Goal: Task Accomplishment & Management: Use online tool/utility

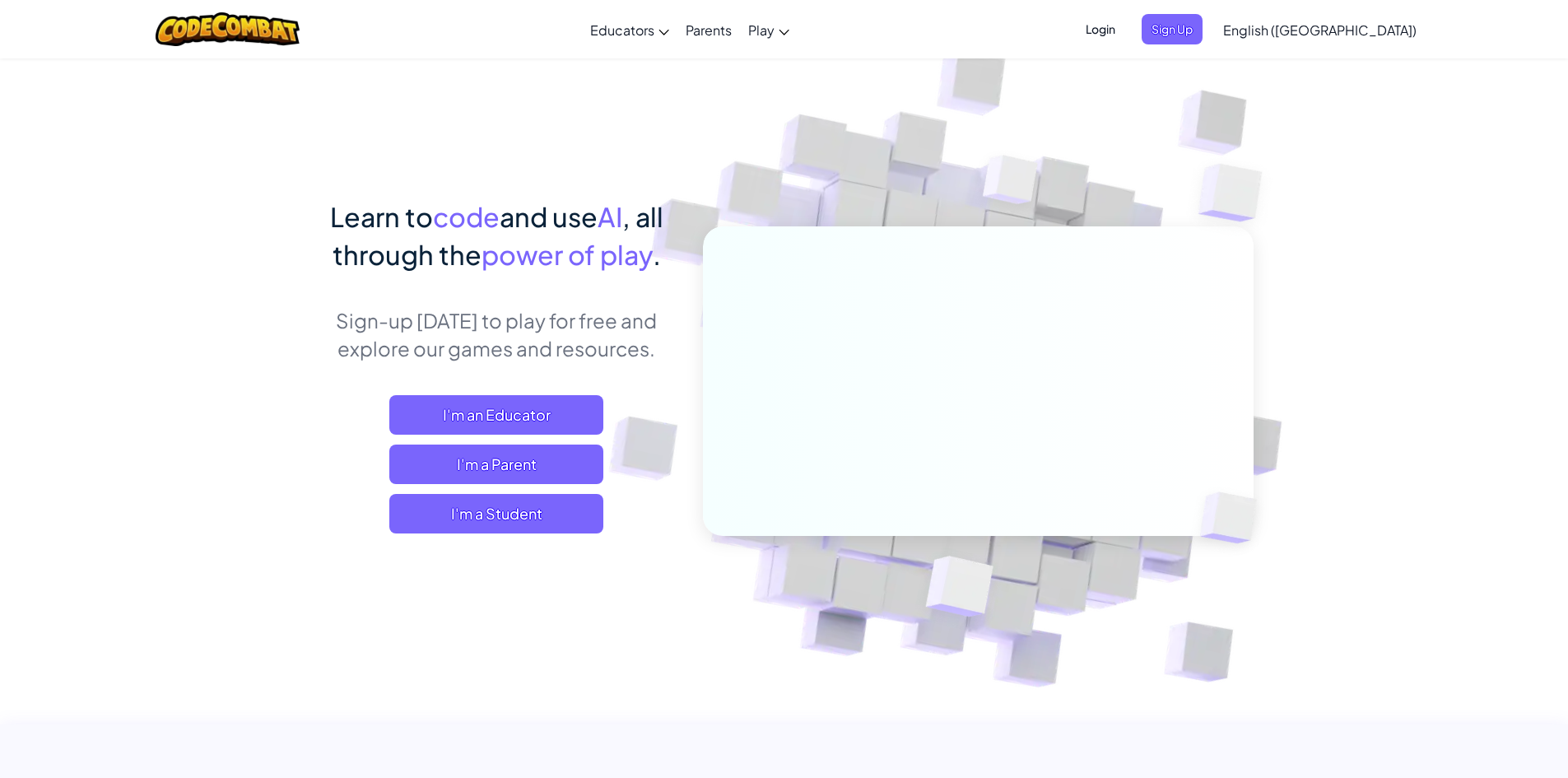
click at [1347, 28] on span "English ([GEOGRAPHIC_DATA])" at bounding box center [1320, 30] width 193 height 17
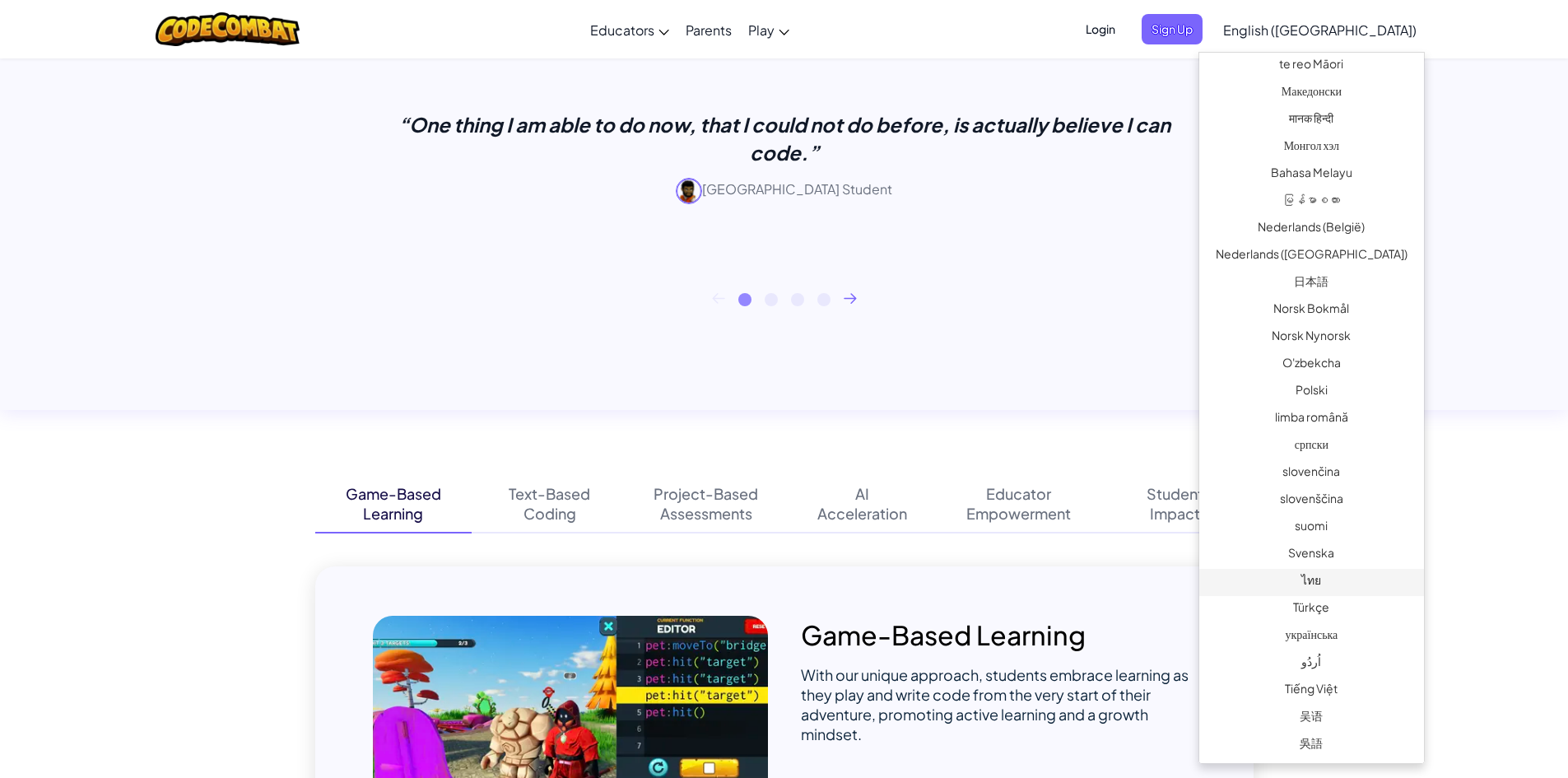
scroll to position [823, 0]
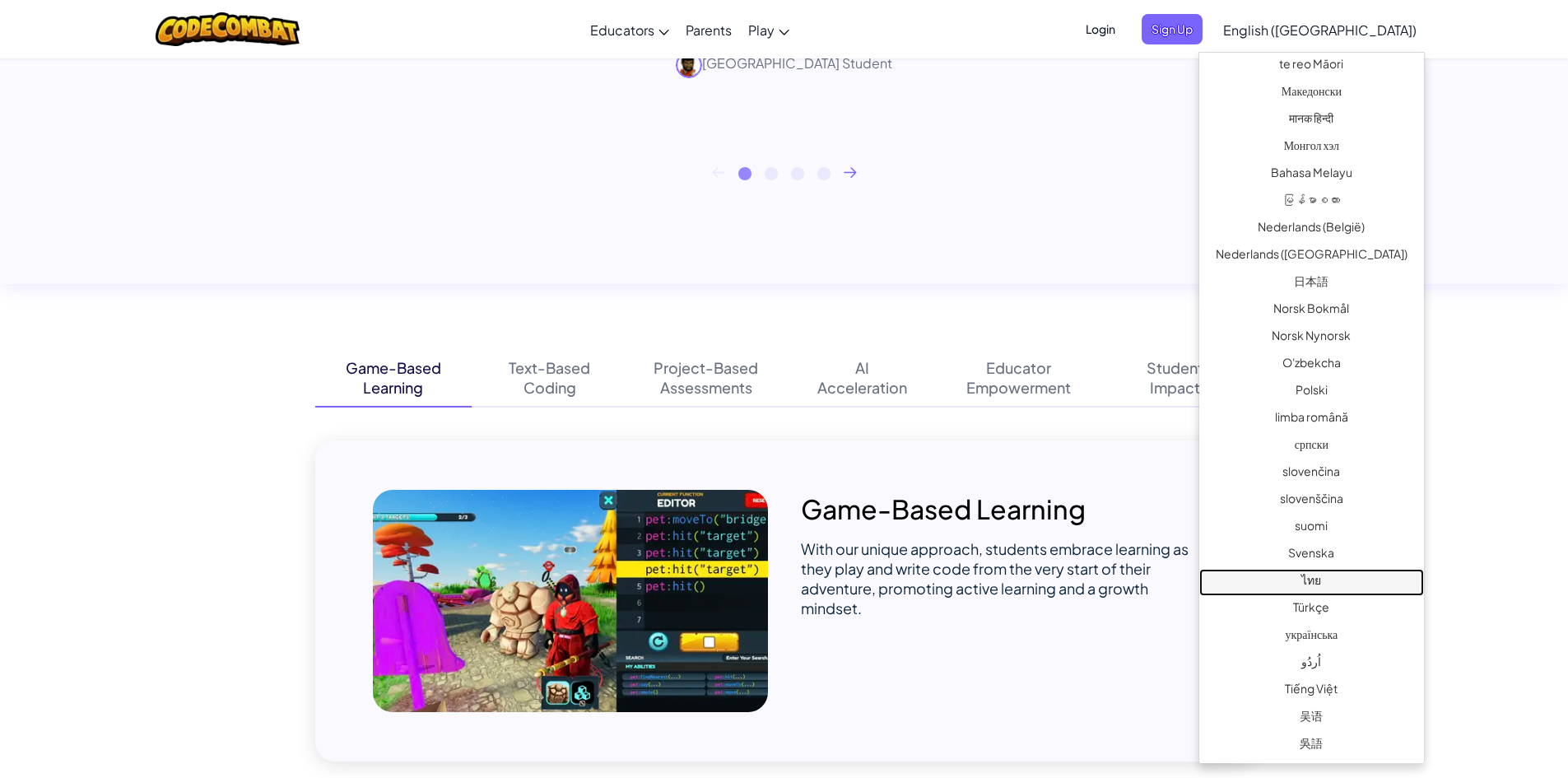
click at [1327, 574] on link "ไทย" at bounding box center [1311, 582] width 225 height 27
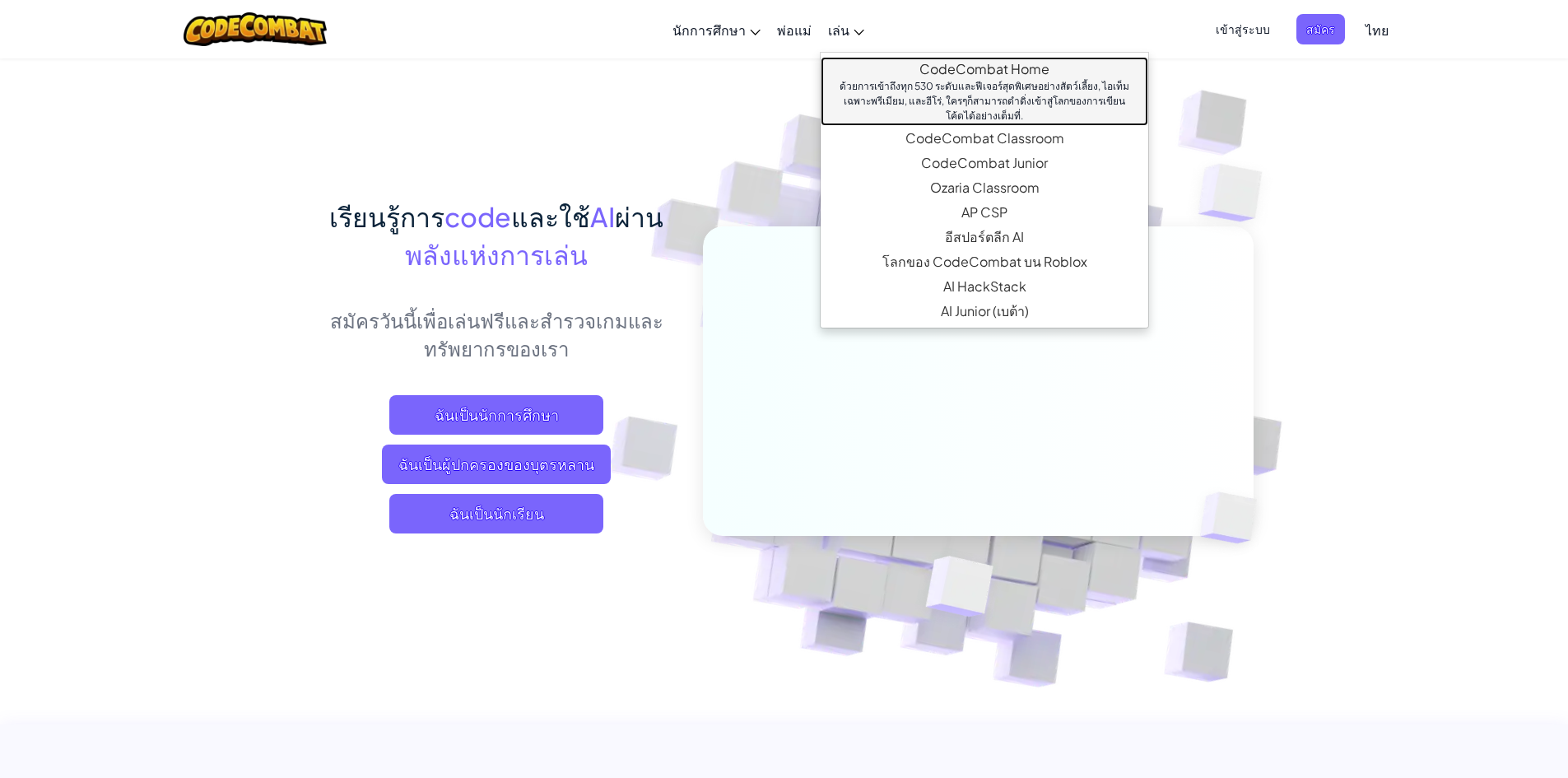
click at [982, 82] on div "ด้วยการเข้าถึงทุก 530 ระดับและฟีเจอร์สุดพิเศษอย่างสัตว์เลี้ยง, ไอเท็มเฉพาะพรีเม…" at bounding box center [984, 100] width 294 height 44
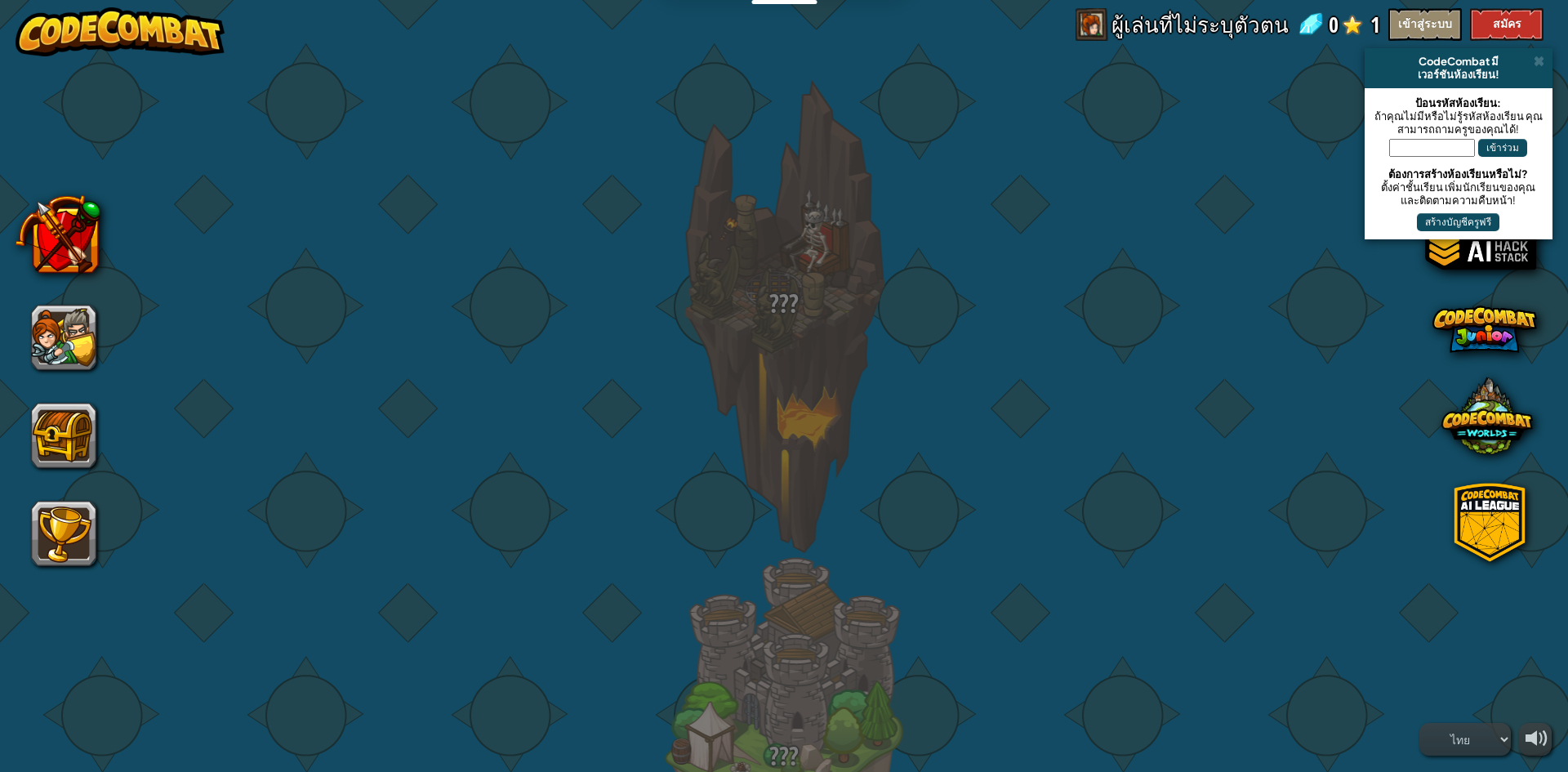
select select "th"
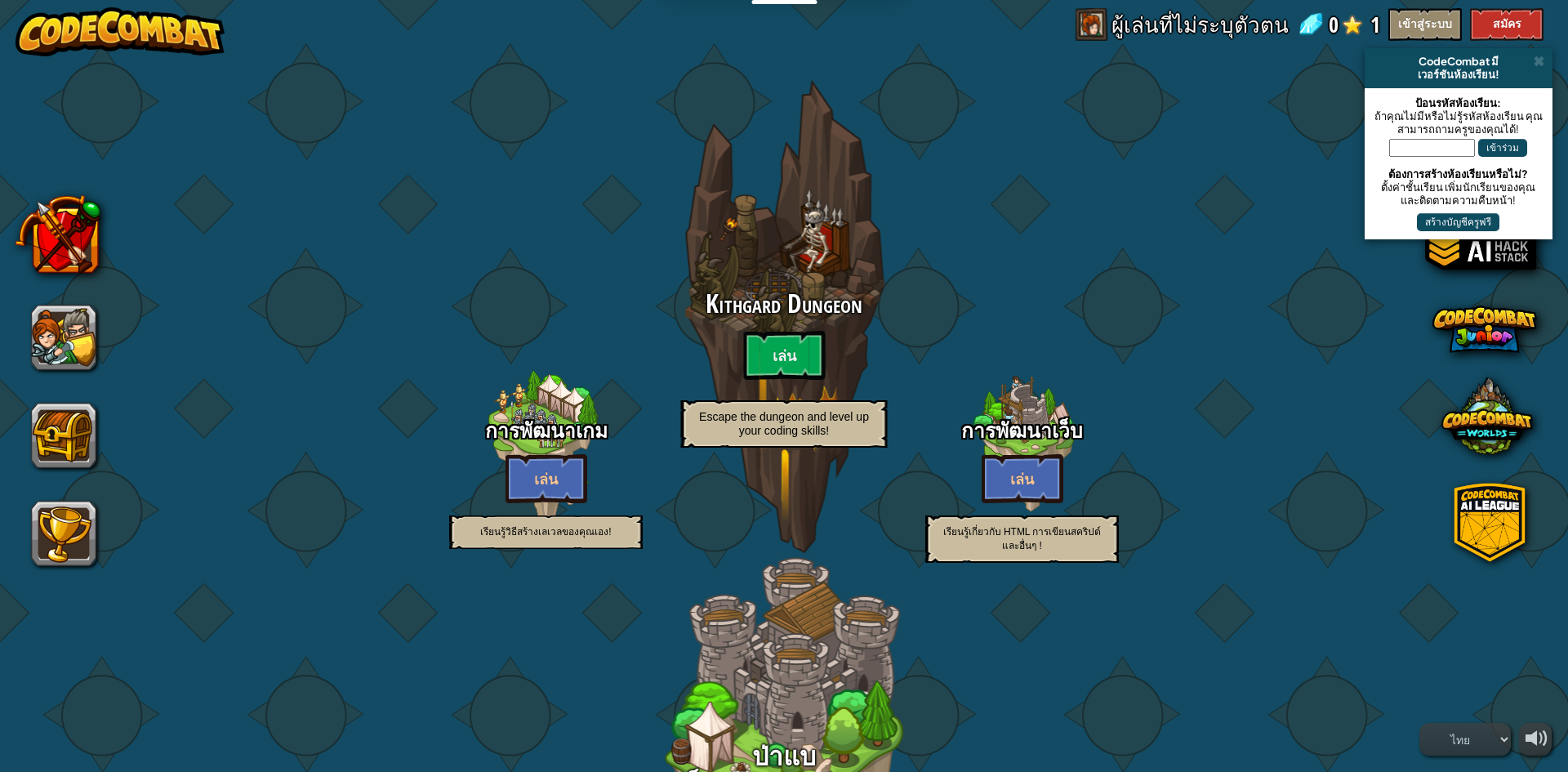
select select "th"
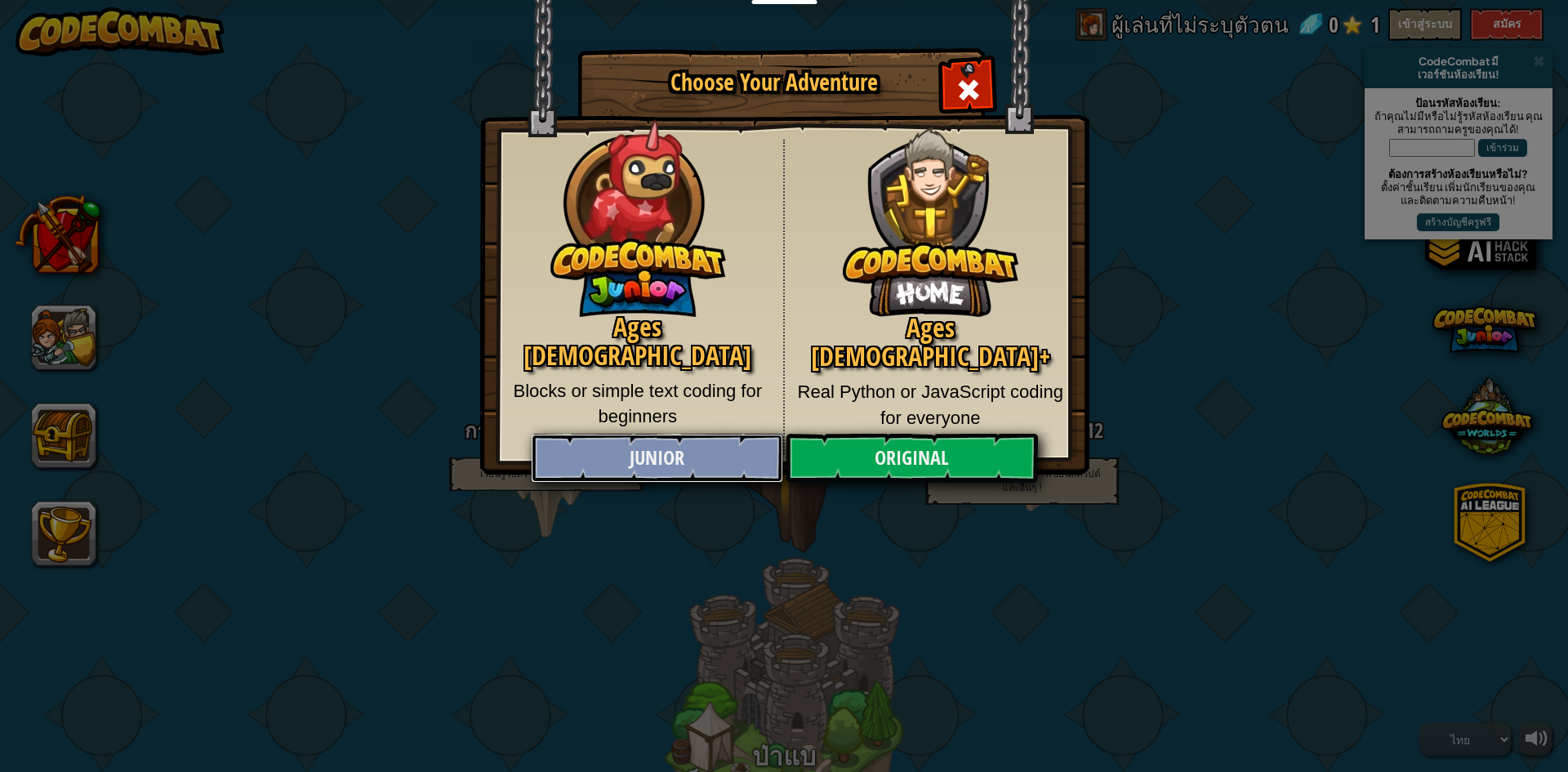
click at [719, 453] on link "Junior" at bounding box center [657, 458] width 251 height 49
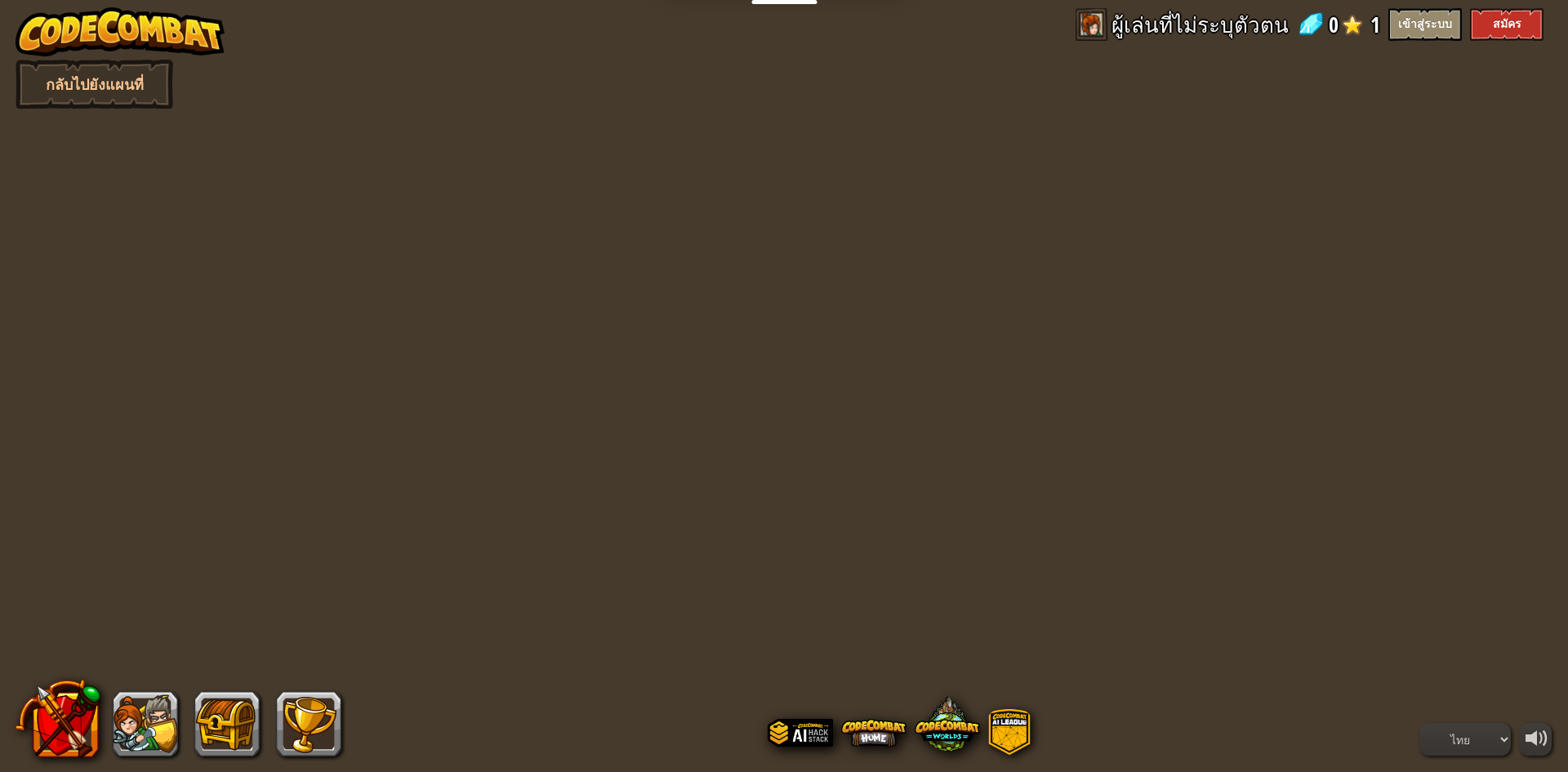
select select "th"
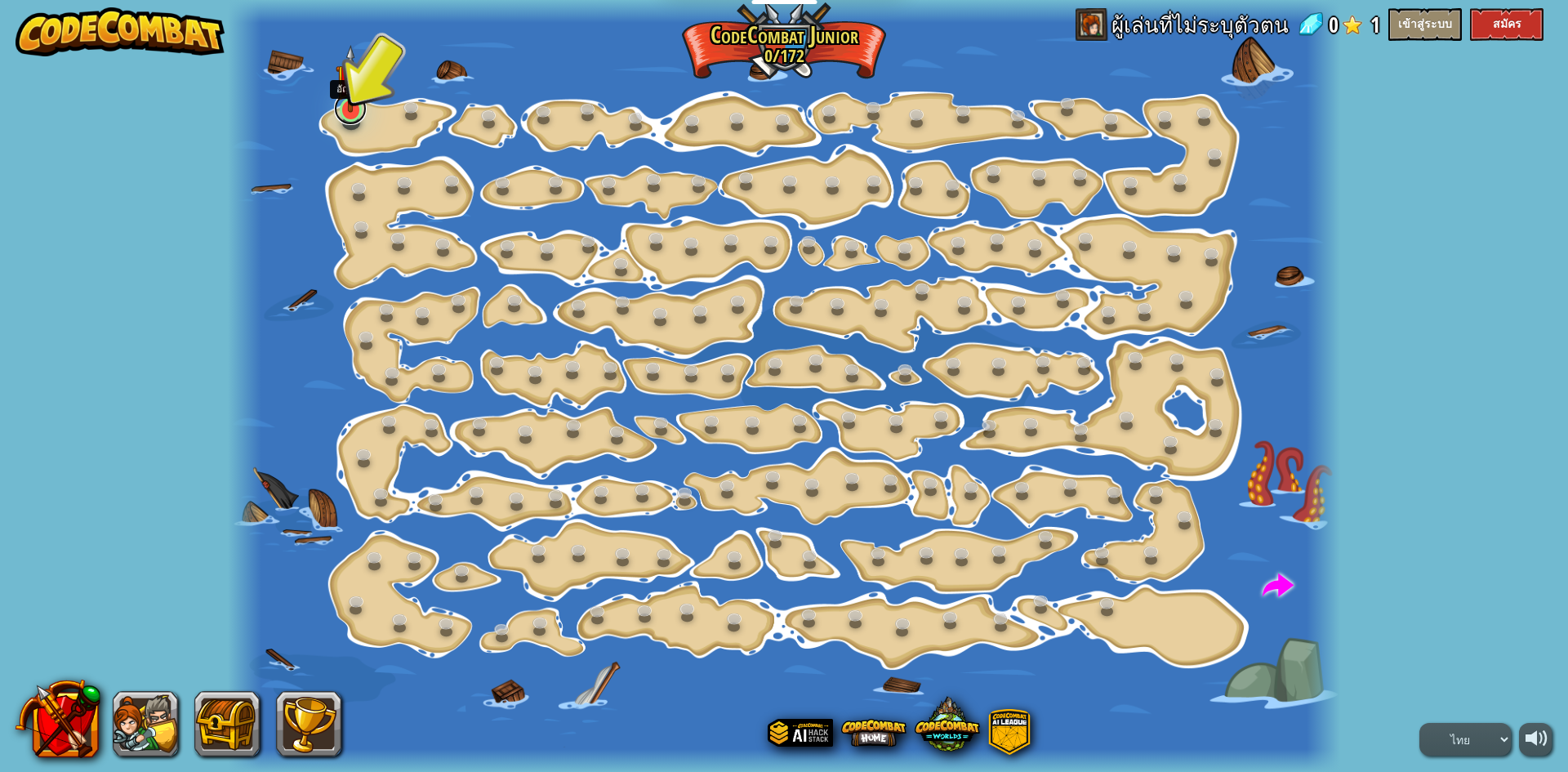
click at [352, 113] on link at bounding box center [350, 108] width 33 height 33
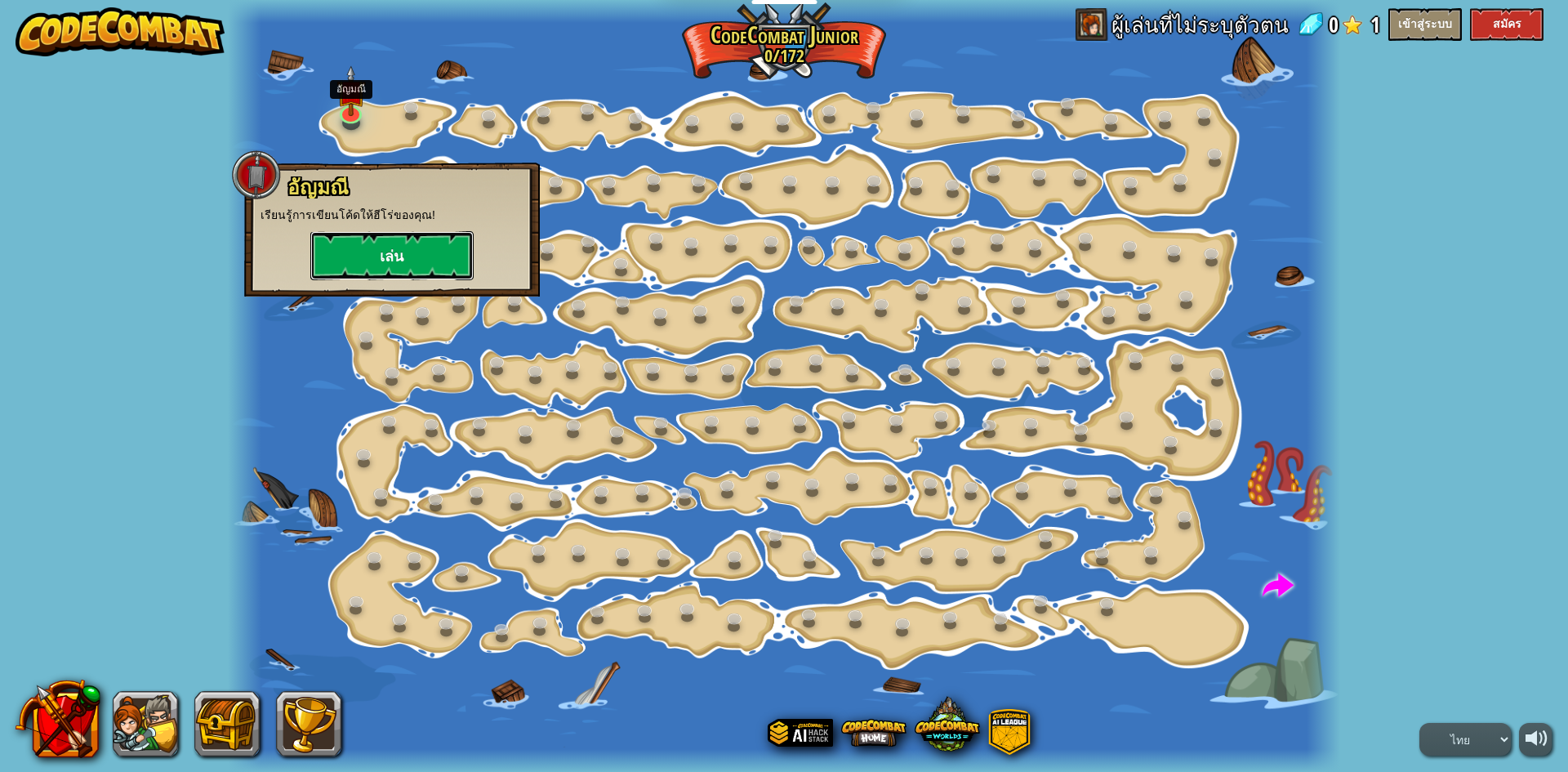
drag, startPoint x: 387, startPoint y: 256, endPoint x: 398, endPoint y: 251, distance: 12.1
click at [398, 251] on button "เล่น" at bounding box center [392, 255] width 164 height 49
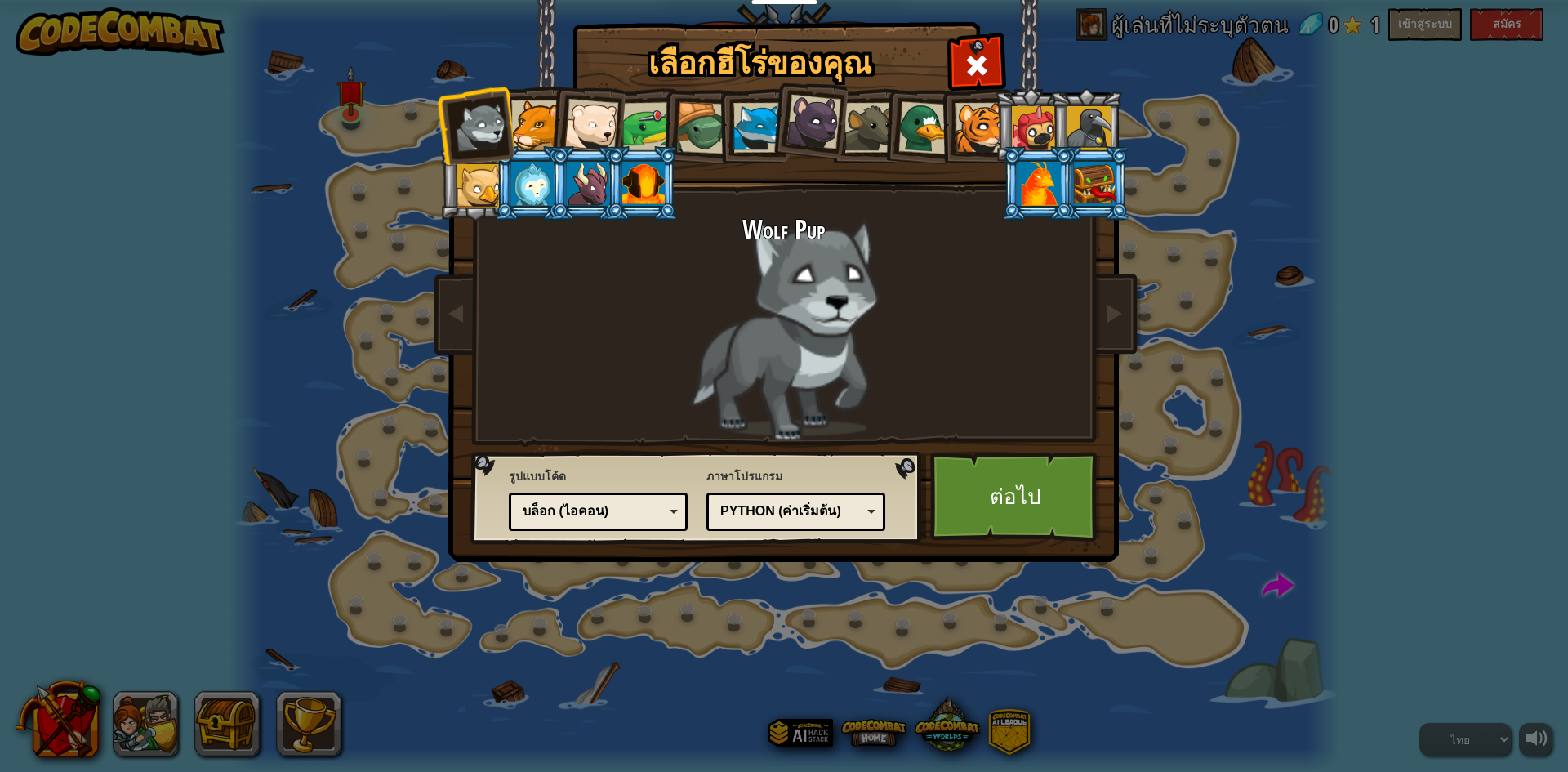
click at [1040, 119] on div at bounding box center [1033, 127] width 44 height 44
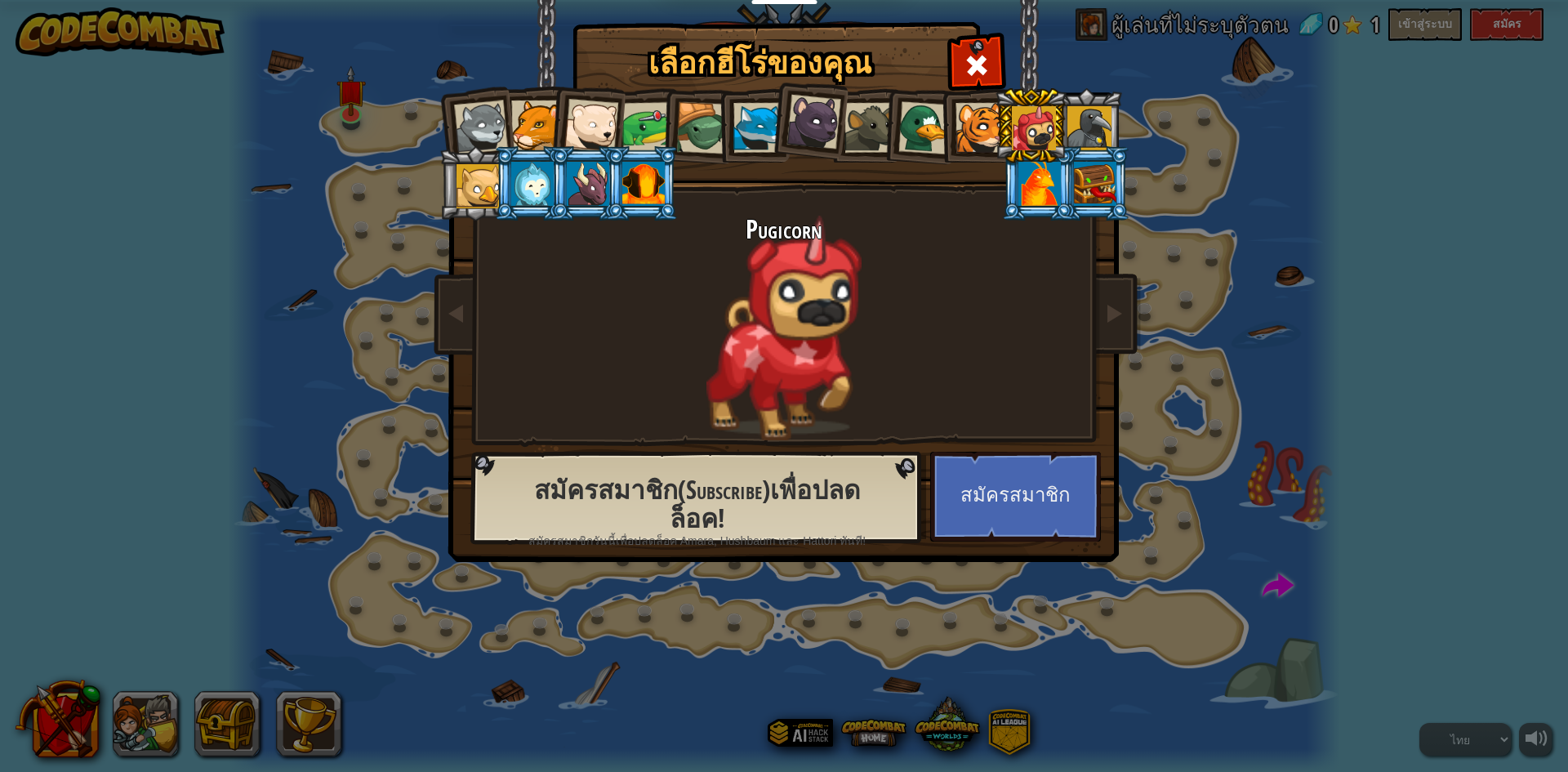
click at [993, 155] on li at bounding box center [975, 126] width 73 height 74
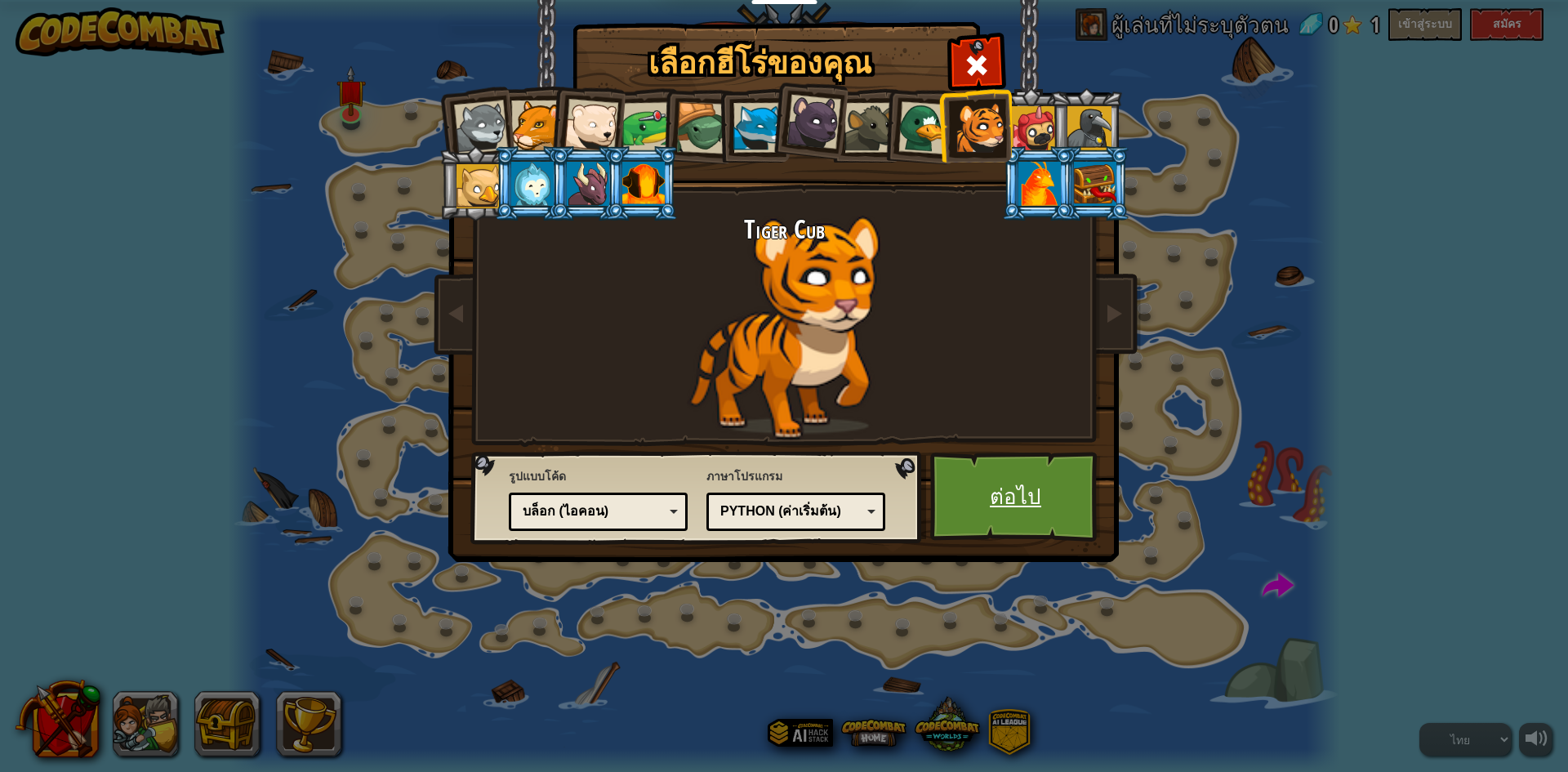
click at [1054, 498] on link "ต่อไป" at bounding box center [1015, 497] width 170 height 90
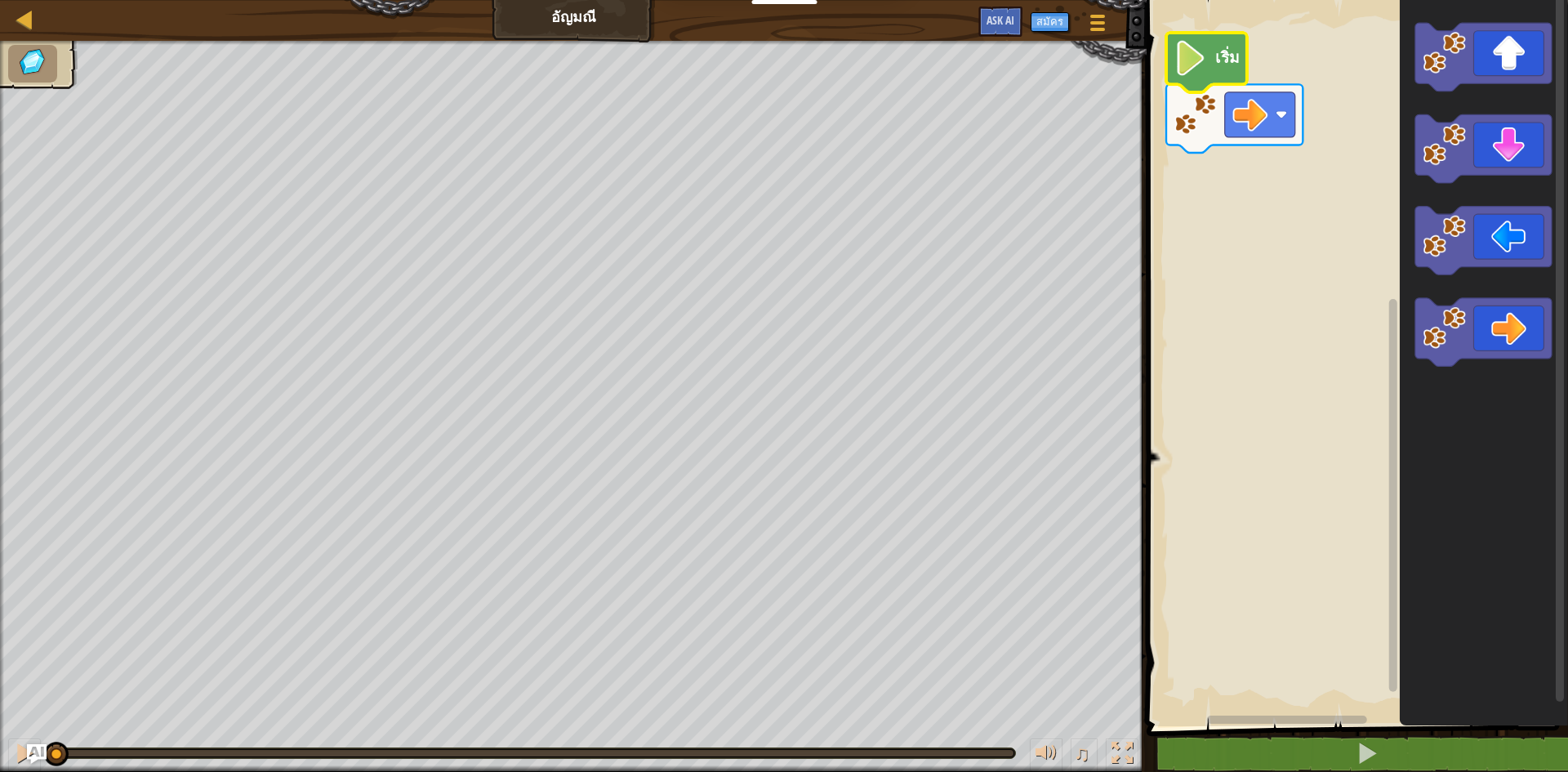
click at [1201, 51] on image "พื้นที่ทำงาน Blockly" at bounding box center [1191, 59] width 33 height 35
click at [1201, 56] on image "พื้นที่ทำงาน Blockly" at bounding box center [1191, 59] width 33 height 35
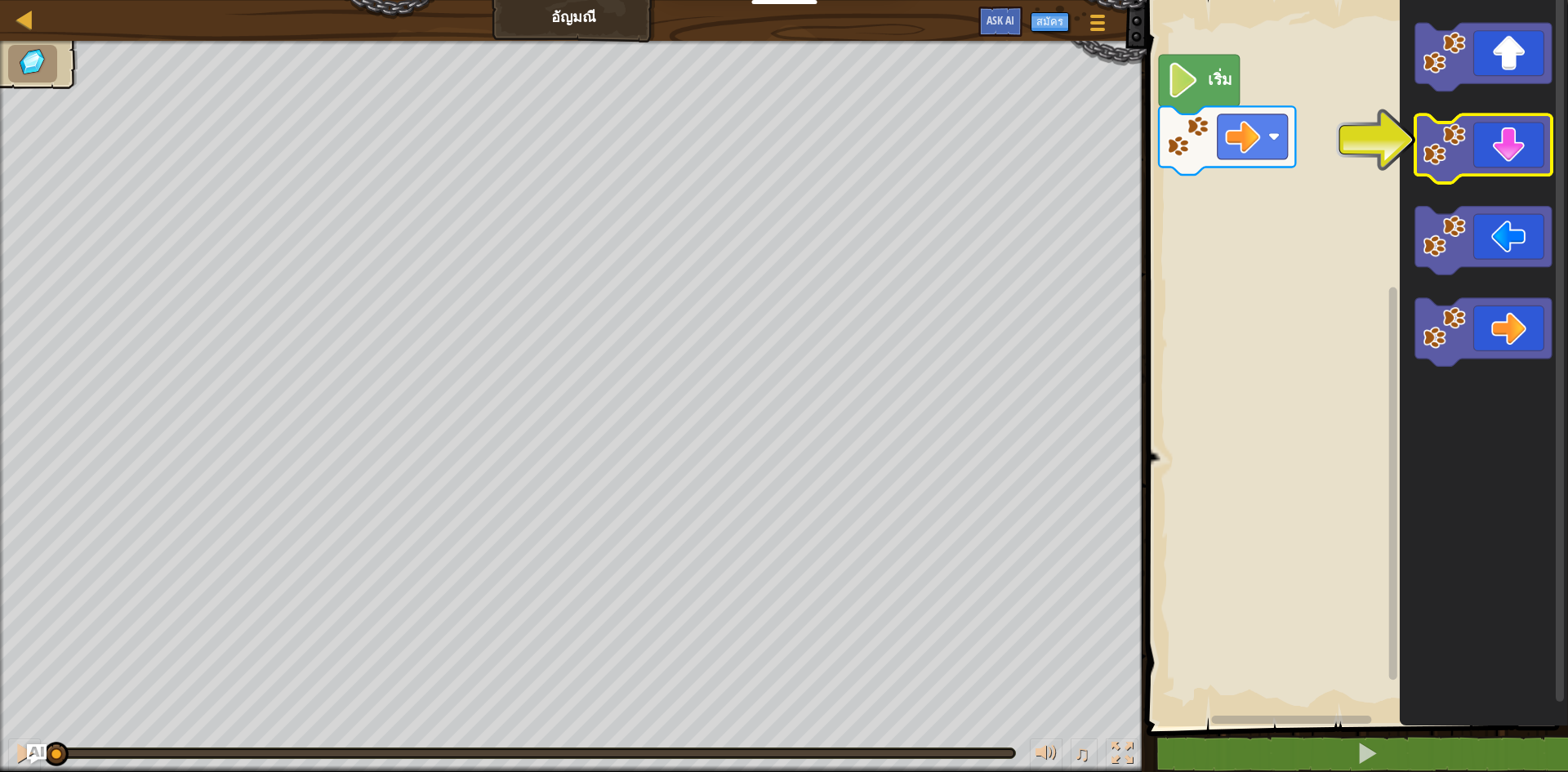
click at [1439, 135] on image "พื้นที่ทำงาน Blockly" at bounding box center [1443, 145] width 44 height 44
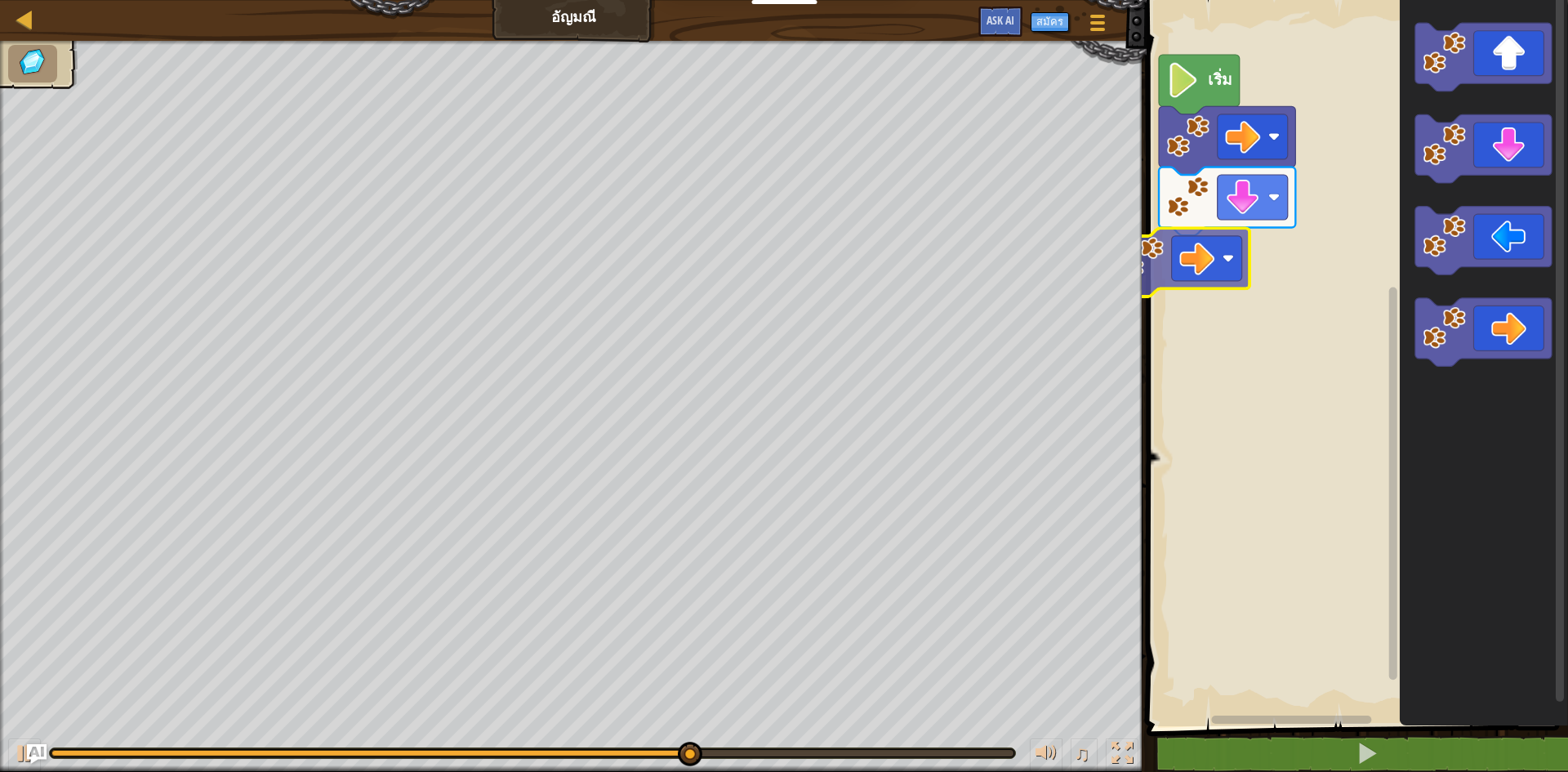
click at [1182, 247] on div "เริ่ม" at bounding box center [1354, 358] width 426 height 734
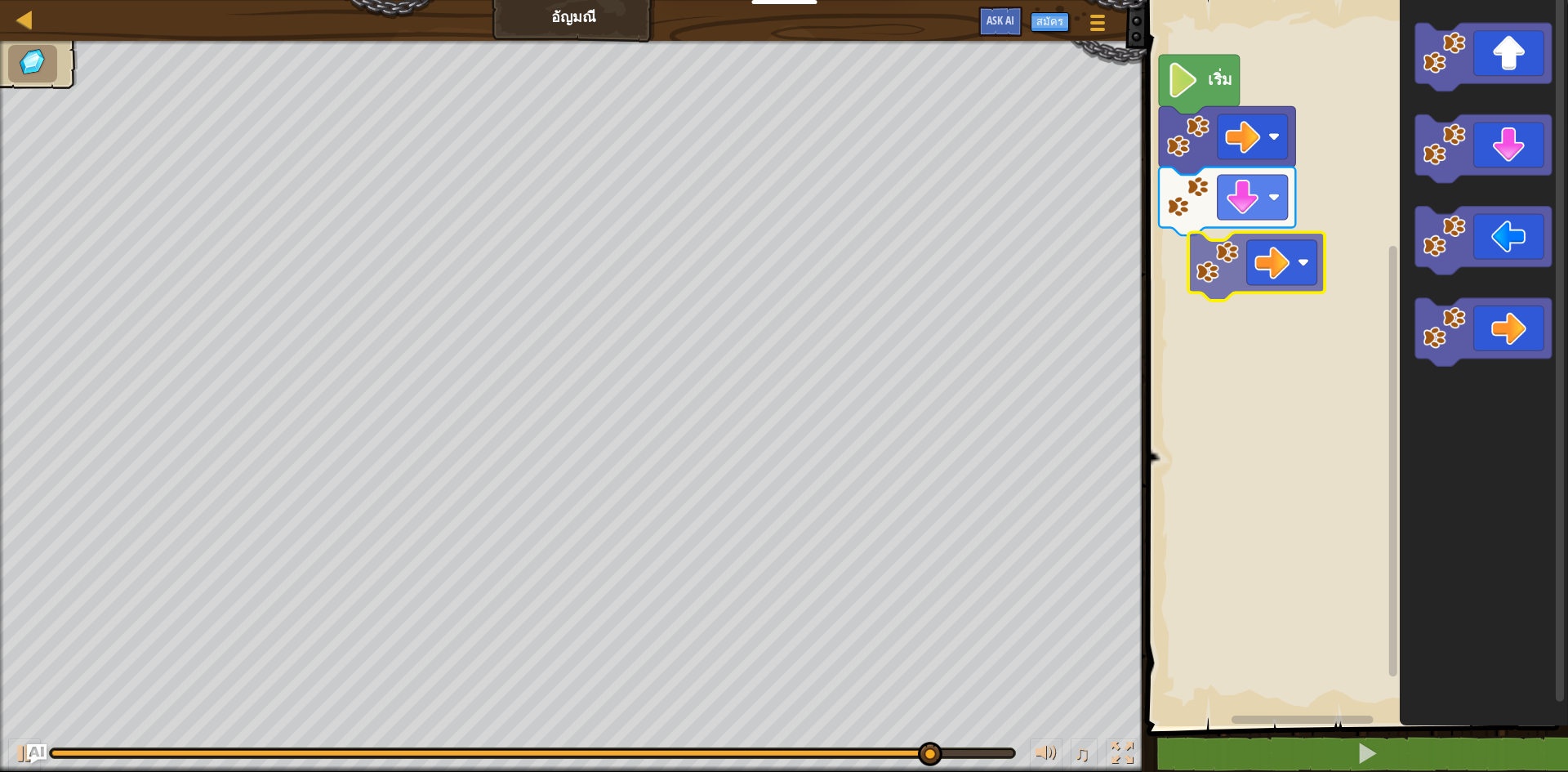
click at [1252, 243] on div "เริ่ม" at bounding box center [1354, 358] width 426 height 734
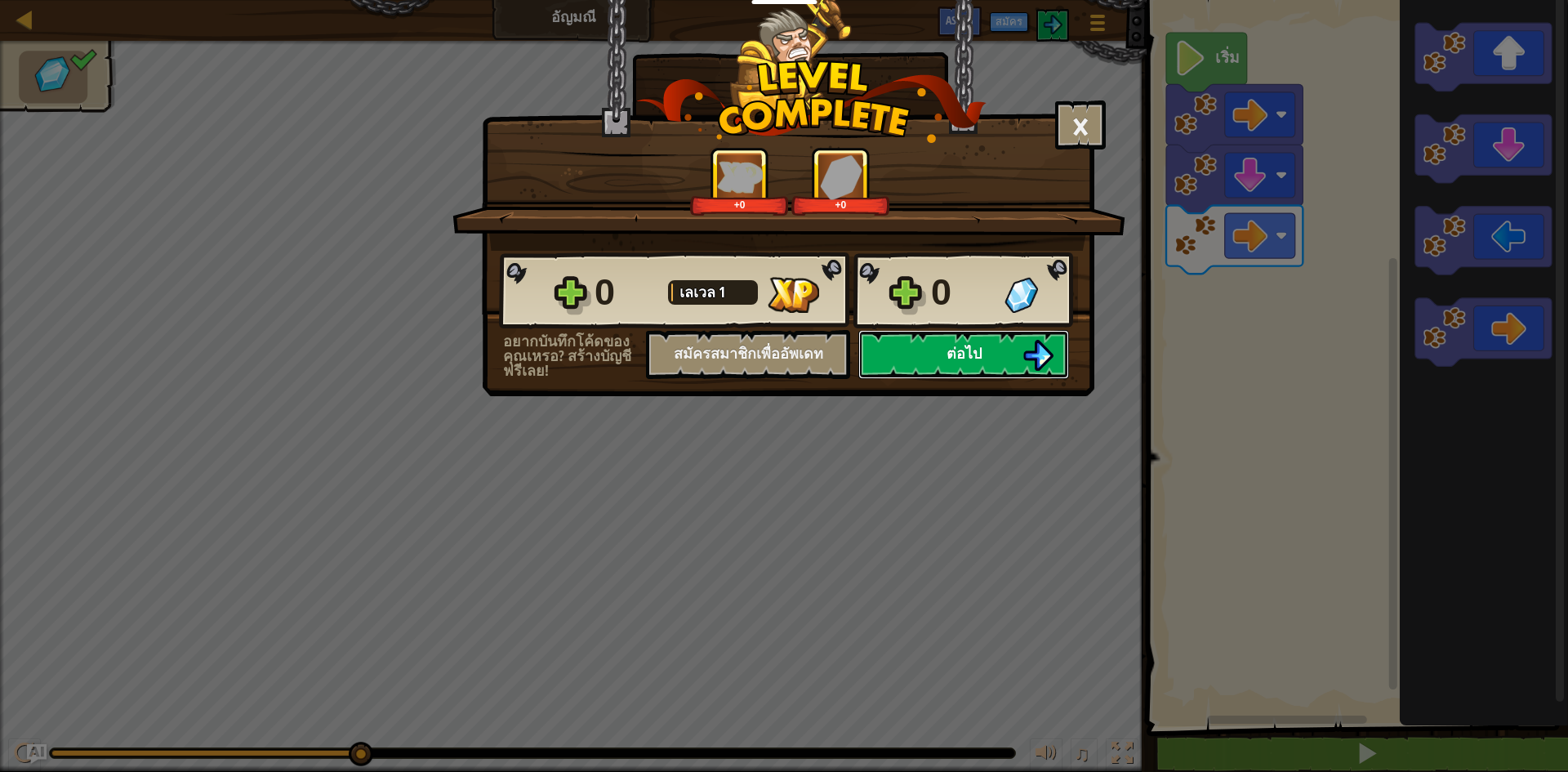
click at [969, 346] on span "ต่อไป" at bounding box center [964, 353] width 35 height 20
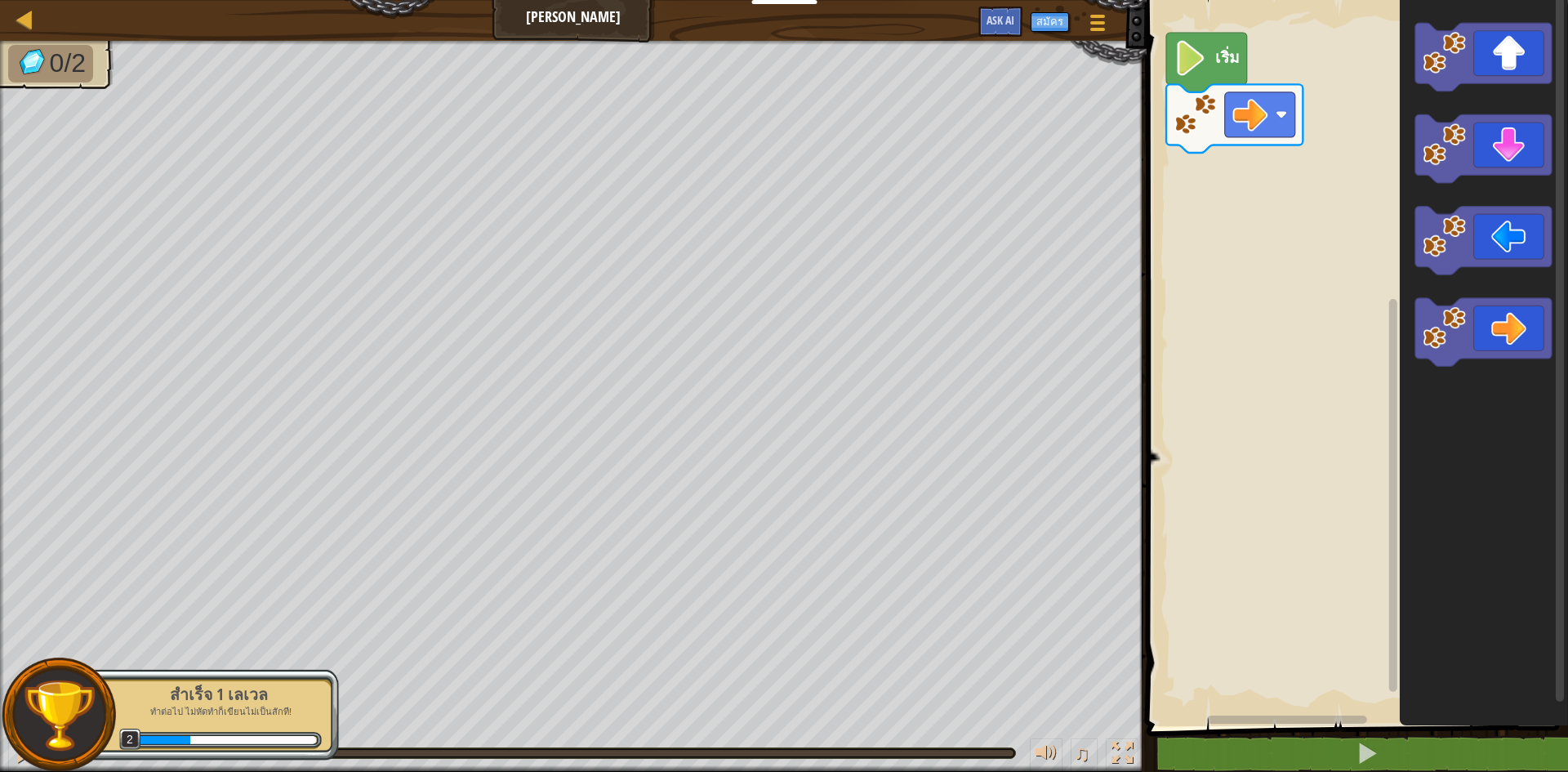
click at [1357, 198] on div "เริ่ม" at bounding box center [1354, 358] width 426 height 734
click at [1222, 196] on div "เริ่ม" at bounding box center [1354, 358] width 426 height 734
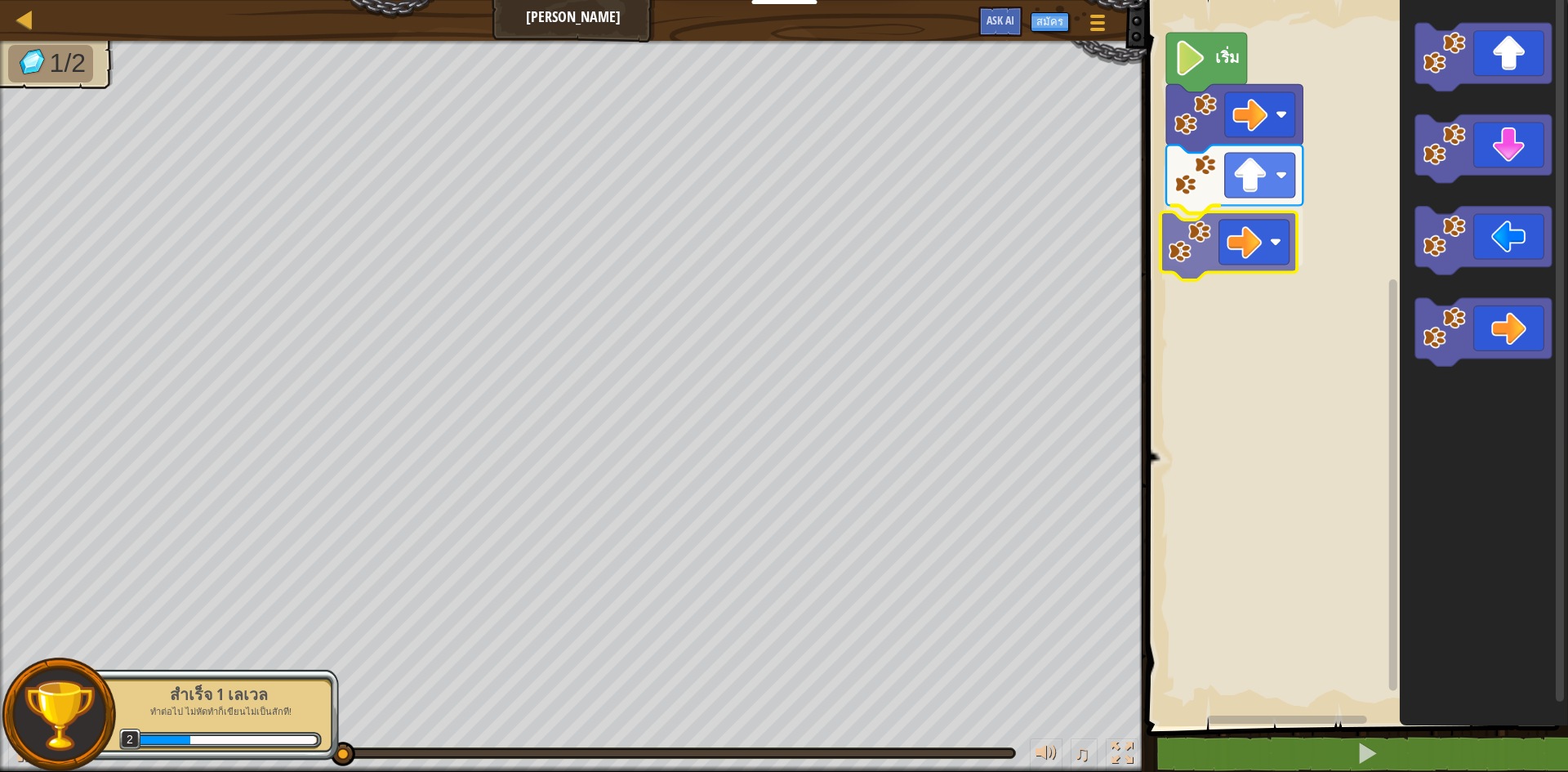
click at [1214, 241] on div "เริ่ม" at bounding box center [1354, 358] width 426 height 734
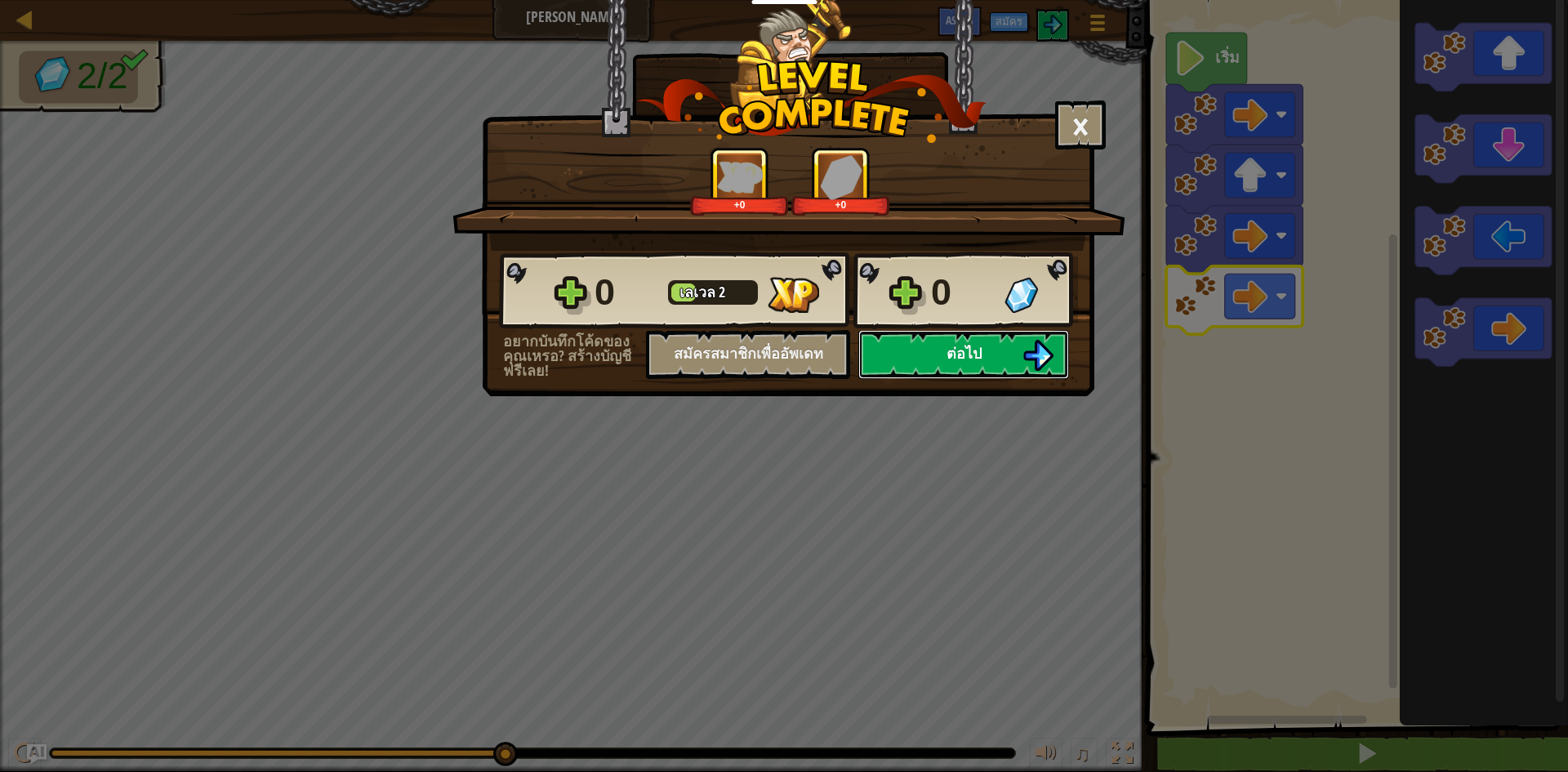
click at [905, 357] on button "ต่อไป" at bounding box center [963, 354] width 211 height 49
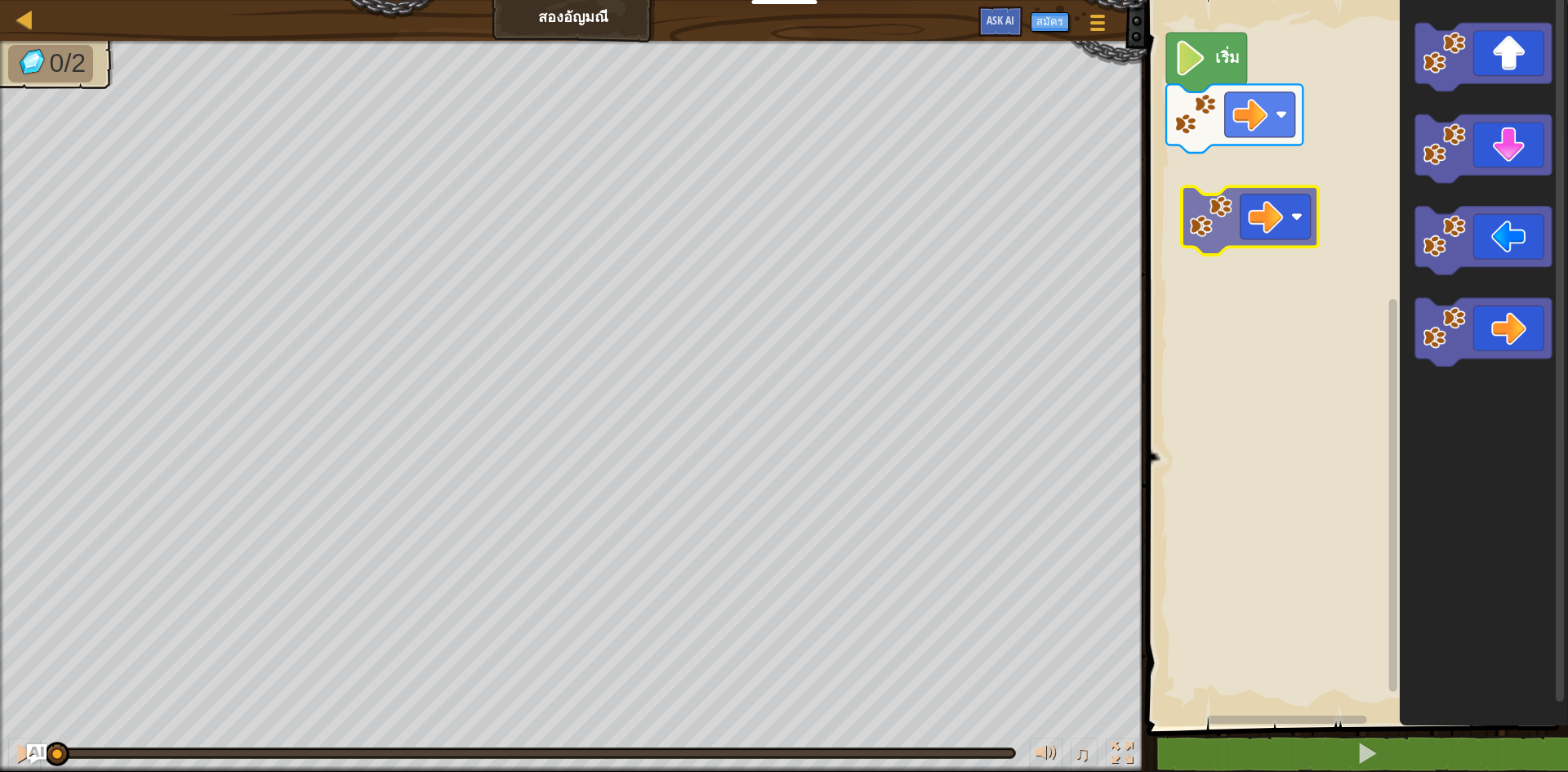
click at [1242, 211] on div "เริ่ม" at bounding box center [1354, 358] width 426 height 734
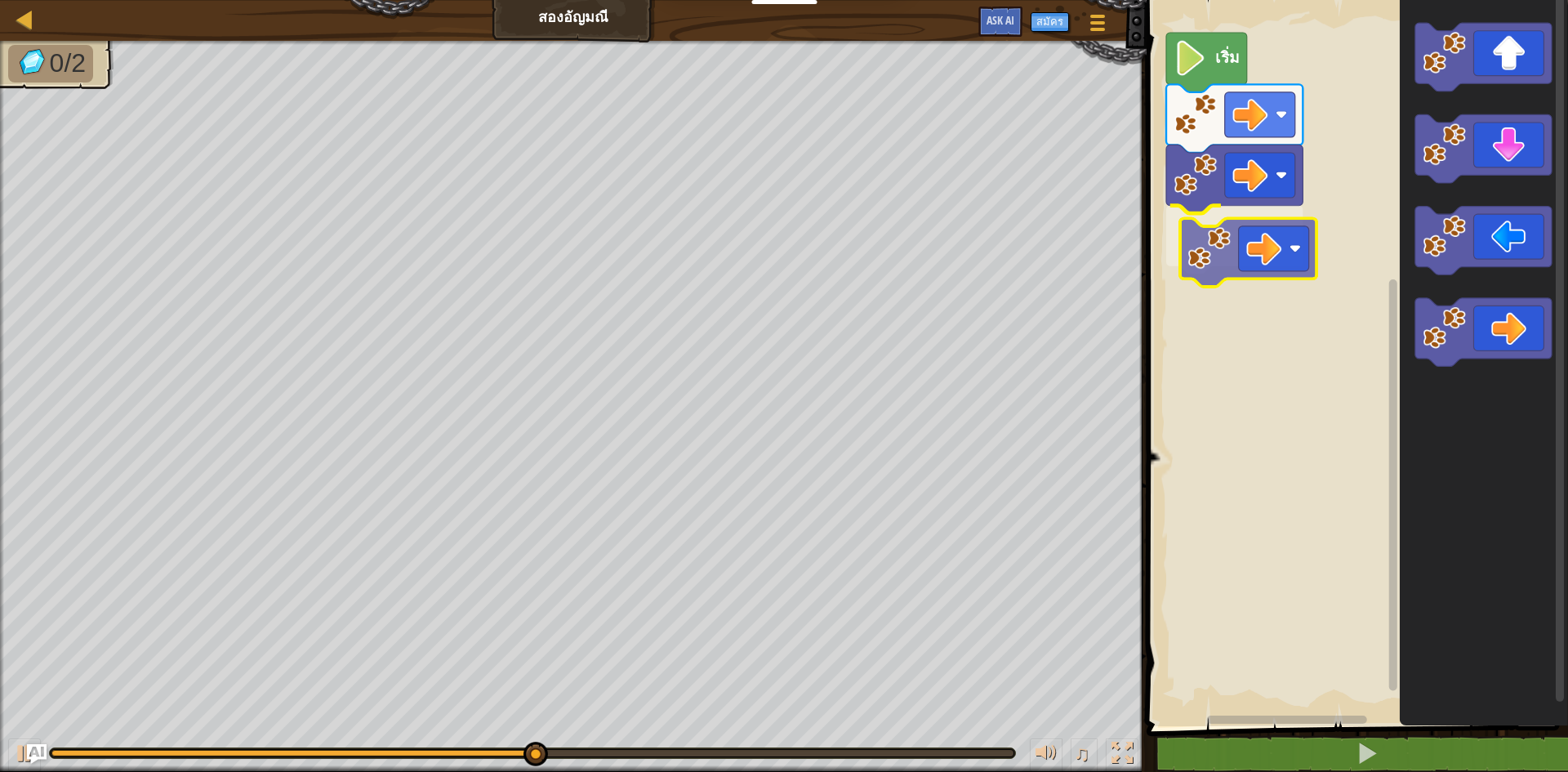
click at [1270, 240] on div "เริ่ม" at bounding box center [1354, 358] width 426 height 734
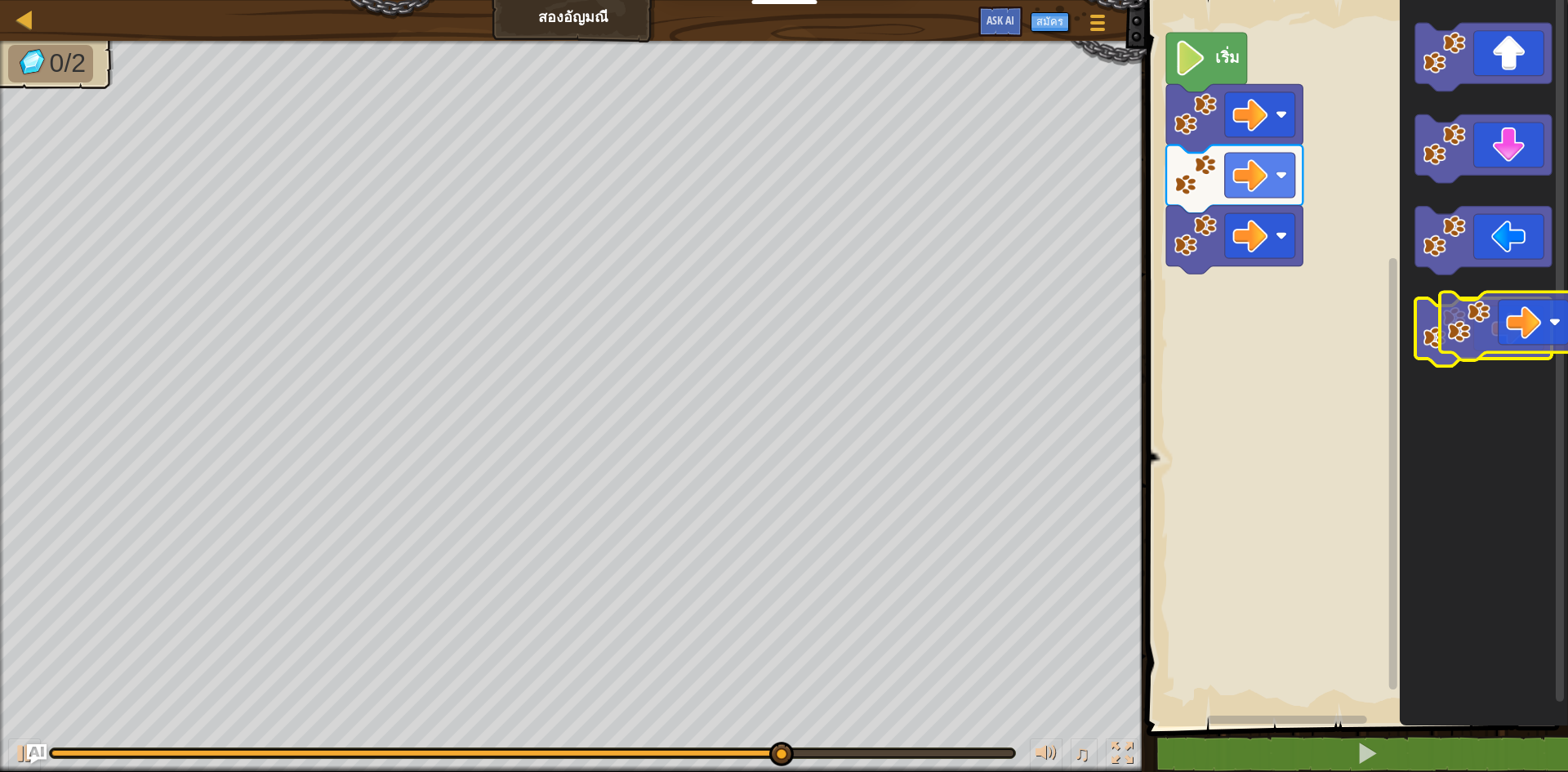
click at [1512, 318] on icon "พื้นที่ทำงาน Blockly" at bounding box center [1483, 332] width 137 height 69
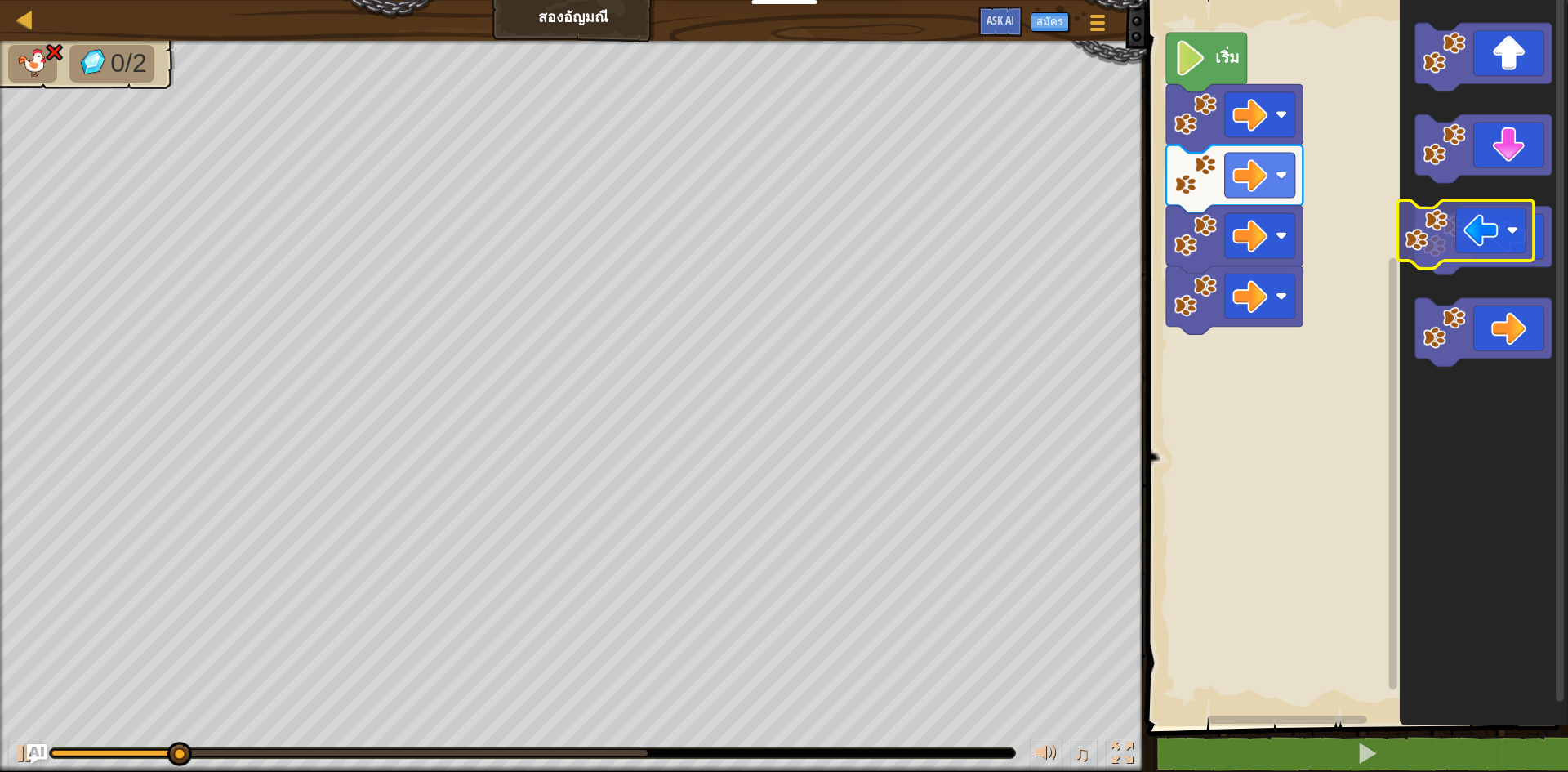
click at [1495, 242] on icon "พื้นที่ทำงาน Blockly" at bounding box center [1483, 241] width 137 height 69
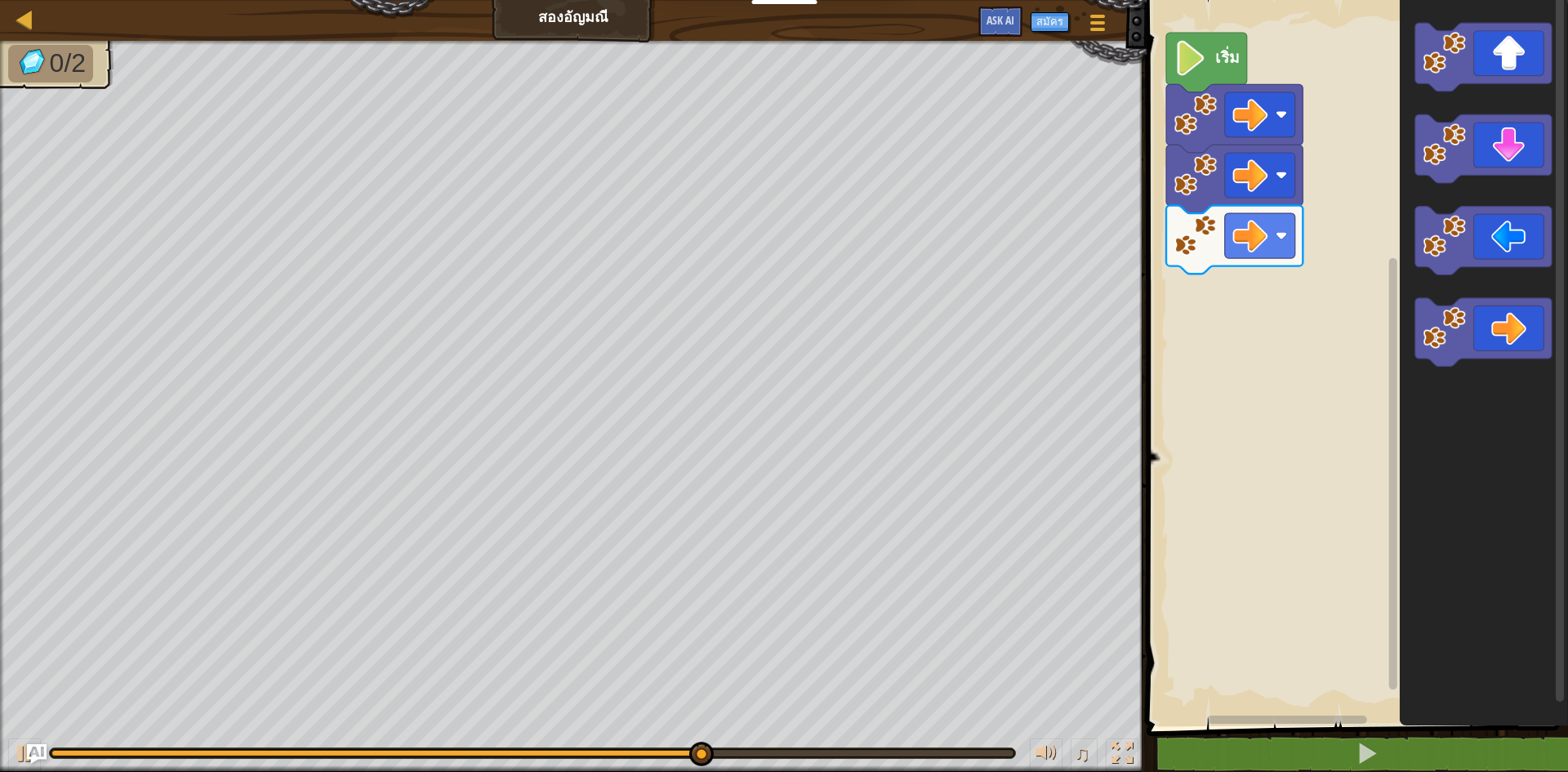
click at [1505, 281] on icon "พื้นที่ทำงาน Blockly" at bounding box center [1483, 358] width 168 height 734
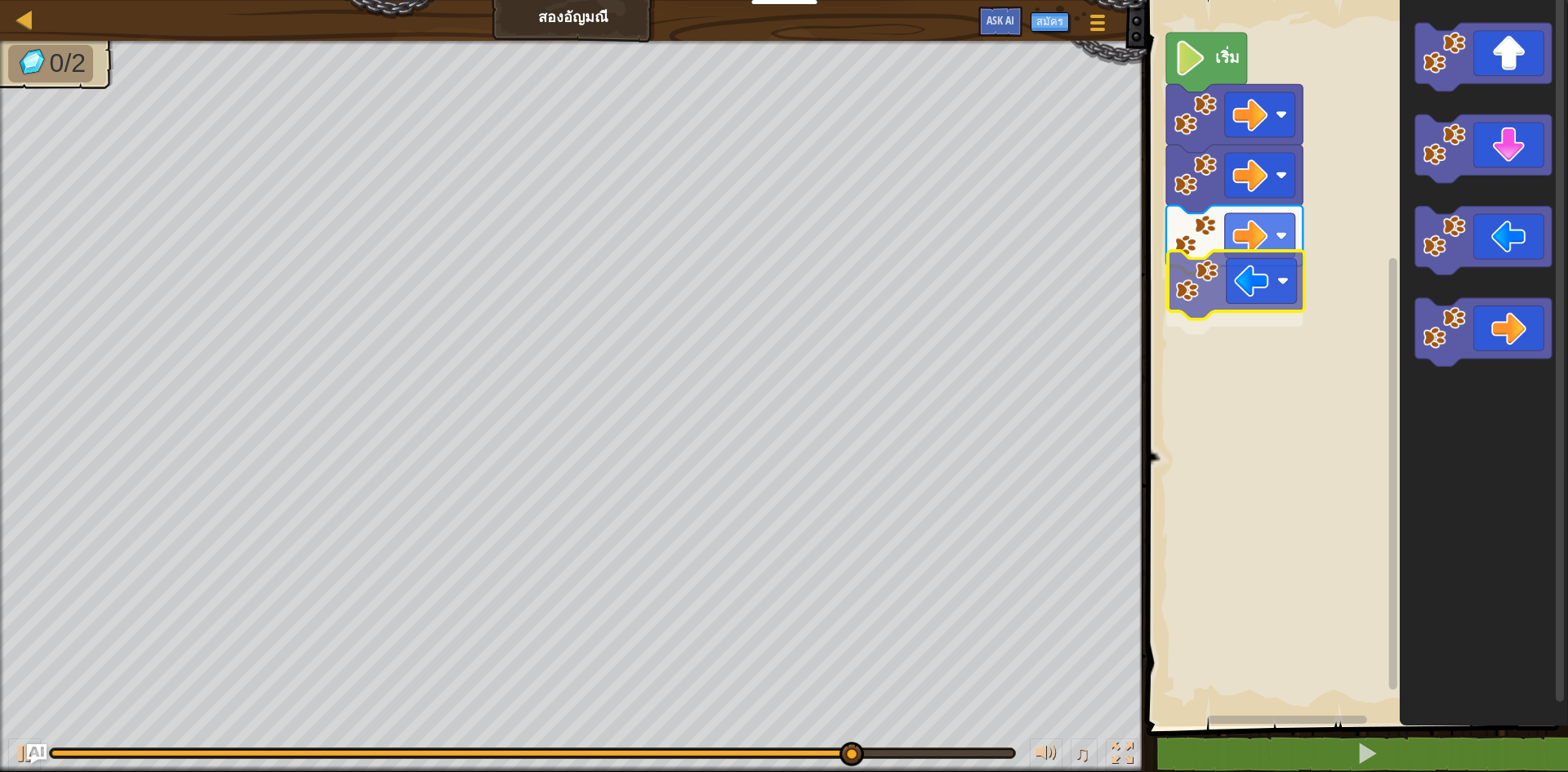
click at [1254, 296] on div "เริ่ม" at bounding box center [1354, 358] width 426 height 734
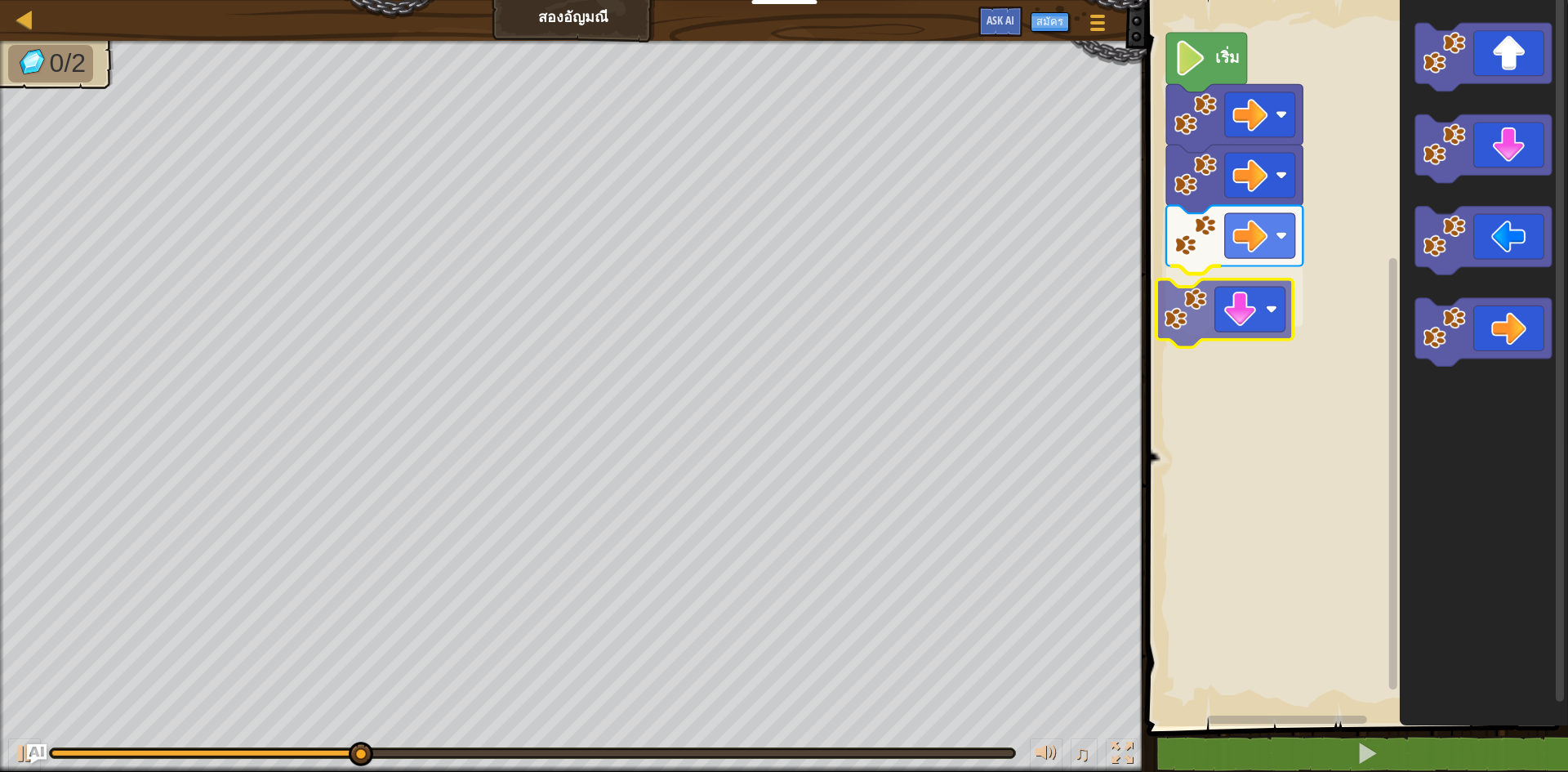
click at [1276, 304] on div "เริ่ม" at bounding box center [1354, 358] width 426 height 734
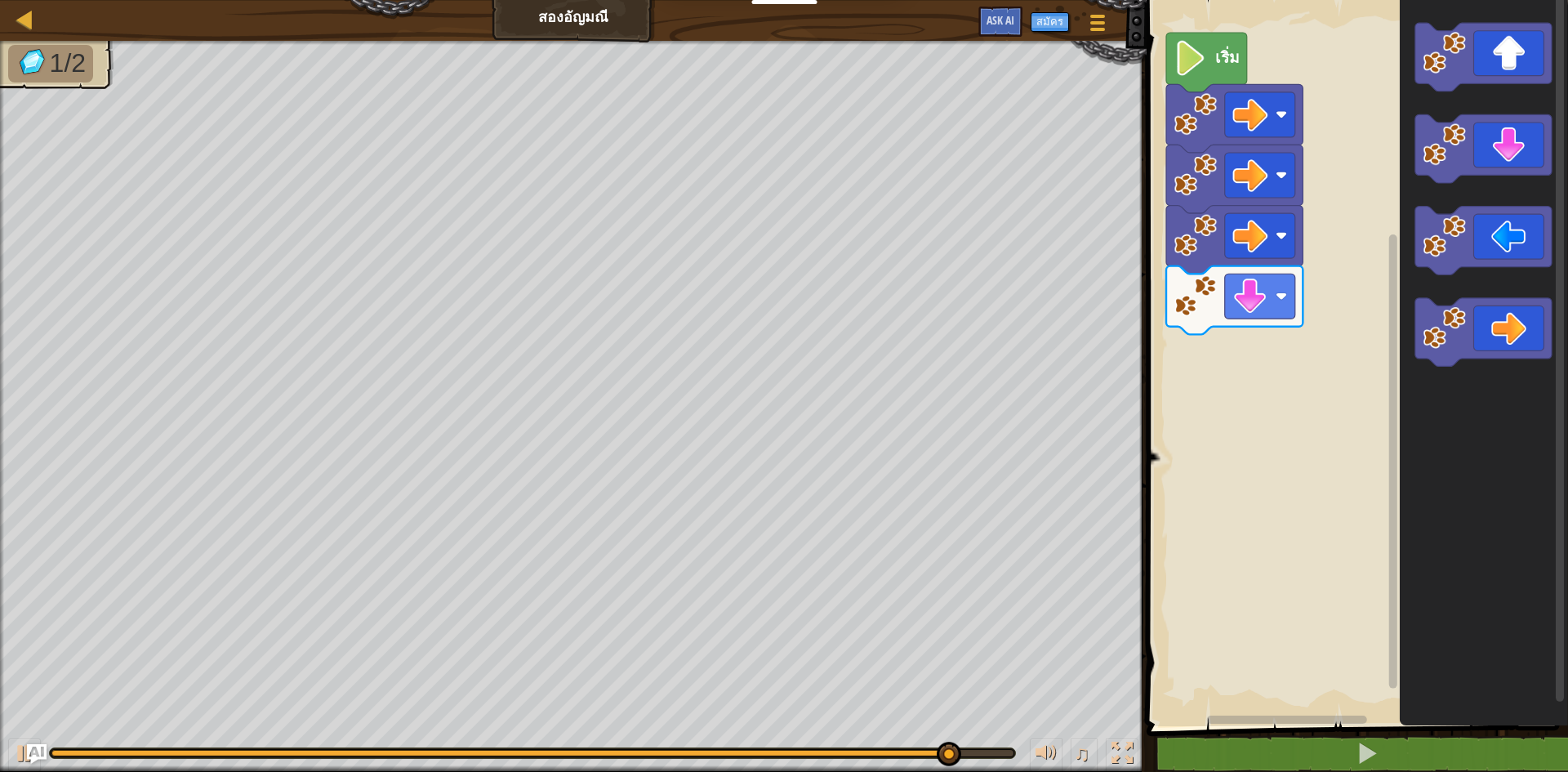
click at [1259, 287] on div "เริ่ม" at bounding box center [1354, 358] width 426 height 734
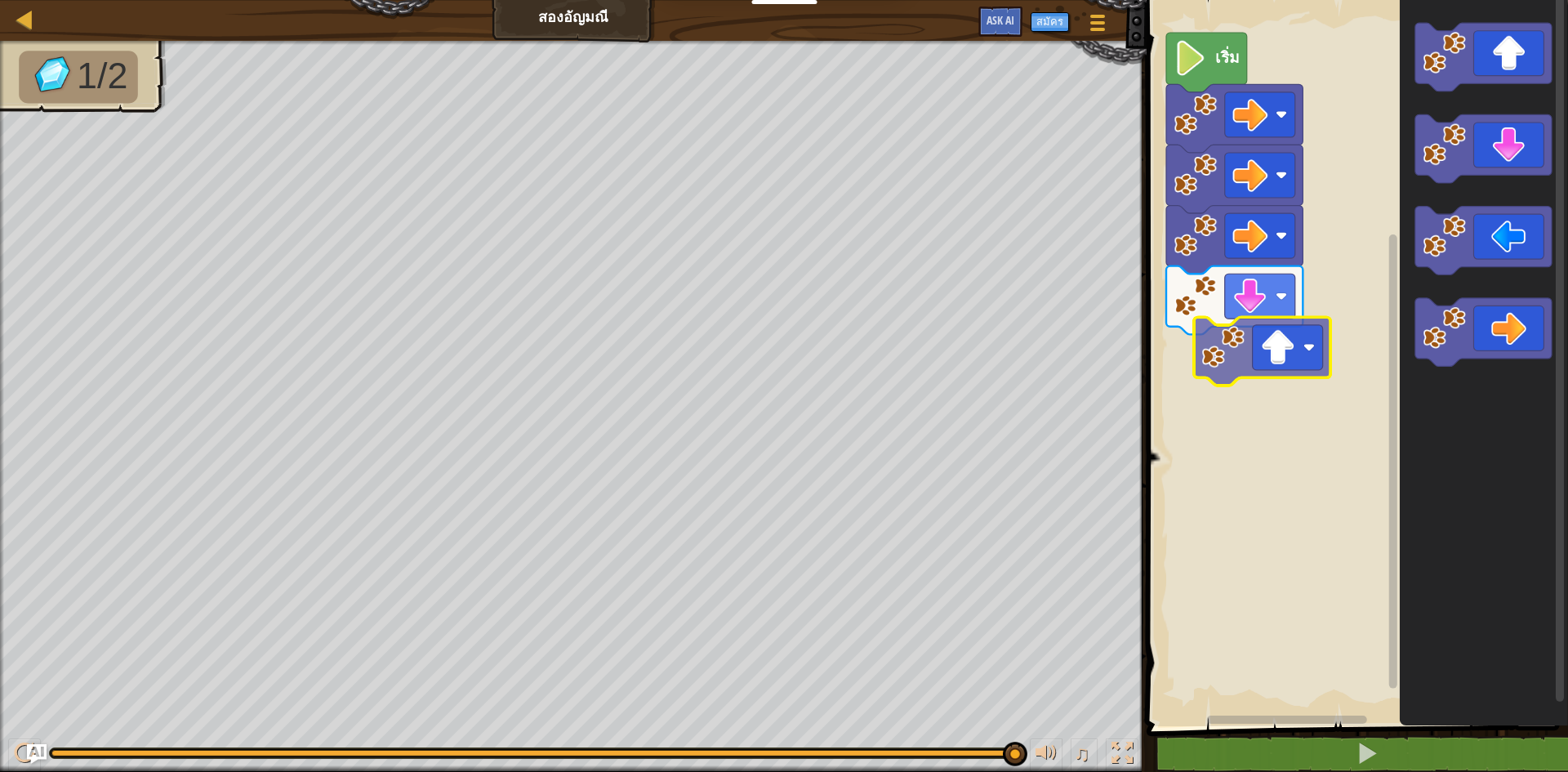
click at [1269, 365] on div "เริ่ม" at bounding box center [1354, 358] width 426 height 734
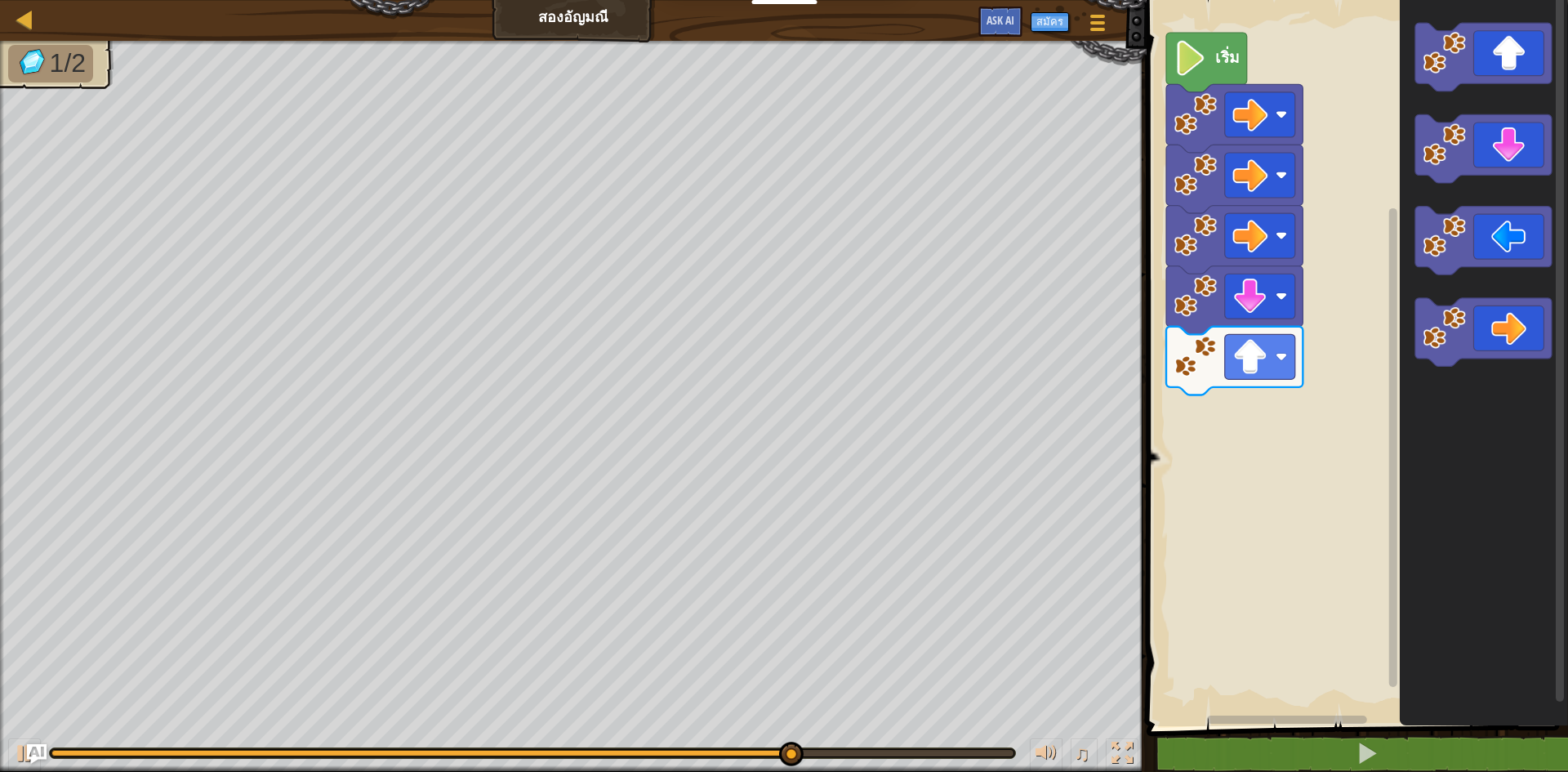
click at [1348, 182] on div "เริ่ม" at bounding box center [1354, 358] width 426 height 734
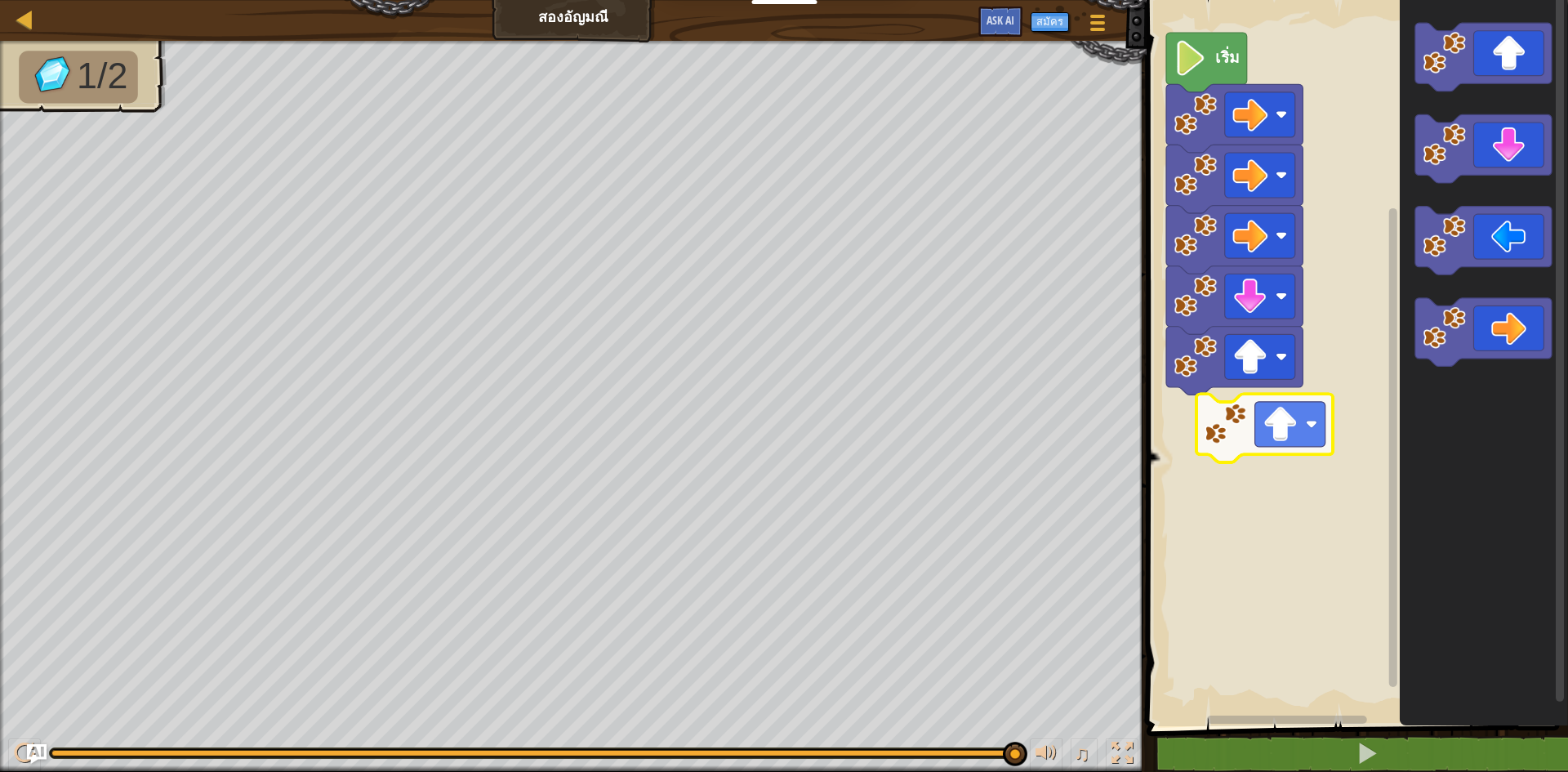
click at [1269, 409] on div "เริ่ม" at bounding box center [1354, 358] width 426 height 734
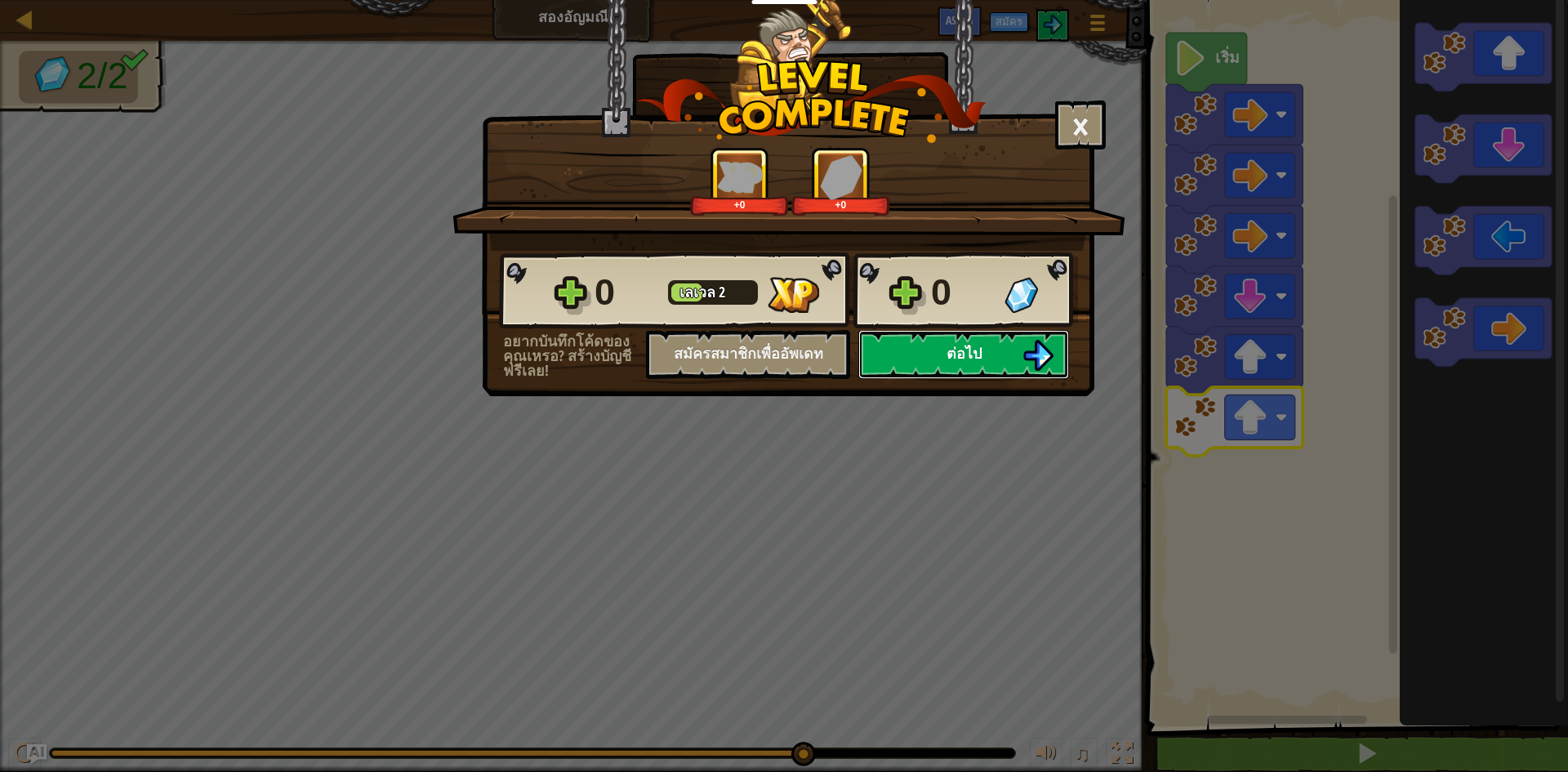
drag, startPoint x: 1006, startPoint y: 371, endPoint x: 999, endPoint y: 361, distance: 12.2
click at [999, 361] on button "ต่อไป" at bounding box center [963, 354] width 211 height 49
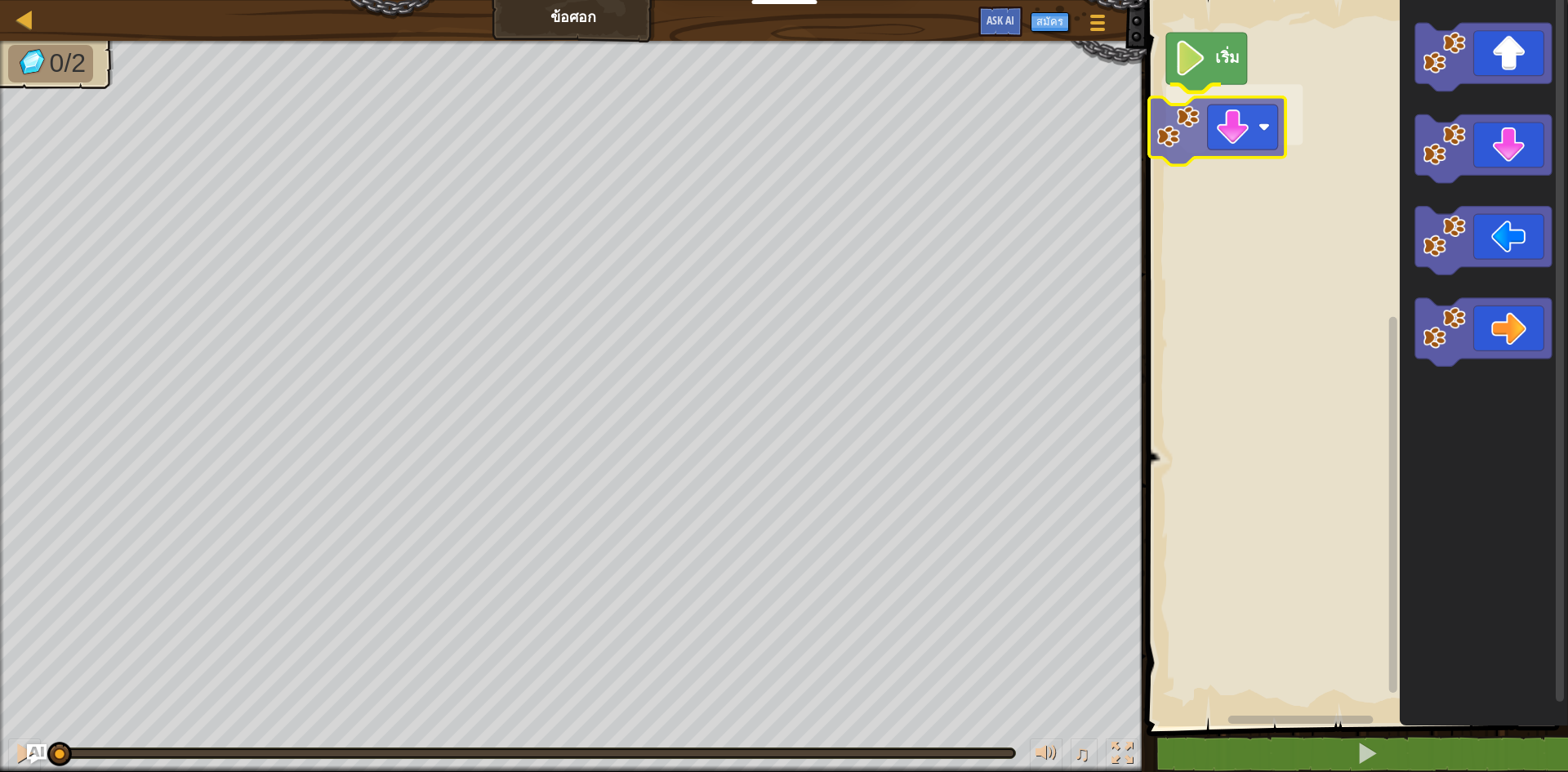
click at [1197, 116] on div "เริ่ม" at bounding box center [1354, 358] width 426 height 734
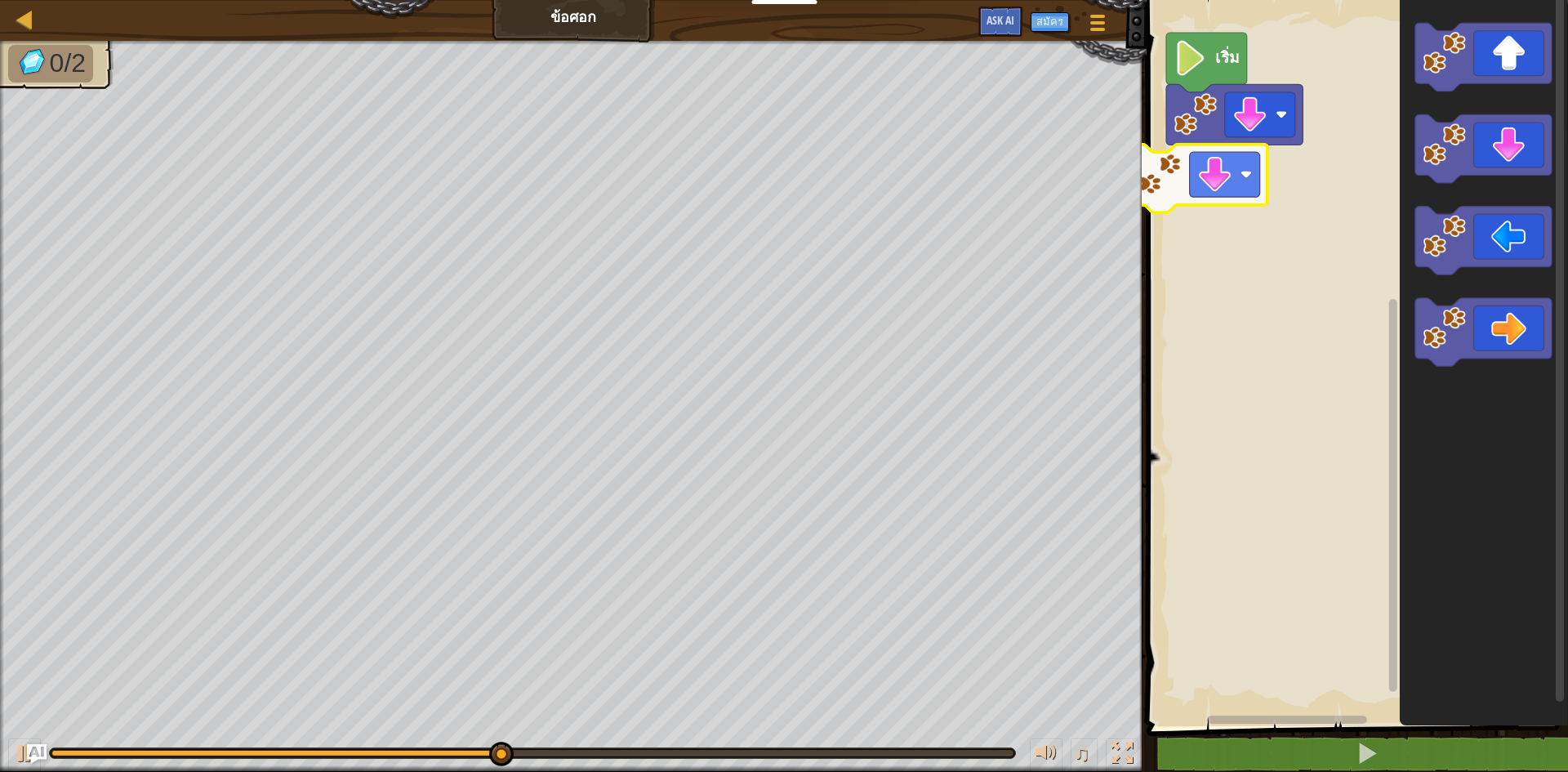
click at [1263, 166] on div "เริ่ม" at bounding box center [1354, 358] width 426 height 734
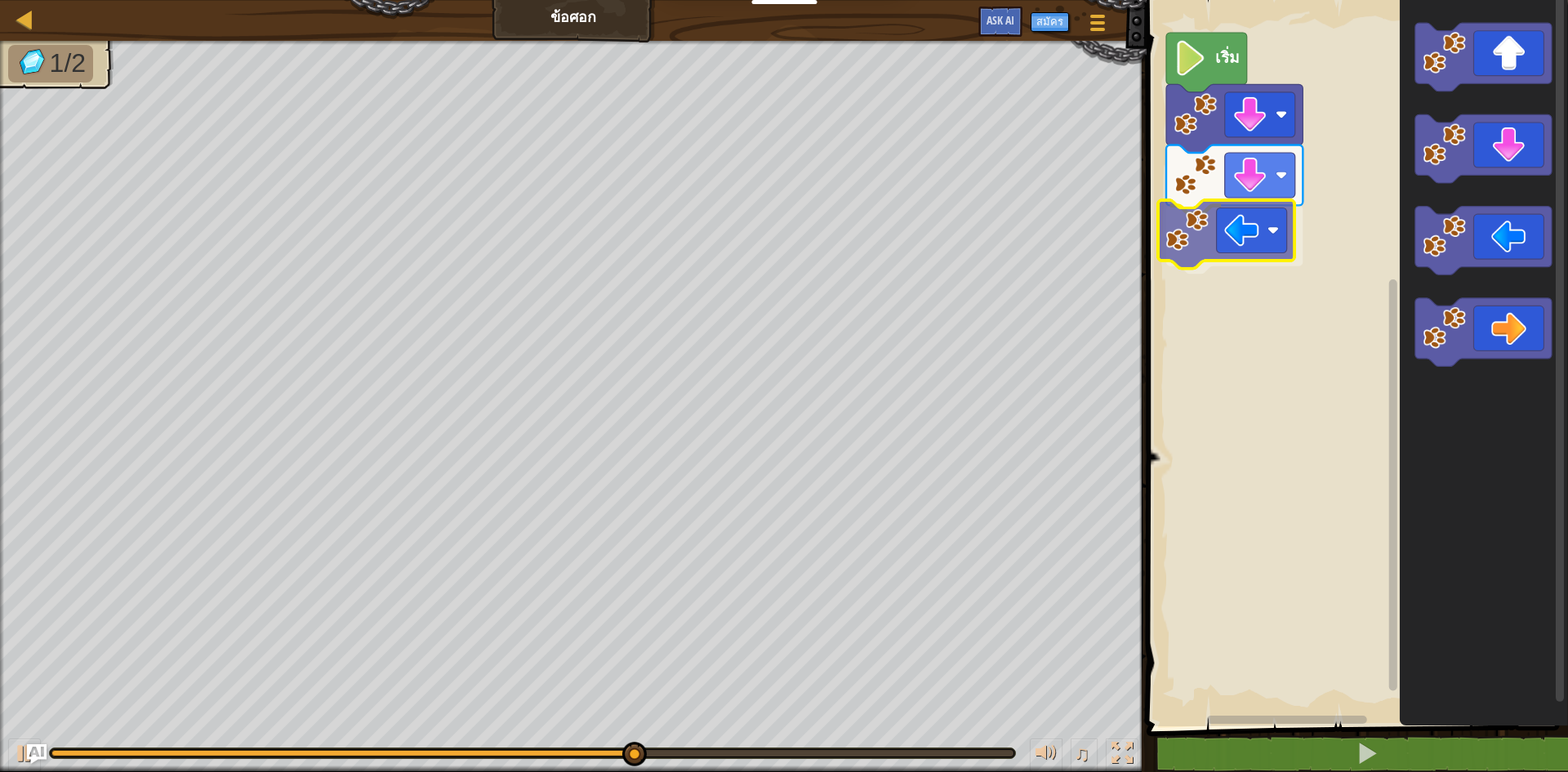
click at [1189, 229] on div "เริ่ม" at bounding box center [1354, 358] width 426 height 734
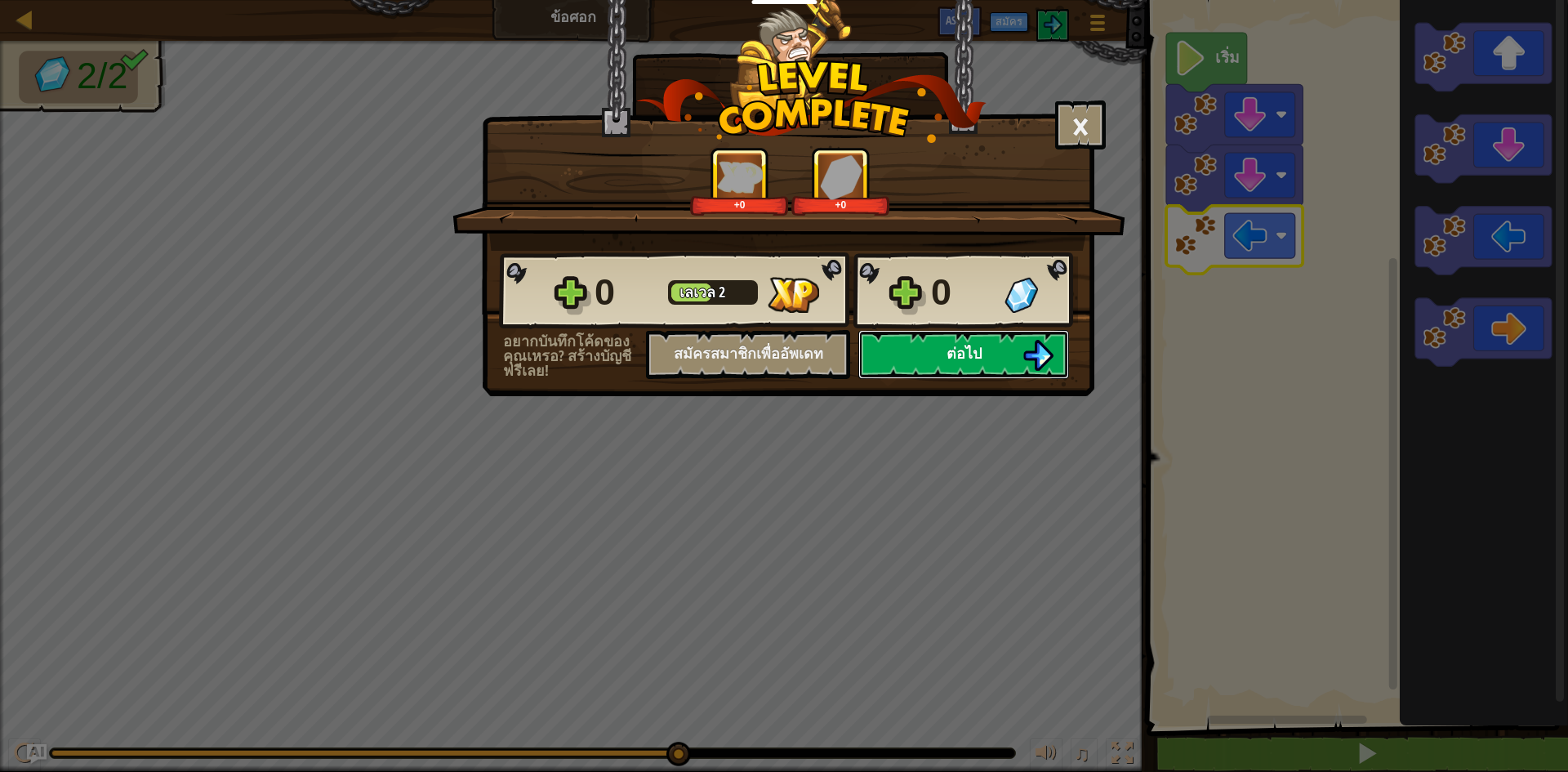
click at [977, 332] on button "ต่อไป" at bounding box center [963, 354] width 211 height 49
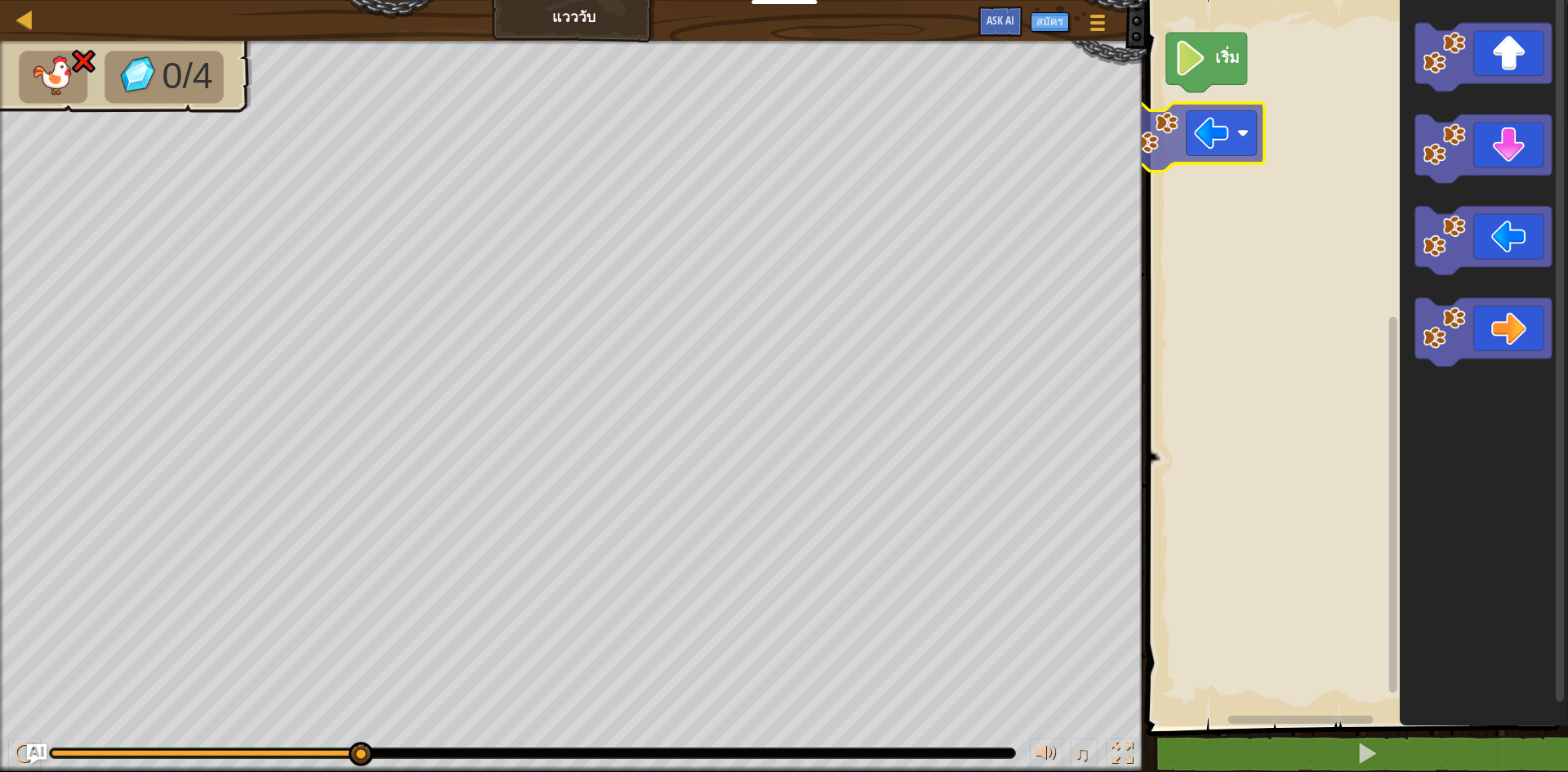
click at [1242, 144] on div "เริ่ม" at bounding box center [1354, 358] width 426 height 734
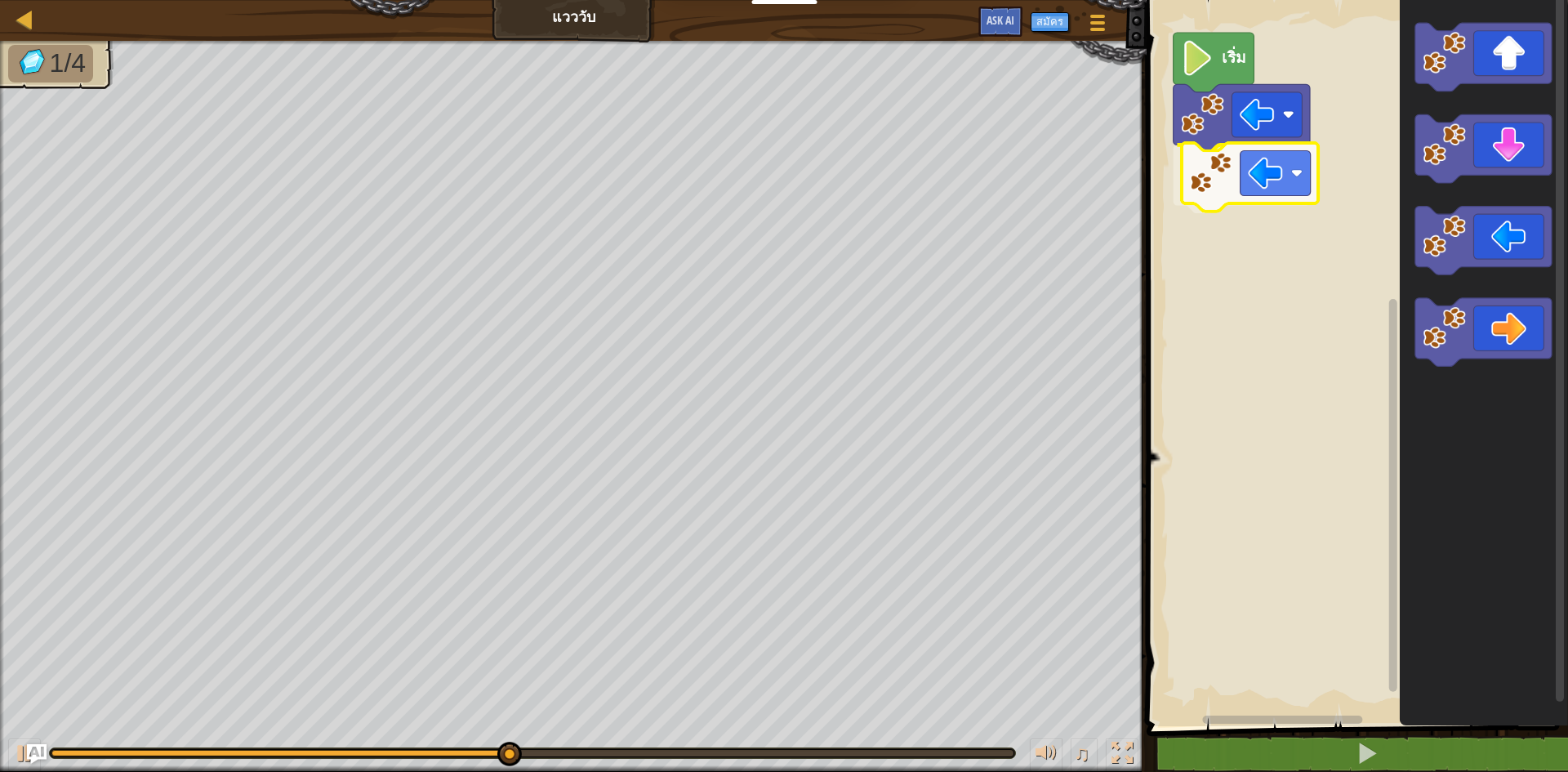
click at [1278, 170] on div "เริ่ม" at bounding box center [1354, 358] width 426 height 734
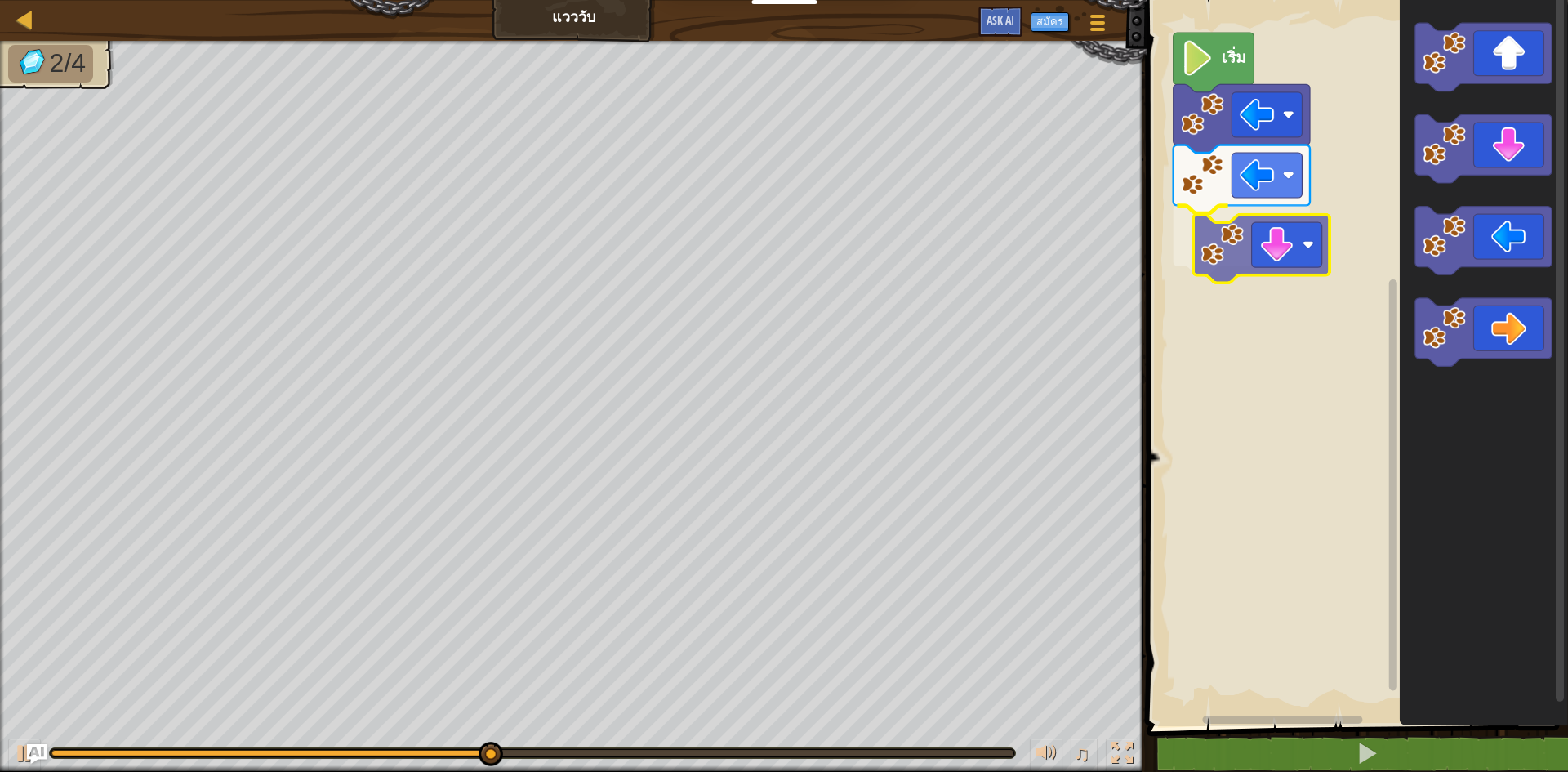
click at [1317, 230] on div "เริ่ม" at bounding box center [1354, 358] width 426 height 734
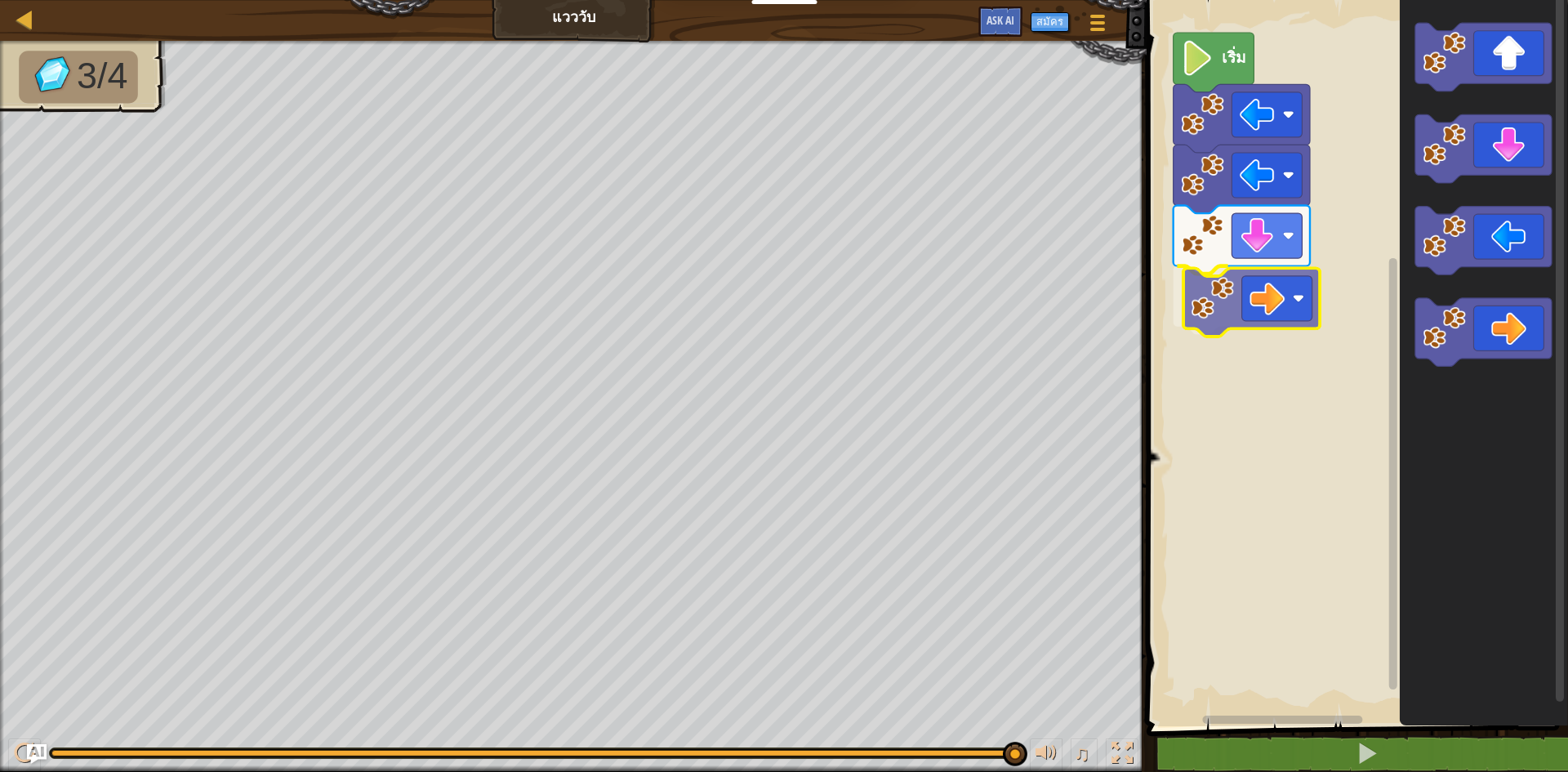
click at [1240, 299] on div "เริ่ม" at bounding box center [1354, 358] width 426 height 734
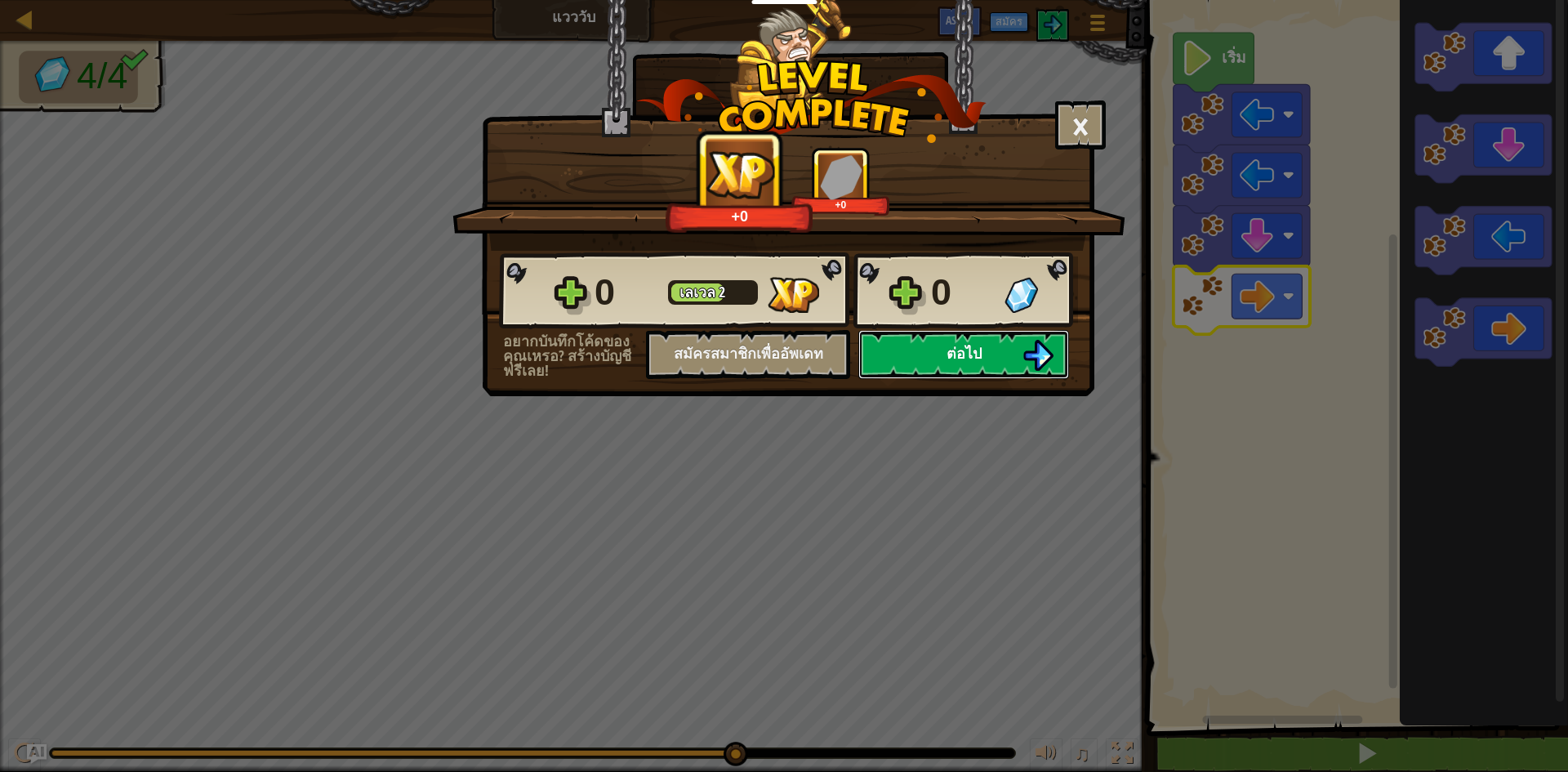
click at [987, 358] on button "ต่อไป" at bounding box center [963, 354] width 211 height 49
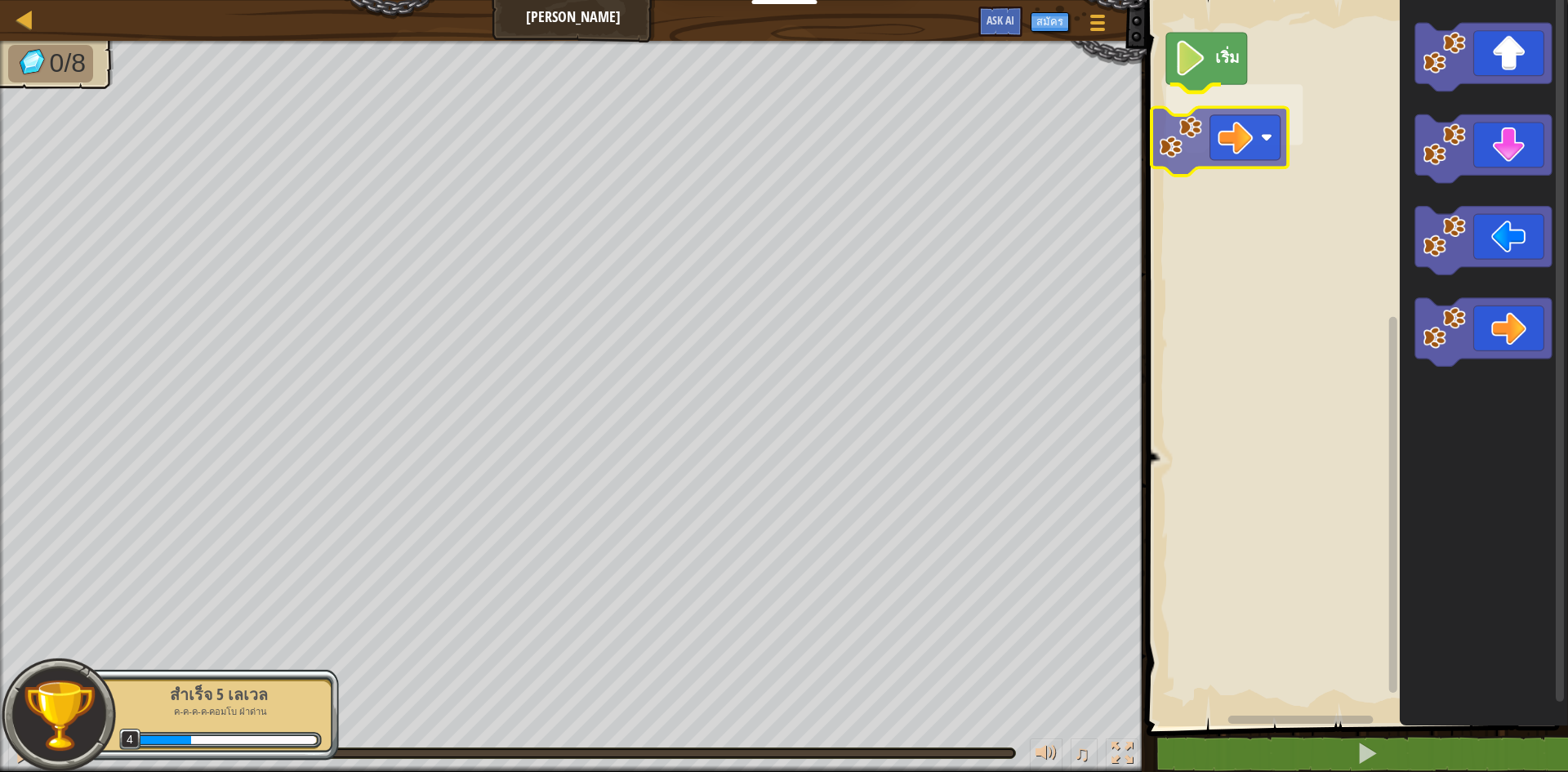
click at [1246, 126] on div "เริ่ม" at bounding box center [1354, 358] width 426 height 734
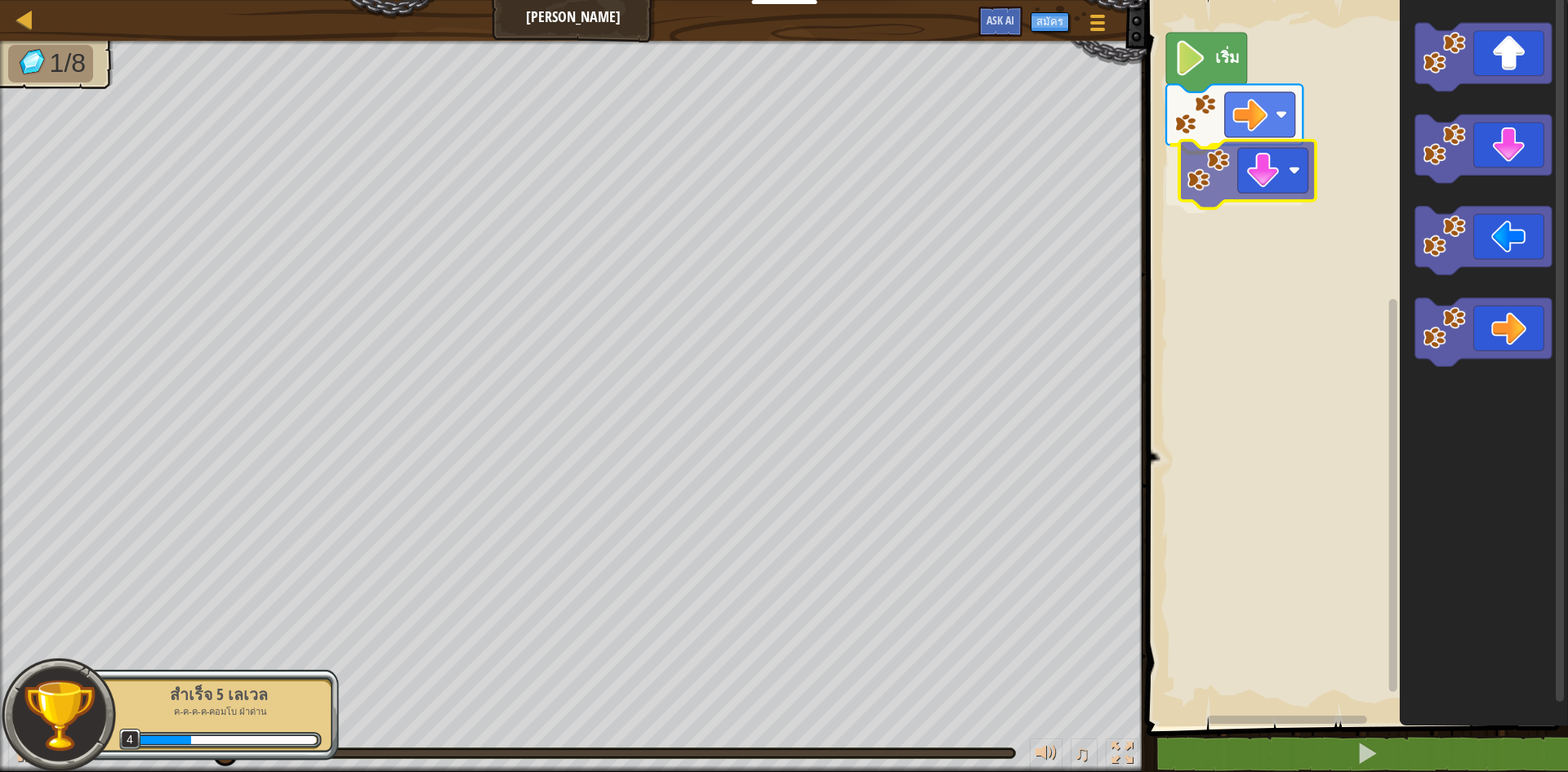
click at [1253, 179] on div "เริ่ม" at bounding box center [1354, 358] width 426 height 734
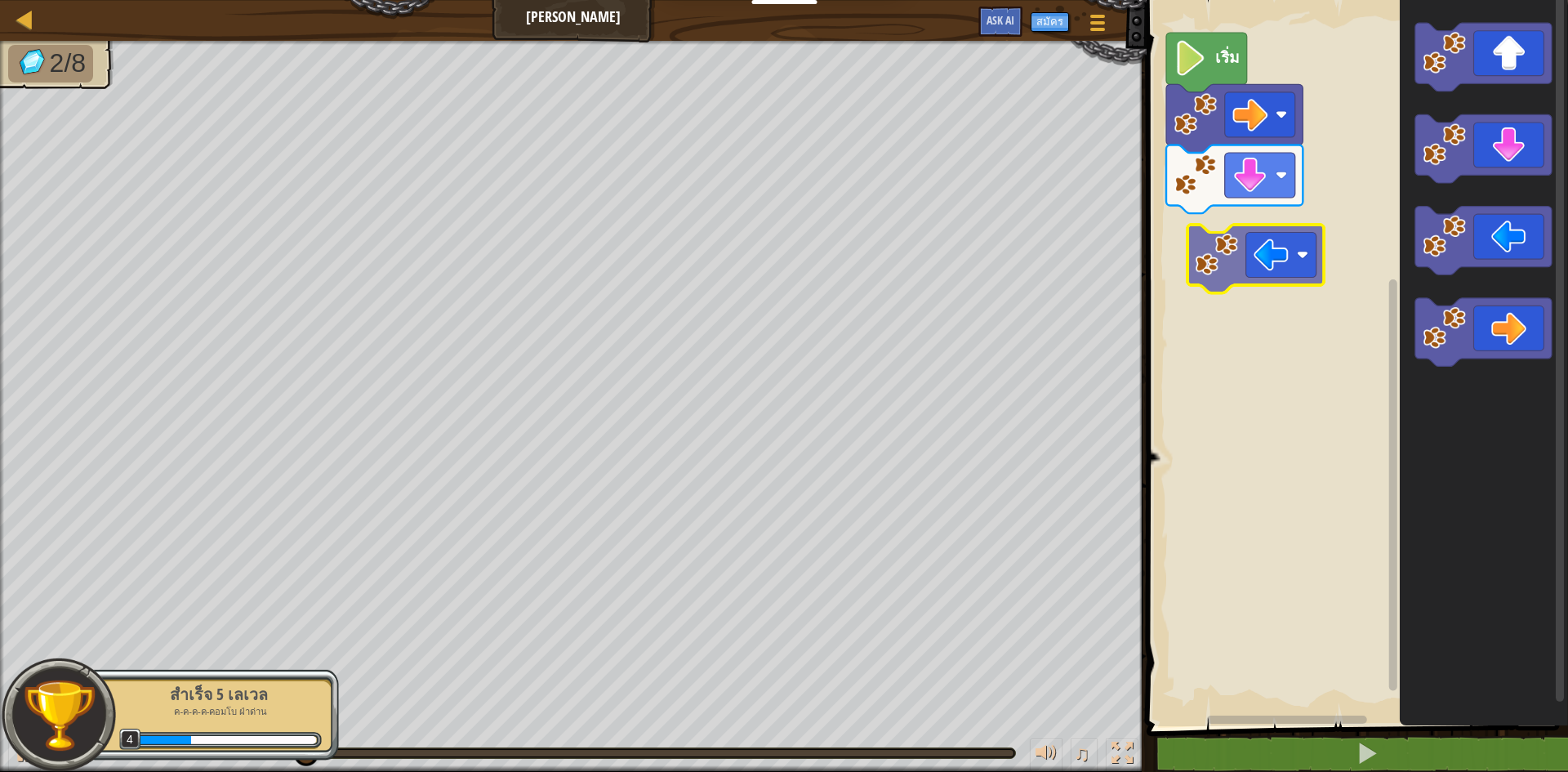
click at [1216, 238] on div "เริ่ม" at bounding box center [1354, 358] width 426 height 734
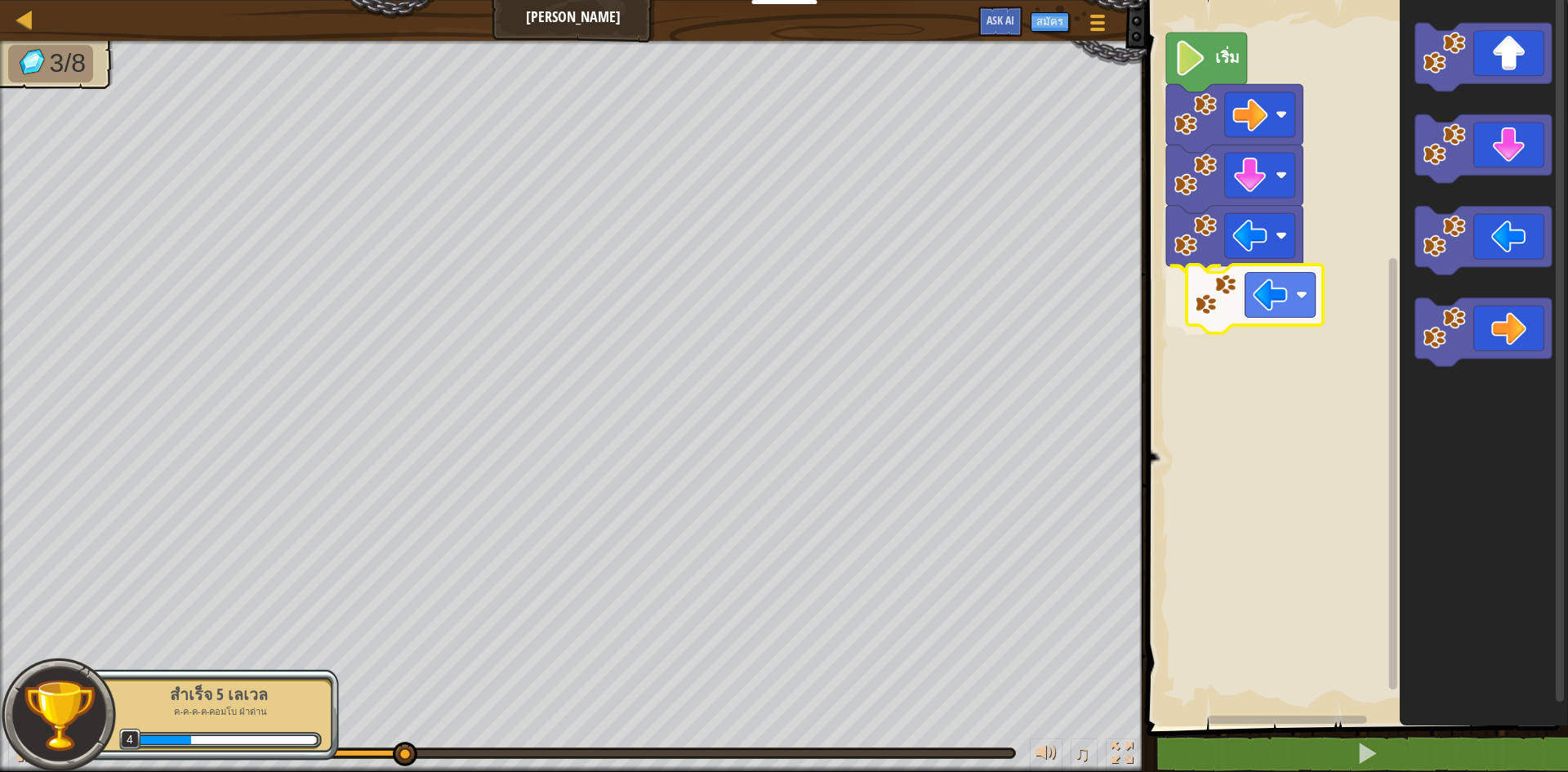
click at [1241, 322] on div "เริ่ม" at bounding box center [1354, 358] width 426 height 734
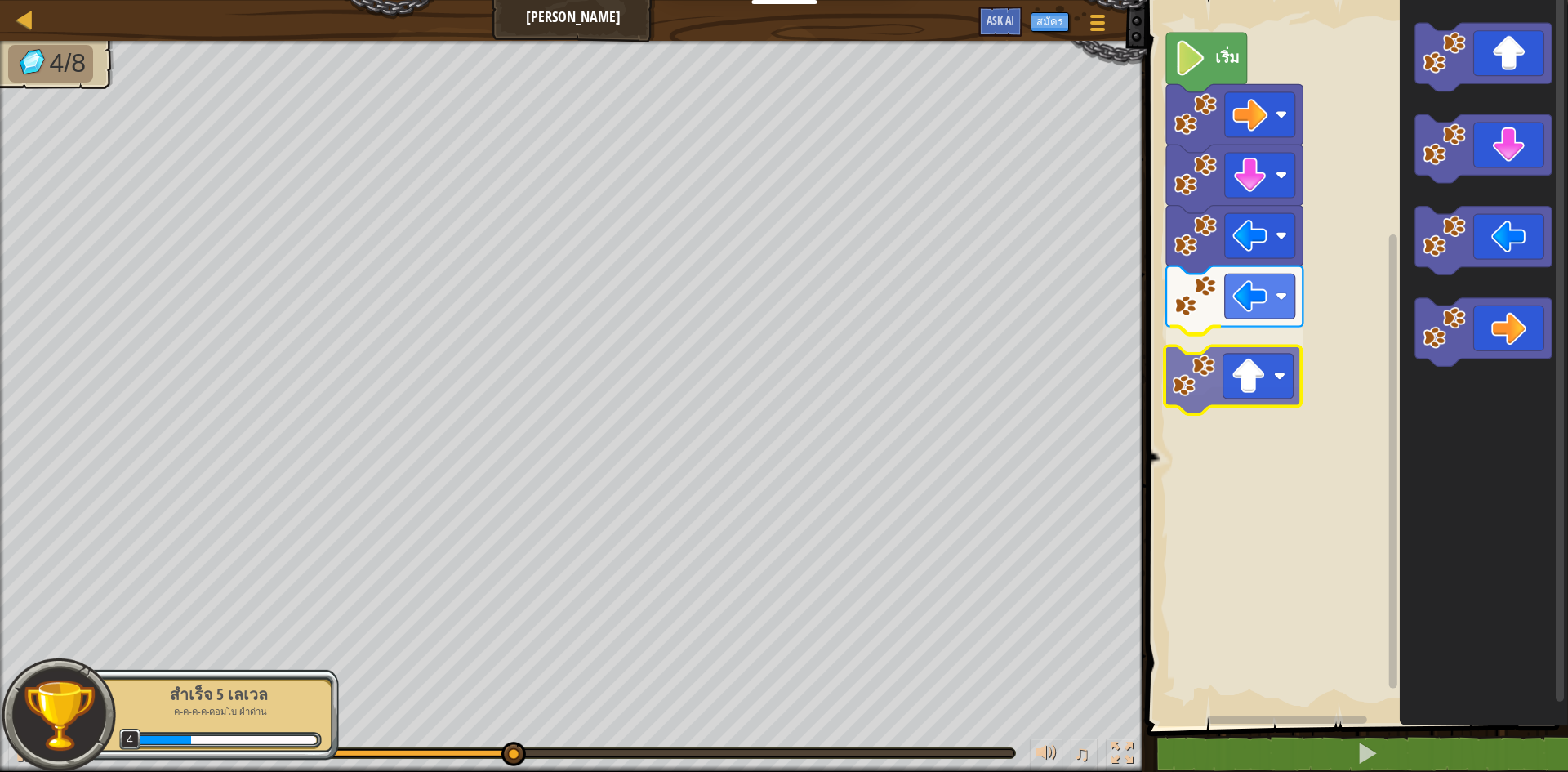
click at [1269, 364] on div "เริ่ม" at bounding box center [1354, 358] width 426 height 734
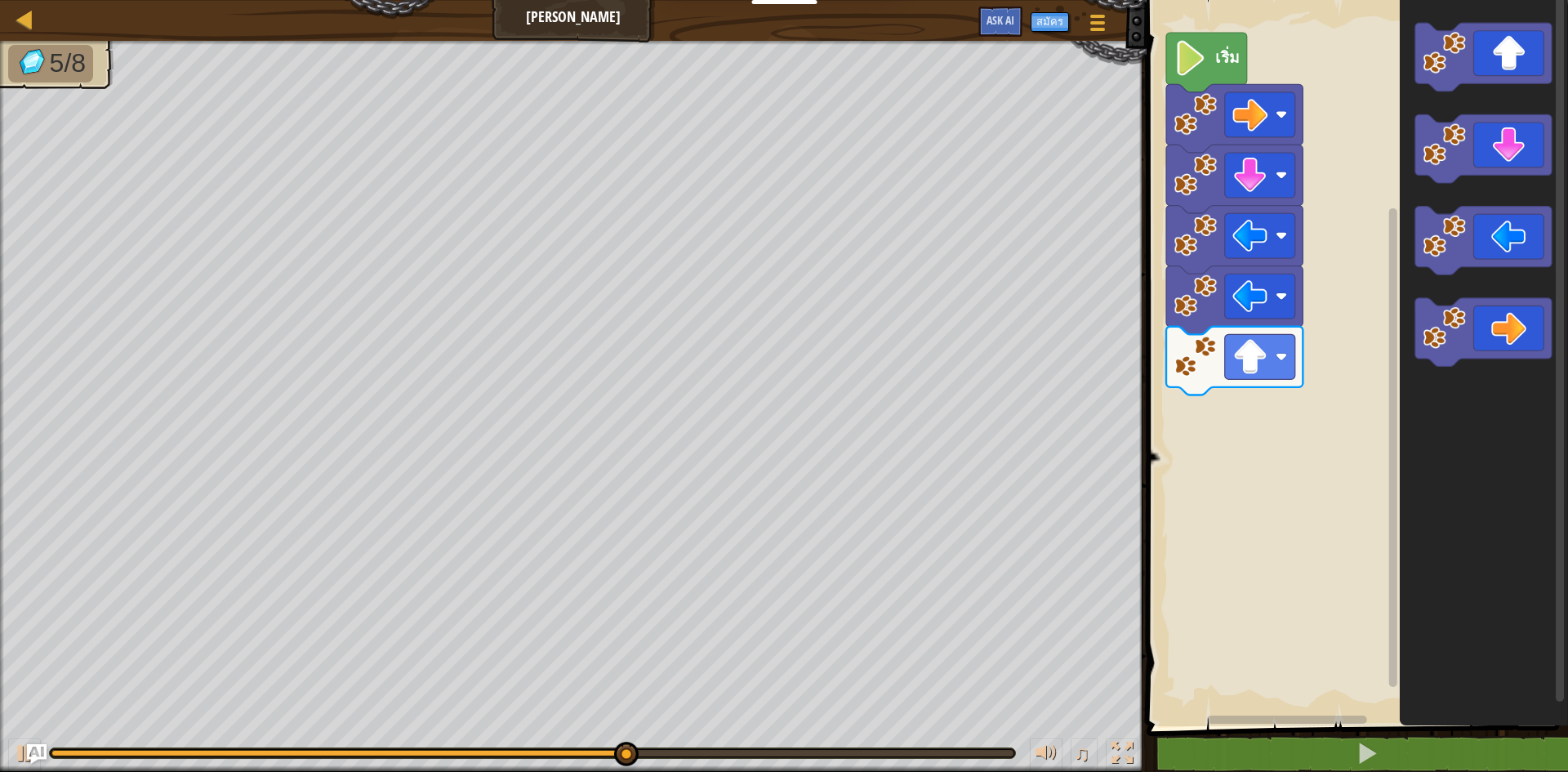
click at [1214, 560] on div "เริ่ม" at bounding box center [1354, 358] width 426 height 734
click at [1426, 323] on g "พื้นที่ทำงาน Blockly" at bounding box center [1483, 195] width 137 height 344
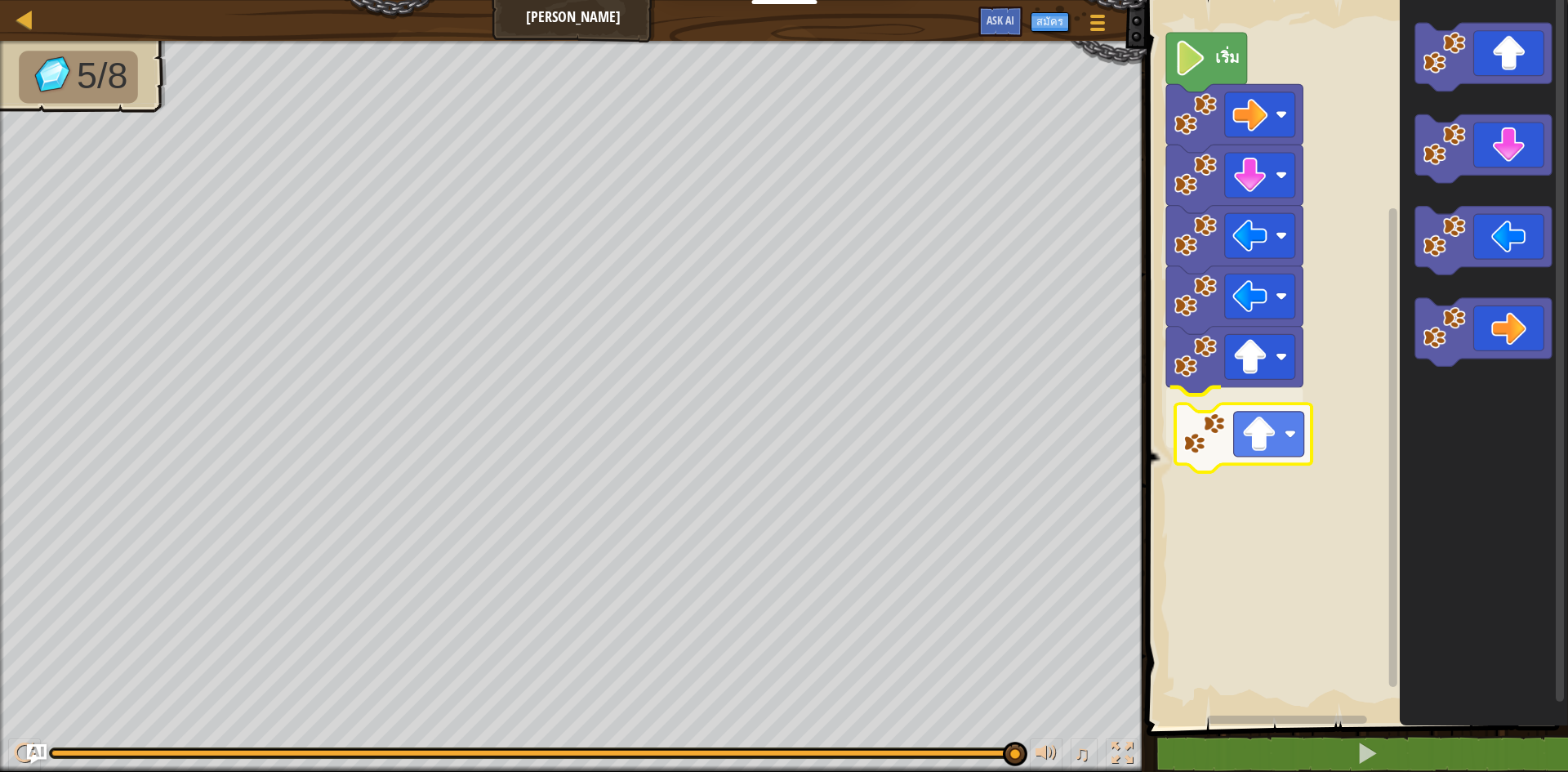
click at [1266, 432] on div "เริ่ม" at bounding box center [1354, 358] width 426 height 734
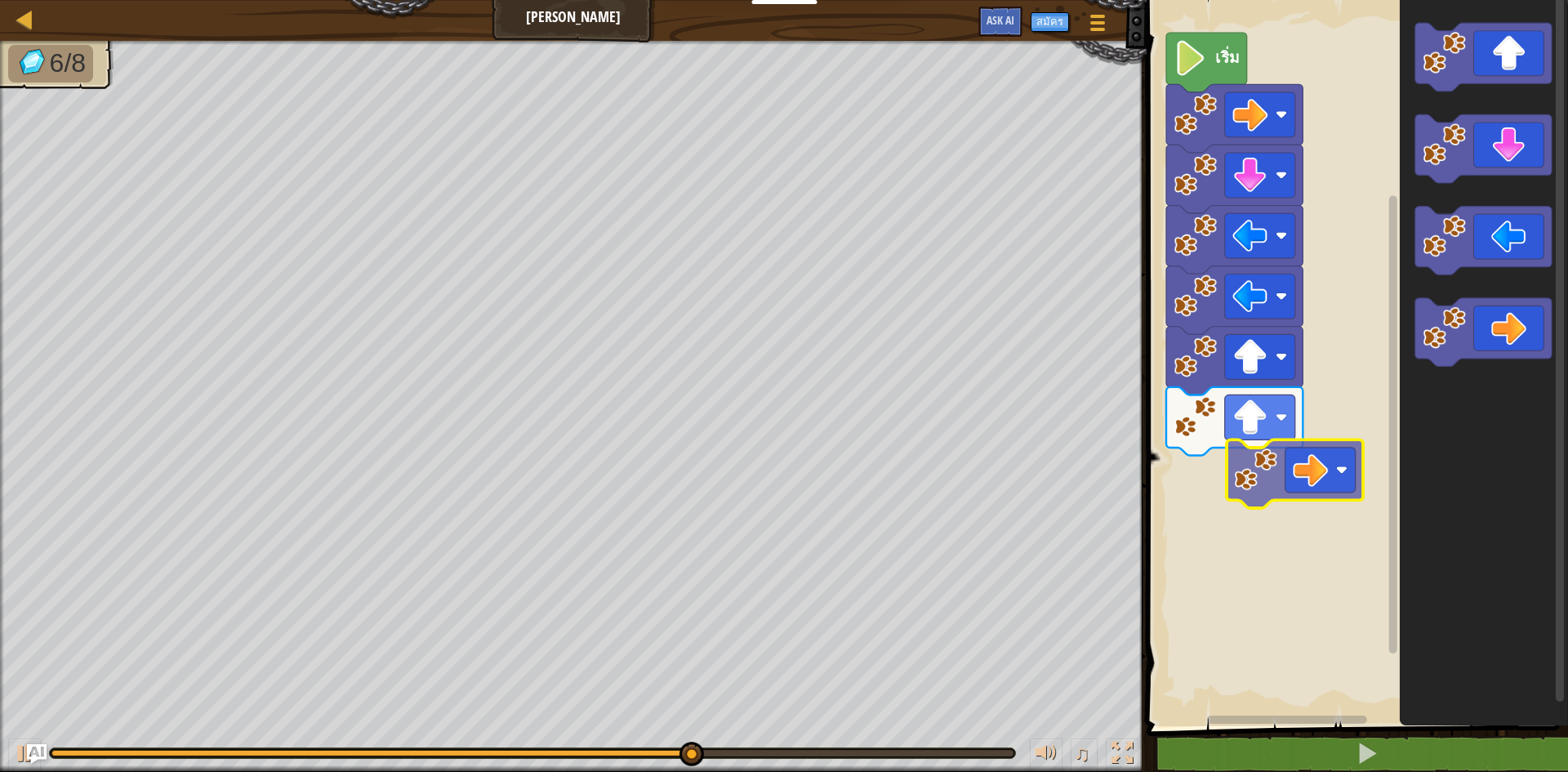
click at [1318, 478] on div "เริ่ม" at bounding box center [1354, 358] width 426 height 734
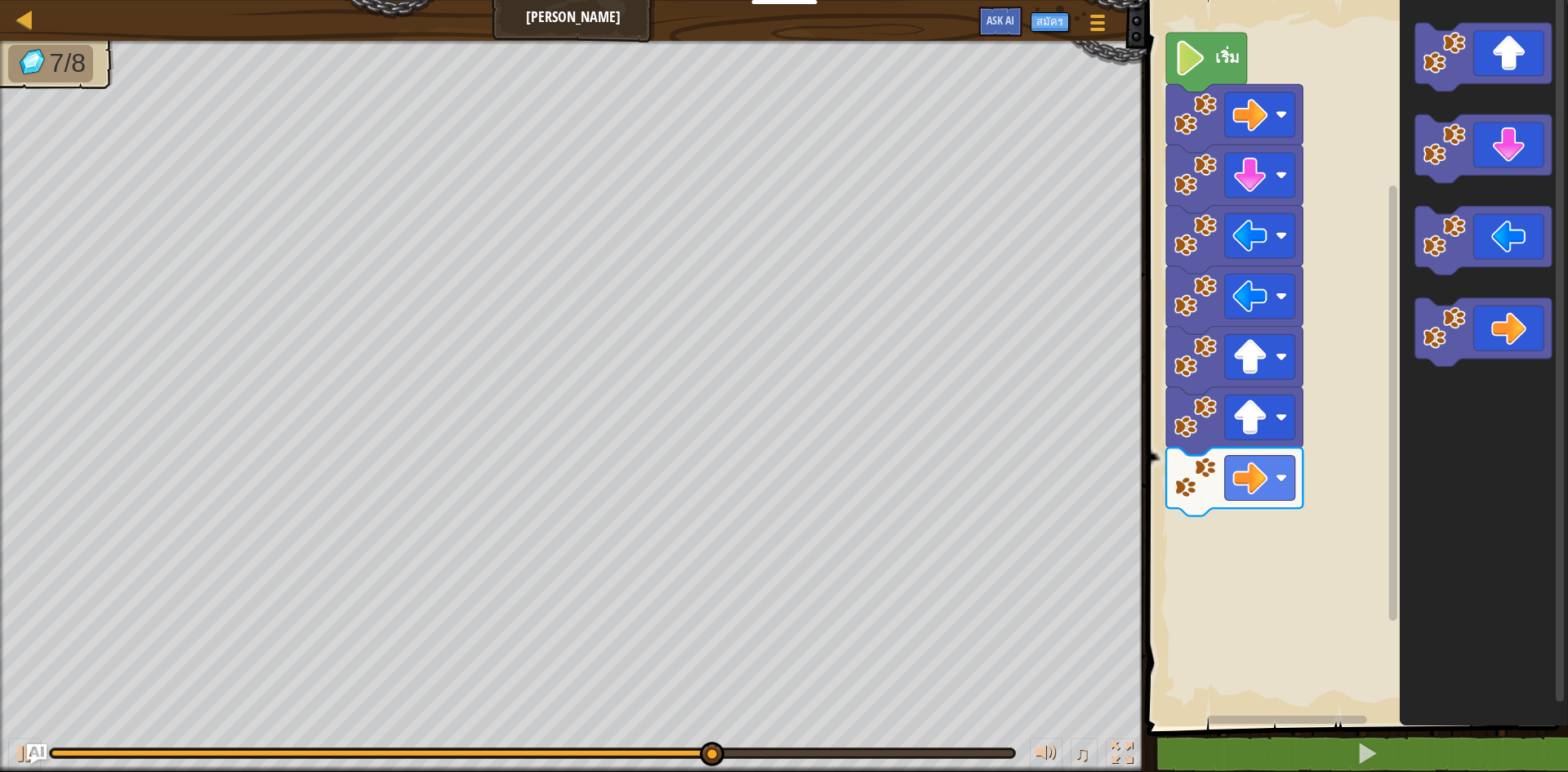
click at [1477, 339] on icon "พื้นที่ทำงาน Blockly" at bounding box center [1483, 332] width 137 height 69
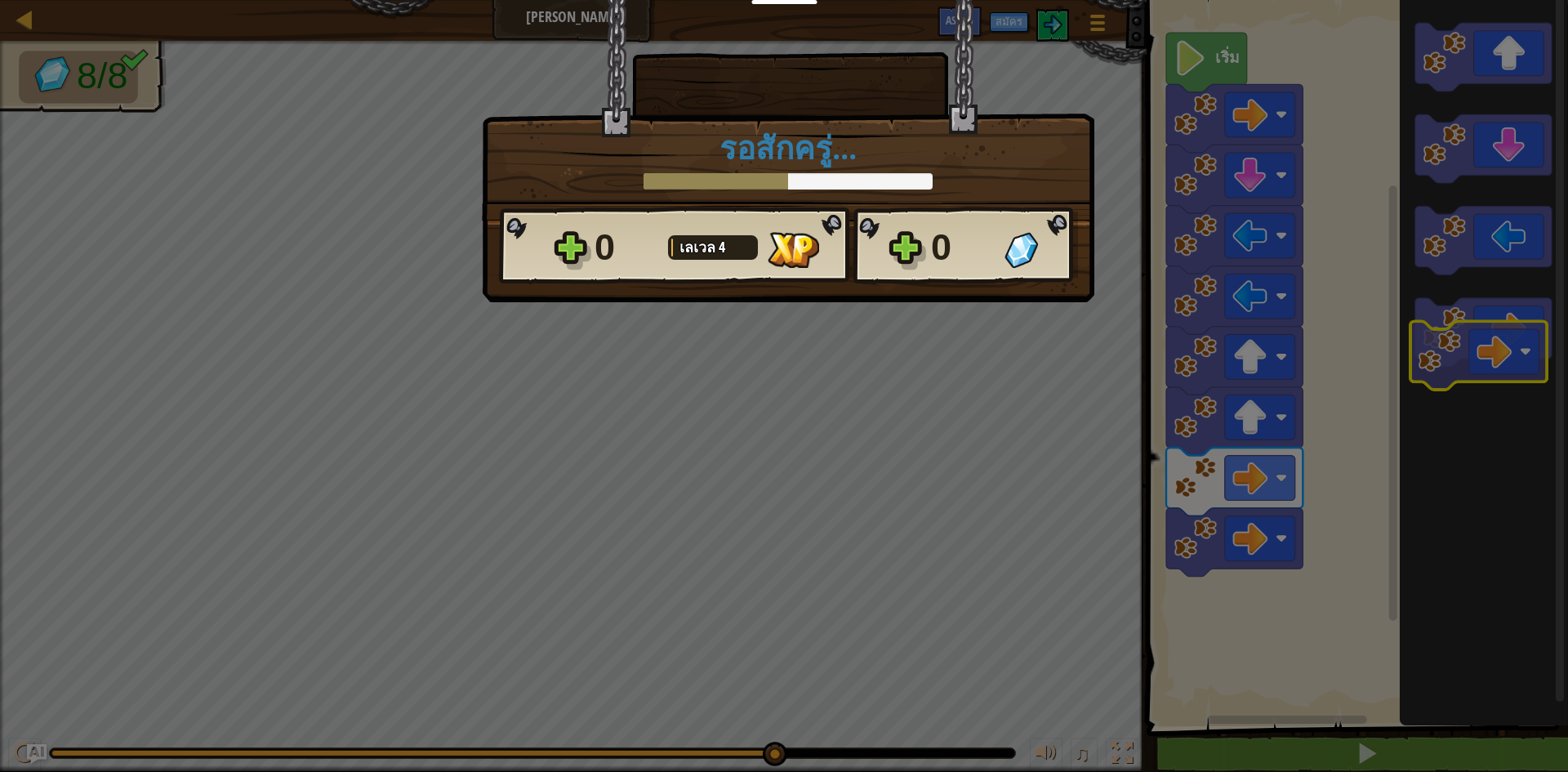
click at [1499, 2] on body "นักการศึกษา สร้างบัญชีฟรี โซลูชั่นสำหรับโรงเรียนและเขต ดูเครื่องมือสำหรับครู กา…" at bounding box center [784, 1] width 1568 height 2
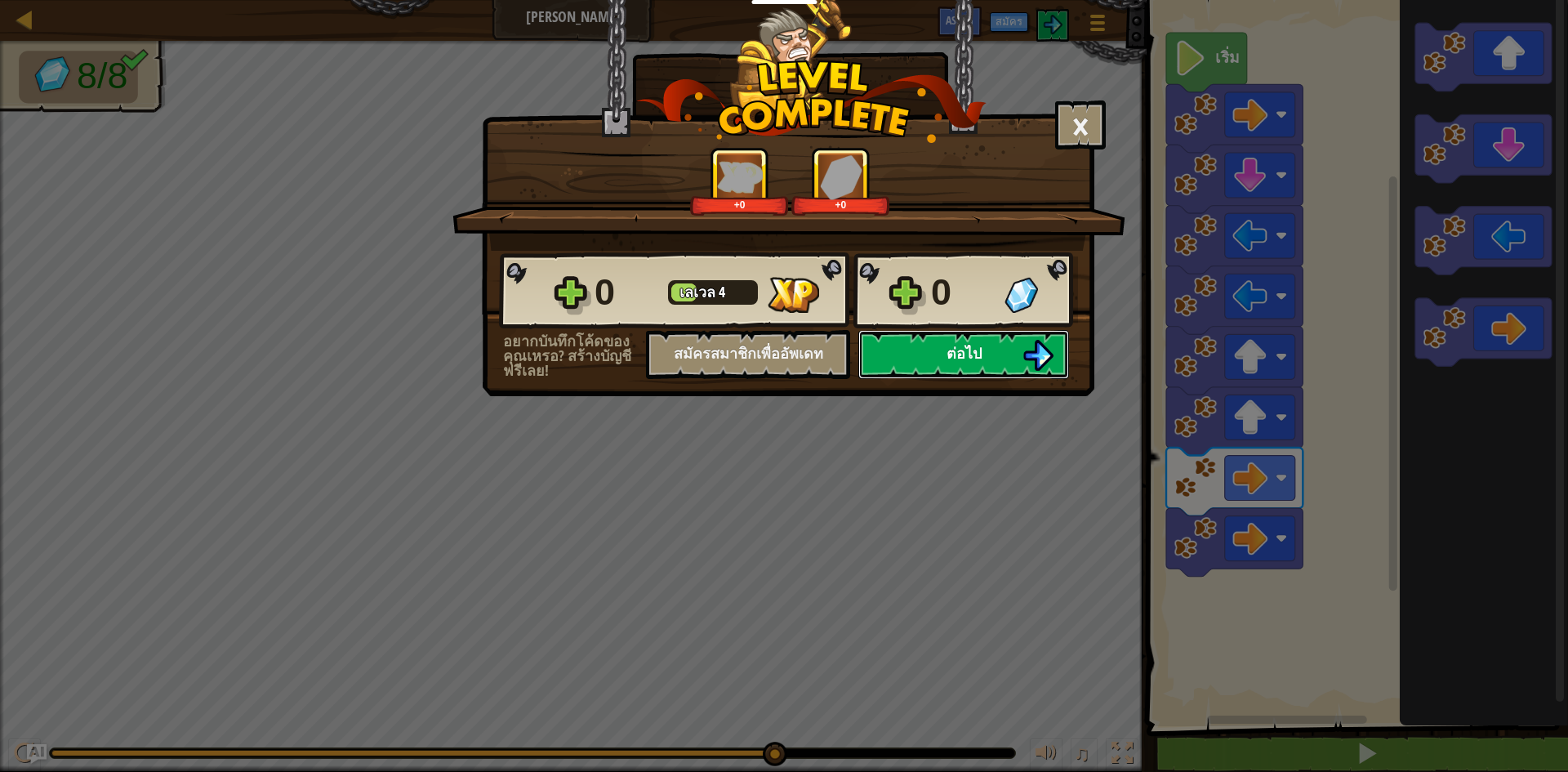
drag, startPoint x: 905, startPoint y: 349, endPoint x: 910, endPoint y: 339, distance: 11.2
click at [910, 339] on button "ต่อไป" at bounding box center [963, 354] width 211 height 49
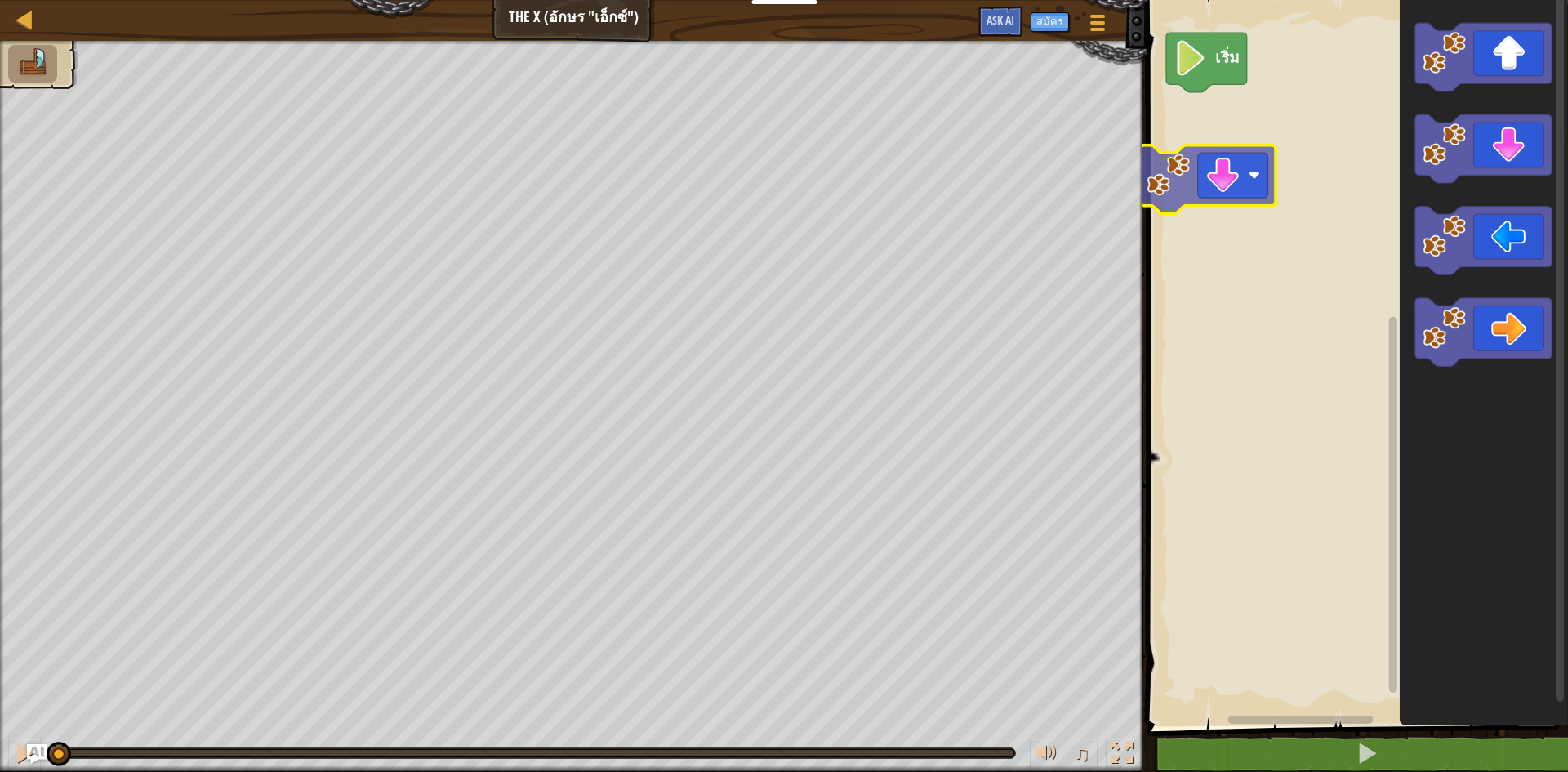
click at [1243, 121] on div "เริ่ม" at bounding box center [1354, 358] width 426 height 734
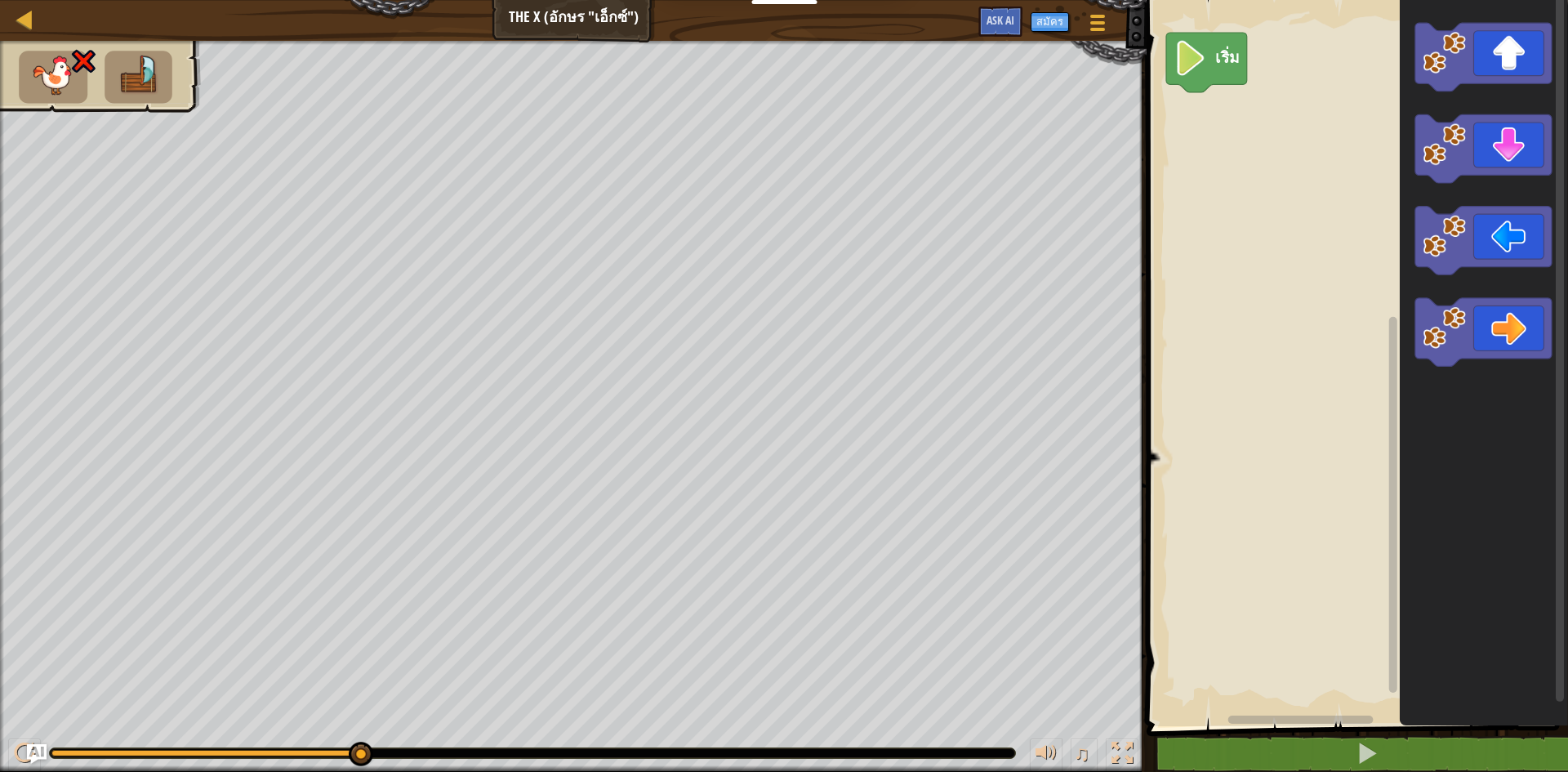
click at [1341, 96] on div "เริ่ม" at bounding box center [1354, 358] width 426 height 734
click at [1223, 118] on div "เริ่ม" at bounding box center [1354, 358] width 426 height 734
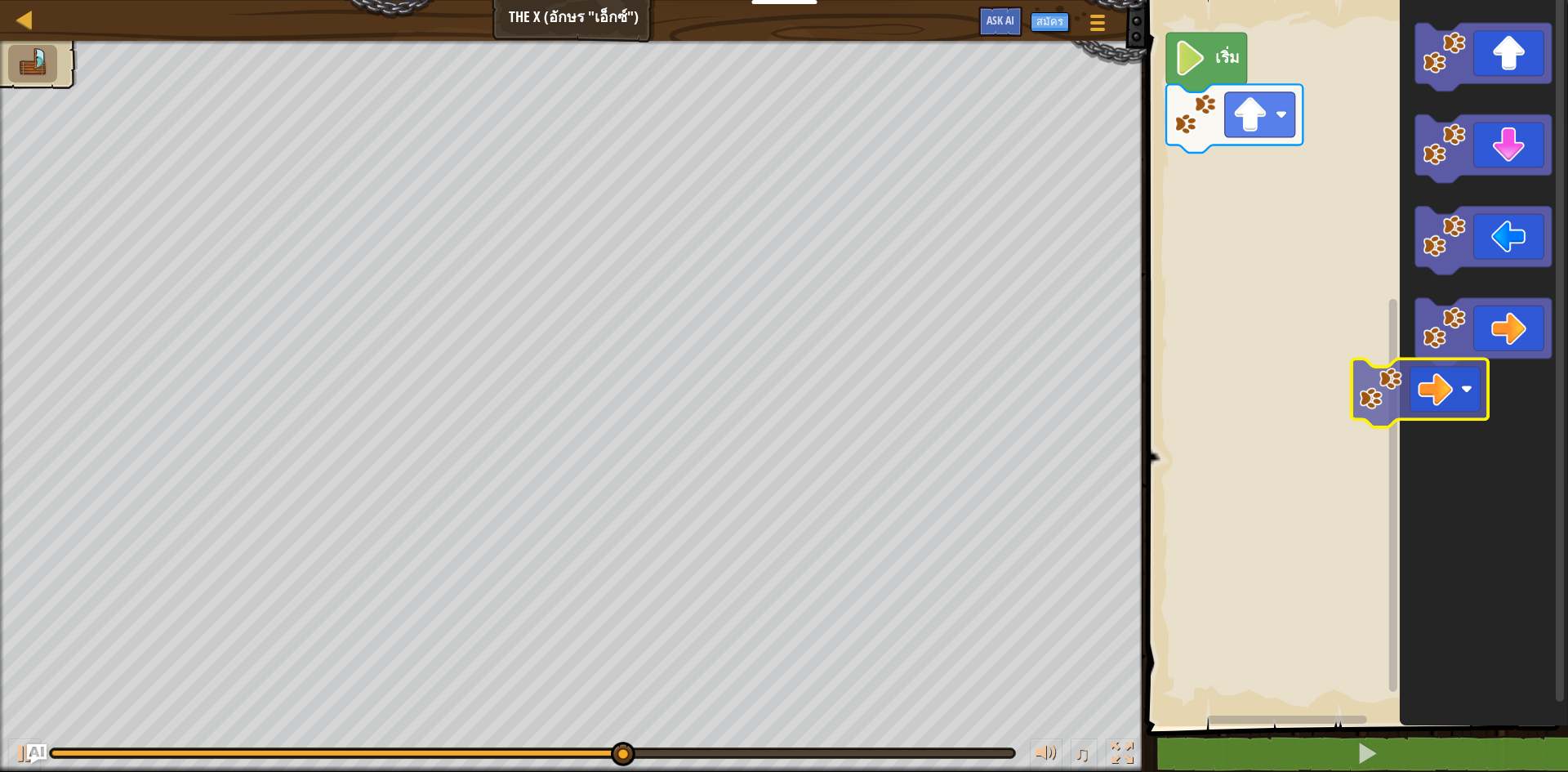
click at [1489, 352] on icon "พื้นที่ทำงาน Blockly" at bounding box center [1483, 332] width 137 height 69
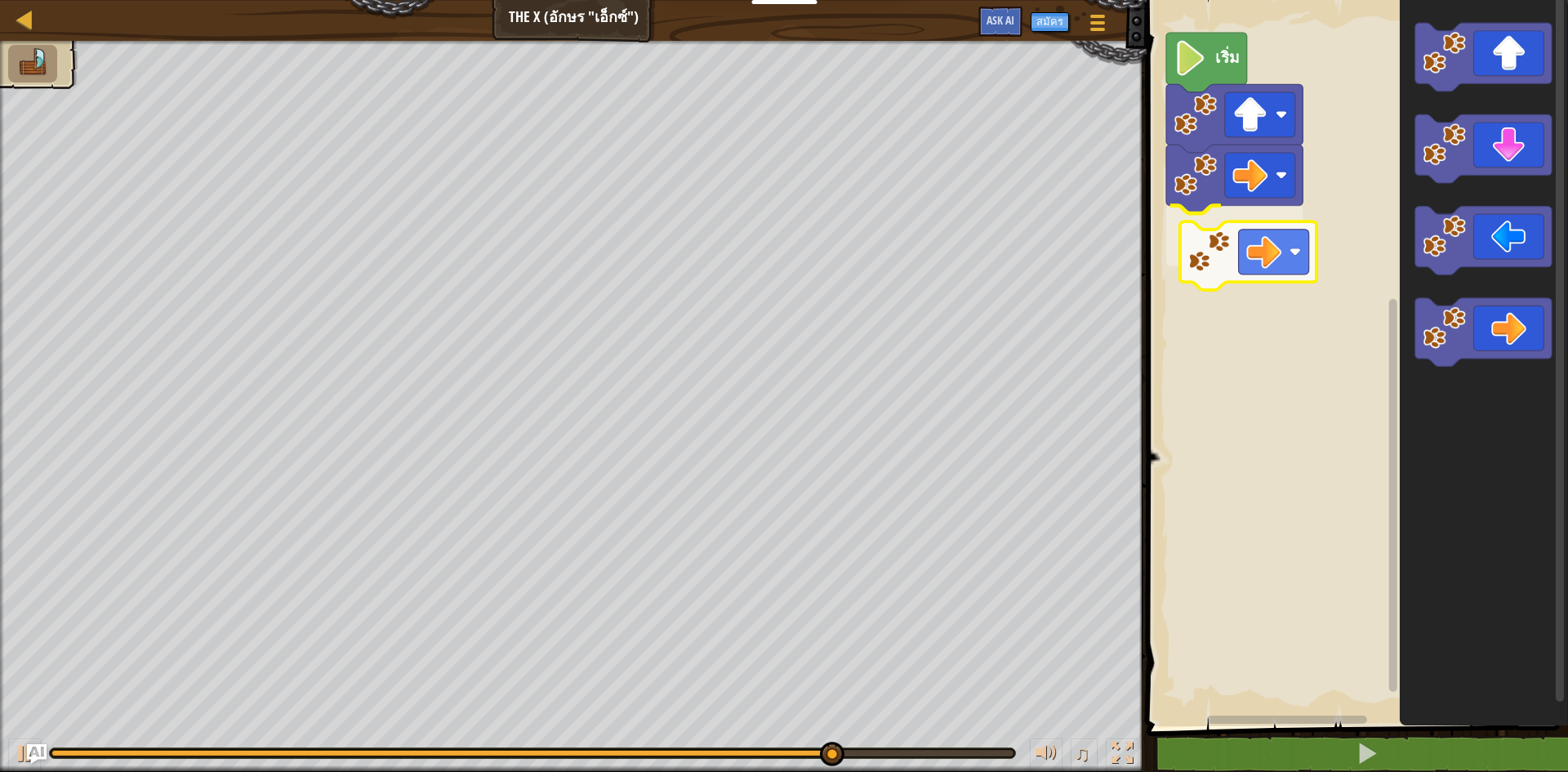
click at [1253, 243] on div "เริ่ม" at bounding box center [1354, 358] width 426 height 734
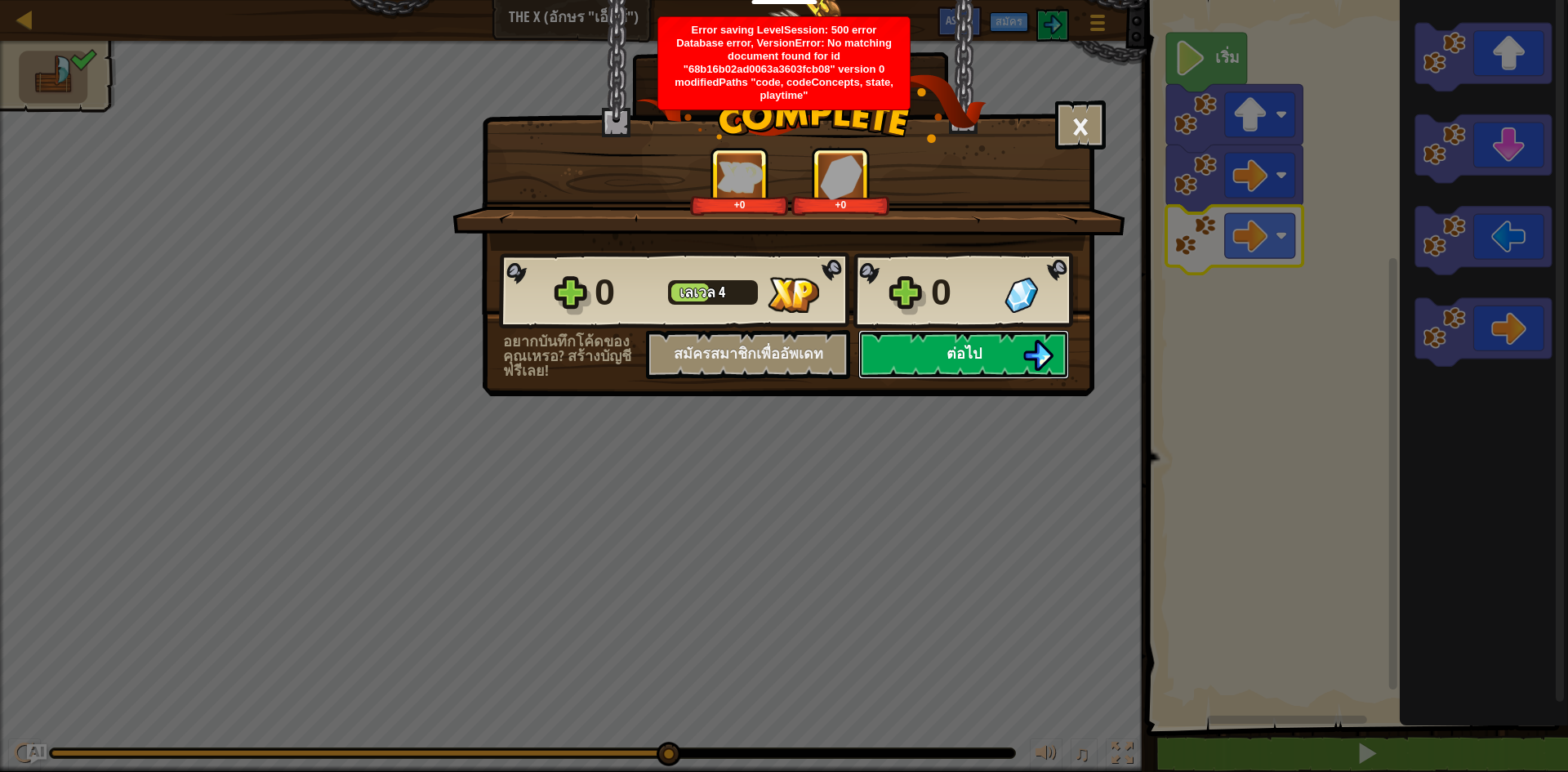
click at [950, 355] on span "ต่อไป" at bounding box center [964, 353] width 35 height 20
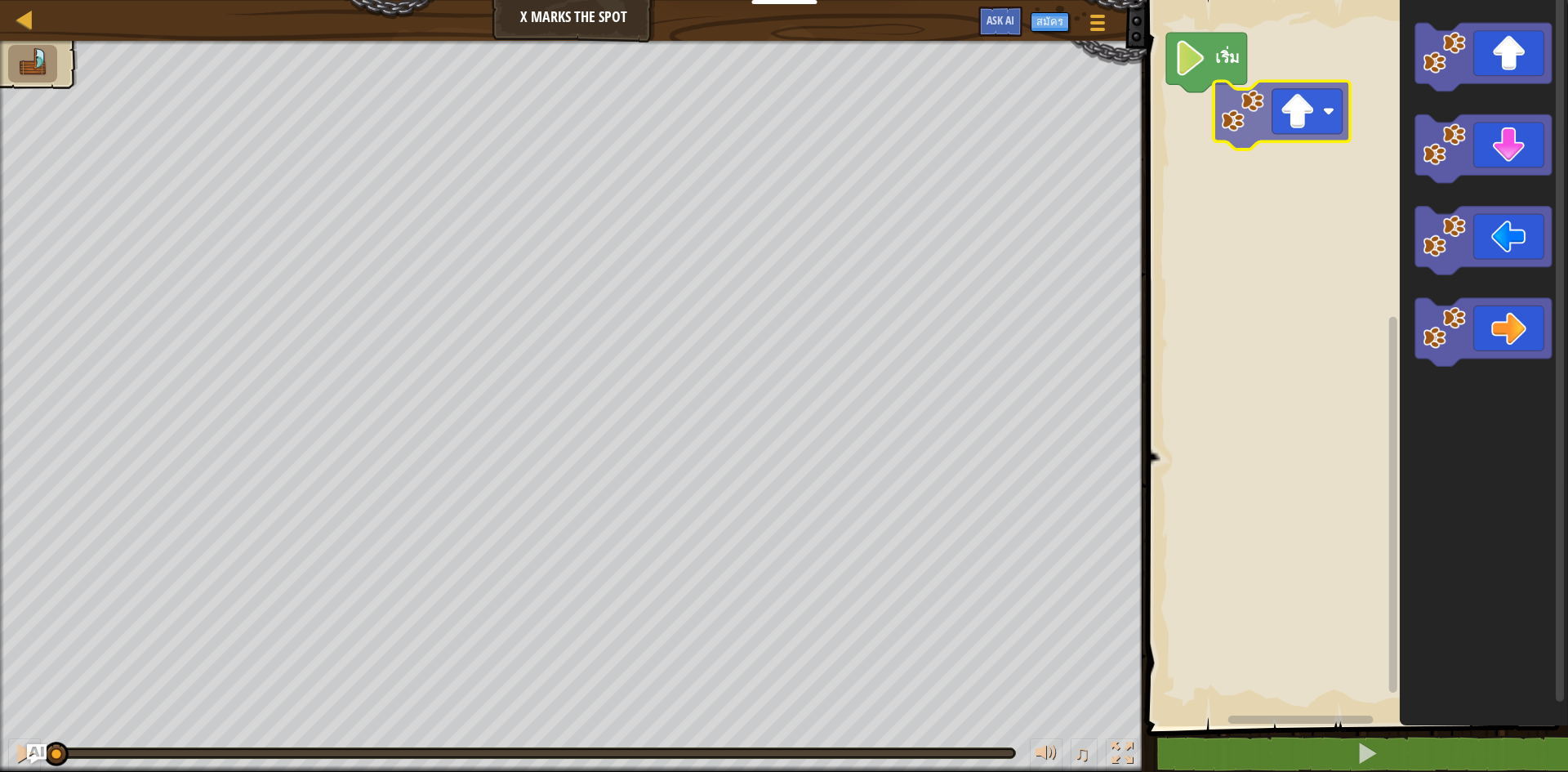
click at [1312, 130] on div "เริ่ม" at bounding box center [1354, 358] width 426 height 734
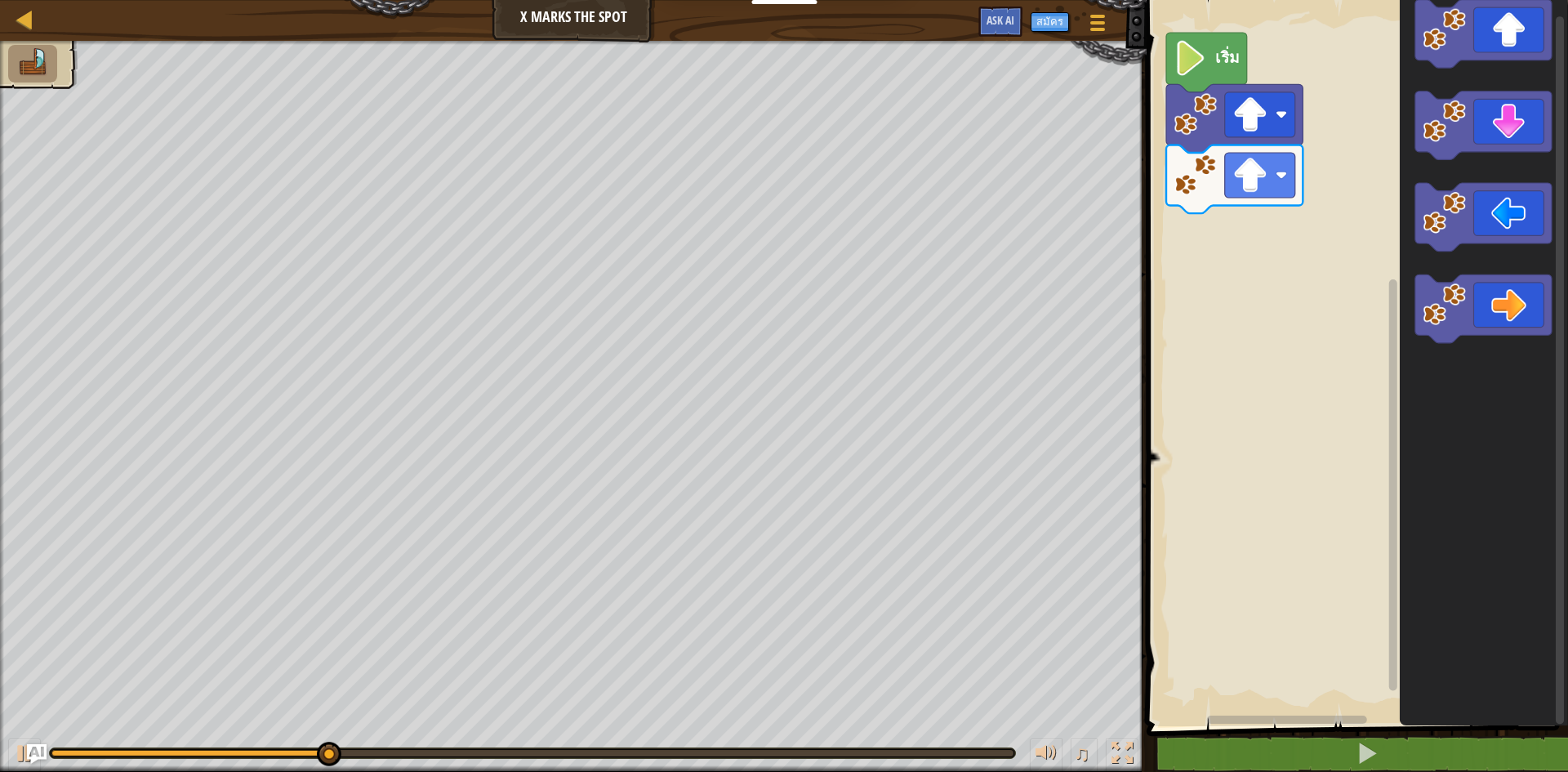
click at [1320, 250] on div "เริ่ม" at bounding box center [1354, 358] width 426 height 734
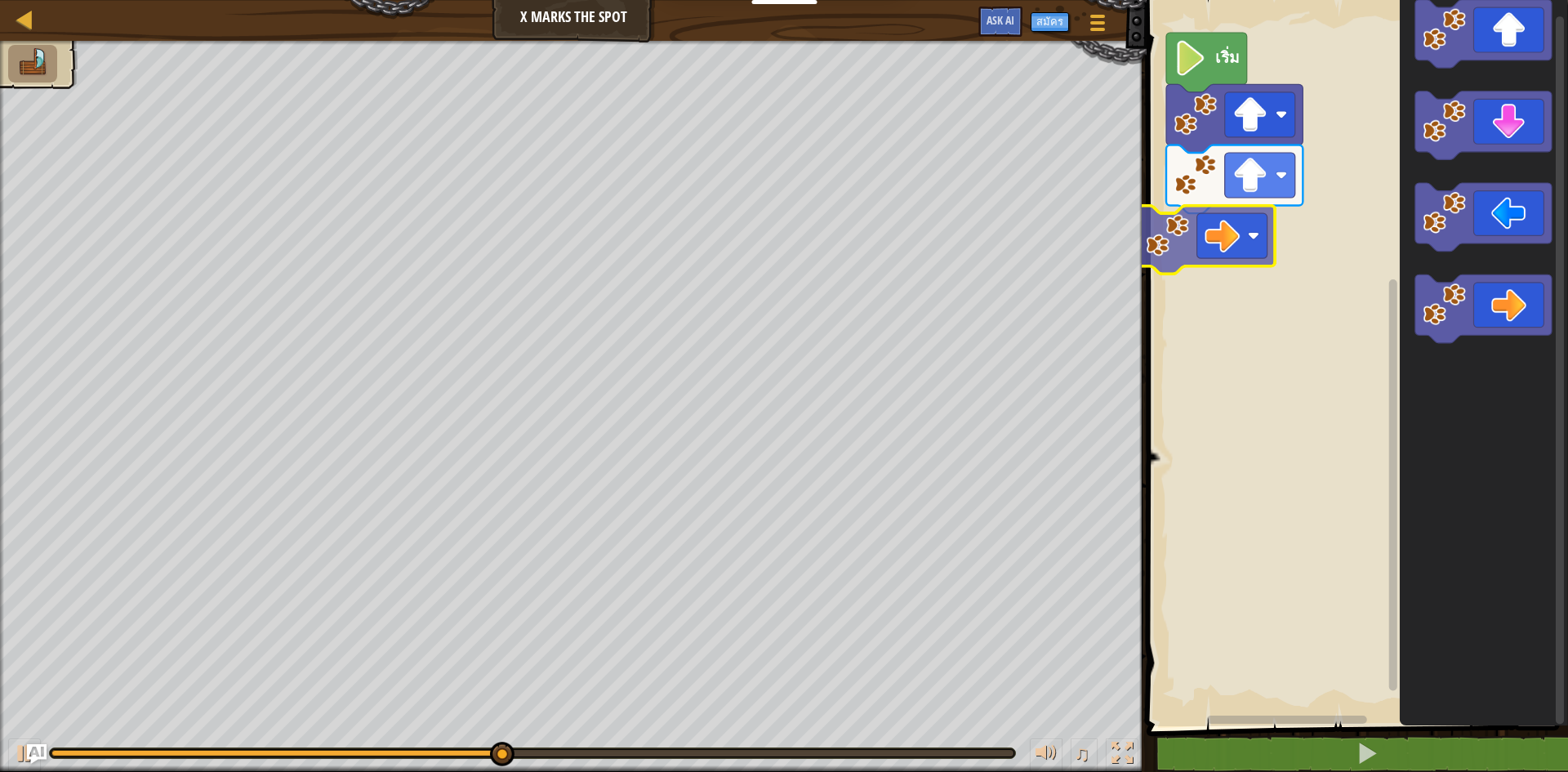
click at [1218, 258] on div "เริ่ม" at bounding box center [1354, 358] width 426 height 734
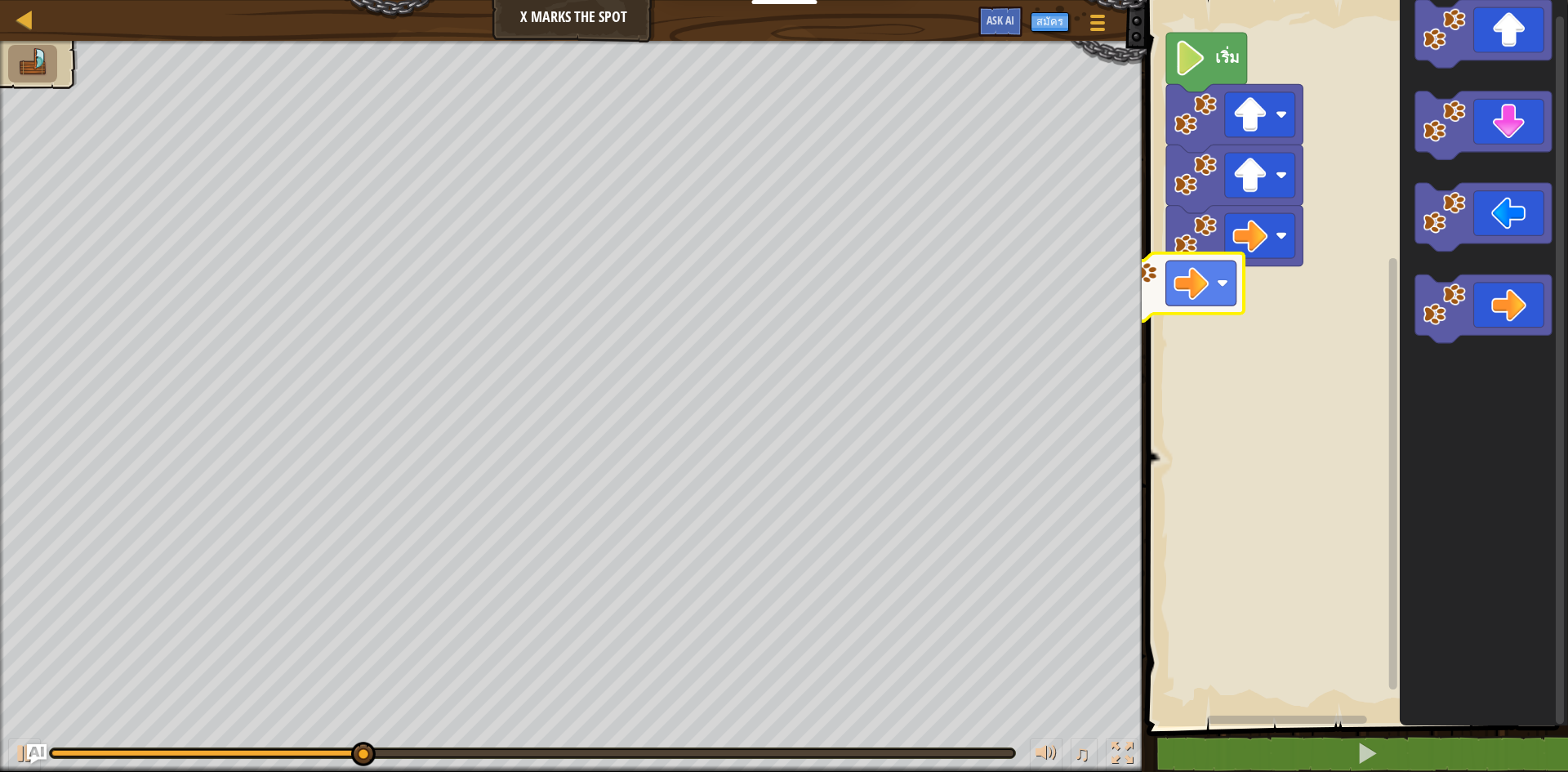
click at [1175, 279] on div "เริ่ม" at bounding box center [1354, 358] width 426 height 734
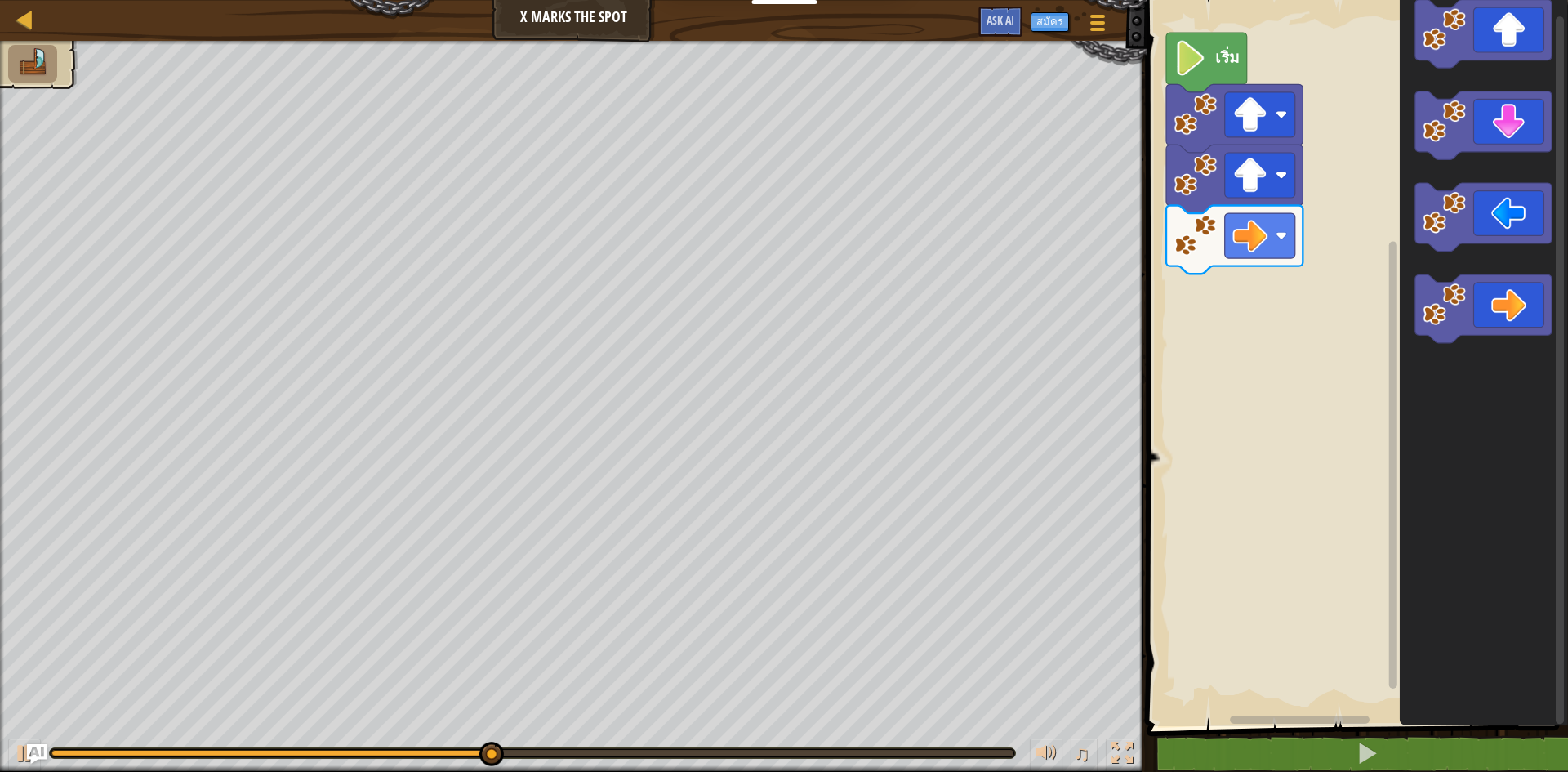
click at [1236, 304] on div "เริ่ม" at bounding box center [1354, 358] width 426 height 734
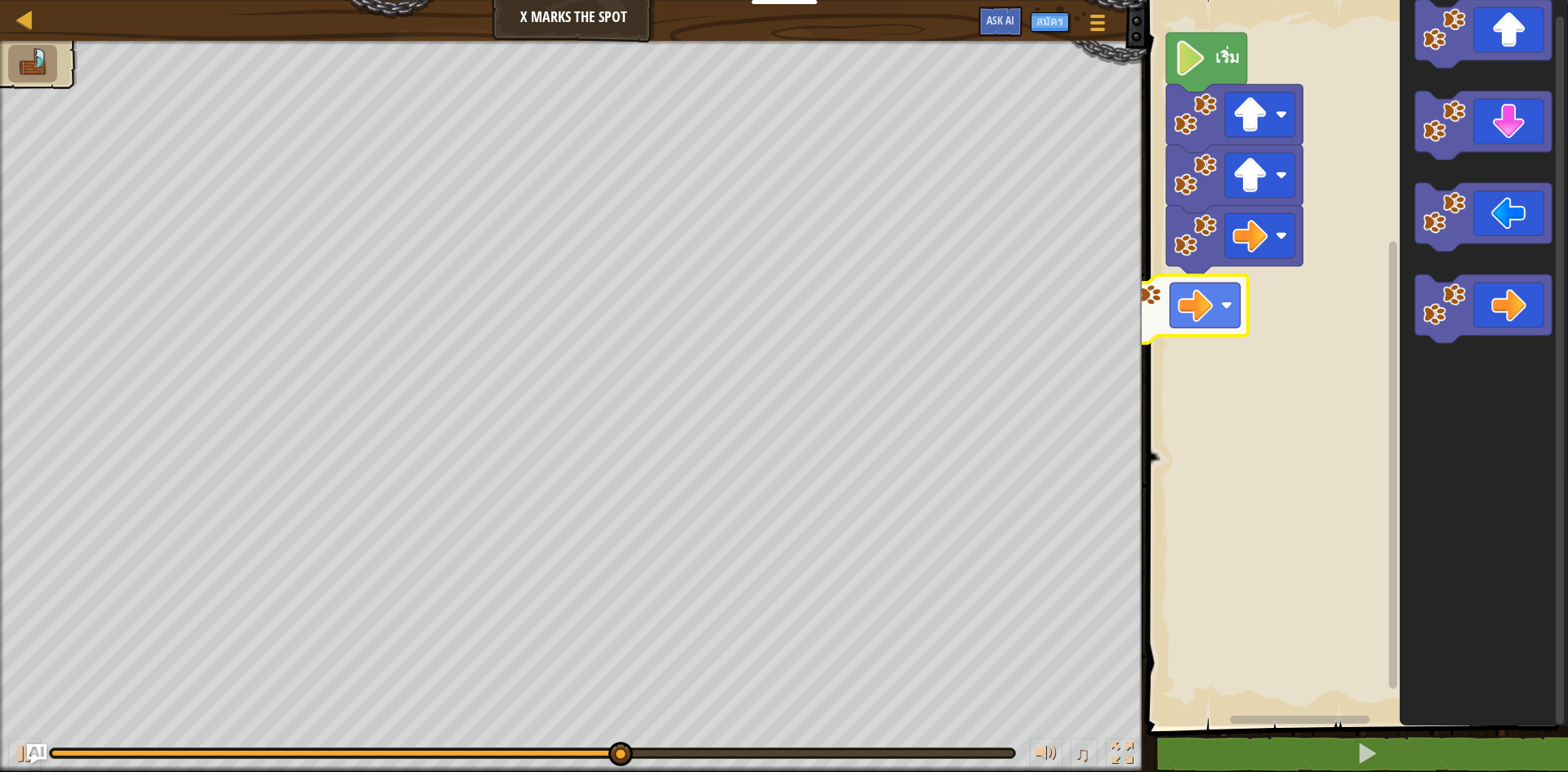
click at [1150, 287] on div "เริ่ม" at bounding box center [1354, 358] width 426 height 734
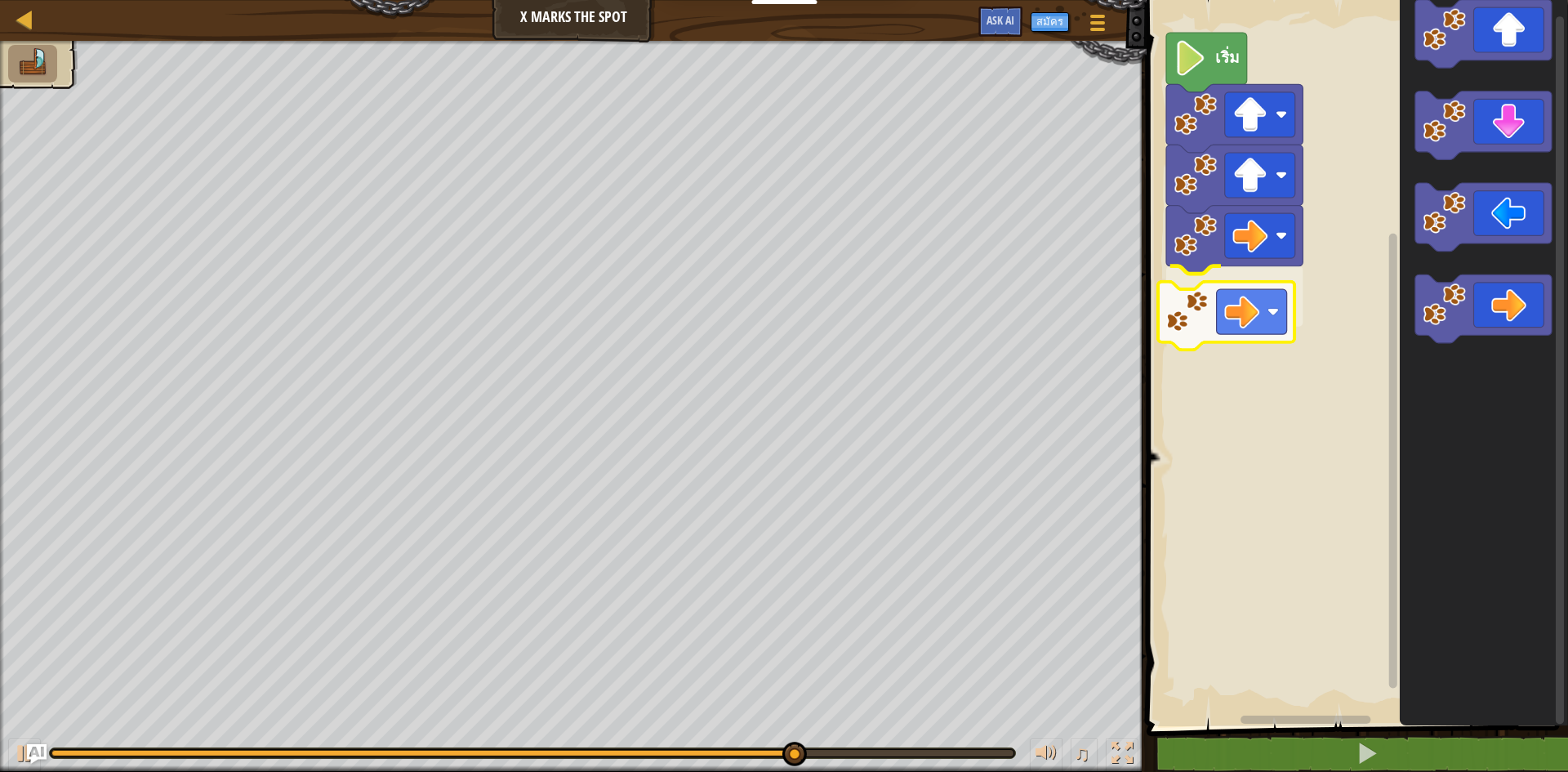
click at [1264, 324] on div "เริ่ม" at bounding box center [1354, 358] width 426 height 734
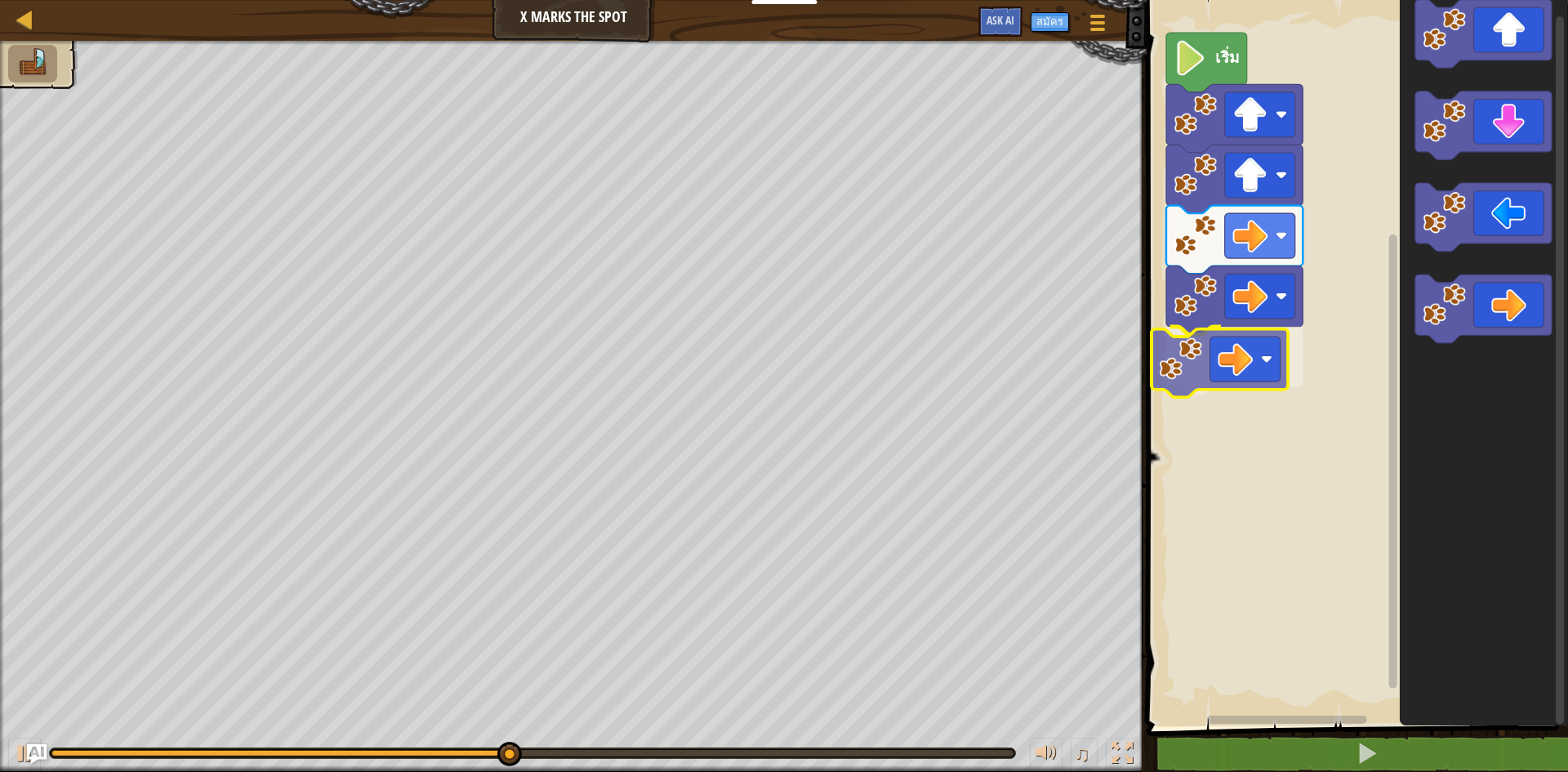
click at [1192, 361] on div "เริ่ม" at bounding box center [1354, 358] width 426 height 734
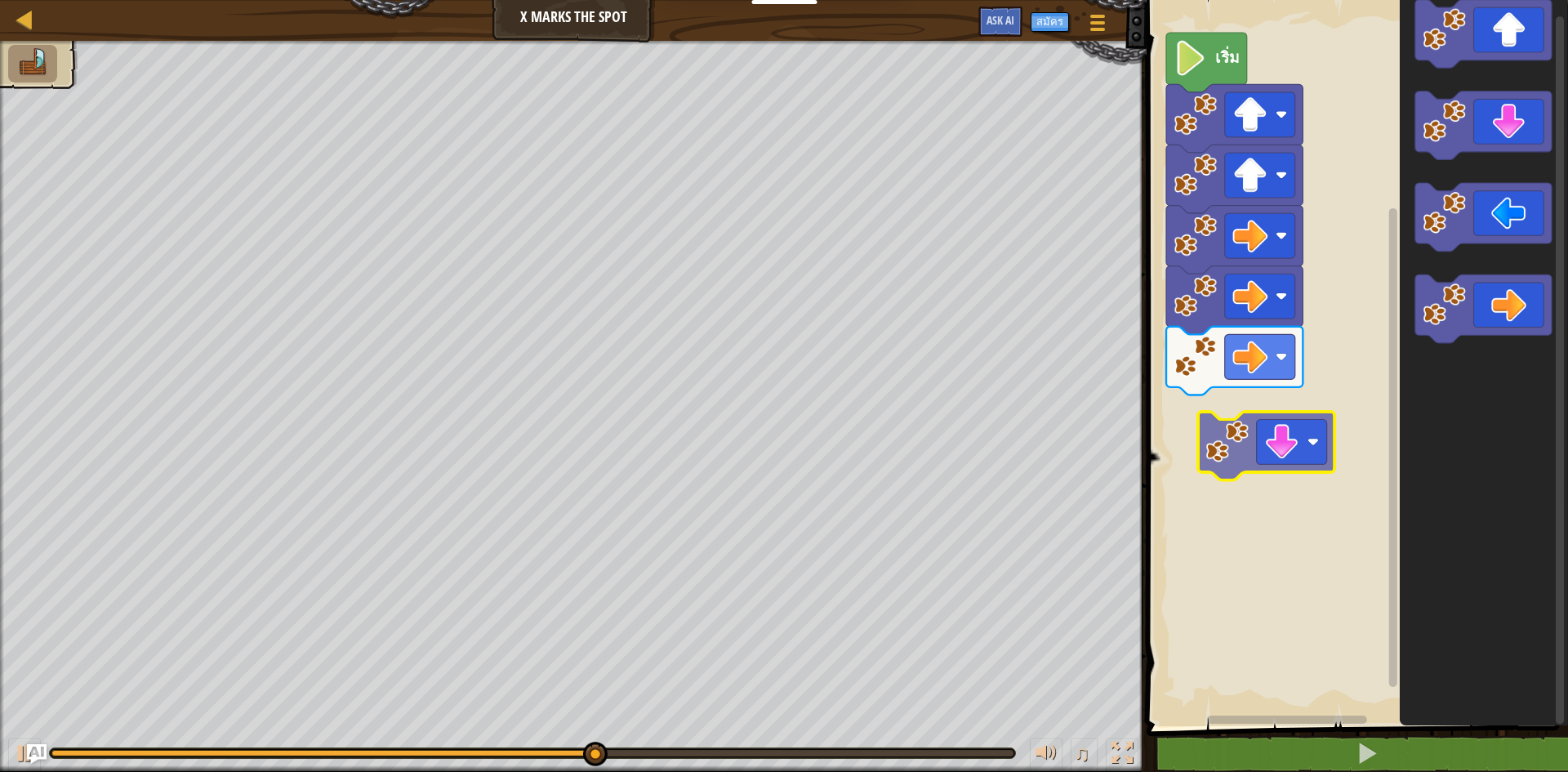
click at [1298, 446] on div "เริ่ม" at bounding box center [1354, 358] width 426 height 734
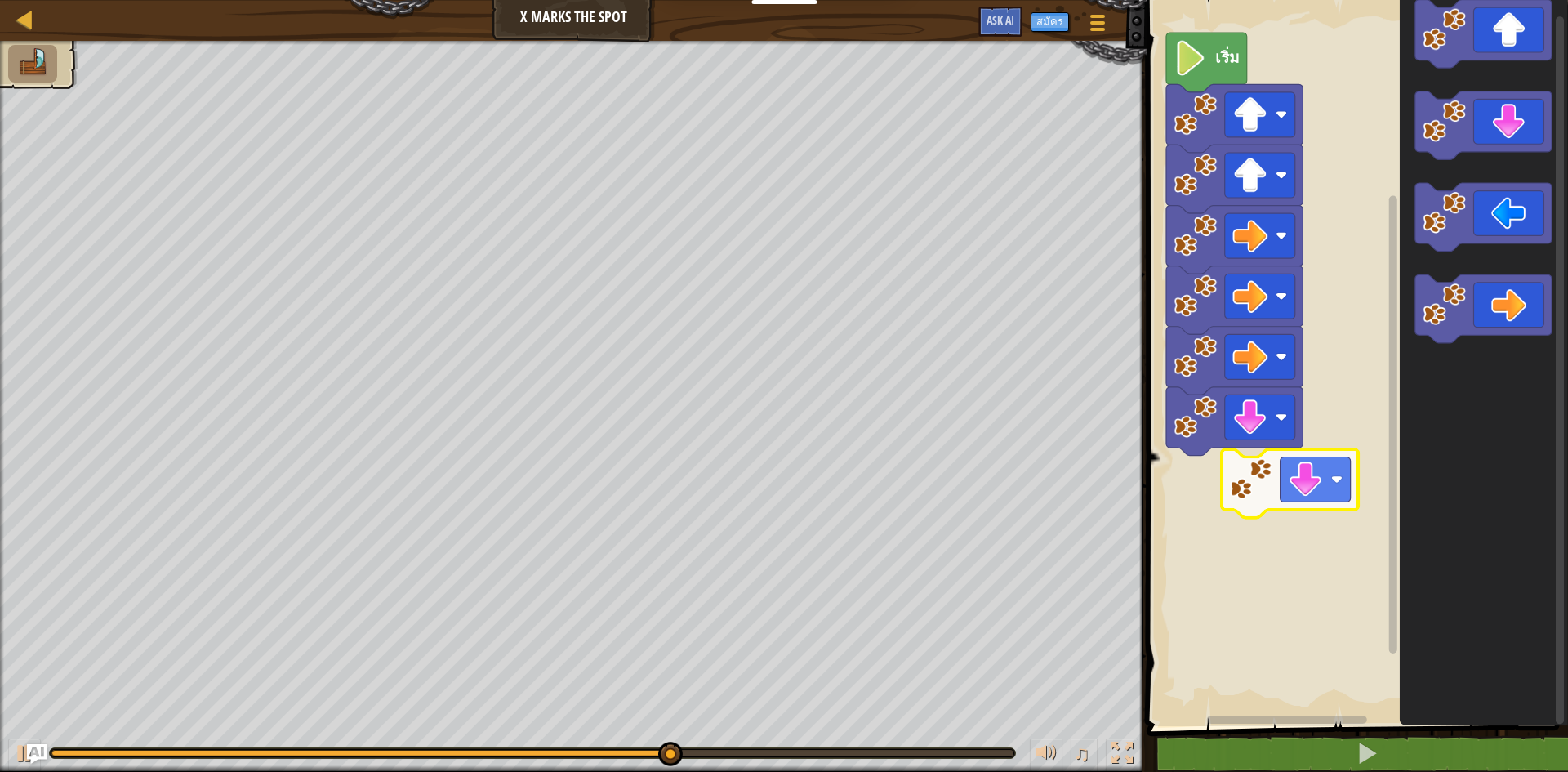
click at [1326, 482] on div "เริ่ม" at bounding box center [1354, 358] width 426 height 734
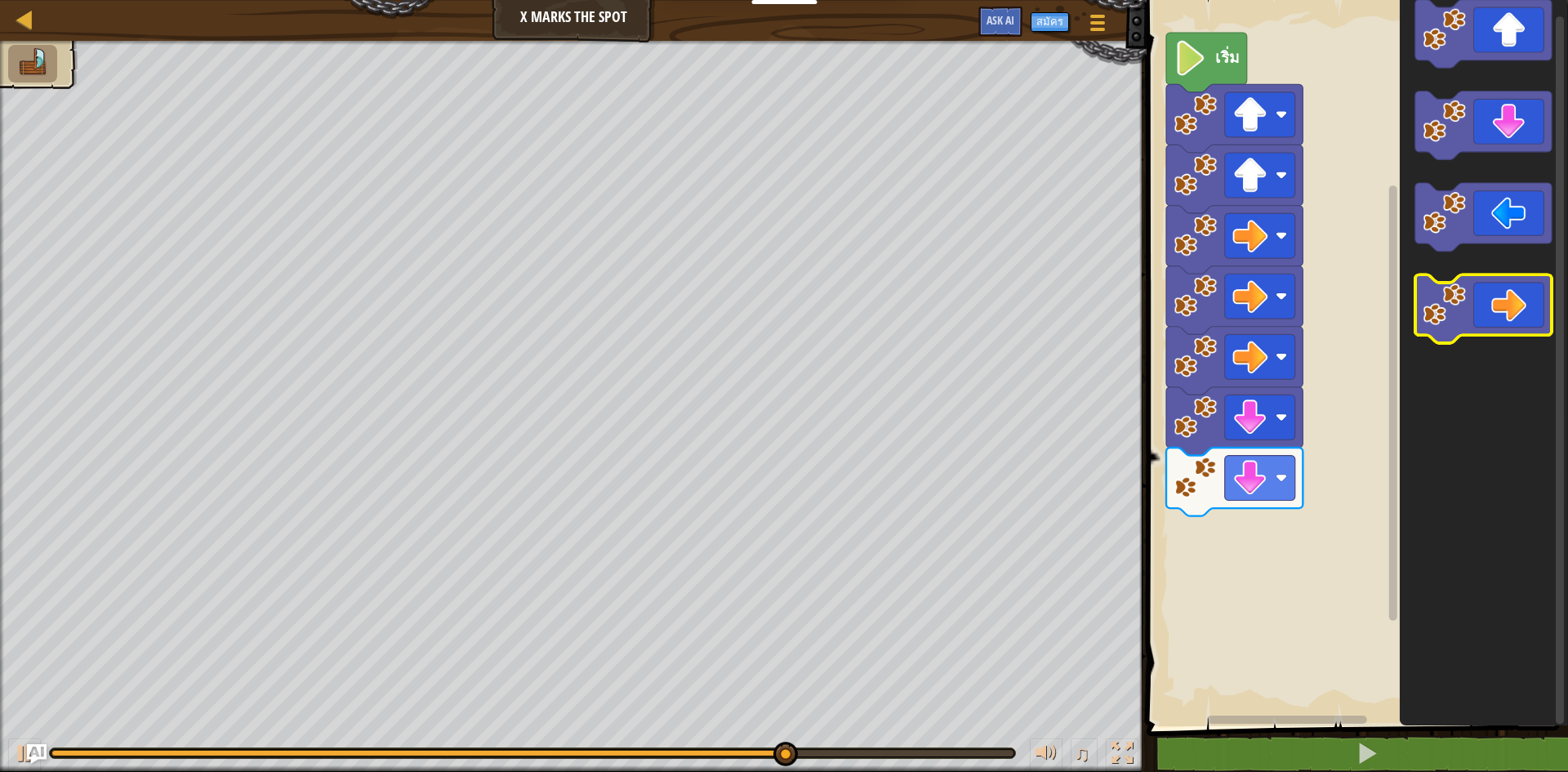
click at [1450, 310] on image "พื้นที่ทำงาน Blockly" at bounding box center [1443, 305] width 44 height 44
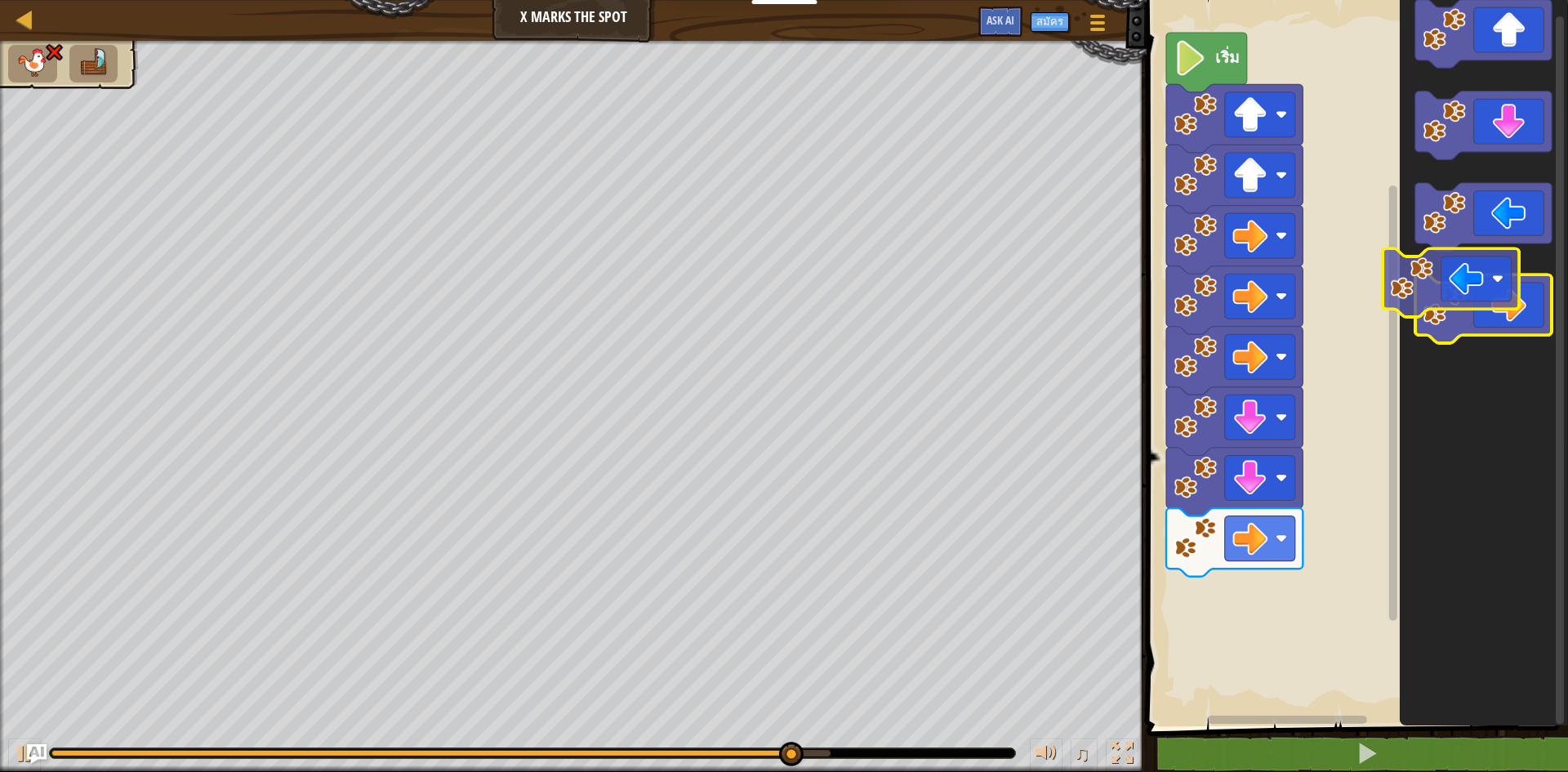
click at [1482, 261] on icon "พื้นที่ทำงาน Blockly" at bounding box center [1483, 358] width 168 height 734
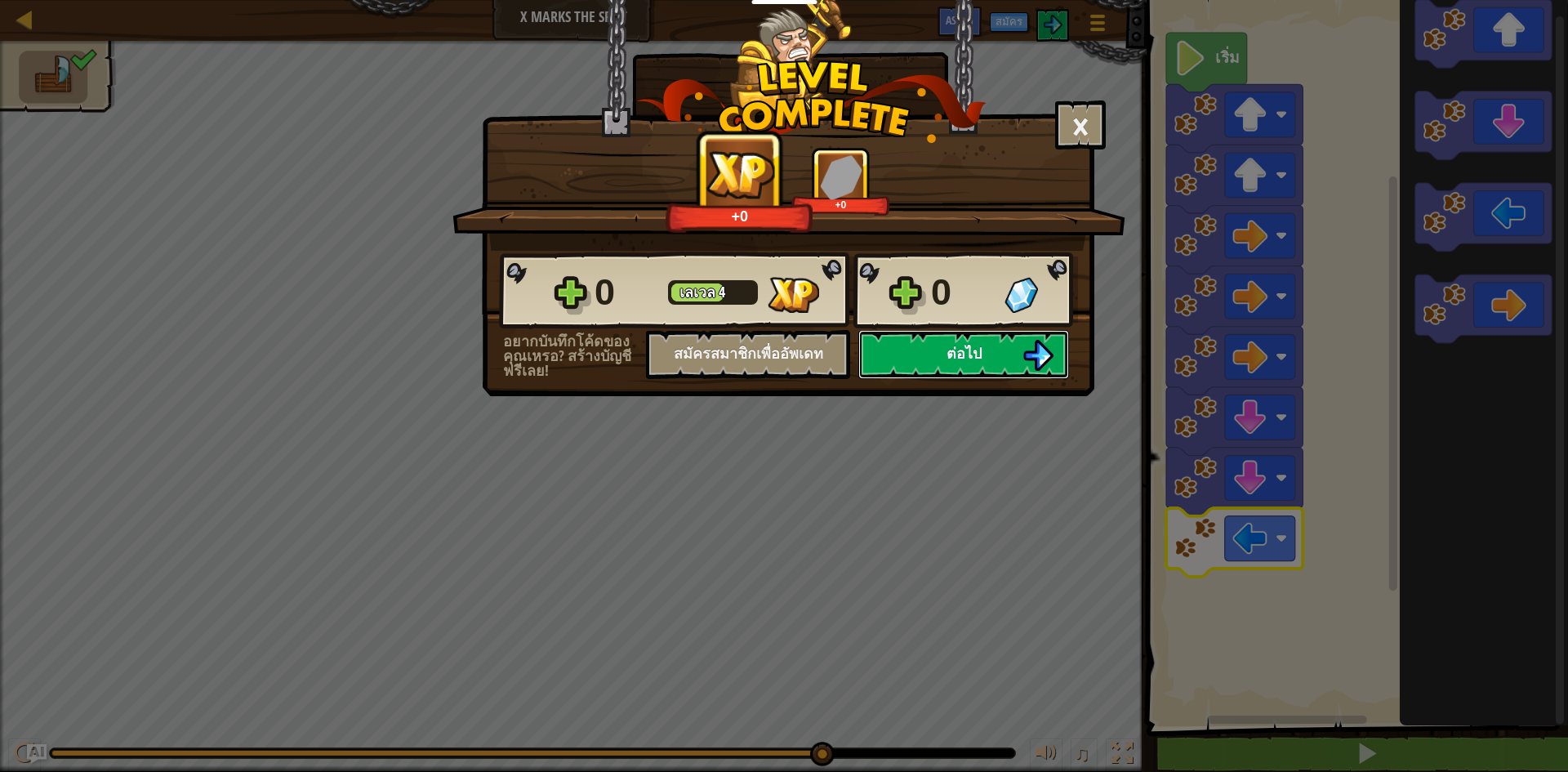
click at [963, 357] on span "ต่อไป" at bounding box center [964, 353] width 35 height 20
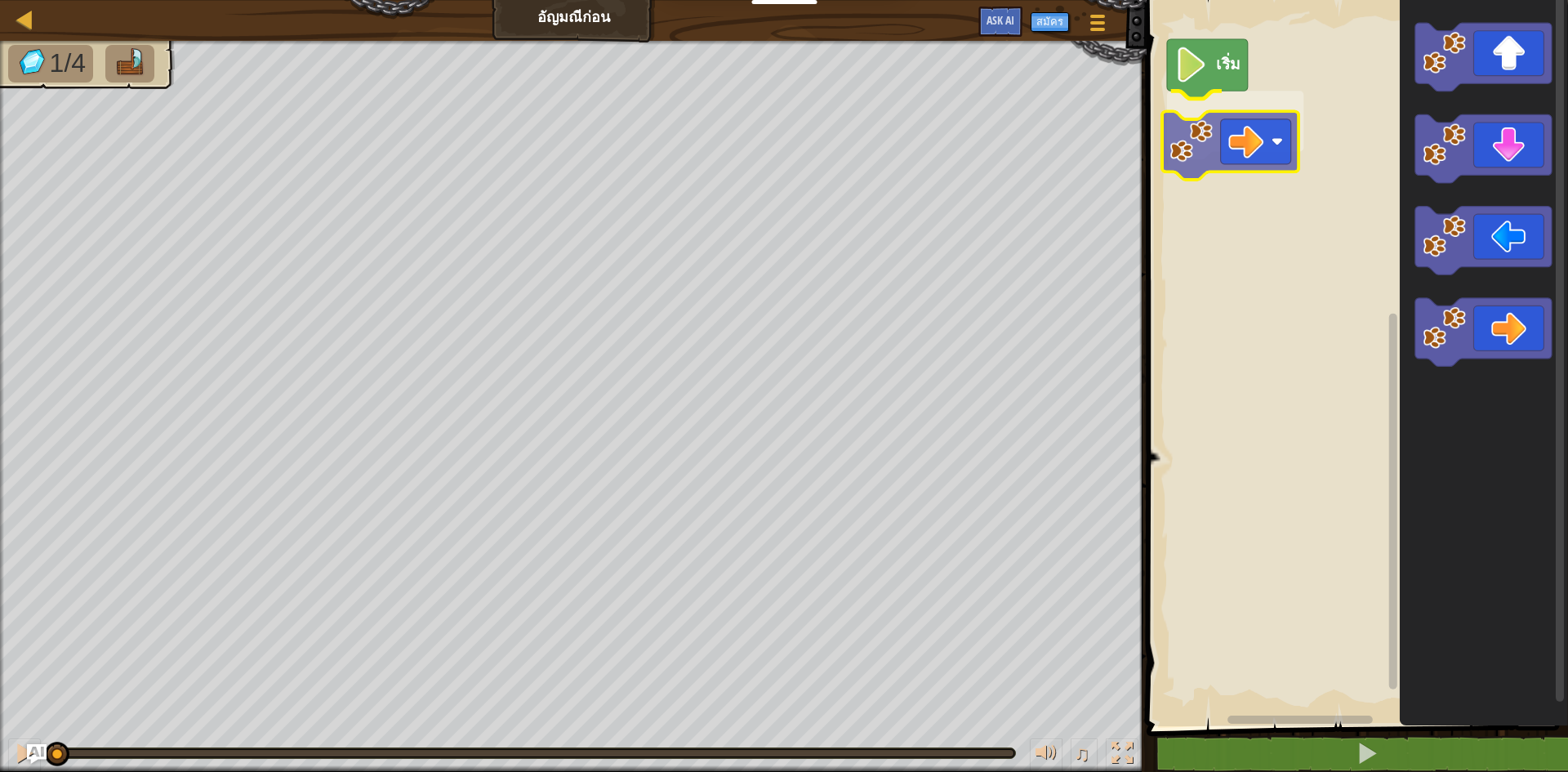
click at [1247, 133] on div "เริ่ม" at bounding box center [1354, 358] width 426 height 734
click at [1299, 77] on rect "พื้นที่ทำงาน Blockly" at bounding box center [1354, 358] width 426 height 734
click at [1233, 96] on div "เริ่ม" at bounding box center [1354, 358] width 426 height 734
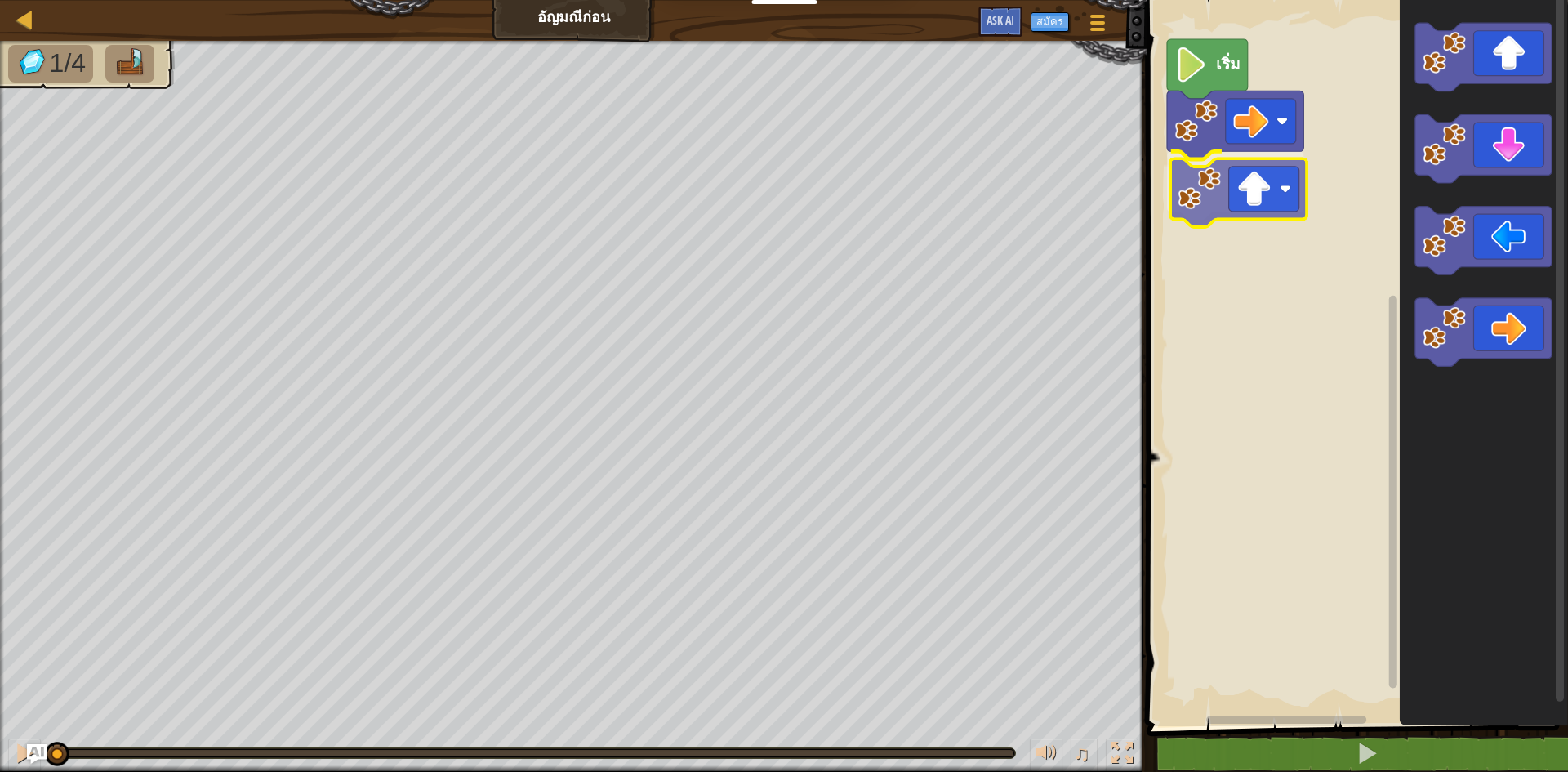
click at [1275, 211] on div "เริ่ม" at bounding box center [1354, 358] width 426 height 734
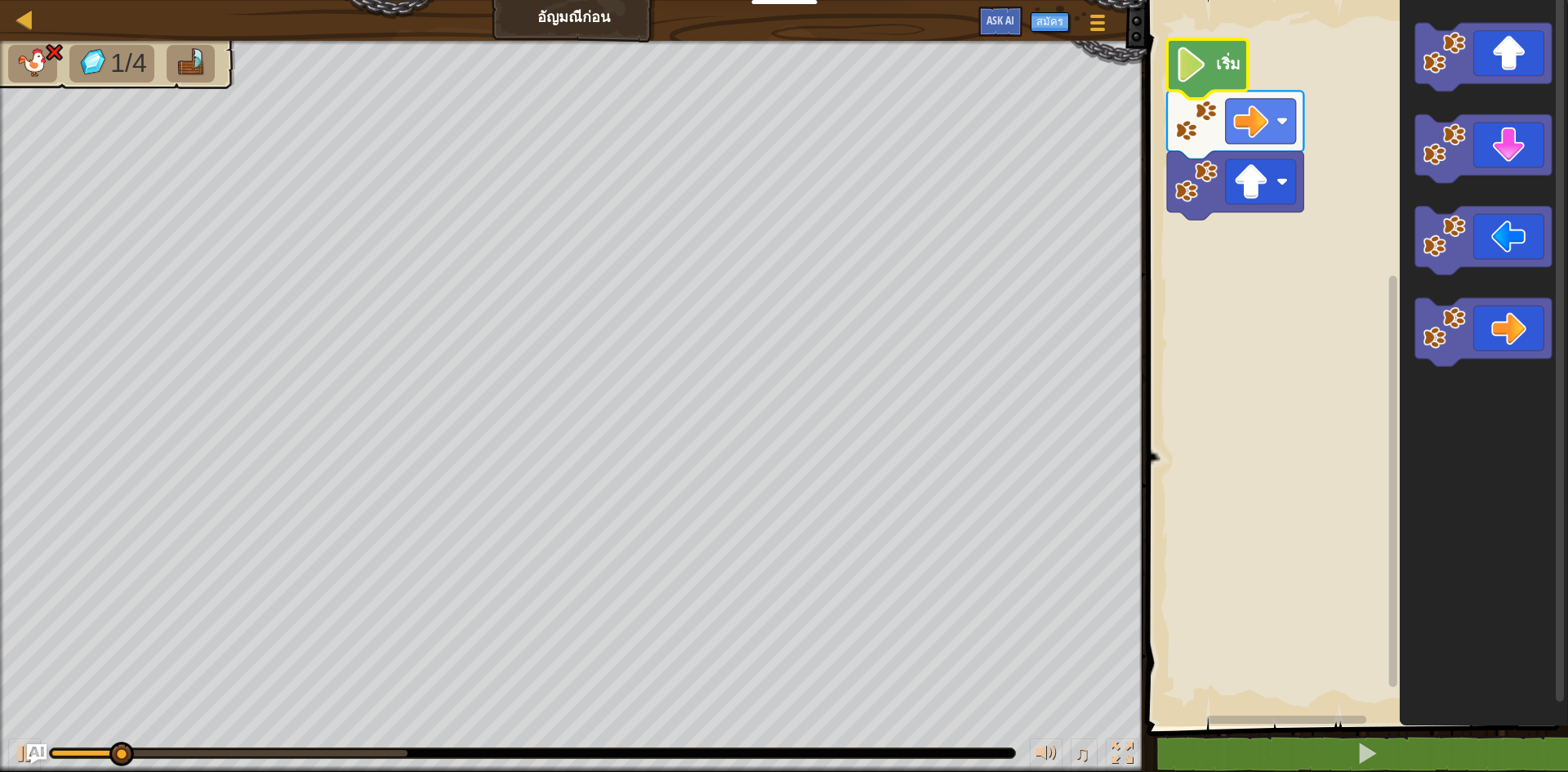
click at [1237, 68] on text "เริ่ม" at bounding box center [1228, 63] width 24 height 22
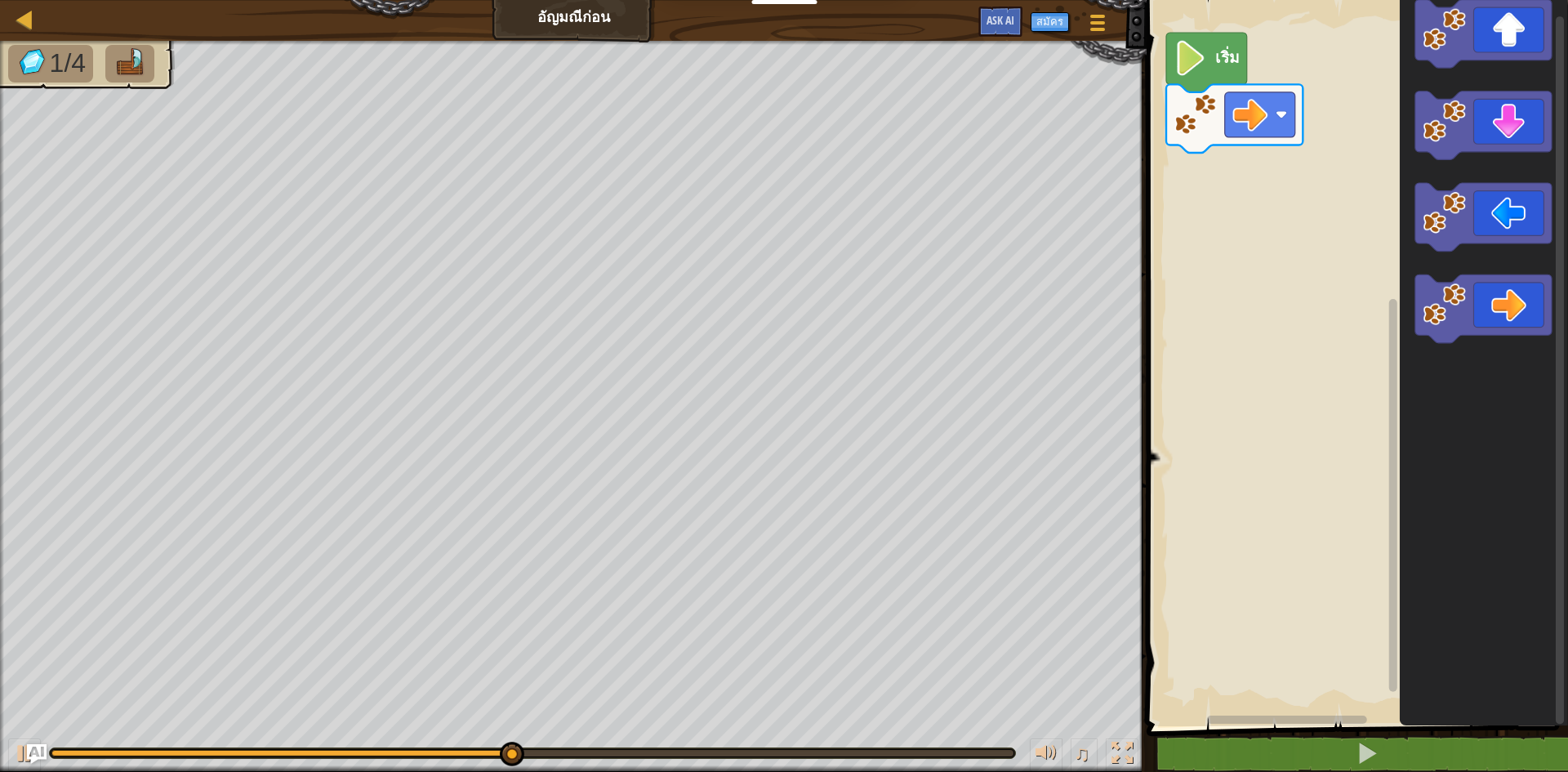
click at [1301, 224] on div "เริ่ม" at bounding box center [1354, 358] width 426 height 734
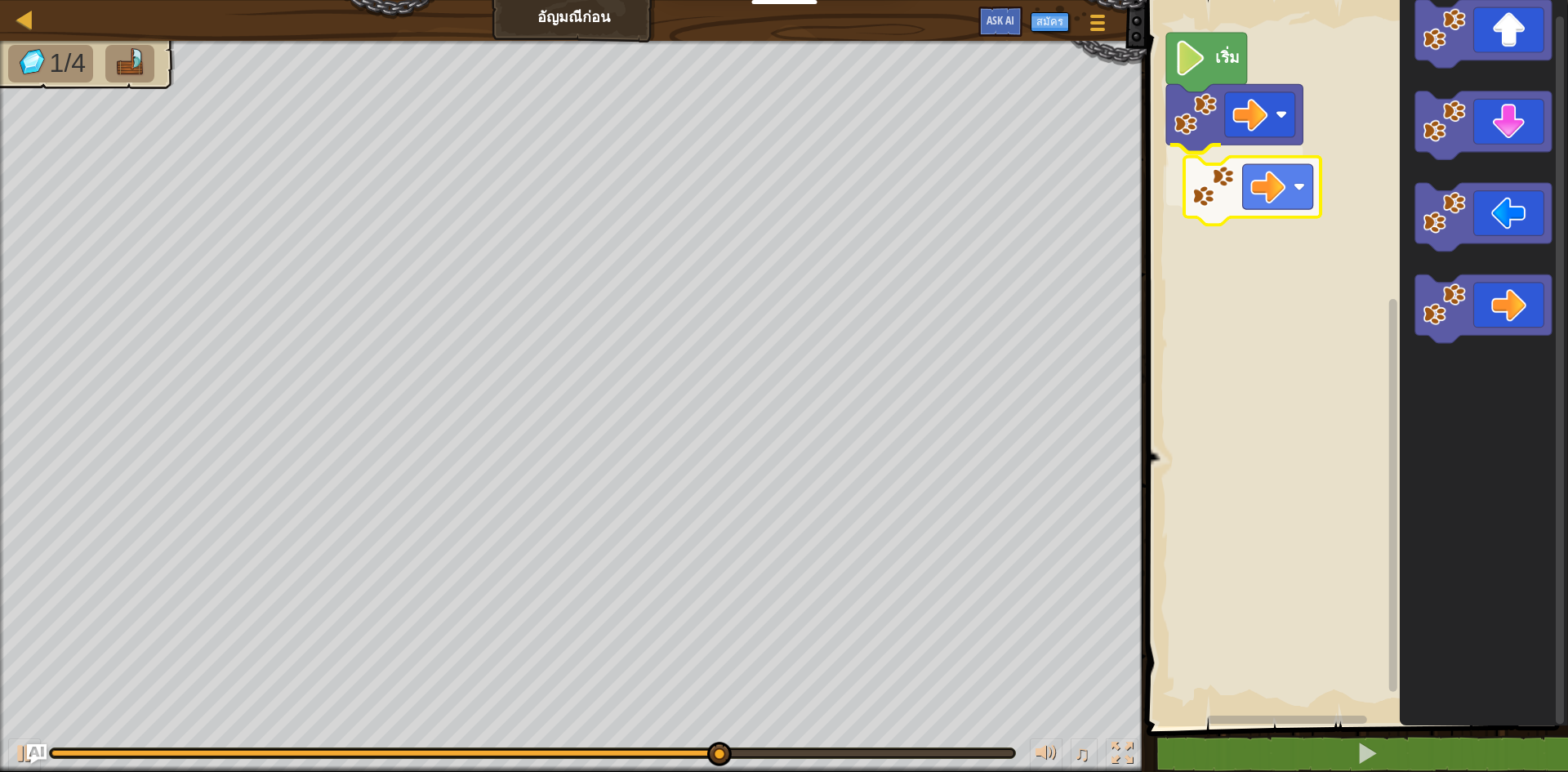
click at [1163, 176] on div "เริ่ม" at bounding box center [1354, 358] width 426 height 734
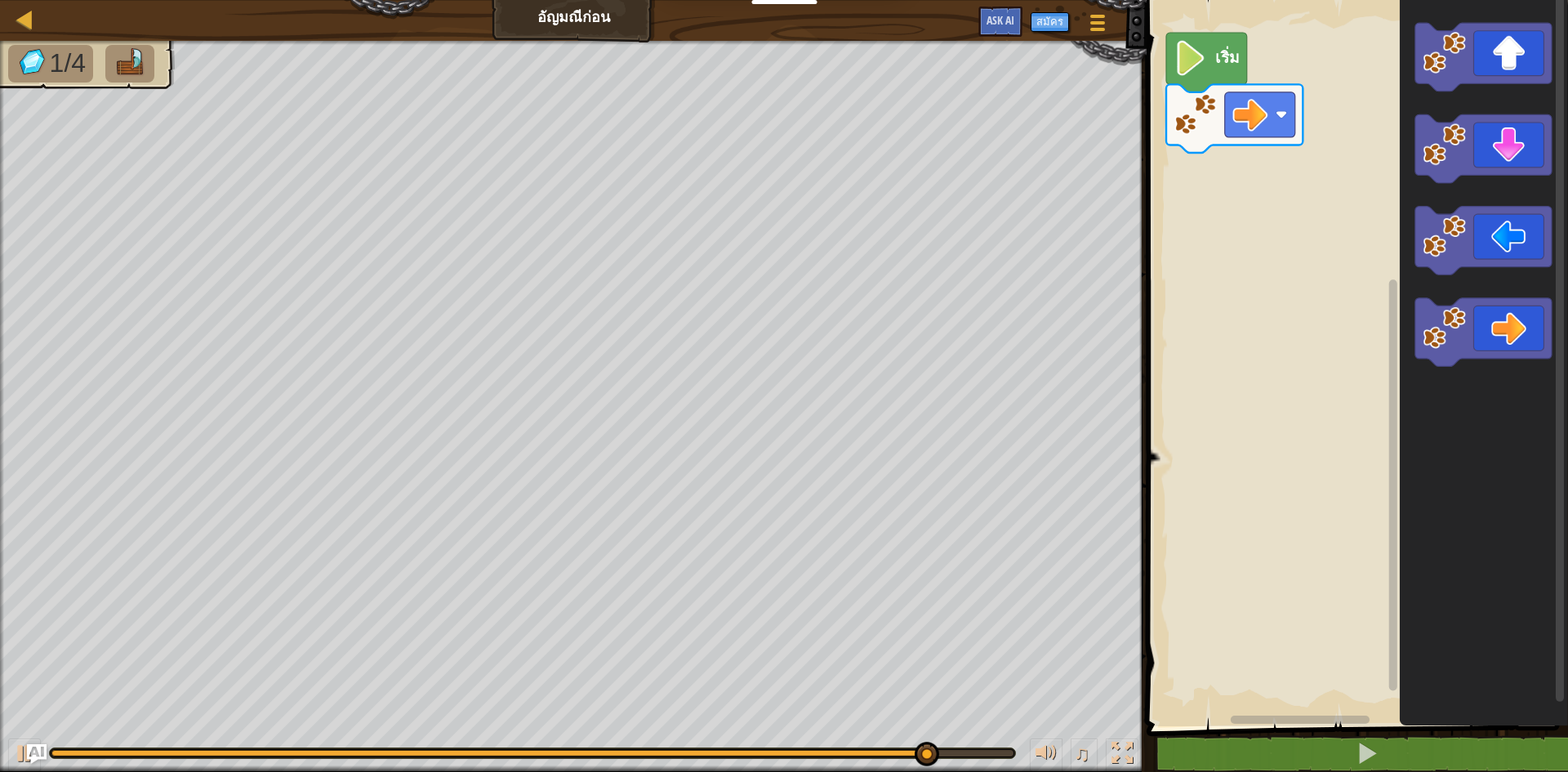
click at [1409, 162] on icon "พื้นที่ทำงาน Blockly" at bounding box center [1483, 358] width 168 height 734
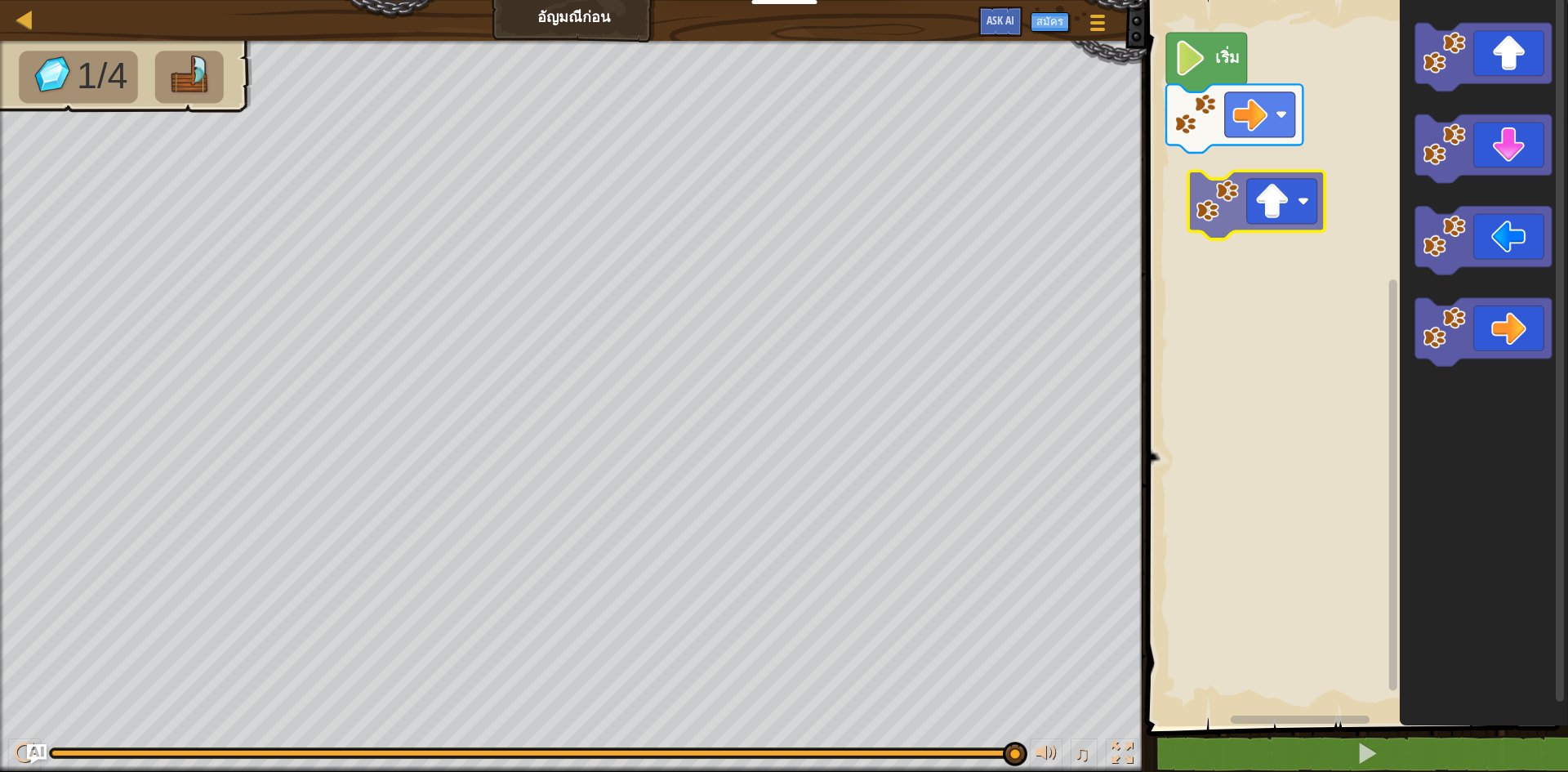
click at [1255, 214] on div "เริ่ม" at bounding box center [1354, 358] width 426 height 734
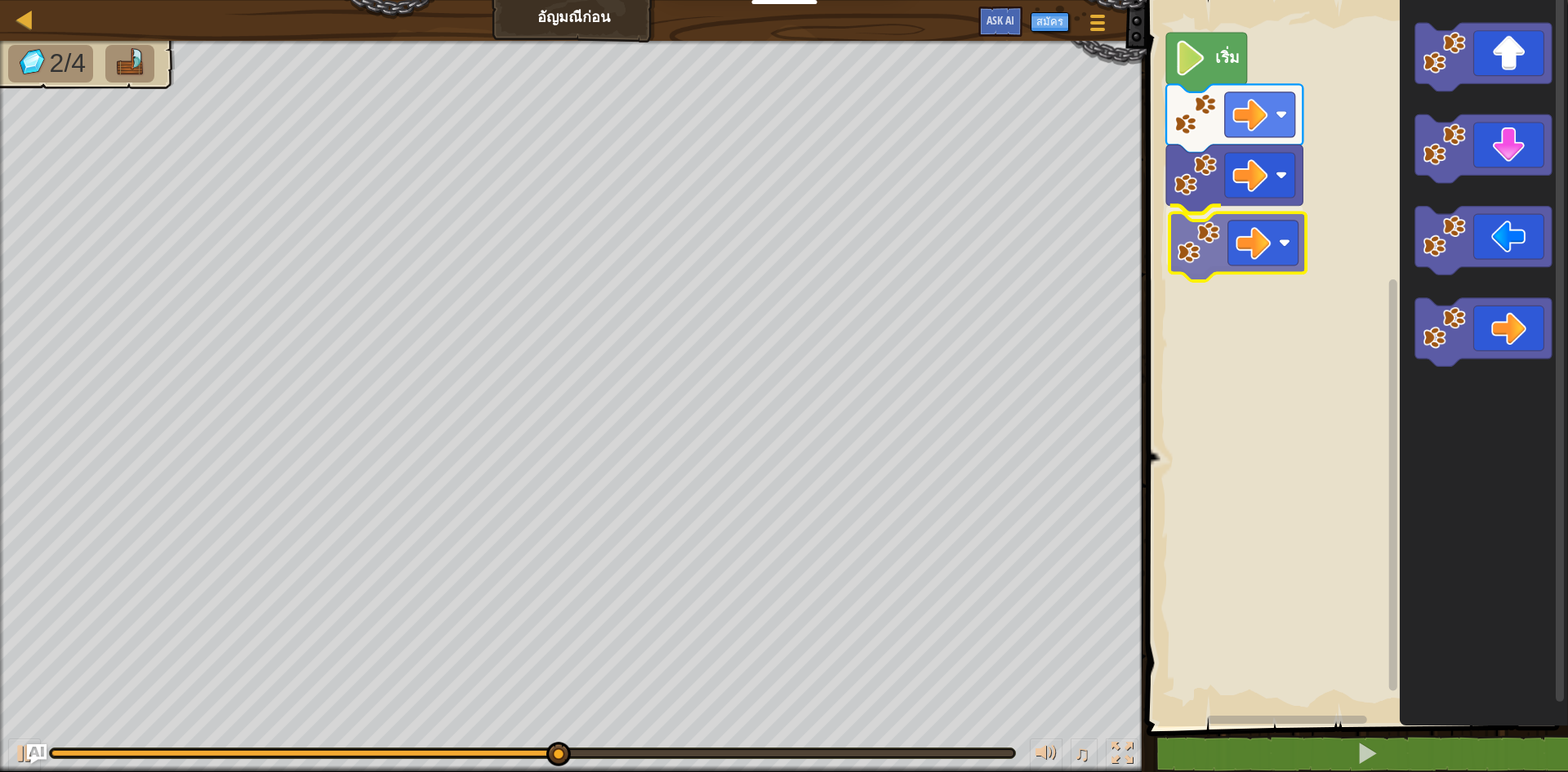
click at [1269, 261] on div "เริ่ม" at bounding box center [1354, 358] width 426 height 734
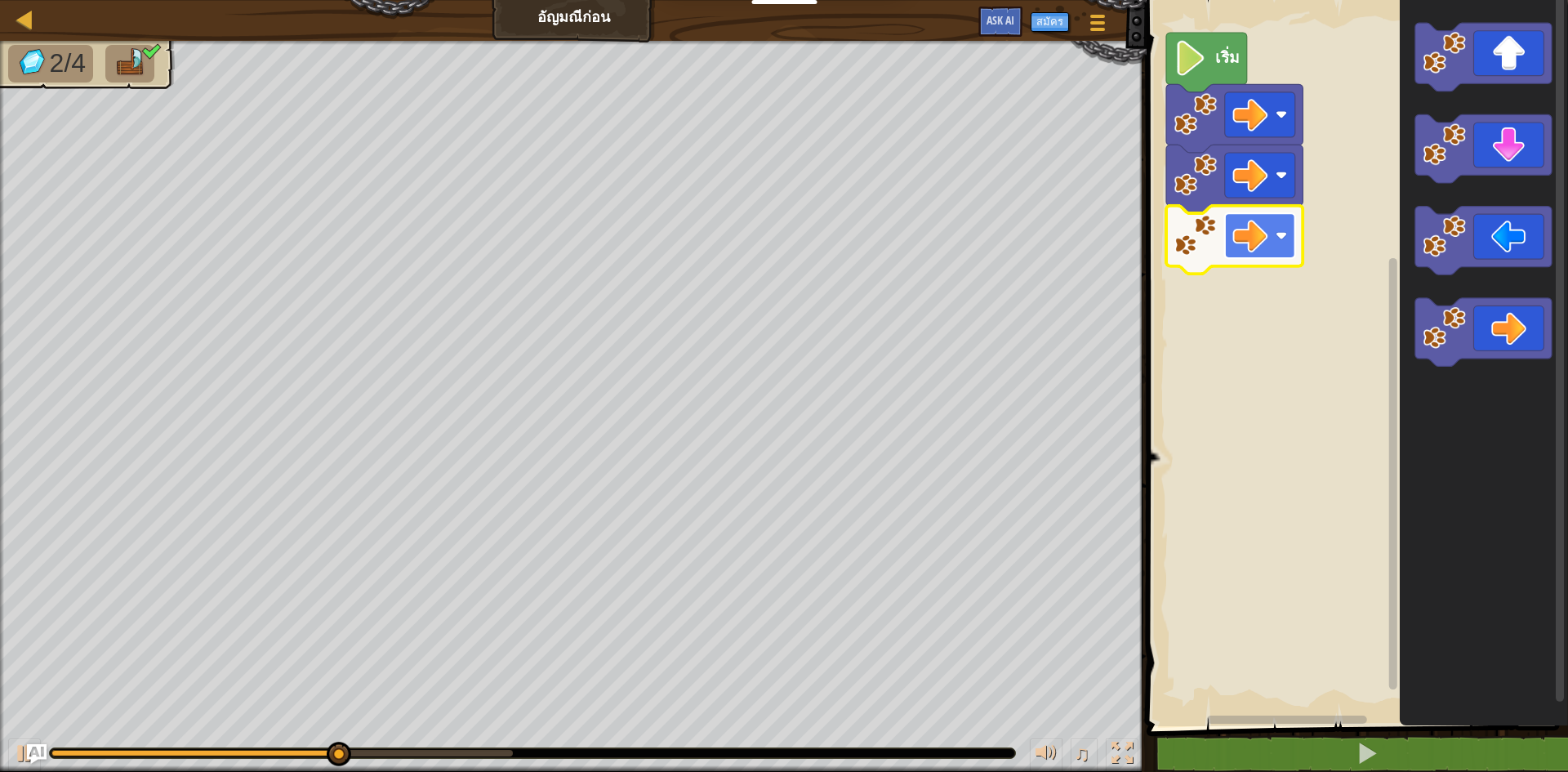
click at [1257, 245] on image "พื้นที่ทำงาน Blockly" at bounding box center [1250, 235] width 35 height 35
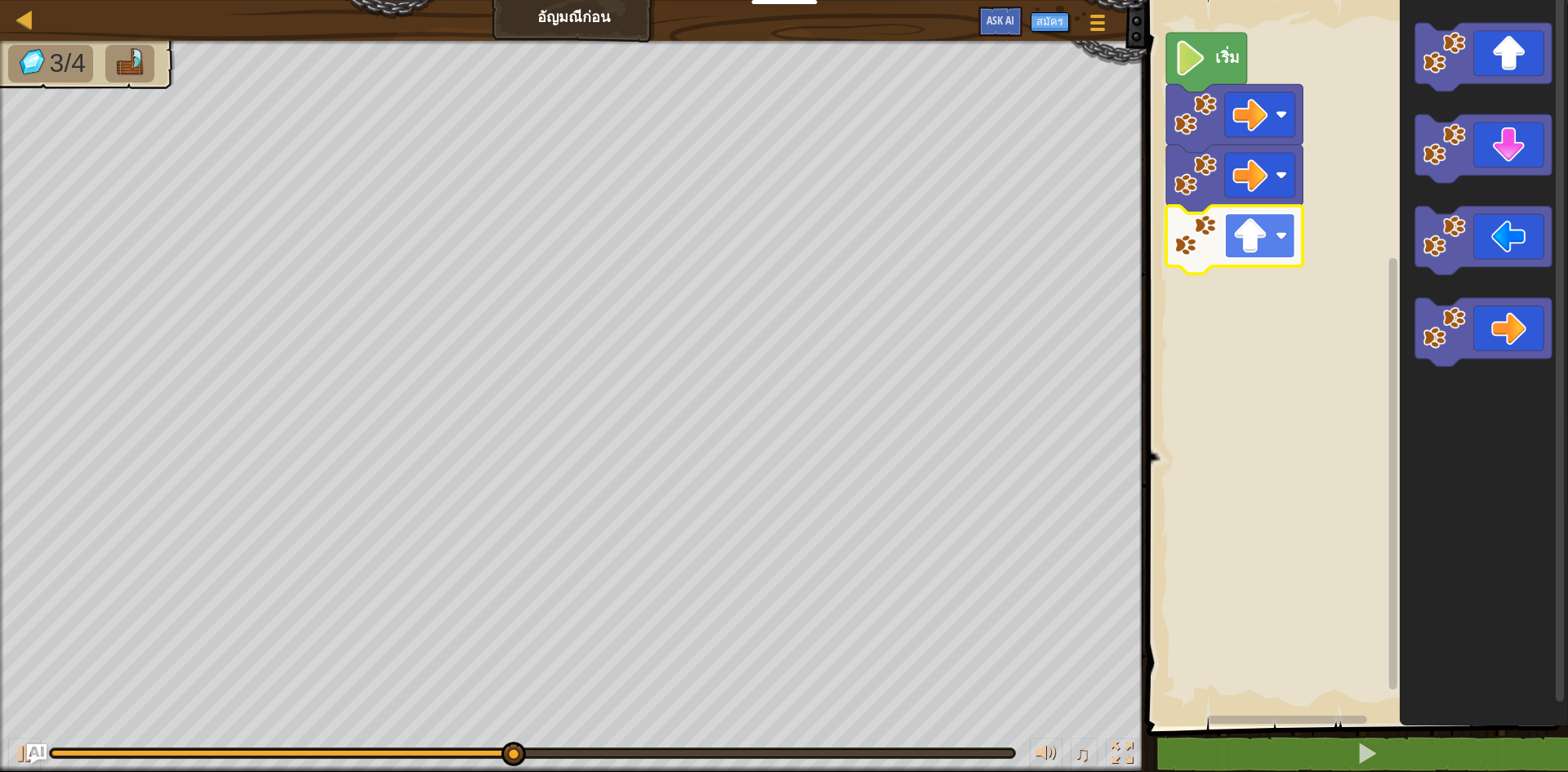
click at [1256, 241] on image "พื้นที่ทำงาน Blockly" at bounding box center [1250, 235] width 35 height 35
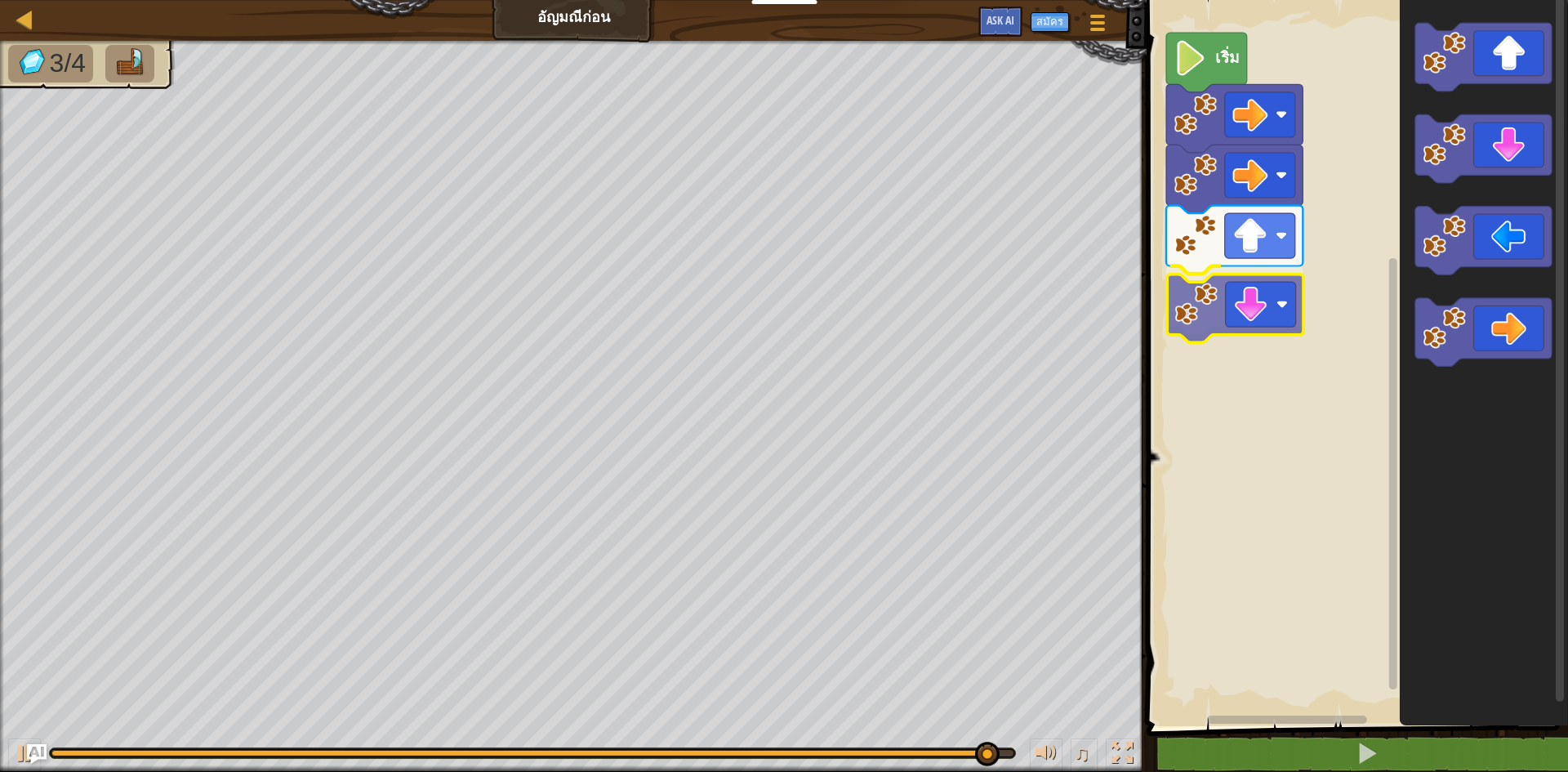
click at [1203, 299] on div "เริ่ม" at bounding box center [1354, 358] width 426 height 734
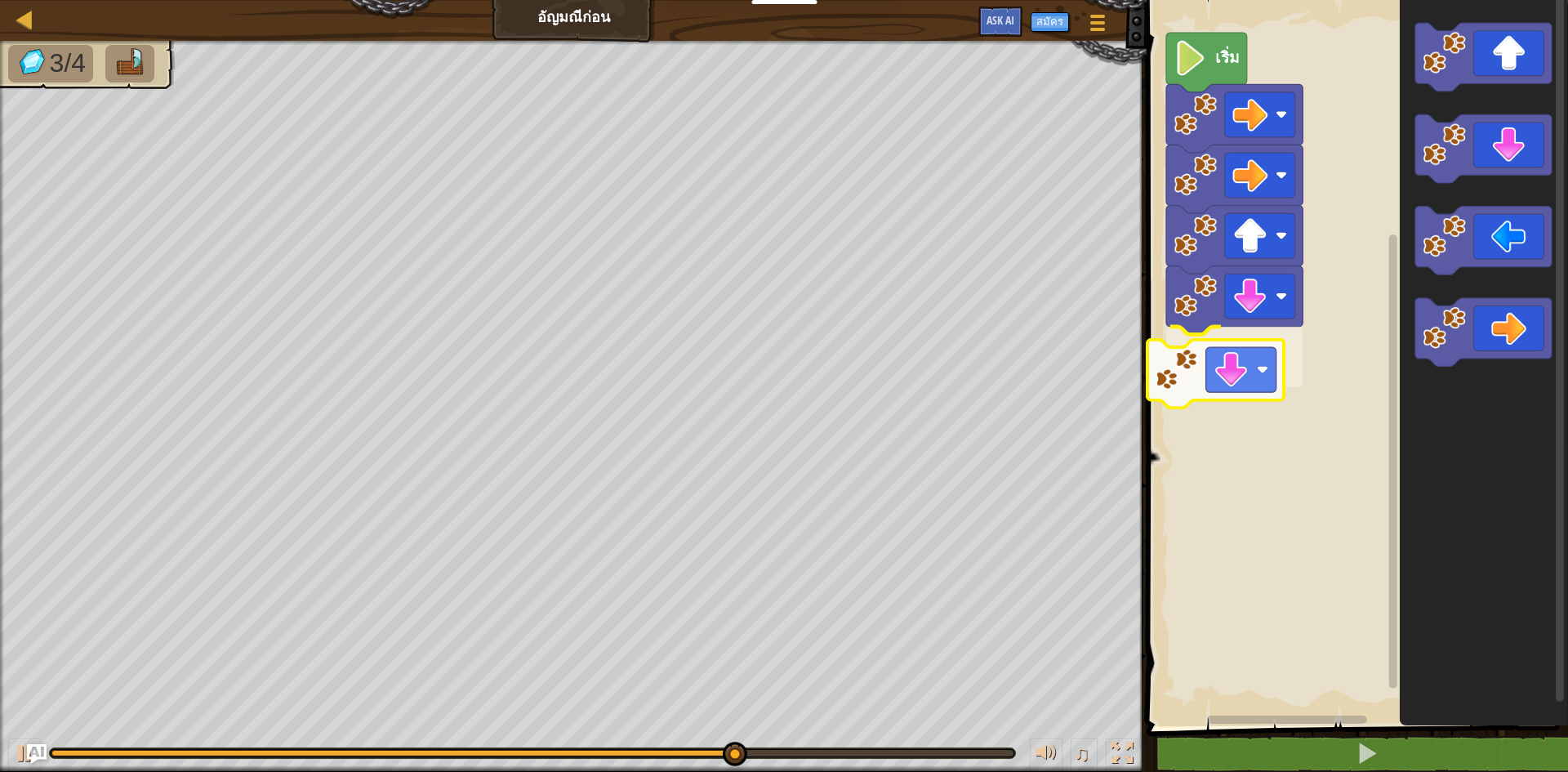
click at [1262, 365] on div "เริ่ม" at bounding box center [1354, 358] width 426 height 734
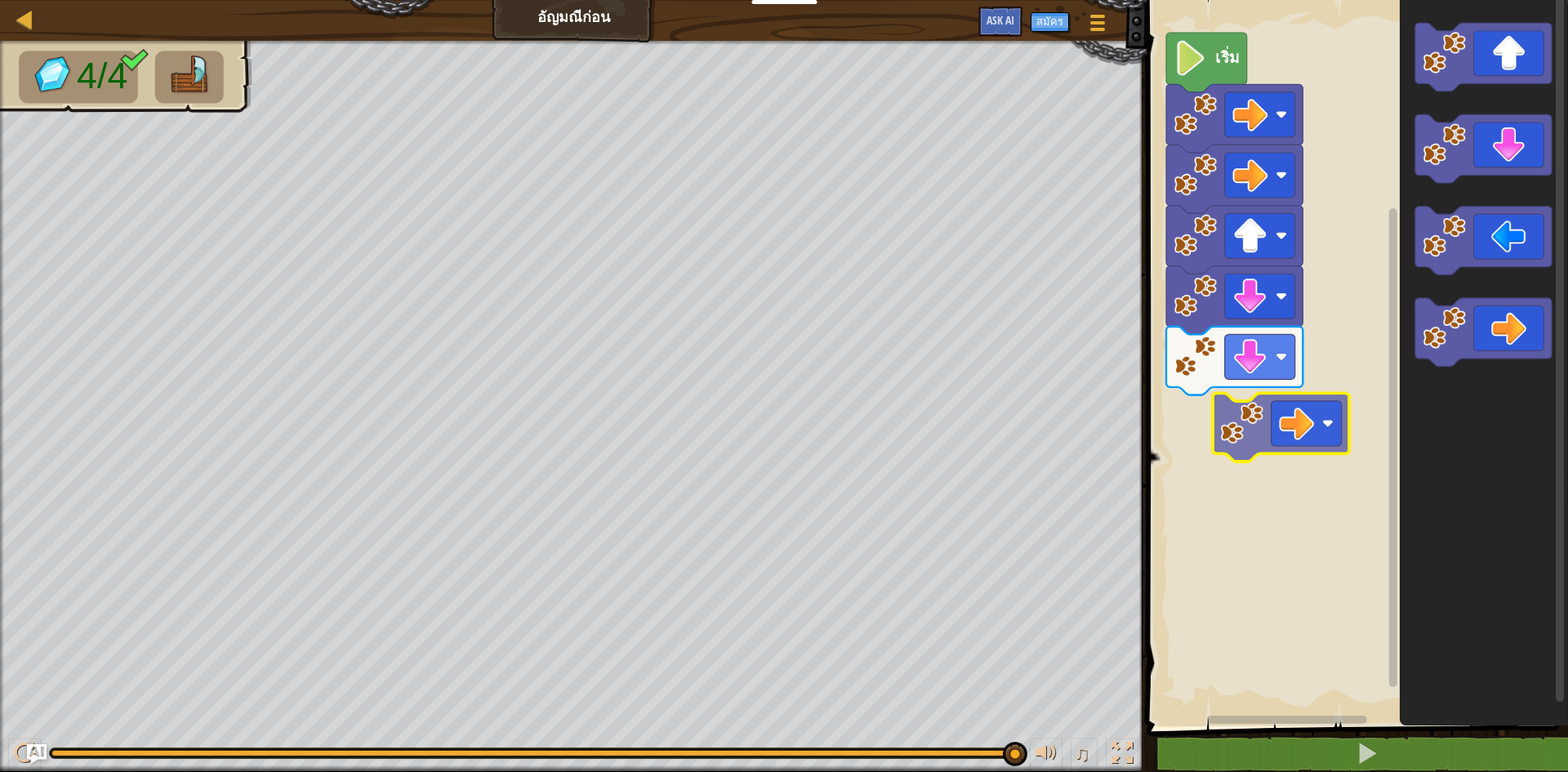
click at [1178, 425] on div "เริ่ม" at bounding box center [1354, 358] width 426 height 734
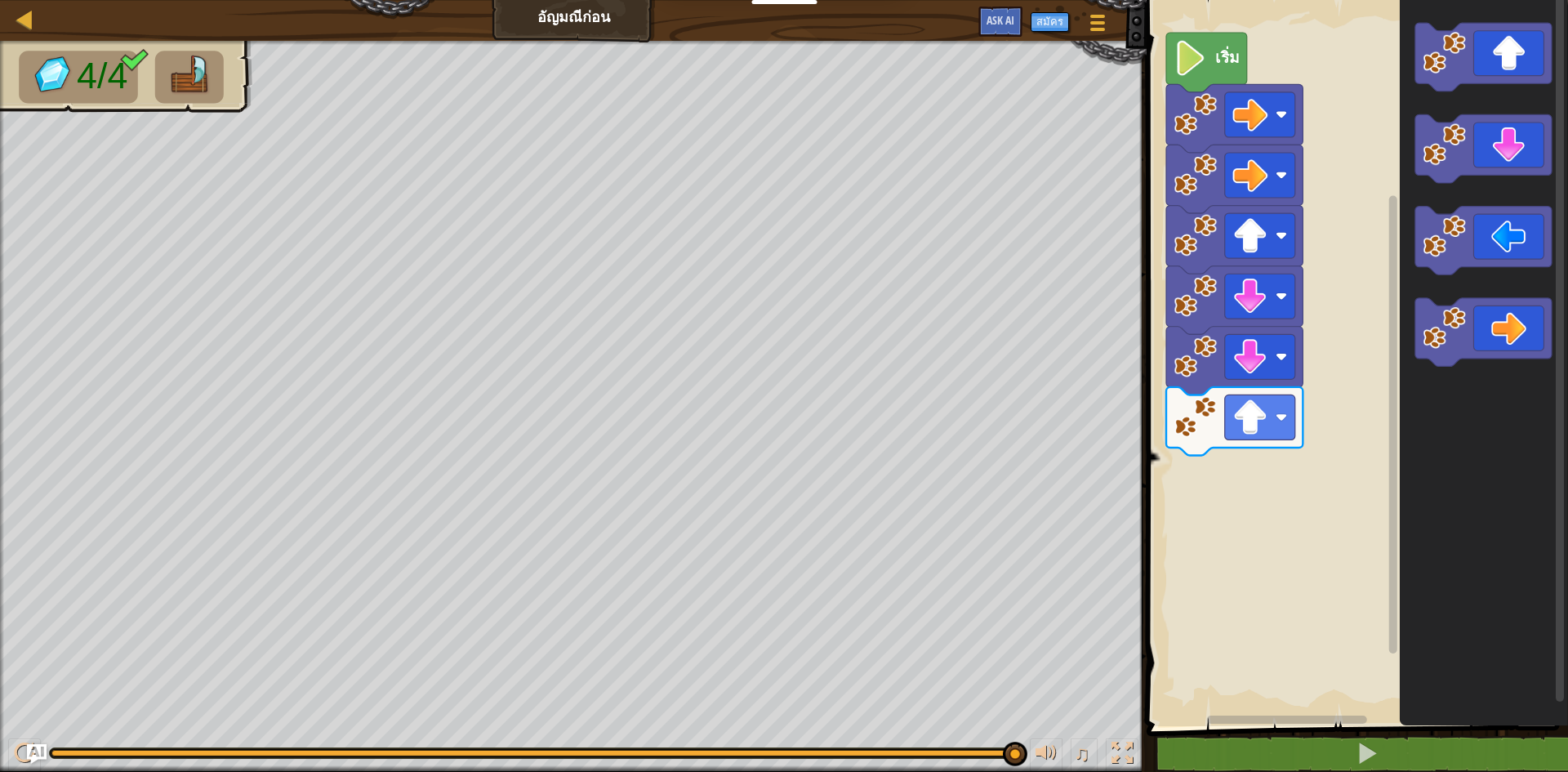
click at [1486, 352] on icon "พื้นที่ทำงาน Blockly" at bounding box center [1483, 332] width 137 height 69
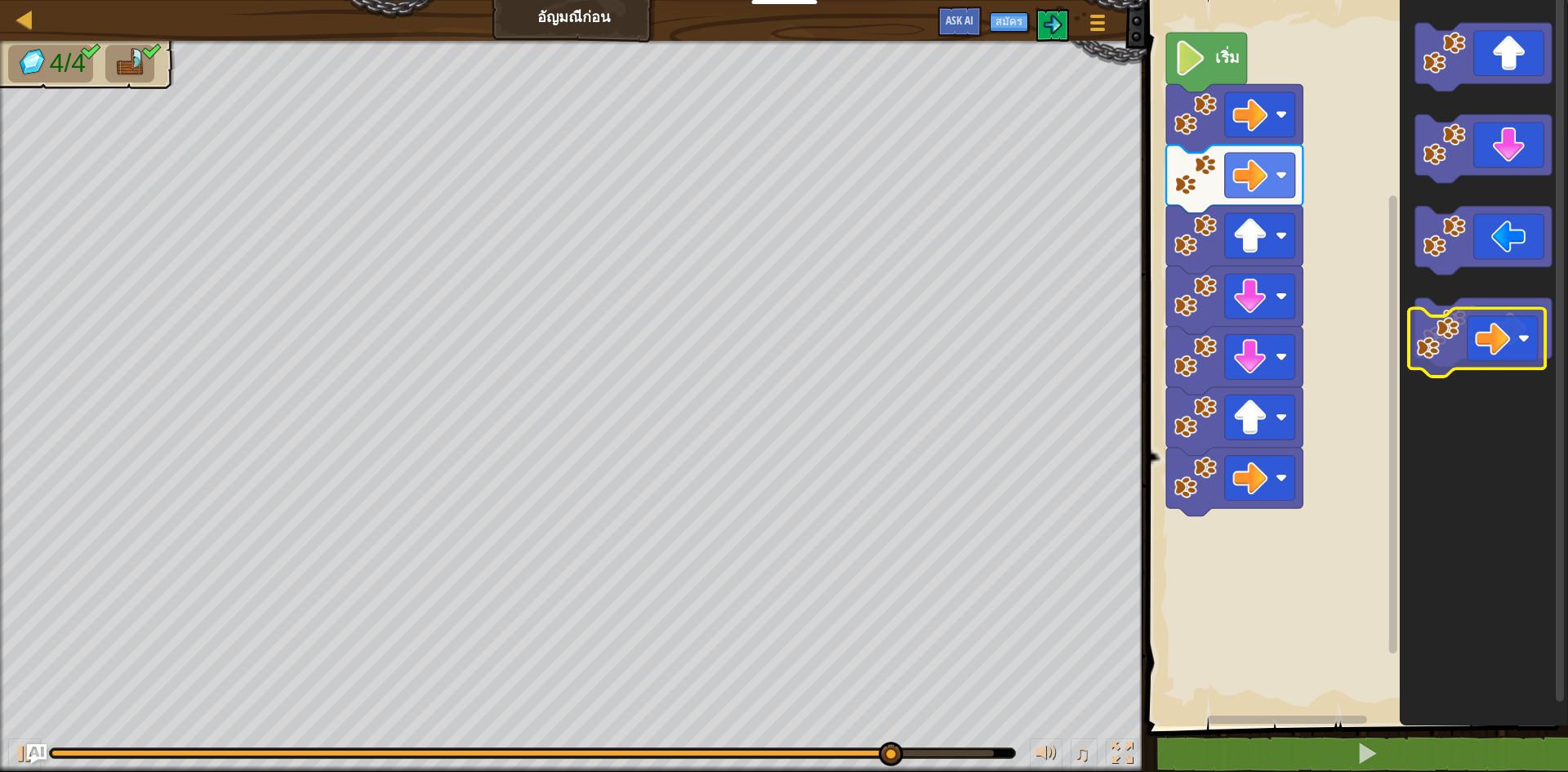
click at [1500, 342] on icon "พื้นที่ทำงาน Blockly" at bounding box center [1483, 332] width 137 height 69
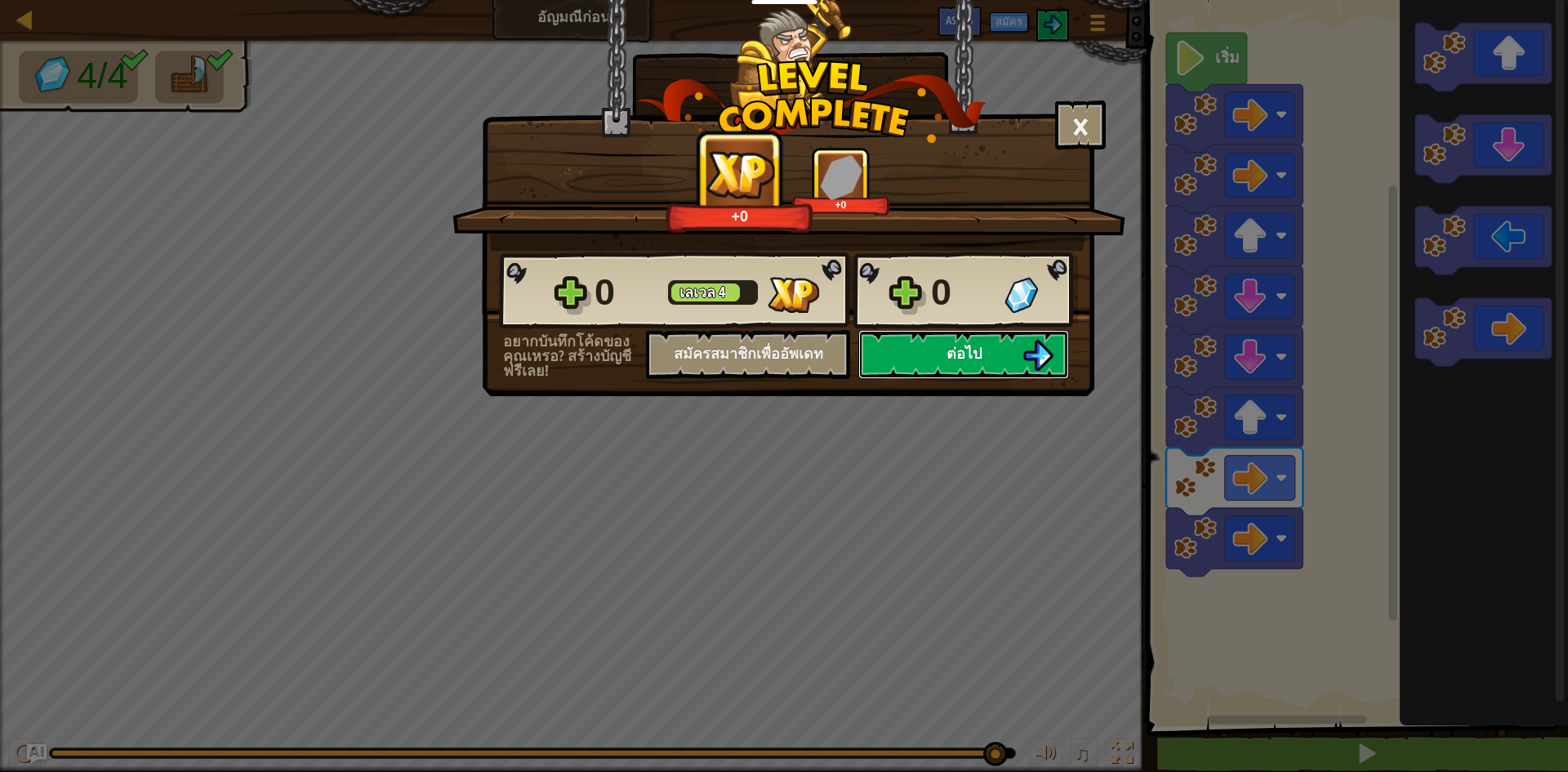
click at [889, 351] on button "ต่อไป" at bounding box center [963, 354] width 211 height 49
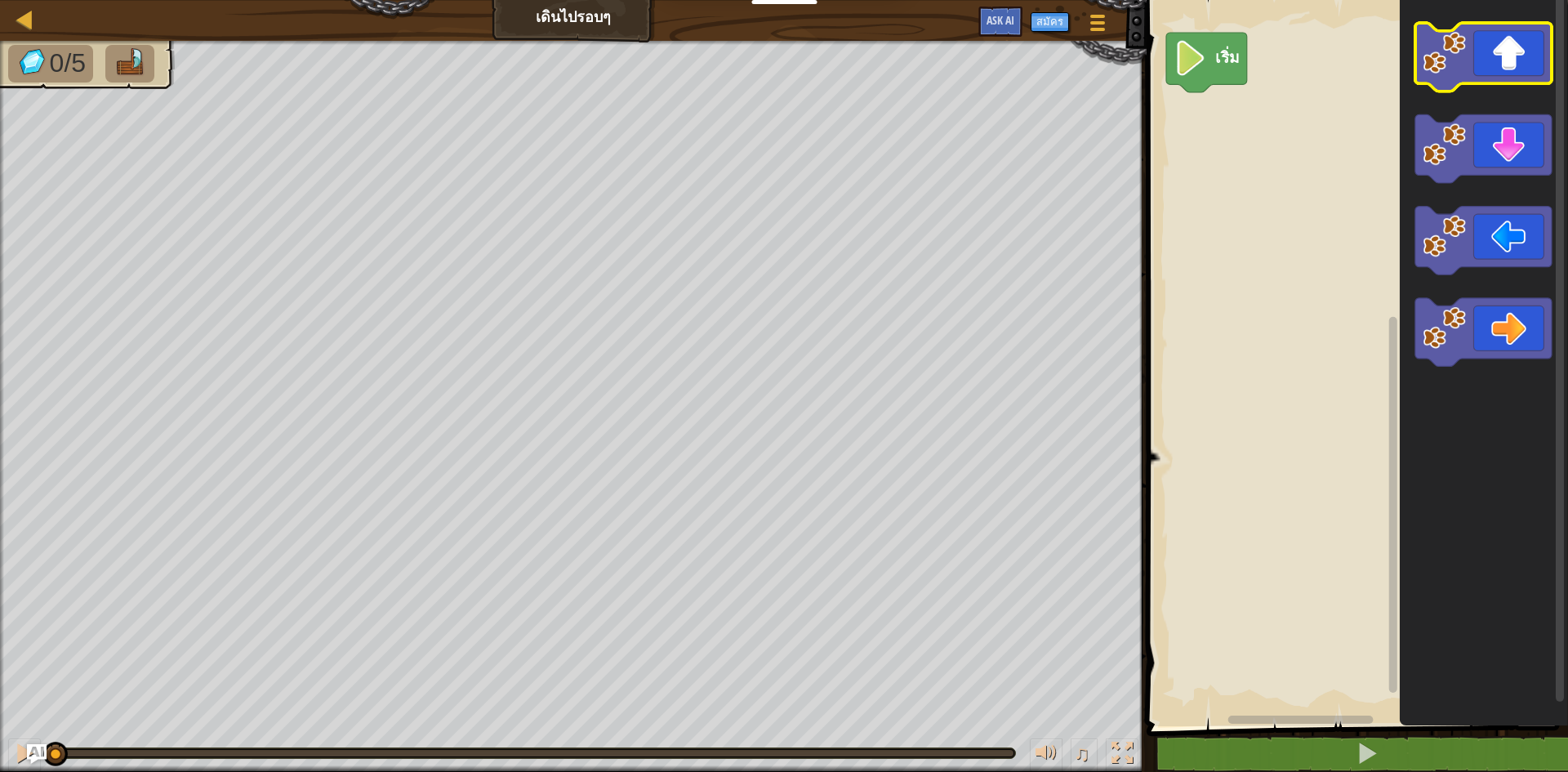
click at [1482, 36] on icon "พื้นที่ทำงาน Blockly" at bounding box center [1483, 58] width 137 height 69
click at [1500, 71] on icon "พื้นที่ทำงาน Blockly" at bounding box center [1483, 58] width 137 height 69
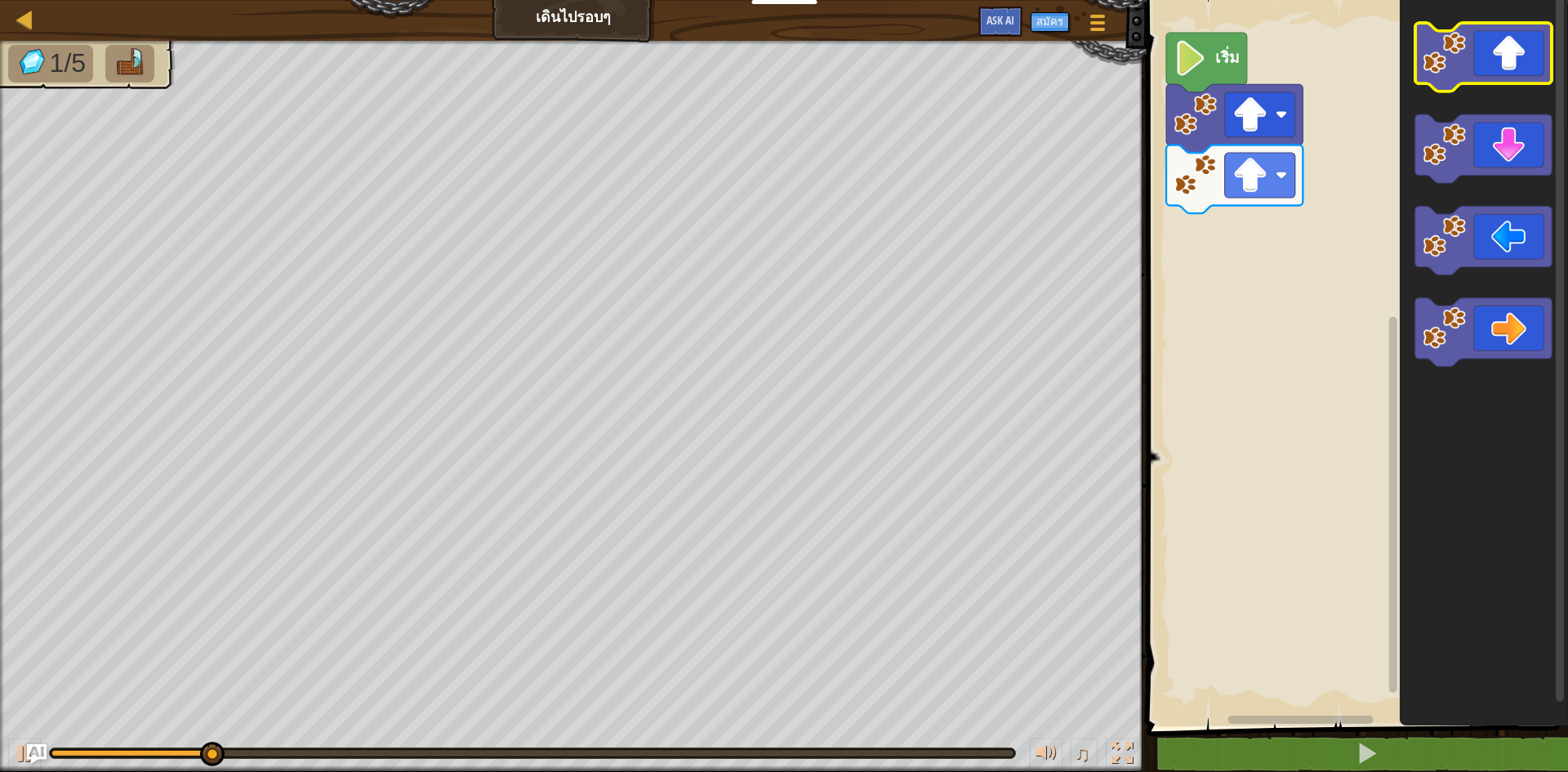
click at [1500, 75] on icon "พื้นที่ทำงาน Blockly" at bounding box center [1483, 58] width 137 height 69
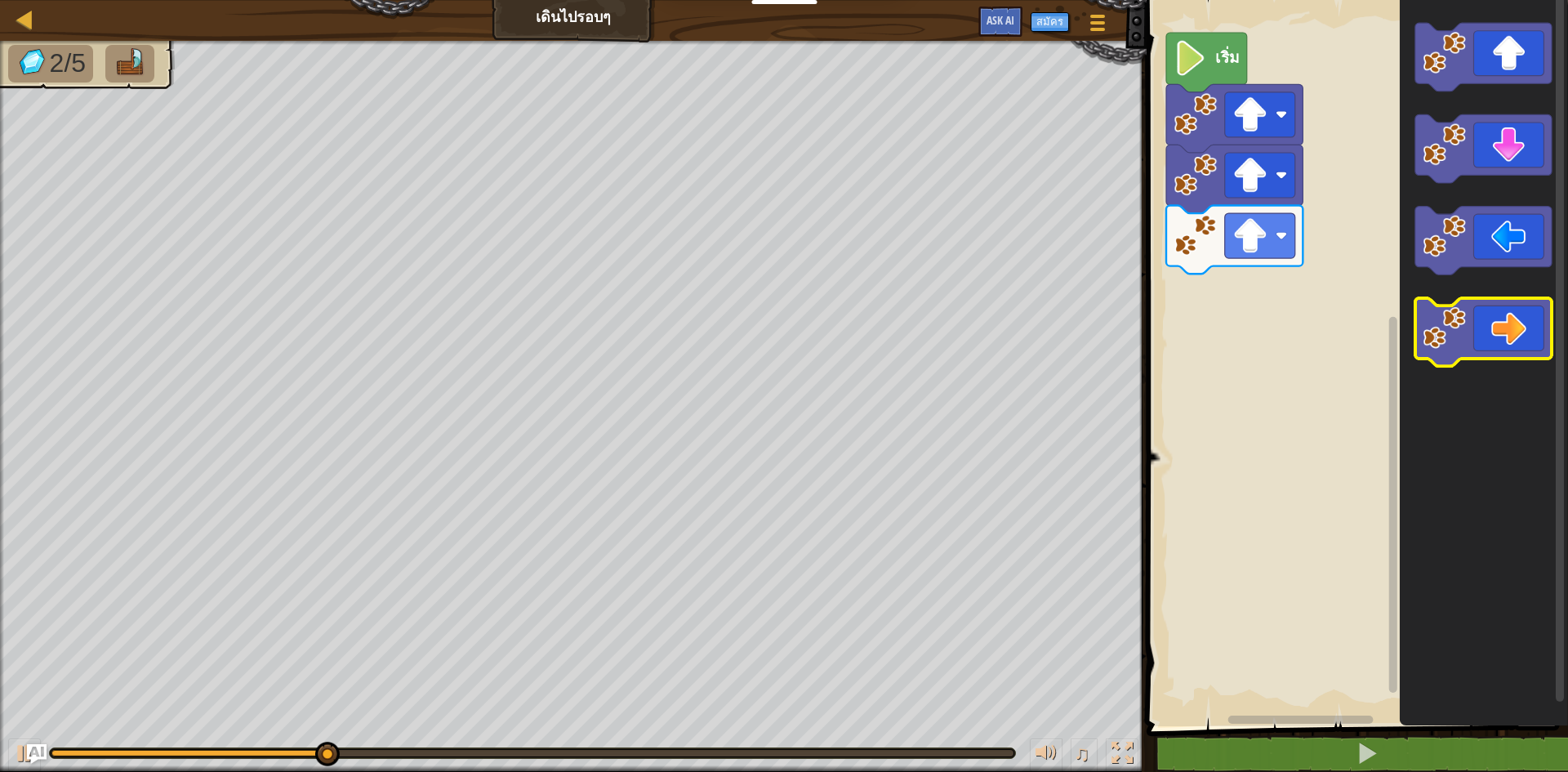
click at [1475, 330] on icon "พื้นที่ทำงาน Blockly" at bounding box center [1483, 332] width 137 height 69
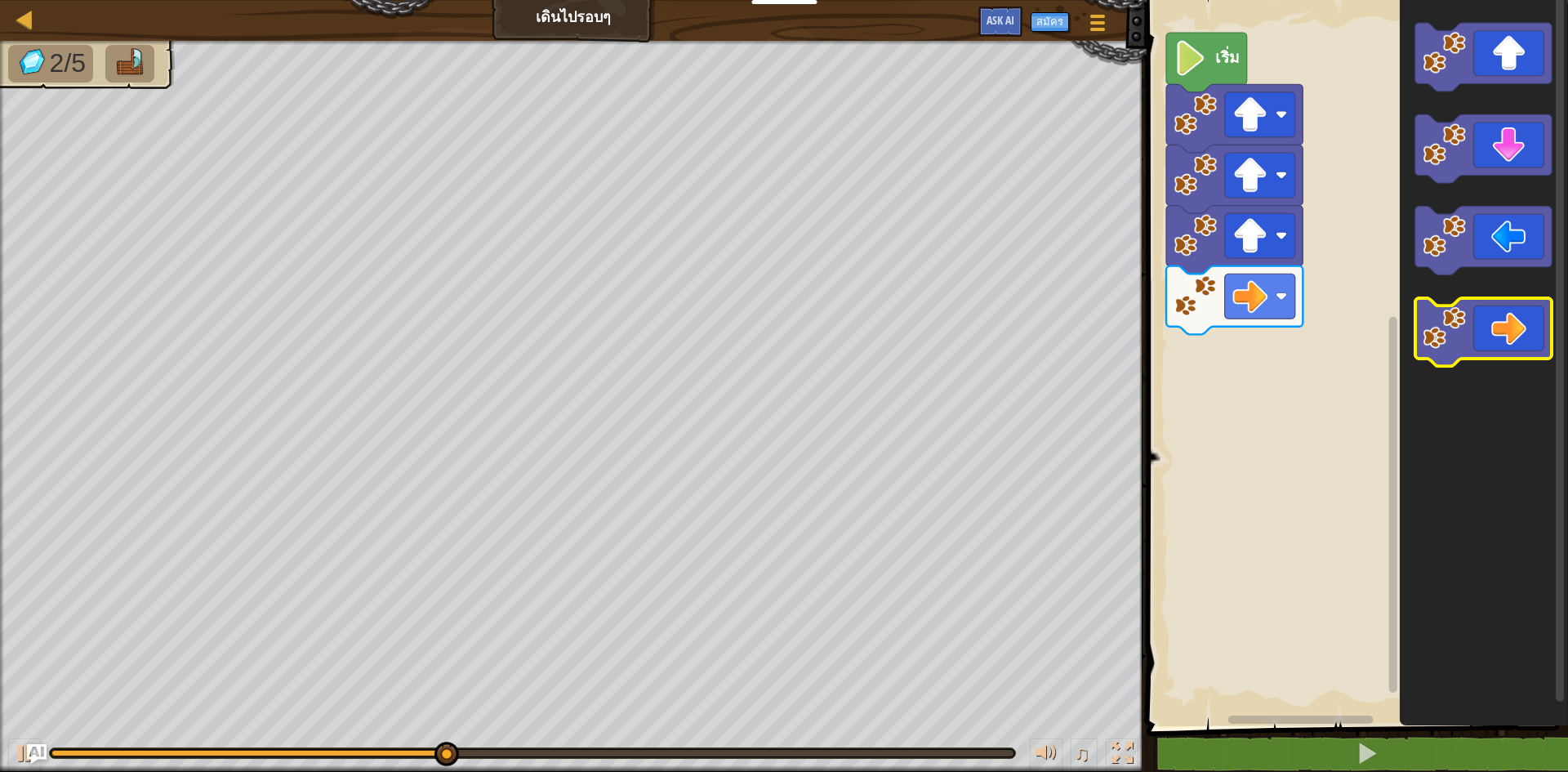
click at [1508, 318] on icon "พื้นที่ทำงาน Blockly" at bounding box center [1483, 332] width 137 height 69
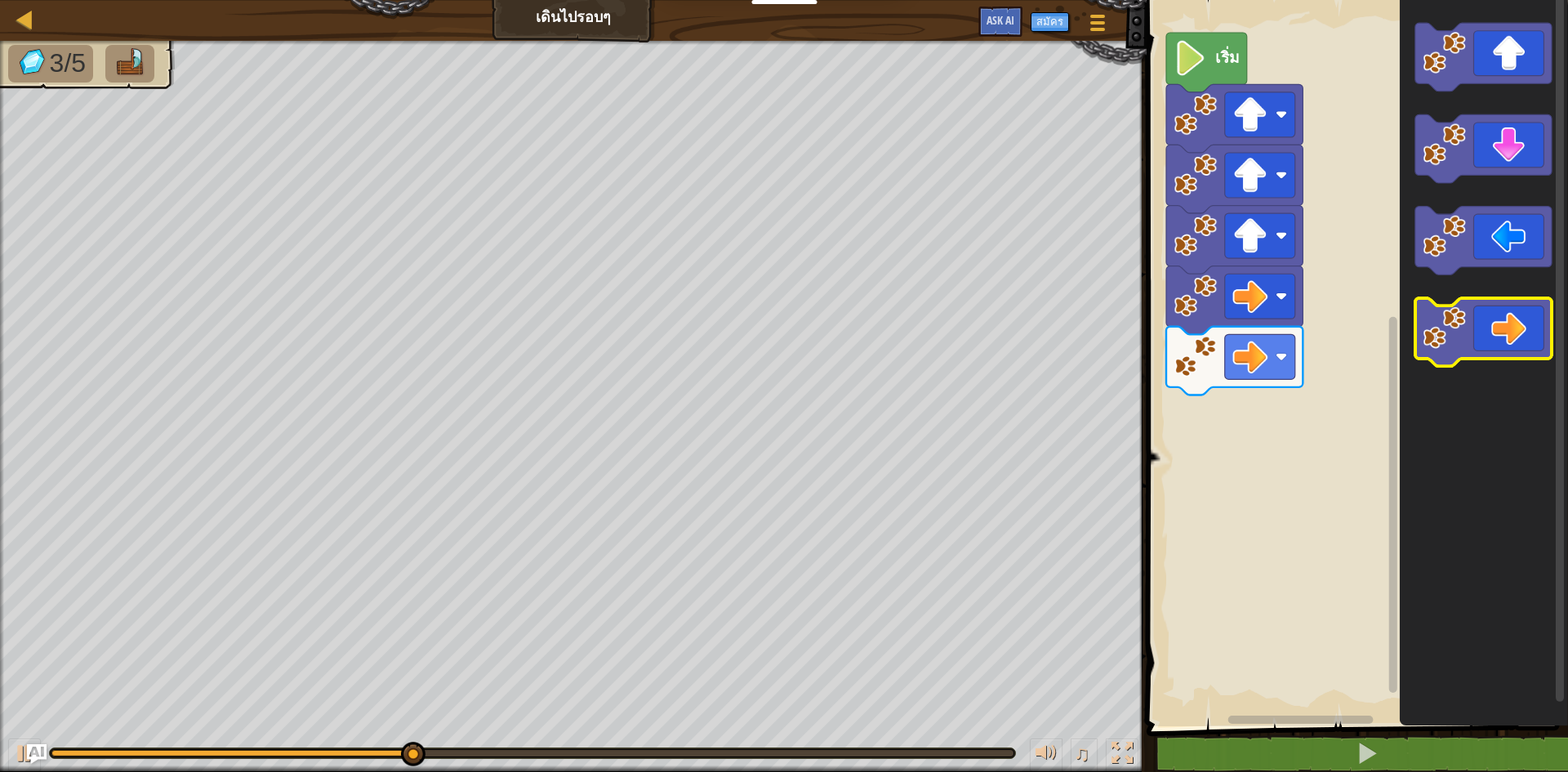
click at [1508, 318] on icon "พื้นที่ทำงาน Blockly" at bounding box center [1483, 332] width 137 height 69
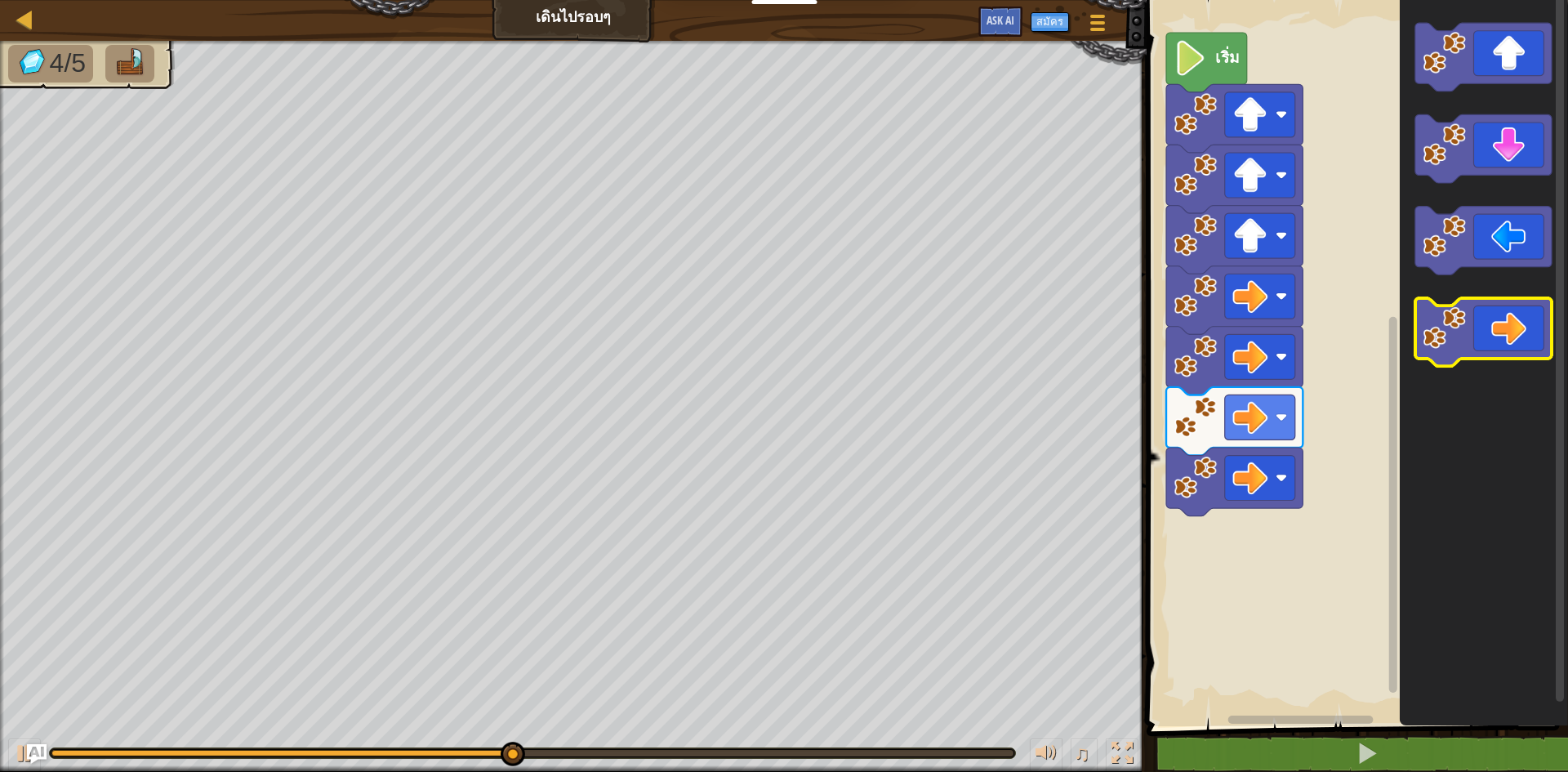
click at [1510, 322] on icon "พื้นที่ทำงาน Blockly" at bounding box center [1483, 332] width 137 height 69
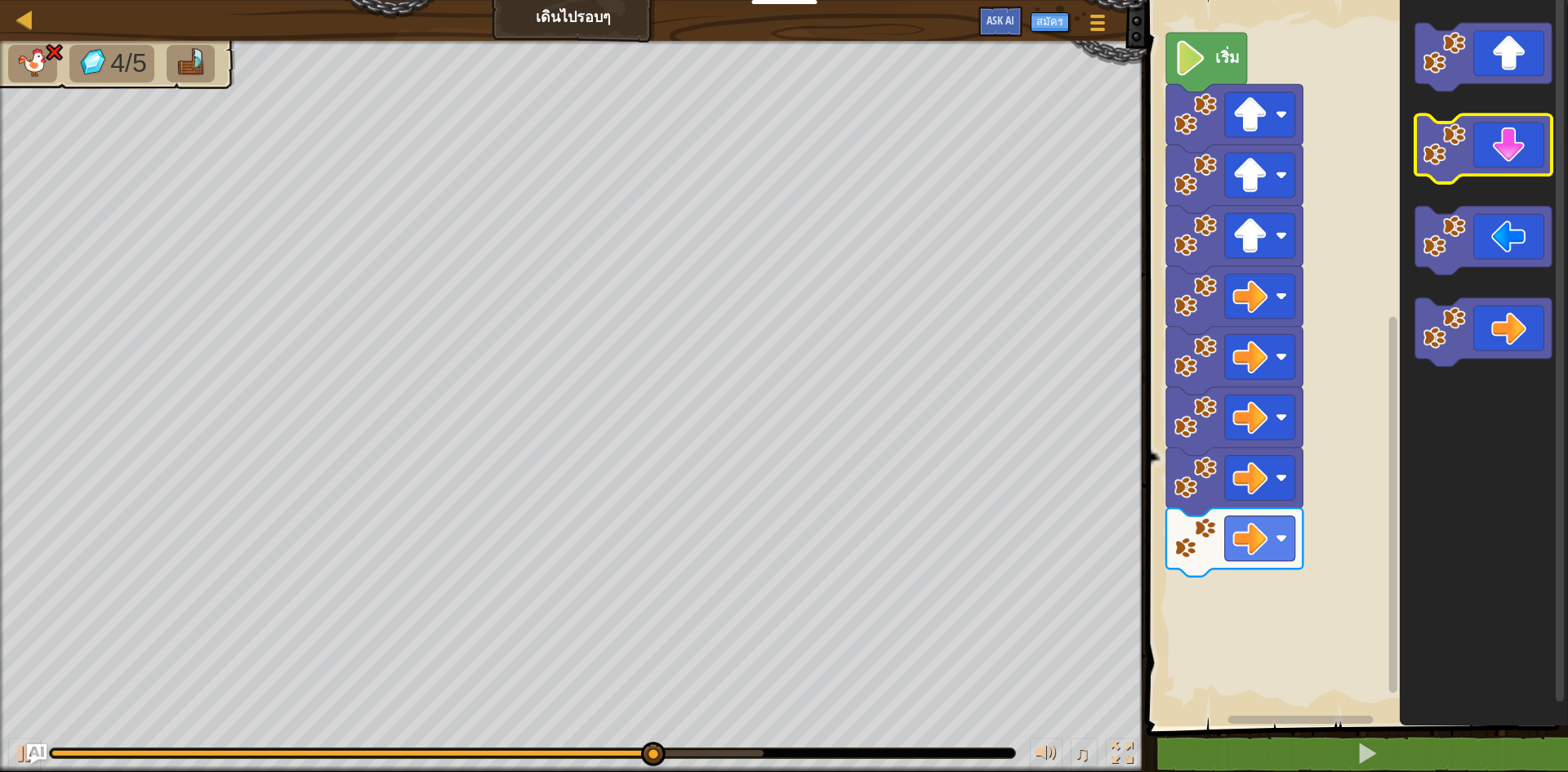
click at [1522, 174] on icon "พื้นที่ทำงาน Blockly" at bounding box center [1483, 150] width 137 height 69
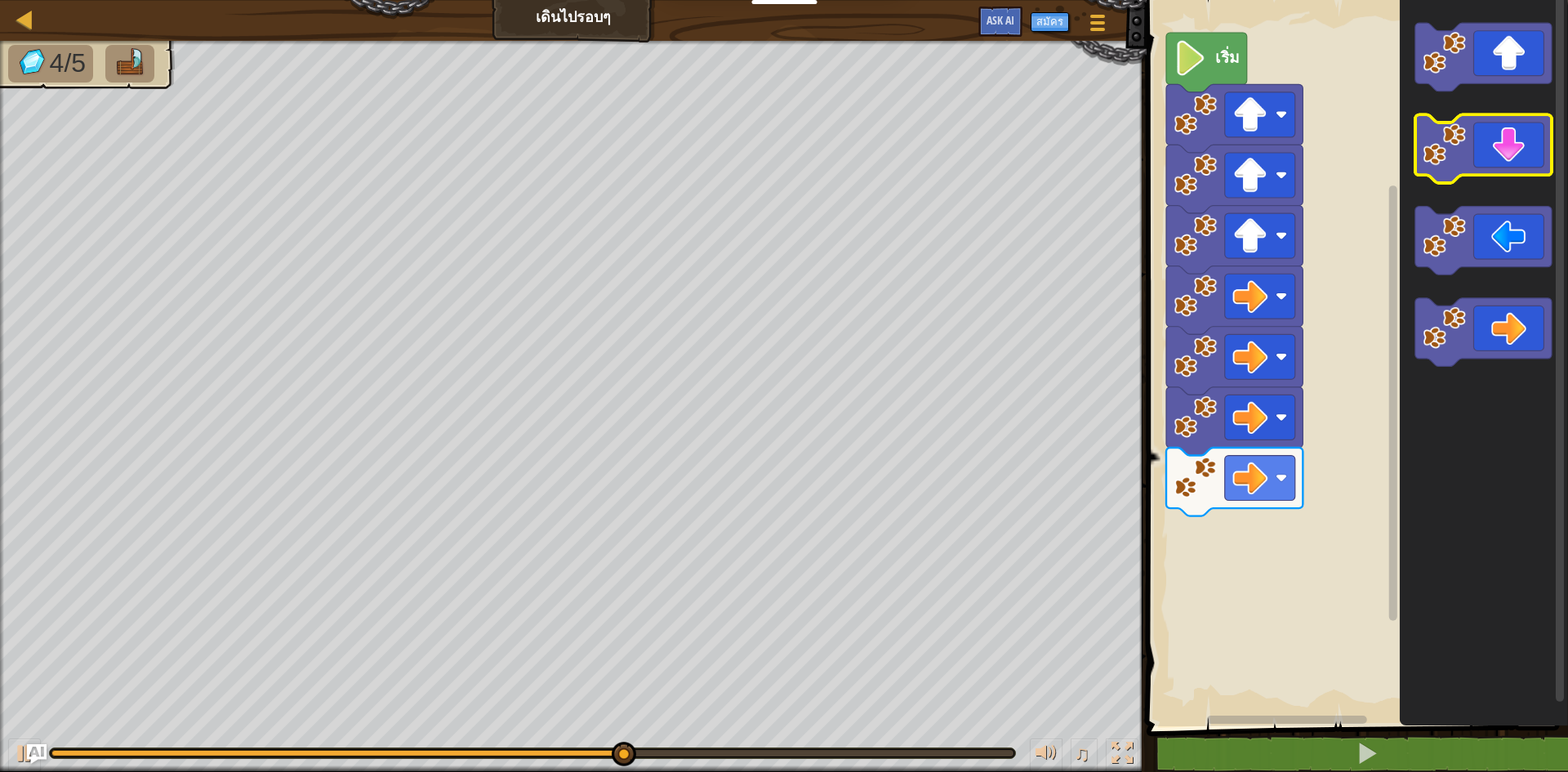
click at [1493, 148] on icon "พื้นที่ทำงาน Blockly" at bounding box center [1483, 150] width 137 height 69
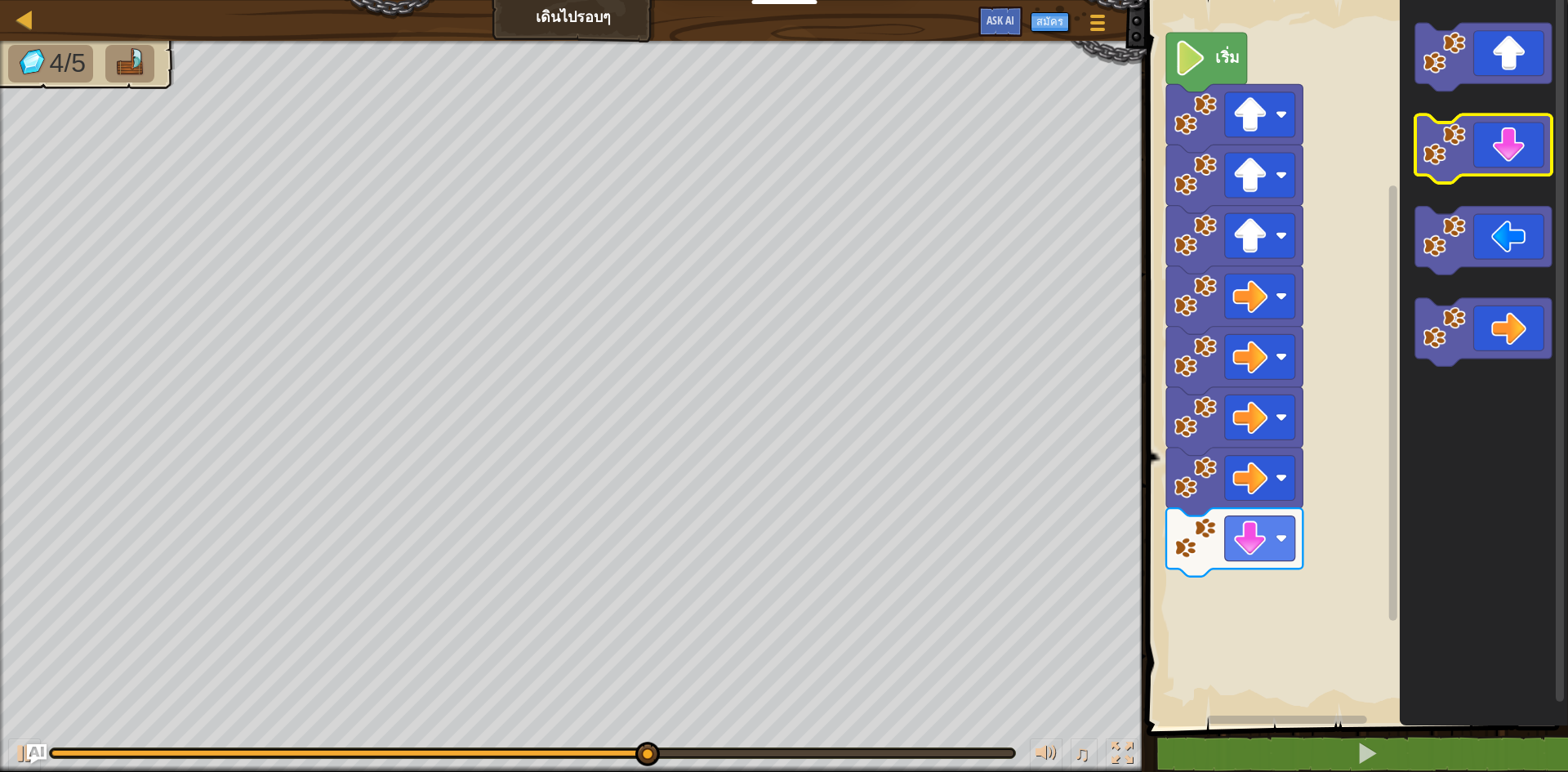
click at [1493, 148] on icon "พื้นที่ทำงาน Blockly" at bounding box center [1483, 150] width 137 height 69
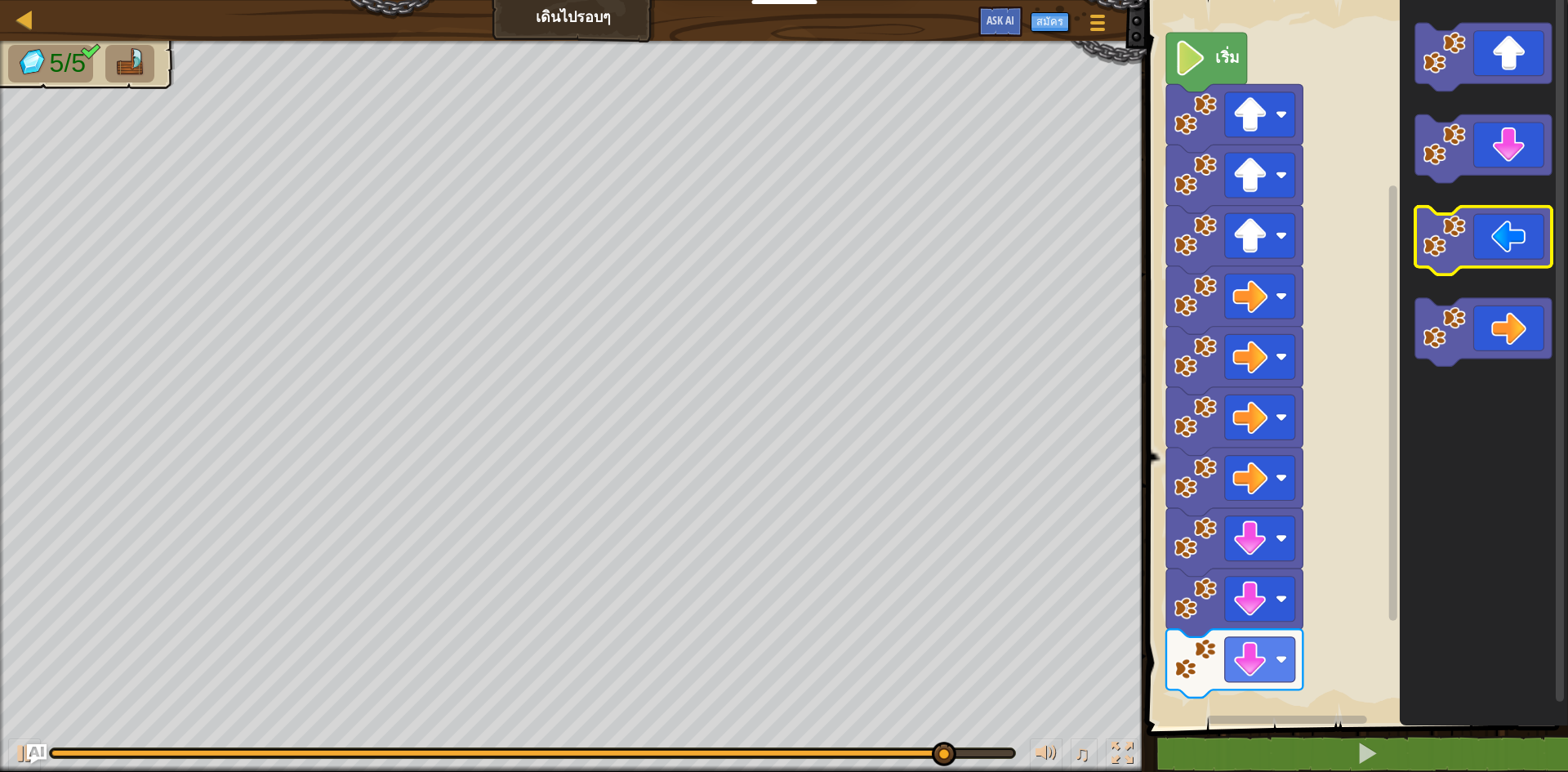
click at [1527, 217] on icon "พื้นที่ทำงาน Blockly" at bounding box center [1483, 241] width 137 height 69
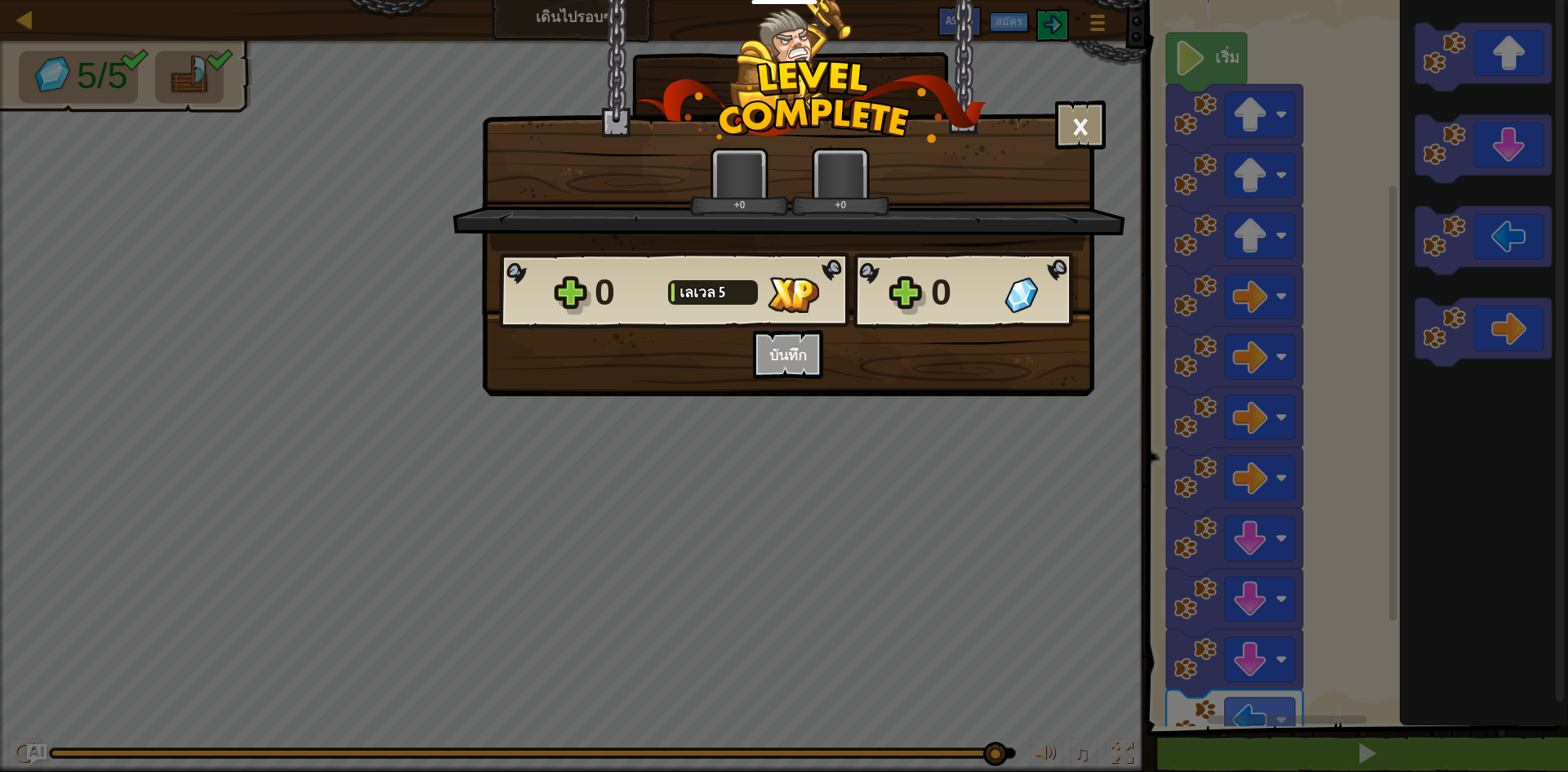
drag, startPoint x: 1405, startPoint y: 579, endPoint x: 1424, endPoint y: 494, distance: 87.1
click at [1424, 494] on div "× ด่านนี้สนุกแค่ไหน? +0 +0 Reticulating Splines... 0 [PERSON_NAME] 5 0 อยากบันท…" at bounding box center [784, 386] width 1568 height 772
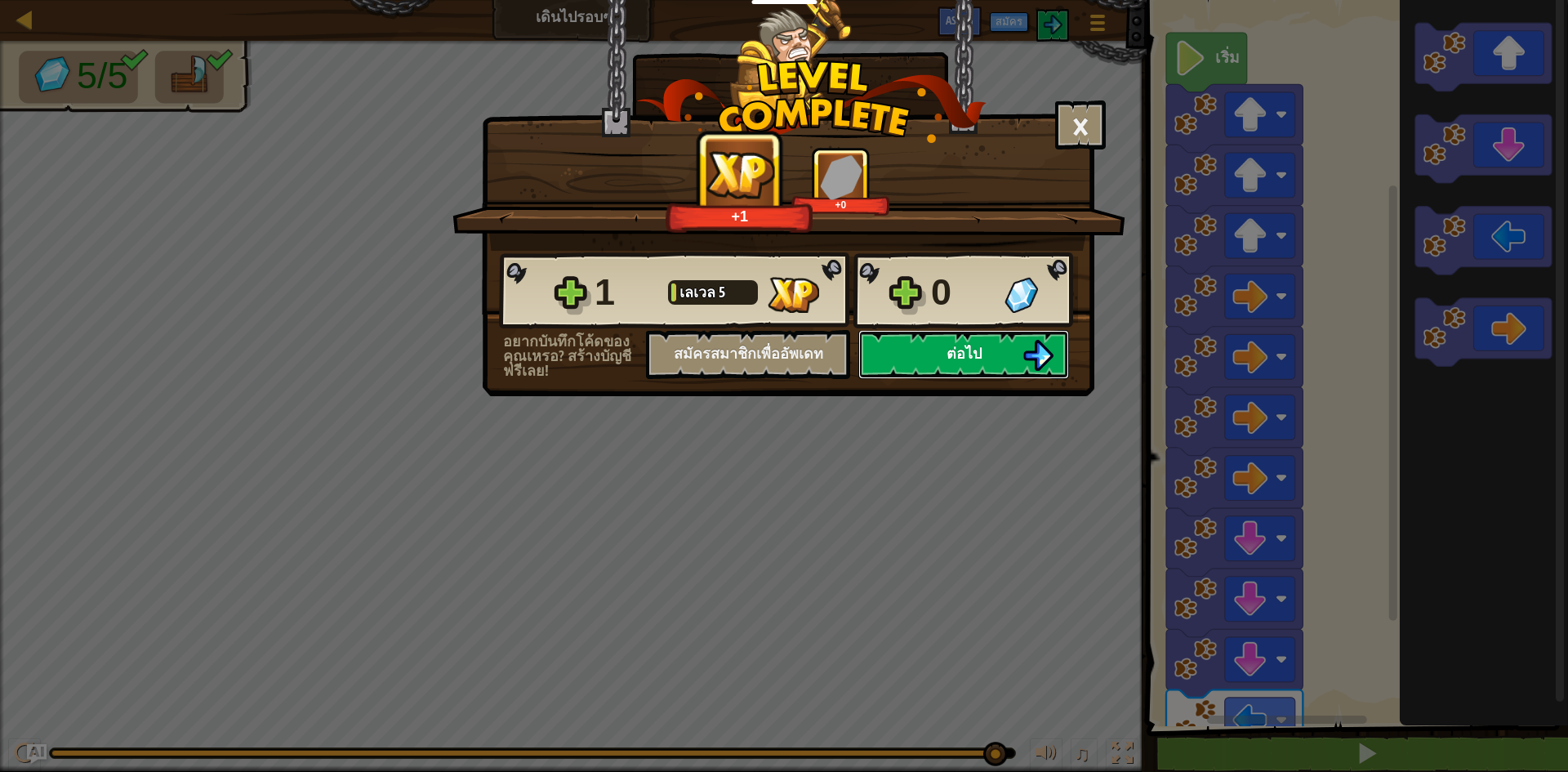
click at [959, 351] on span "ต่อไป" at bounding box center [964, 353] width 35 height 20
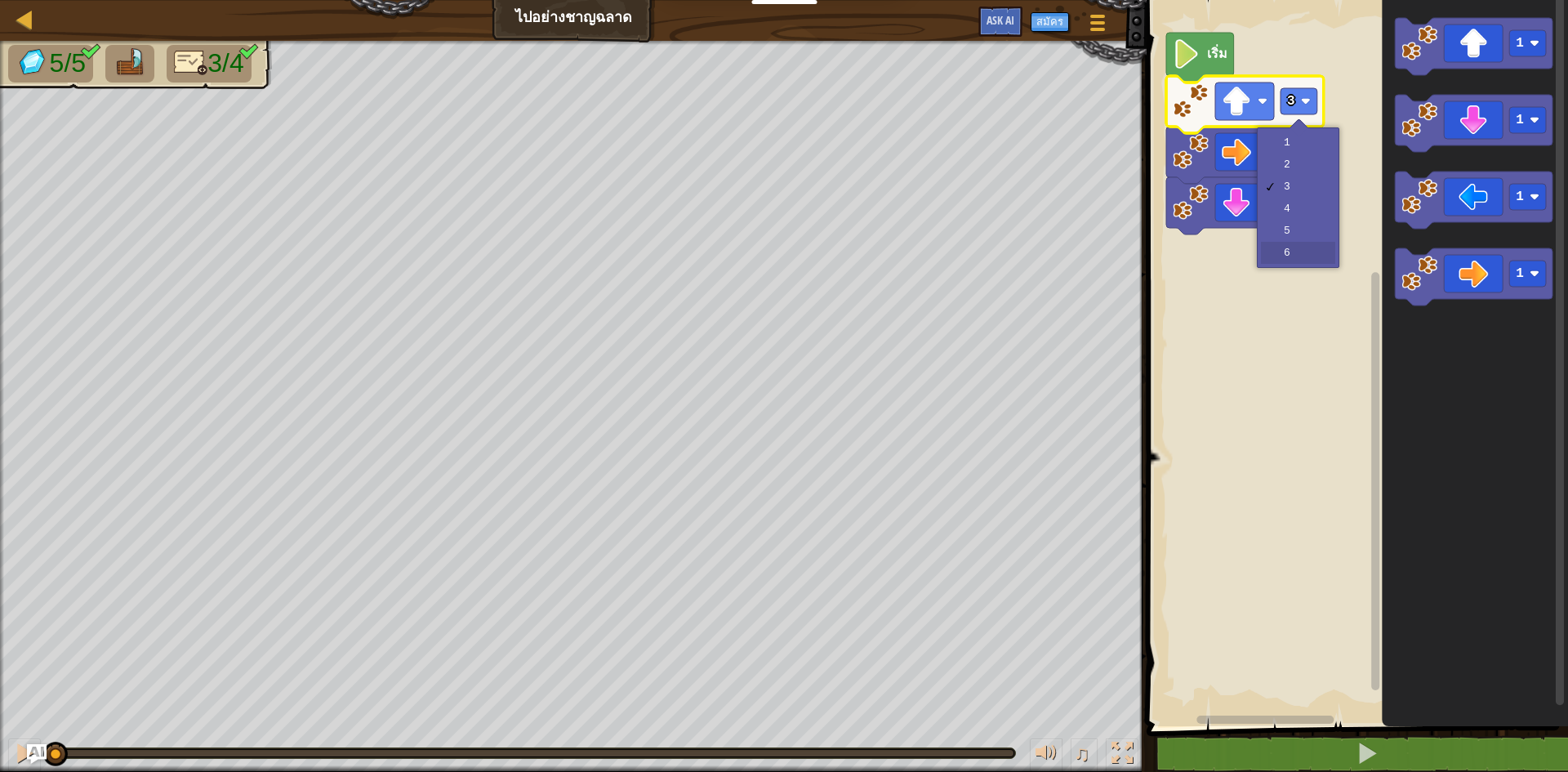
drag, startPoint x: 1289, startPoint y: 255, endPoint x: 1303, endPoint y: 242, distance: 19.1
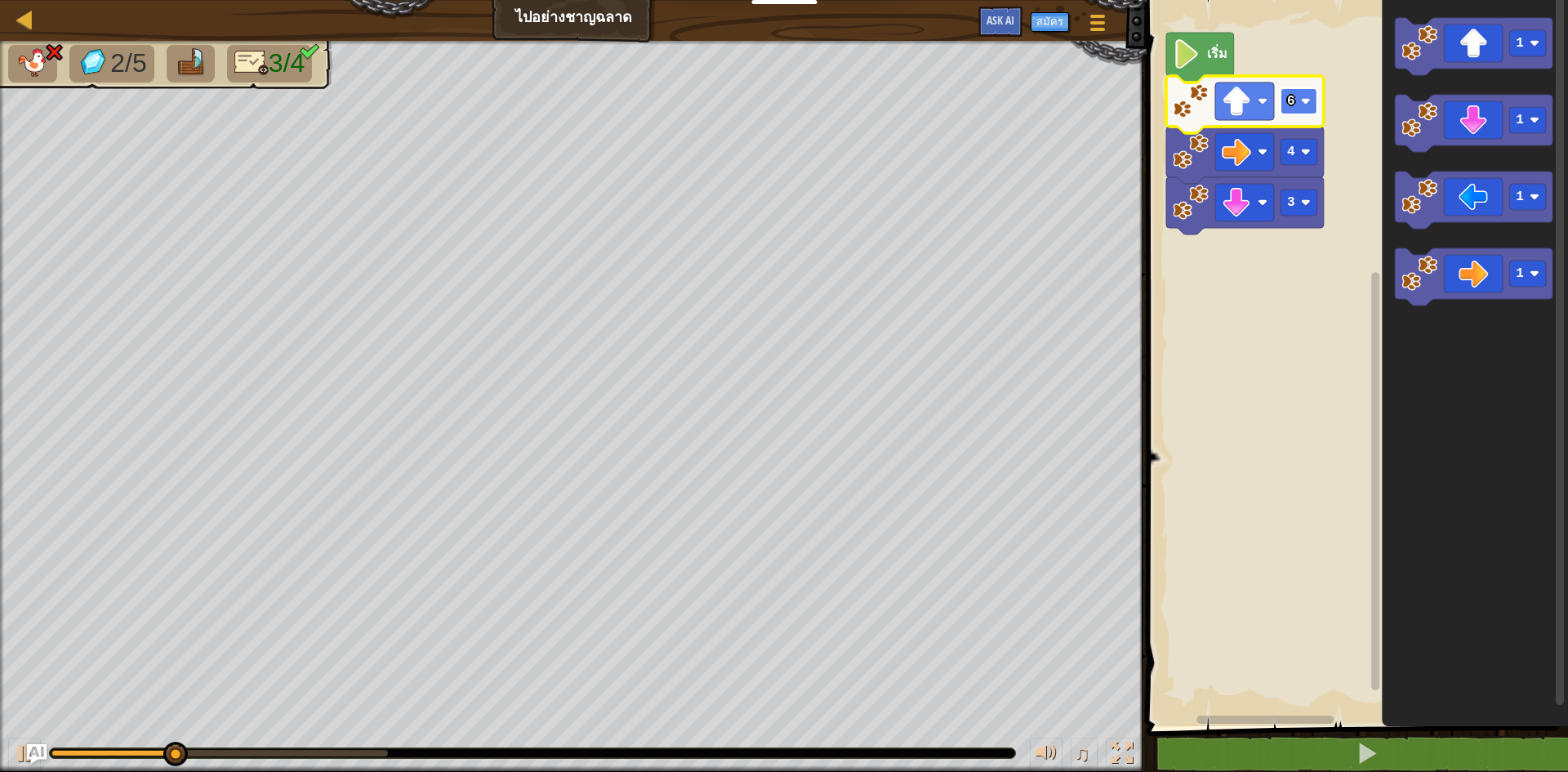
click at [1299, 111] on rect "พื้นที่ทำงาน Blockly" at bounding box center [1299, 101] width 37 height 26
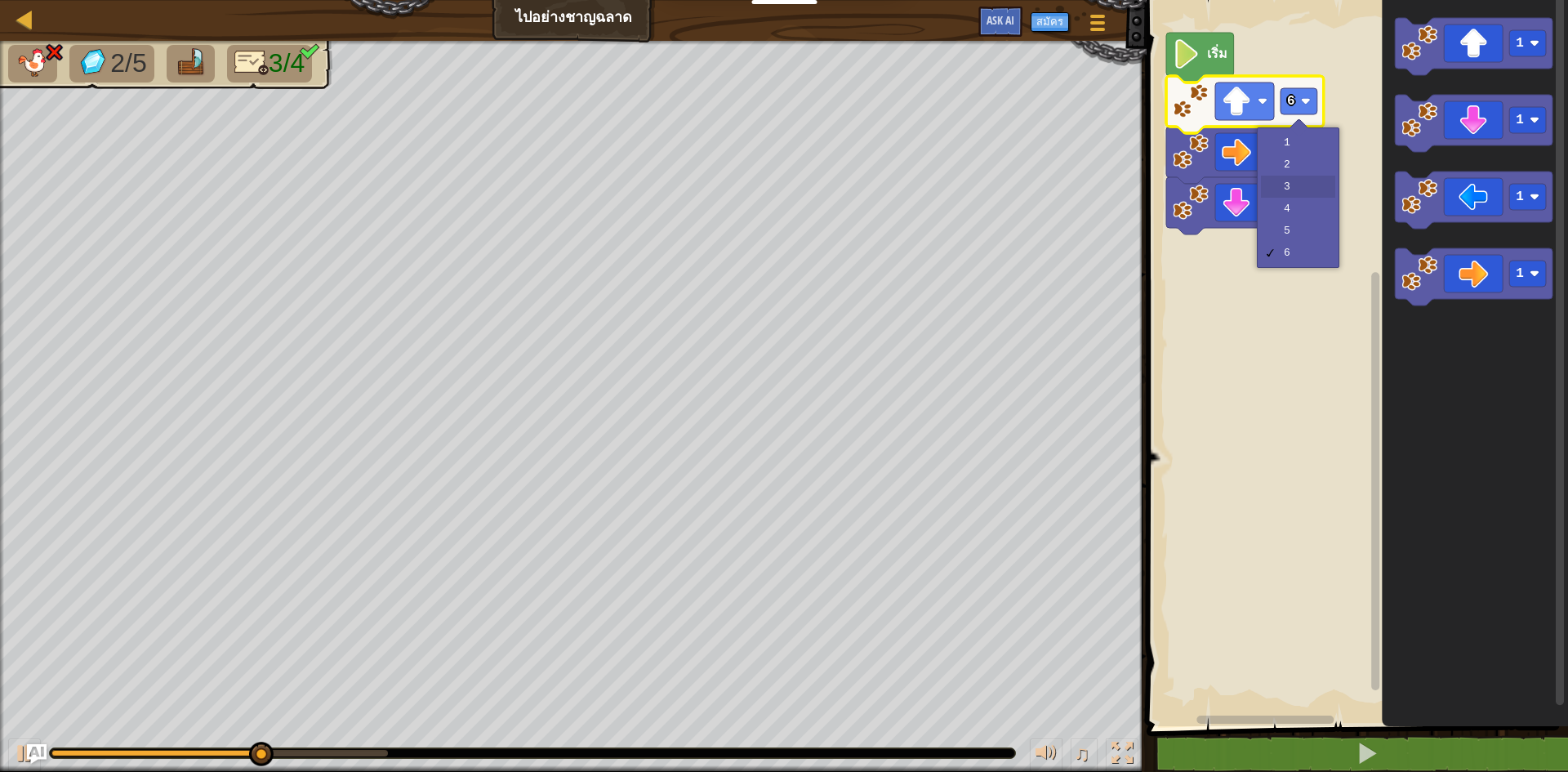
drag, startPoint x: 1301, startPoint y: 184, endPoint x: 1285, endPoint y: 207, distance: 28.0
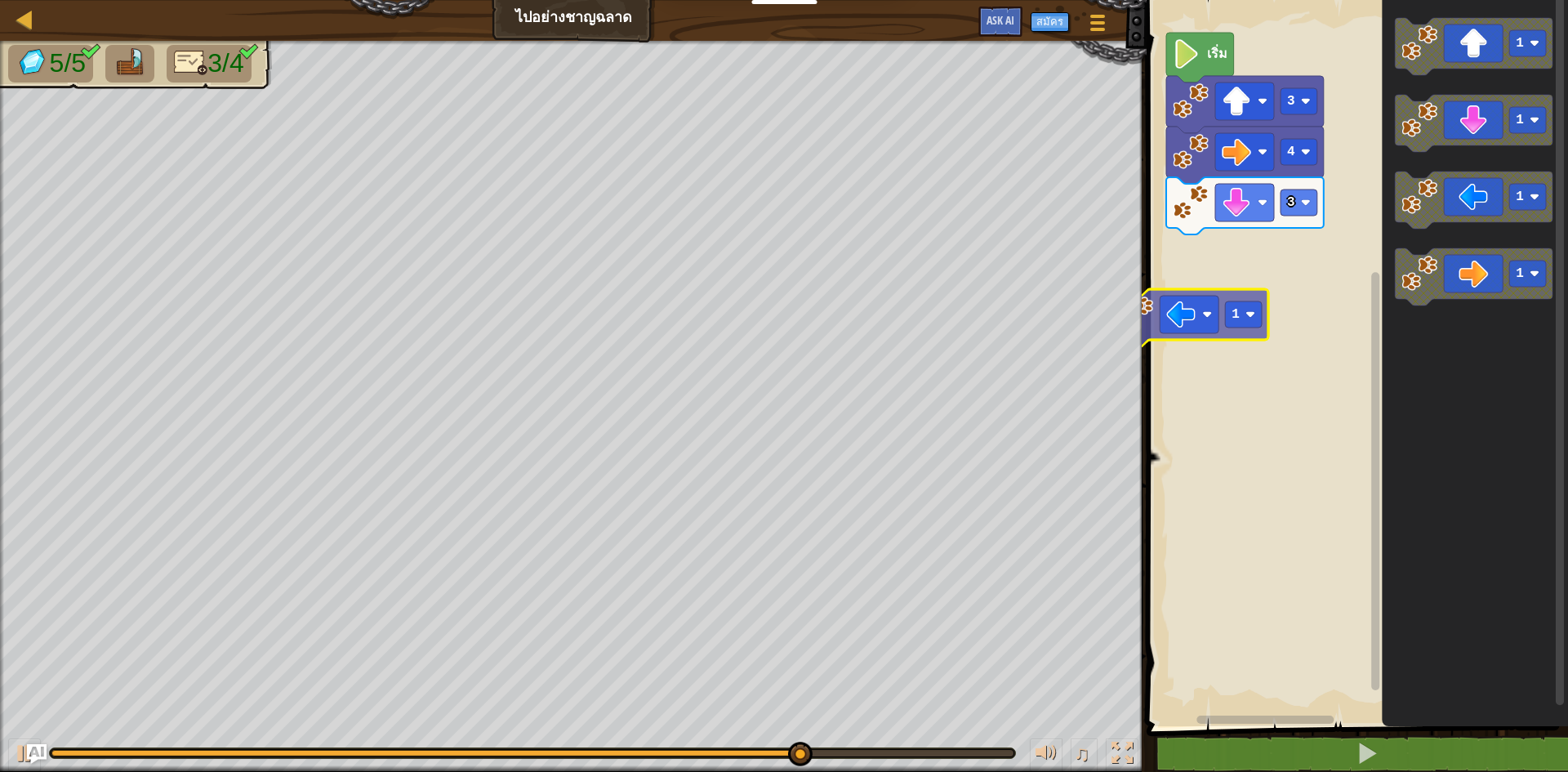
click at [1189, 308] on div "เริ่ม 3 4 3 1 1 1 1 1" at bounding box center [1354, 358] width 426 height 734
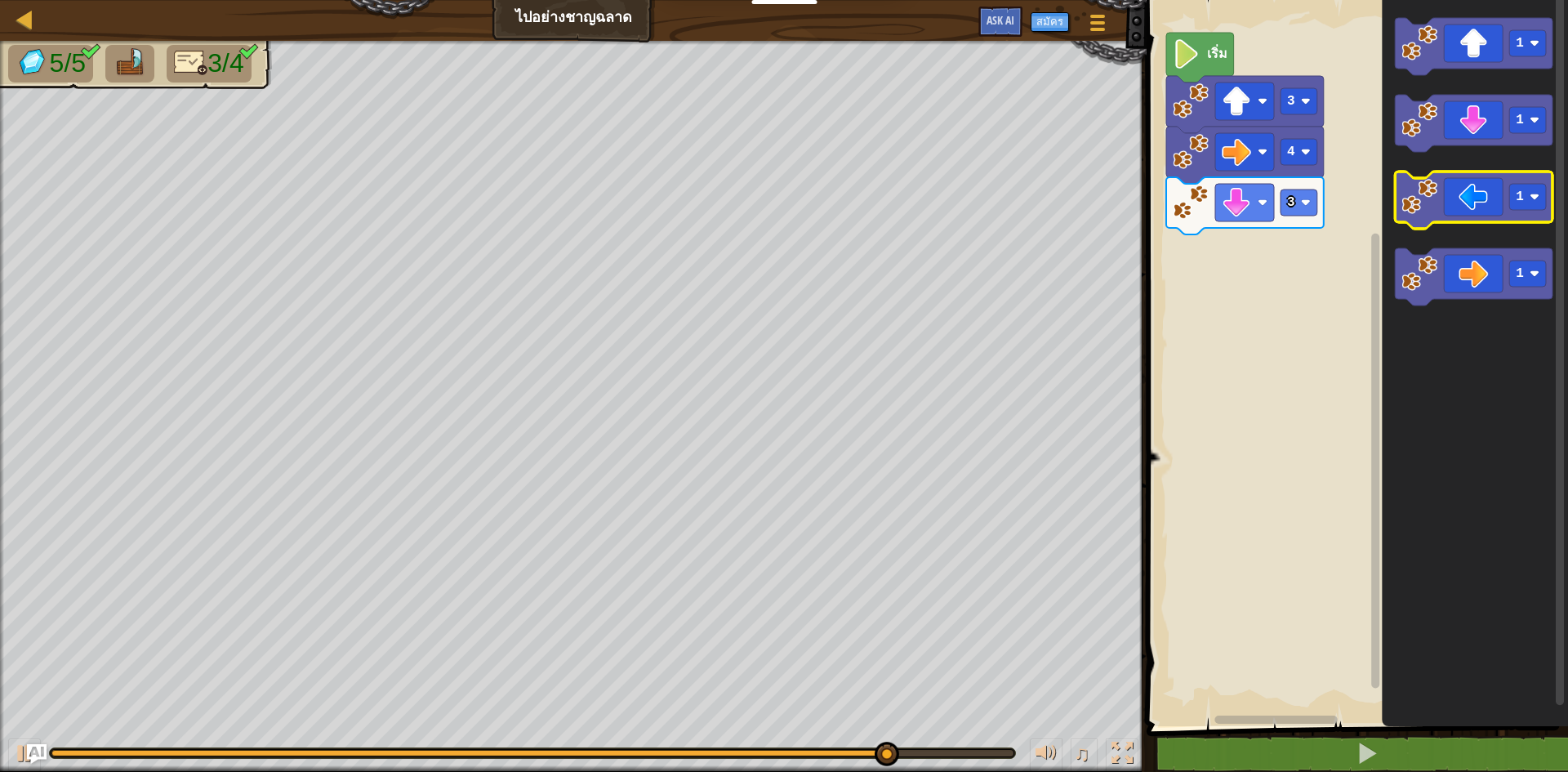
click at [1470, 199] on icon "พื้นที่ทำงาน Blockly" at bounding box center [1473, 199] width 157 height 57
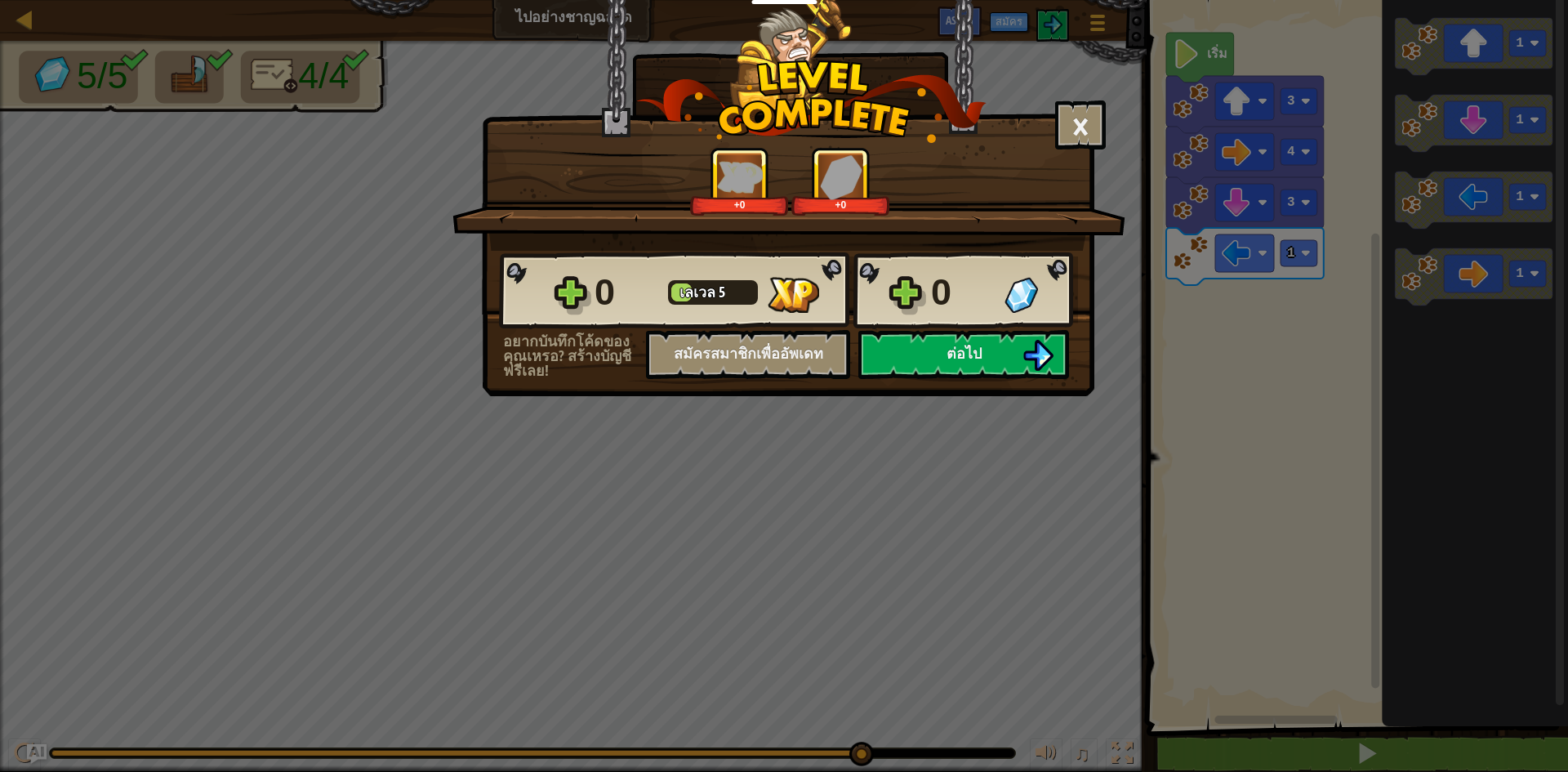
click at [989, 325] on div "0 [PERSON_NAME] 5 0" at bounding box center [788, 290] width 578 height 78
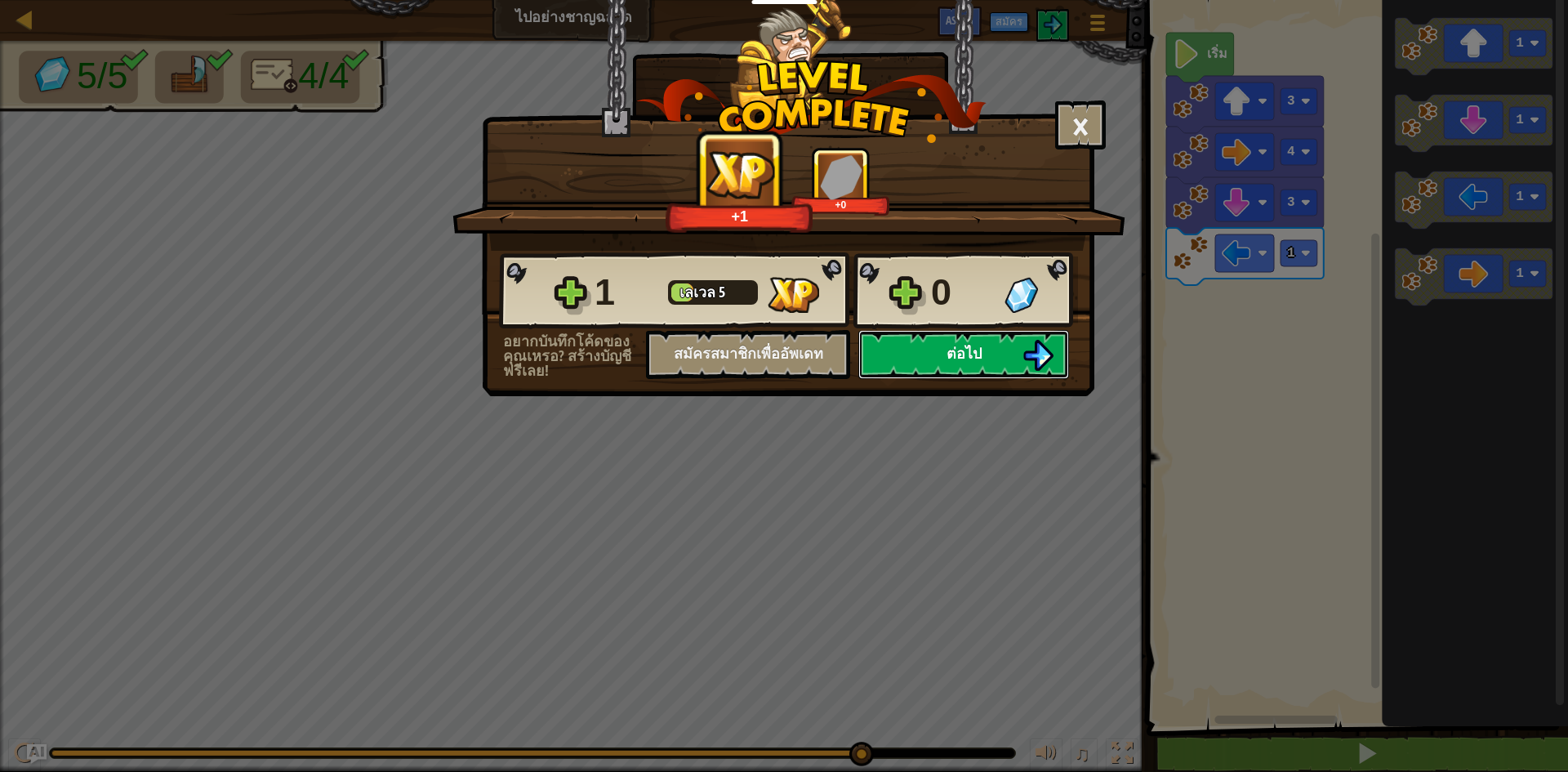
drag, startPoint x: 1006, startPoint y: 351, endPoint x: 1027, endPoint y: 357, distance: 21.8
click at [1027, 357] on button "ต่อไป" at bounding box center [963, 354] width 211 height 49
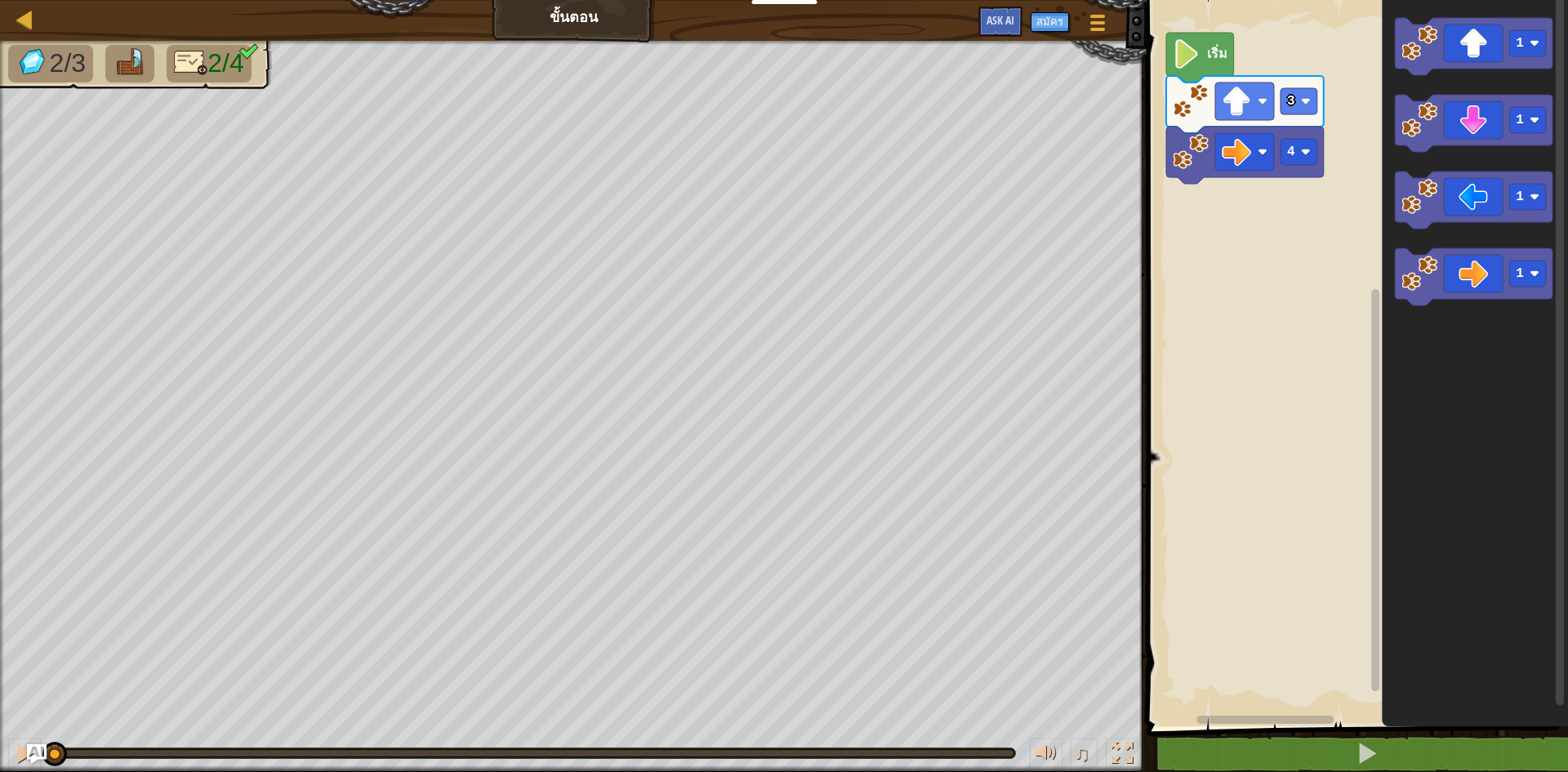
click at [1303, 206] on rect "พื้นที่ทำงาน Blockly" at bounding box center [1354, 358] width 426 height 734
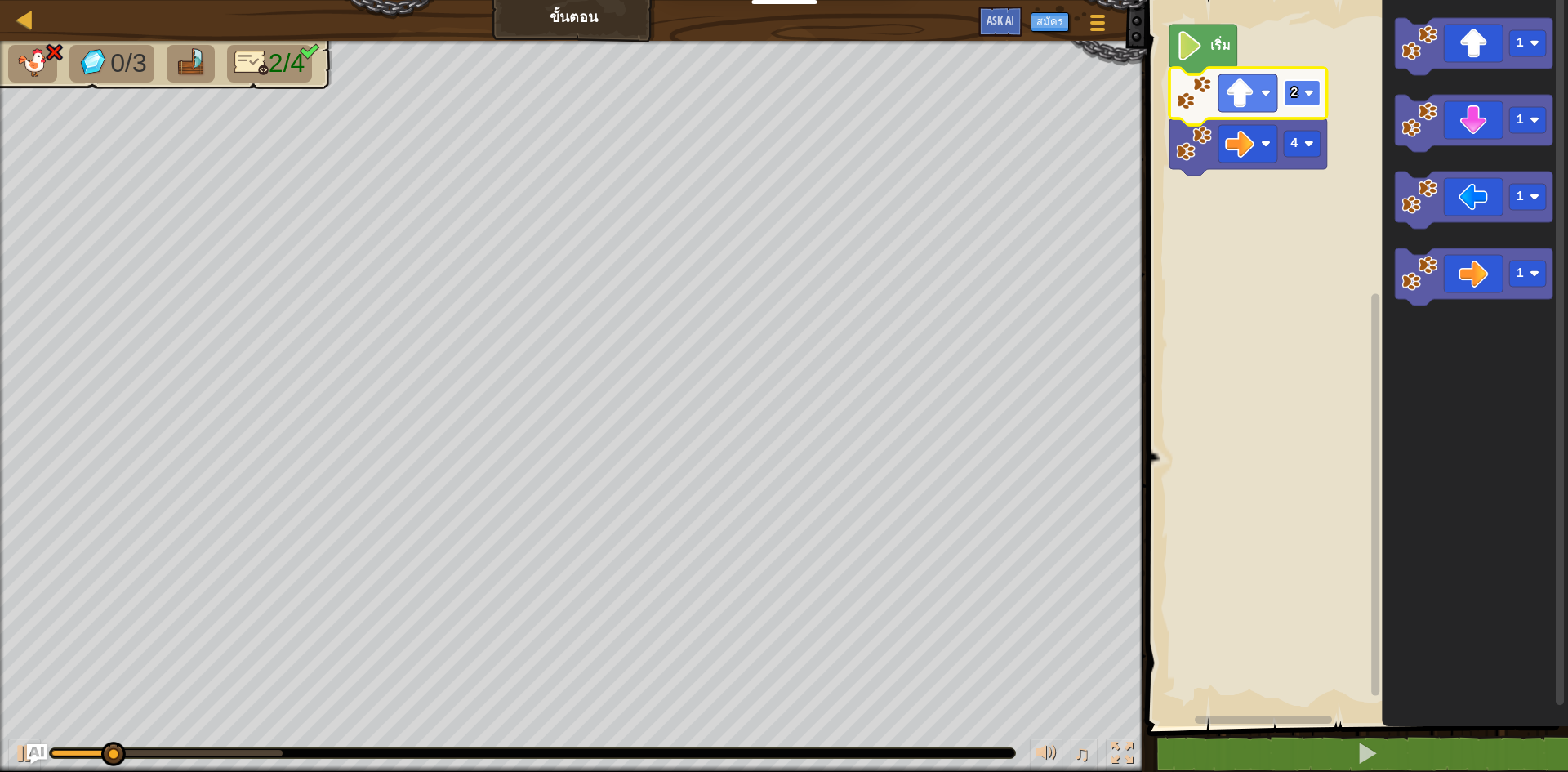
click at [1295, 96] on text "2" at bounding box center [1294, 93] width 8 height 15
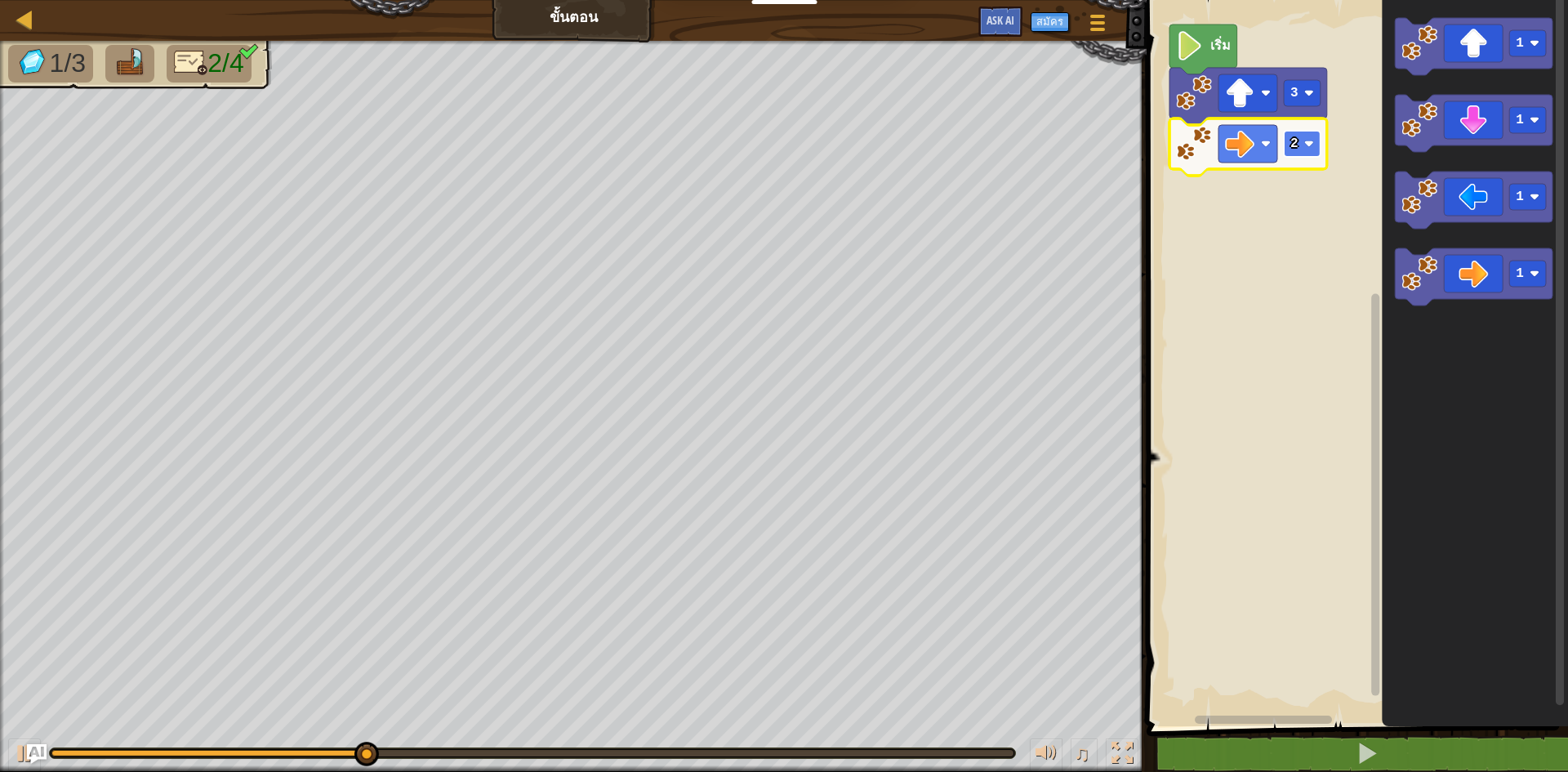
click at [1309, 151] on rect "พื้นที่ทำงาน Blockly" at bounding box center [1302, 143] width 37 height 26
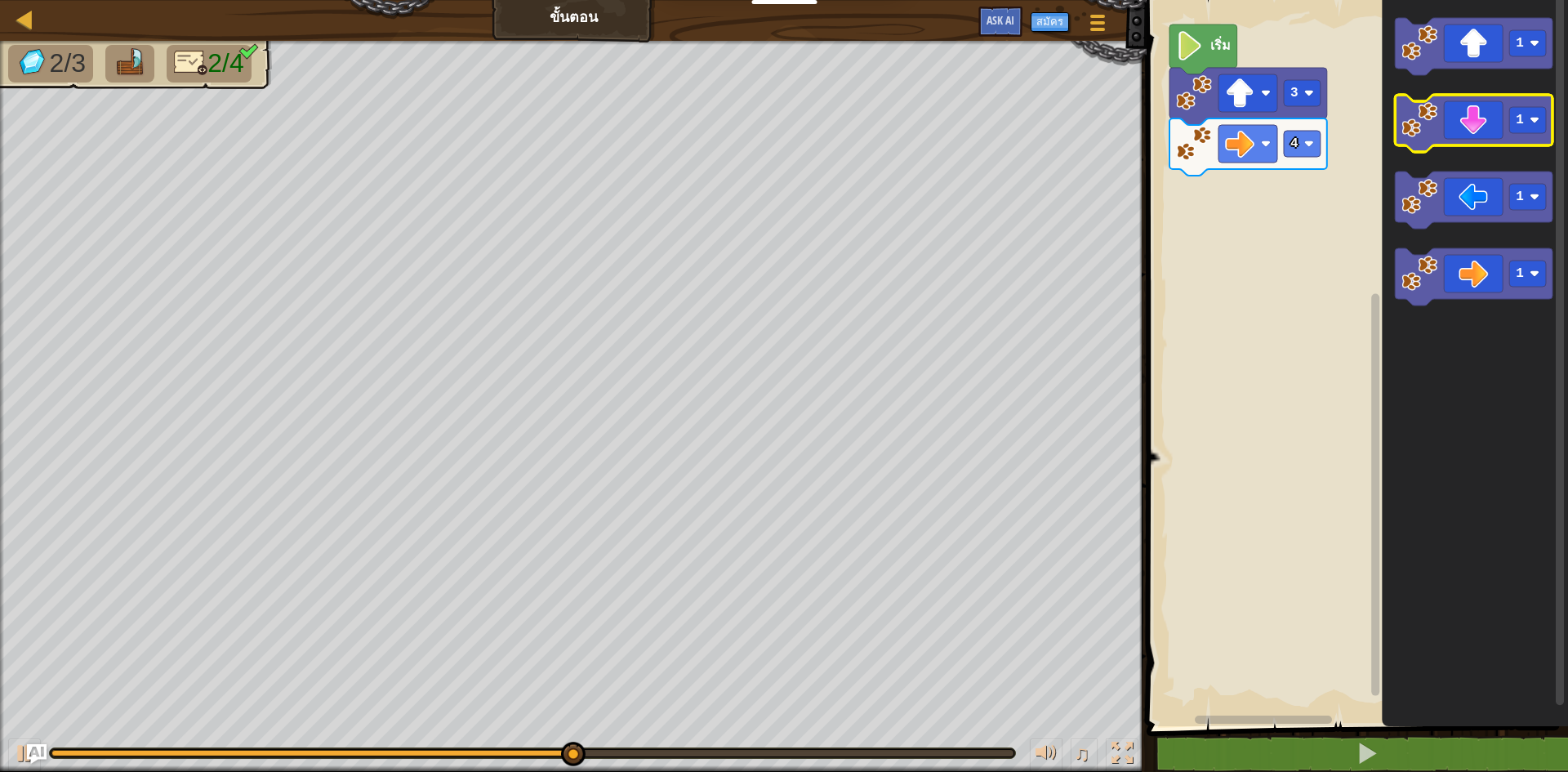
click at [1480, 136] on icon "พื้นที่ทำงาน Blockly" at bounding box center [1473, 123] width 157 height 57
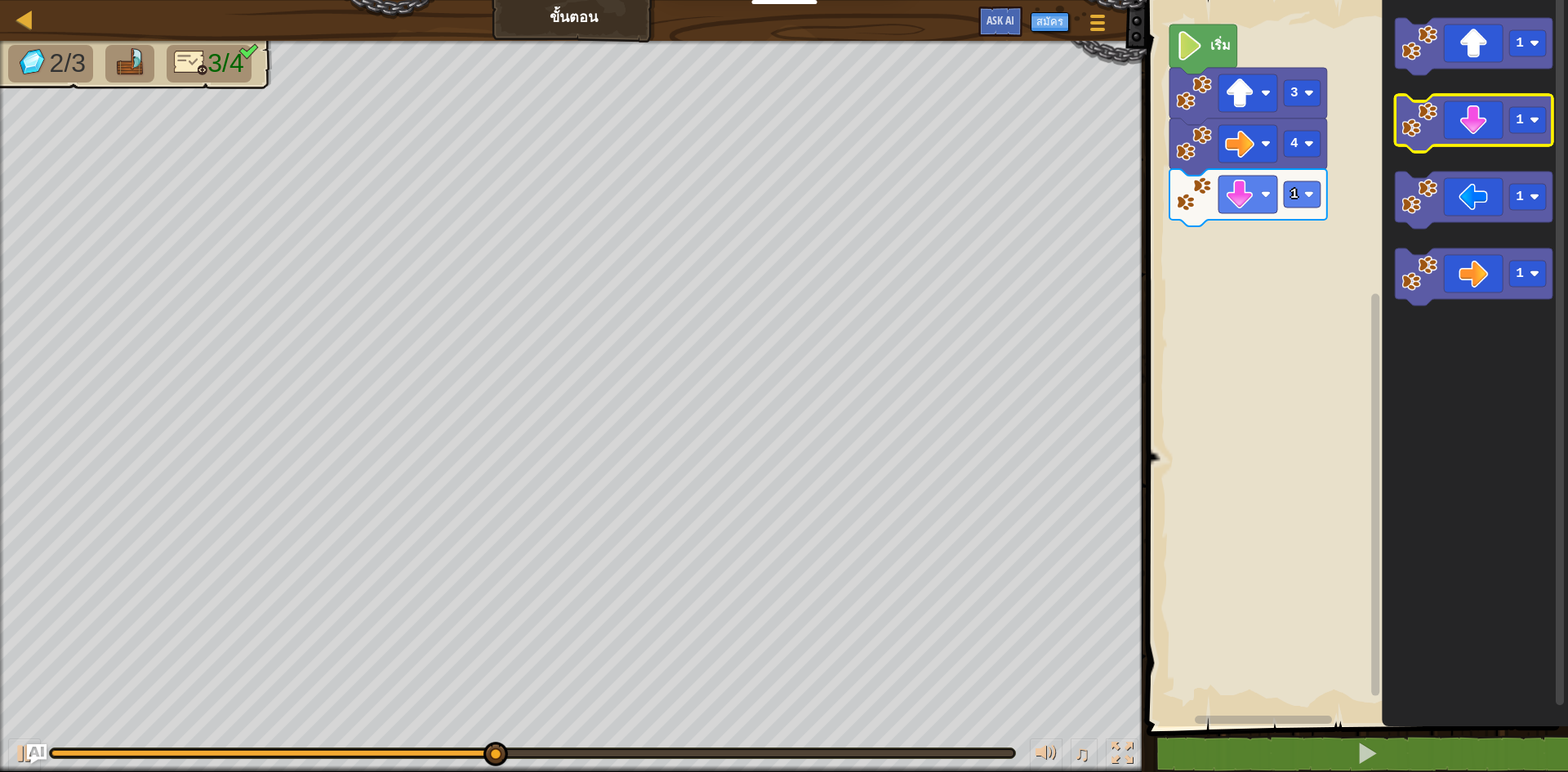
click at [1480, 136] on icon "พื้นที่ทำงาน Blockly" at bounding box center [1473, 123] width 157 height 57
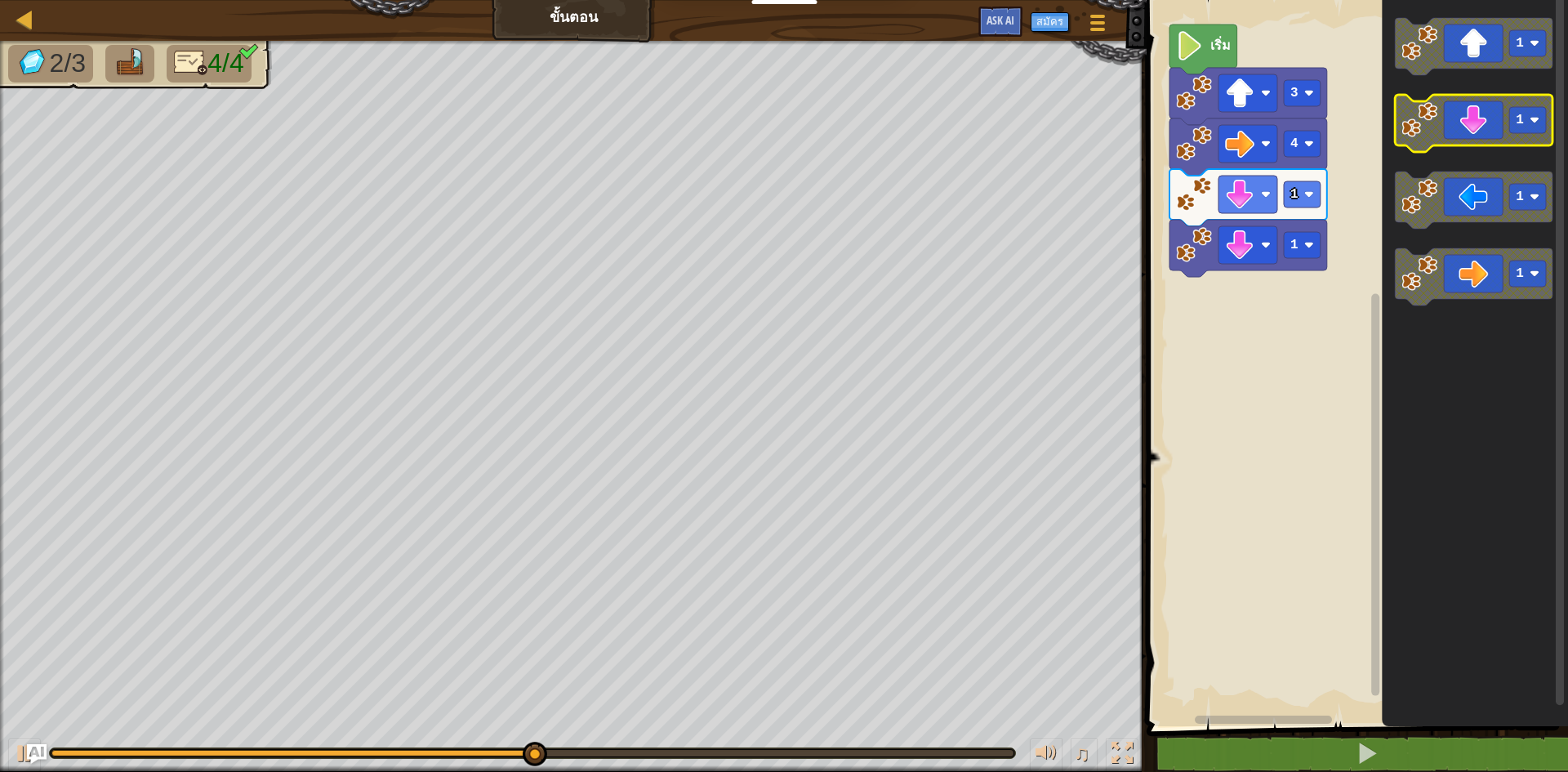
click at [1480, 136] on icon "พื้นที่ทำงาน Blockly" at bounding box center [1473, 123] width 157 height 57
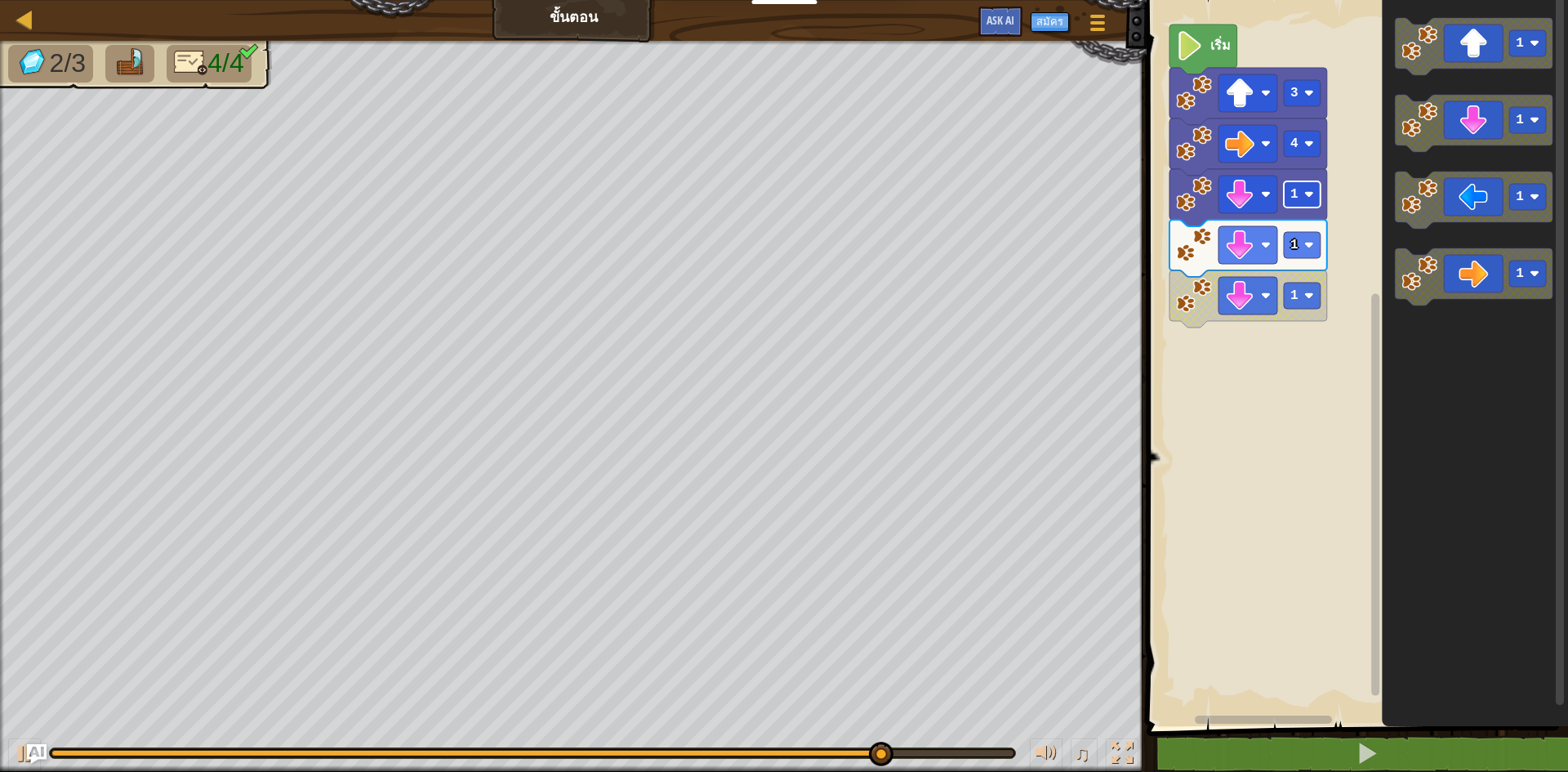
click at [1305, 186] on rect "พื้นที่ทำงาน Blockly" at bounding box center [1302, 194] width 37 height 26
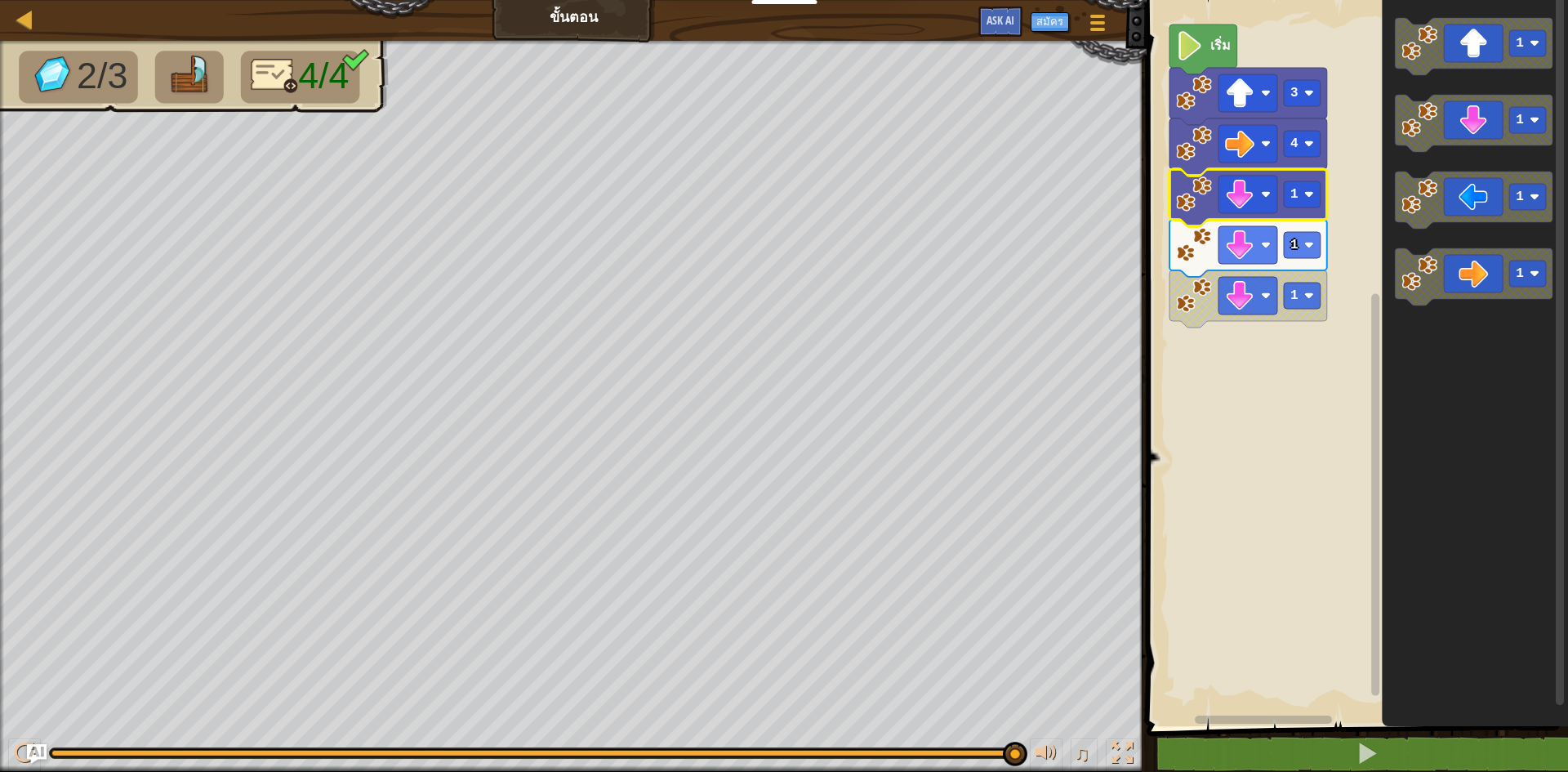
click at [1194, 406] on rect "พื้นที่ทำงาน Blockly" at bounding box center [1354, 358] width 426 height 734
click at [1273, 326] on div "เริ่ม 3 4 1 1 1 1 1 1 1" at bounding box center [1354, 358] width 426 height 734
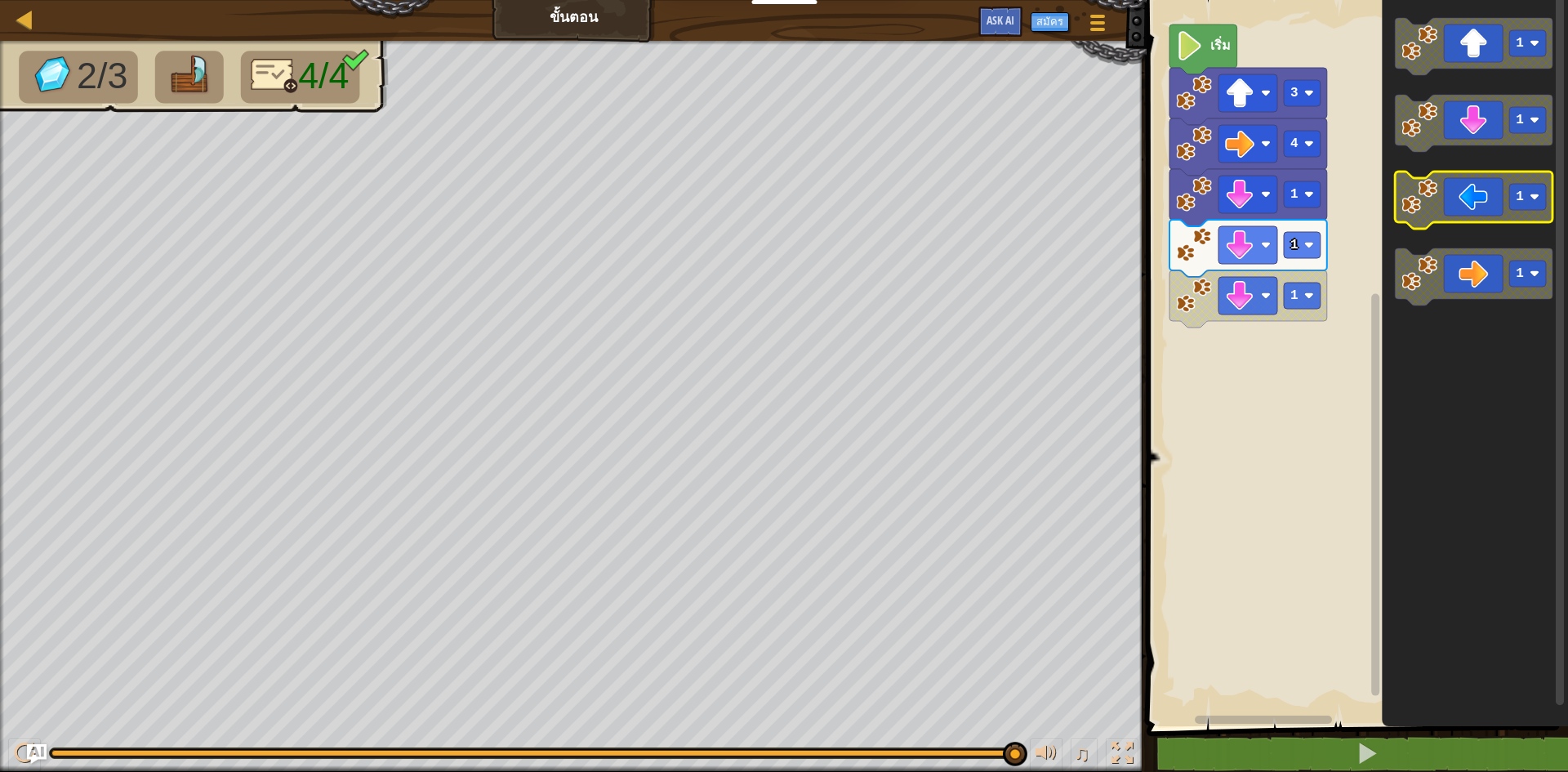
click at [1490, 197] on icon "พื้นที่ทำงาน Blockly" at bounding box center [1473, 199] width 157 height 57
click at [1489, 197] on icon "พื้นที่ทำงาน Blockly" at bounding box center [1473, 199] width 157 height 57
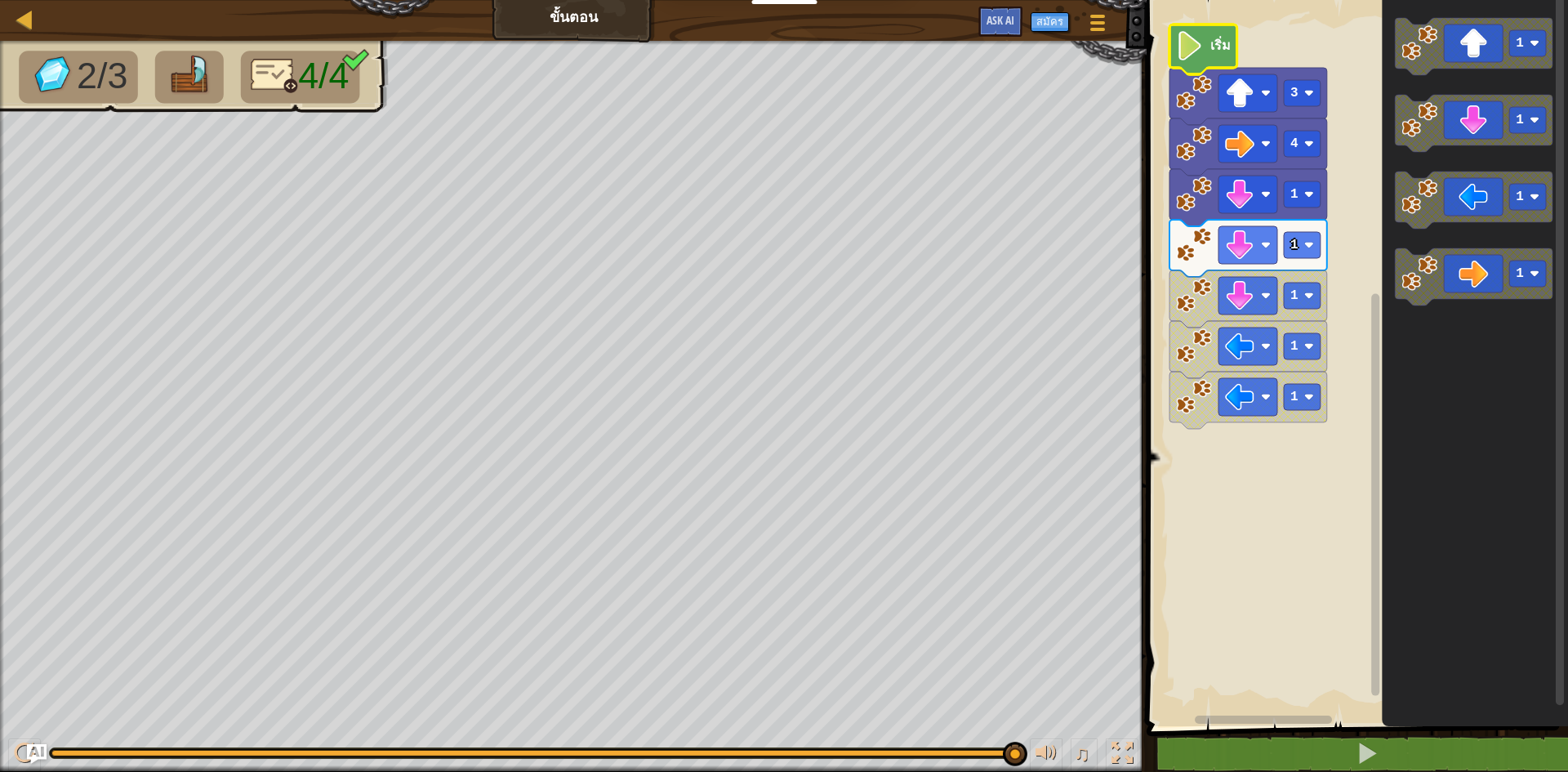
click at [1231, 44] on icon "พื้นที่ทำงาน Blockly" at bounding box center [1203, 49] width 68 height 50
click at [1269, 49] on rect "พื้นที่ทำงาน Blockly" at bounding box center [1354, 358] width 426 height 734
click at [1283, 359] on icon "พื้นที่ทำงาน Blockly" at bounding box center [1247, 349] width 157 height 57
click at [1296, 350] on text "1" at bounding box center [1294, 346] width 8 height 15
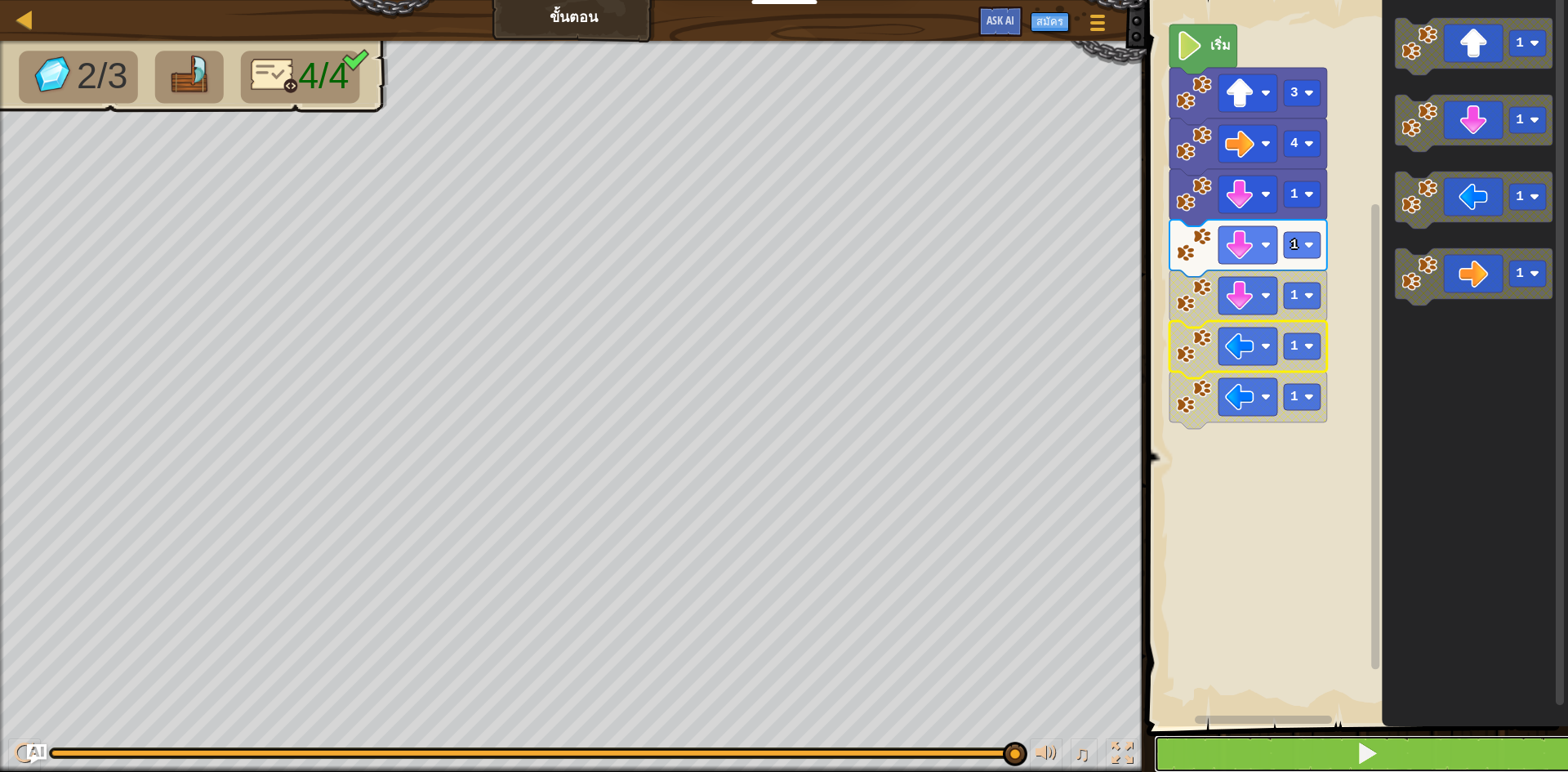
click at [1381, 741] on button at bounding box center [1367, 753] width 426 height 37
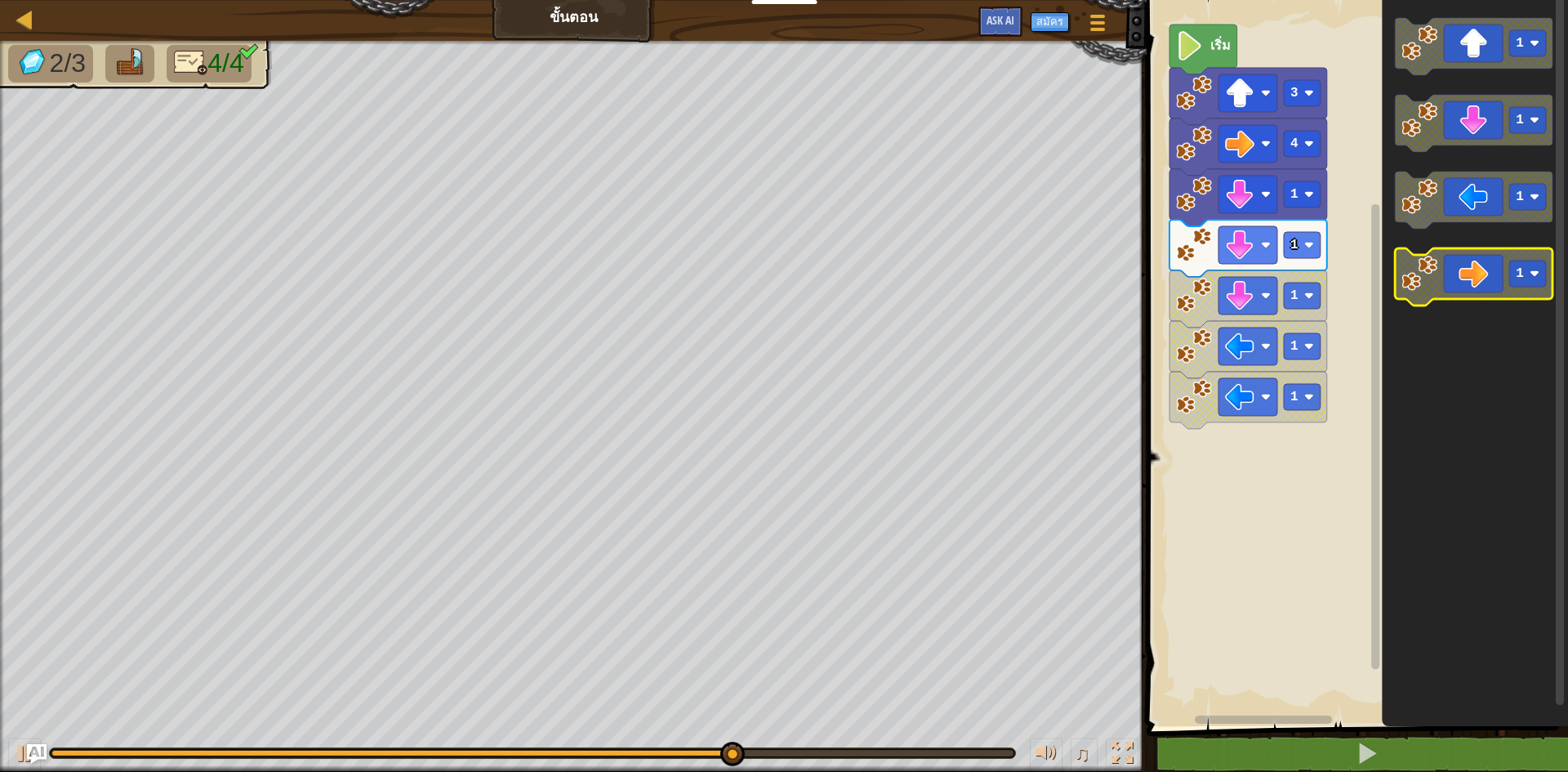
click at [1423, 324] on icon "1 1 1 1" at bounding box center [1475, 358] width 186 height 734
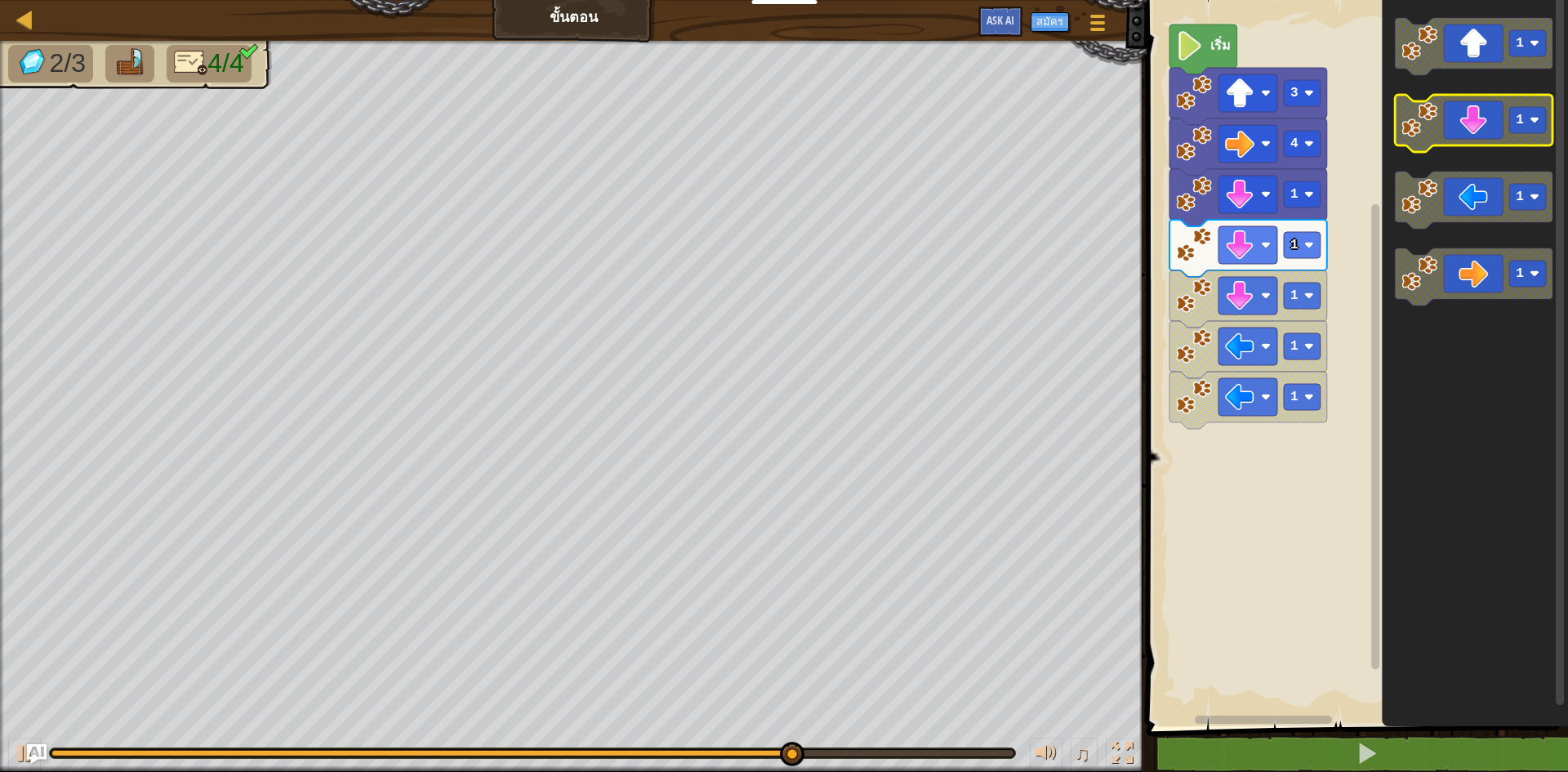
click at [1496, 129] on icon "พื้นที่ทำงาน Blockly" at bounding box center [1473, 123] width 157 height 57
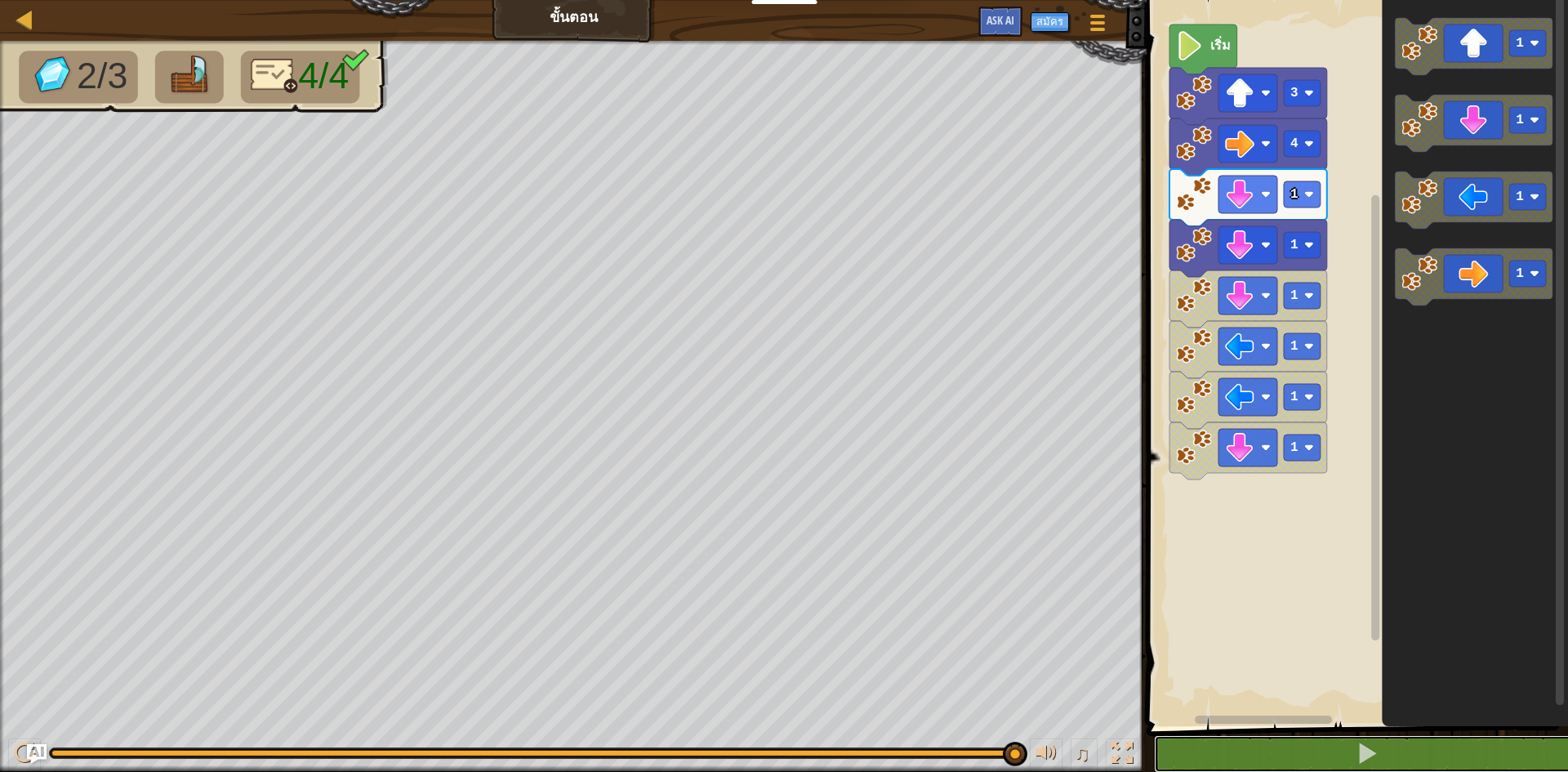
drag, startPoint x: 1470, startPoint y: 745, endPoint x: 1470, endPoint y: 732, distance: 13.0
click at [1470, 742] on button at bounding box center [1367, 753] width 426 height 37
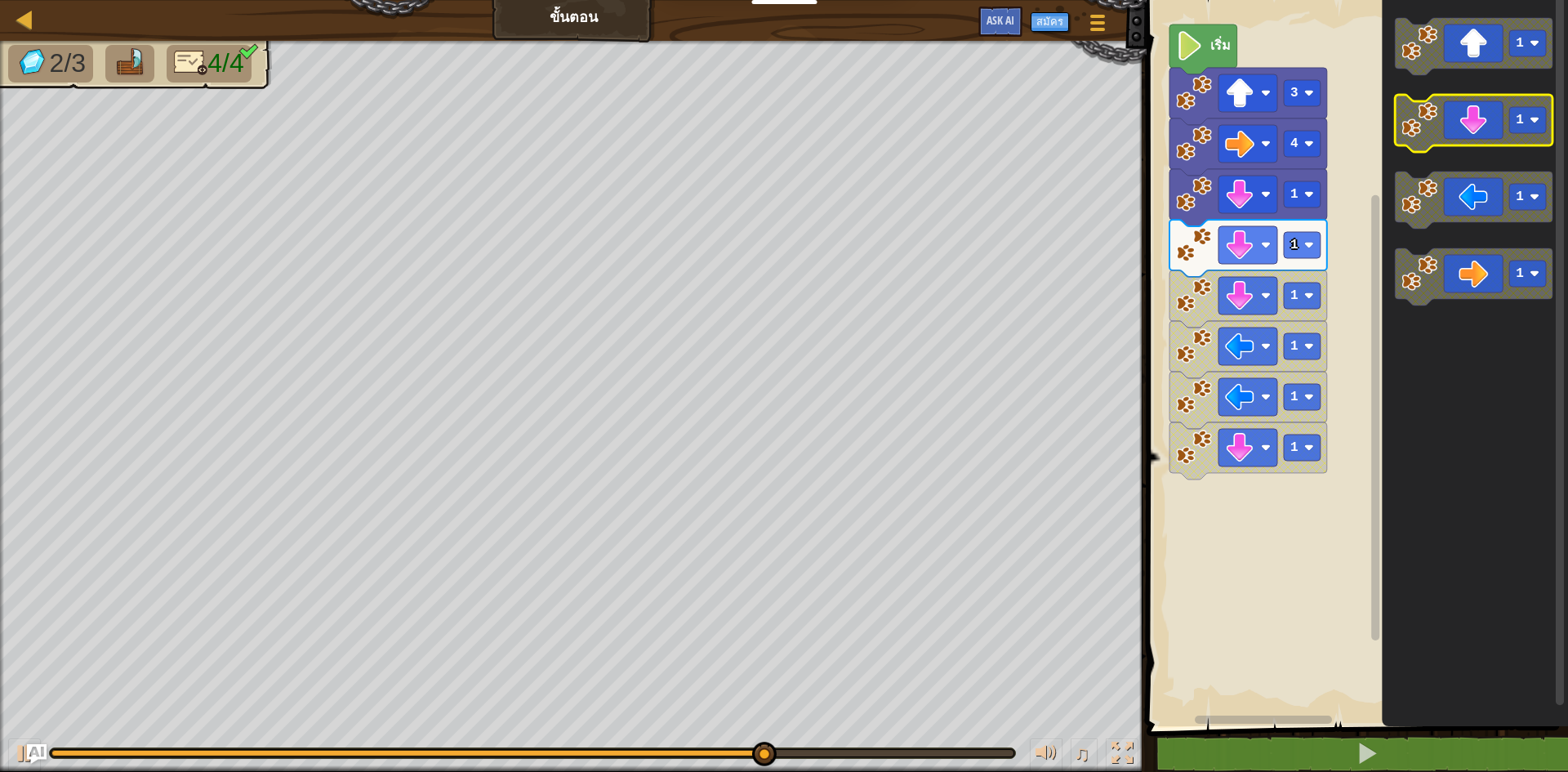
click at [1475, 113] on icon "พื้นที่ทำงาน Blockly" at bounding box center [1473, 123] width 157 height 57
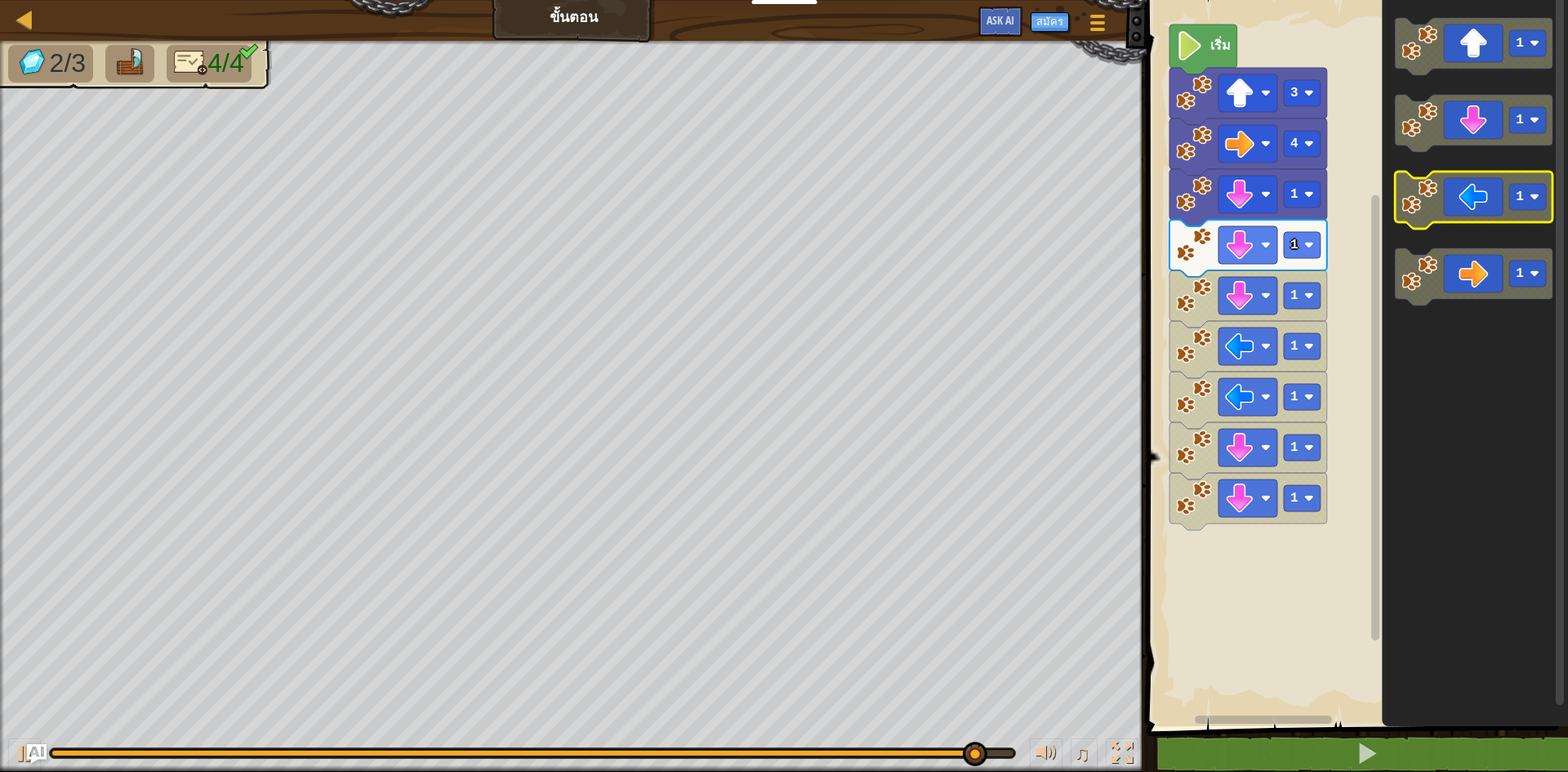
click at [1479, 173] on icon "พื้นที่ทำงาน Blockly" at bounding box center [1473, 199] width 157 height 57
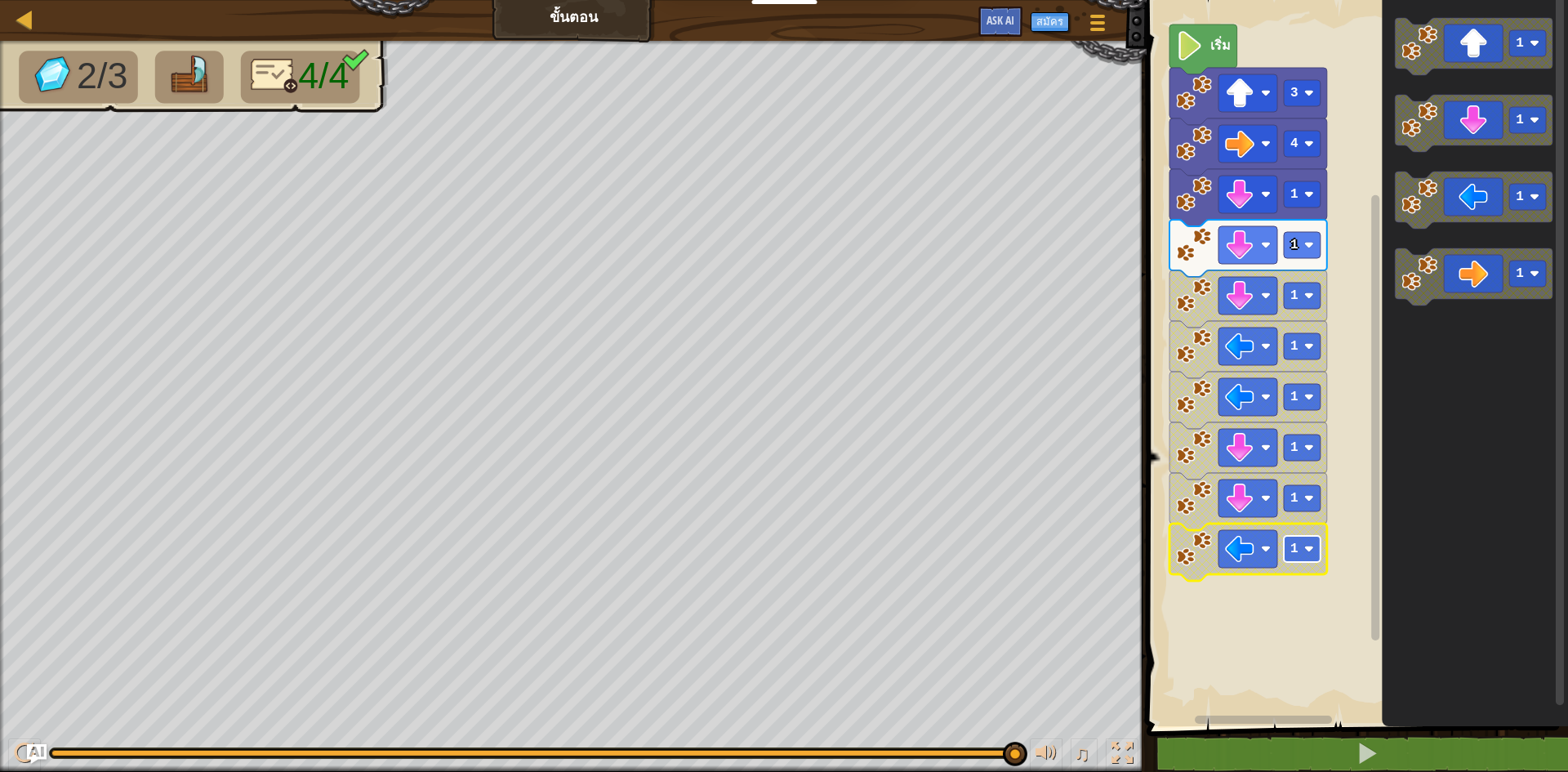
click at [1303, 555] on rect "พื้นที่ทำงาน Blockly" at bounding box center [1302, 549] width 37 height 26
click at [1306, 553] on image "พื้นที่ทำงาน Blockly" at bounding box center [1309, 549] width 10 height 10
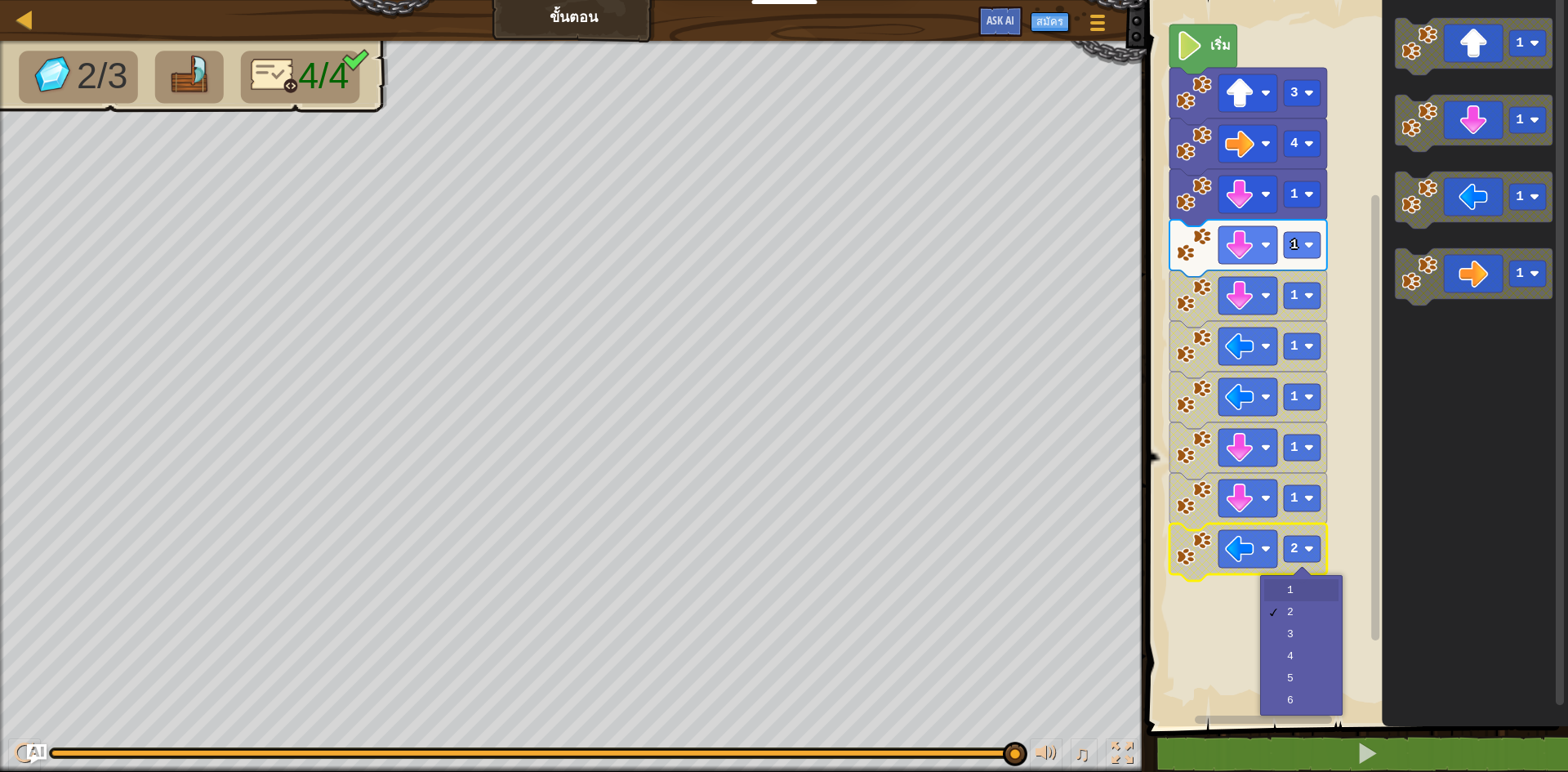
drag, startPoint x: 1315, startPoint y: 592, endPoint x: 1321, endPoint y: 635, distance: 43.4
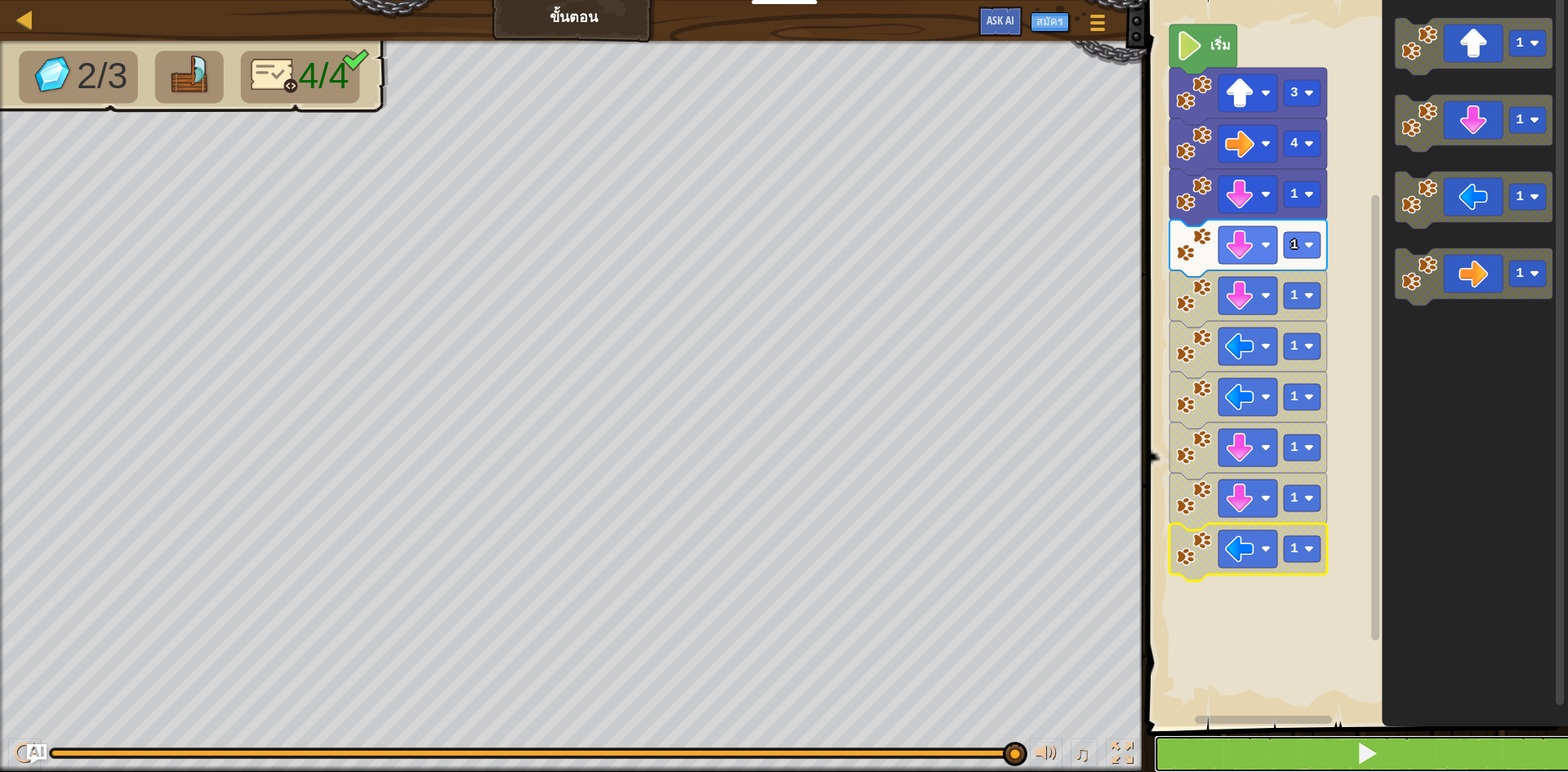
click at [1303, 759] on button at bounding box center [1367, 753] width 426 height 37
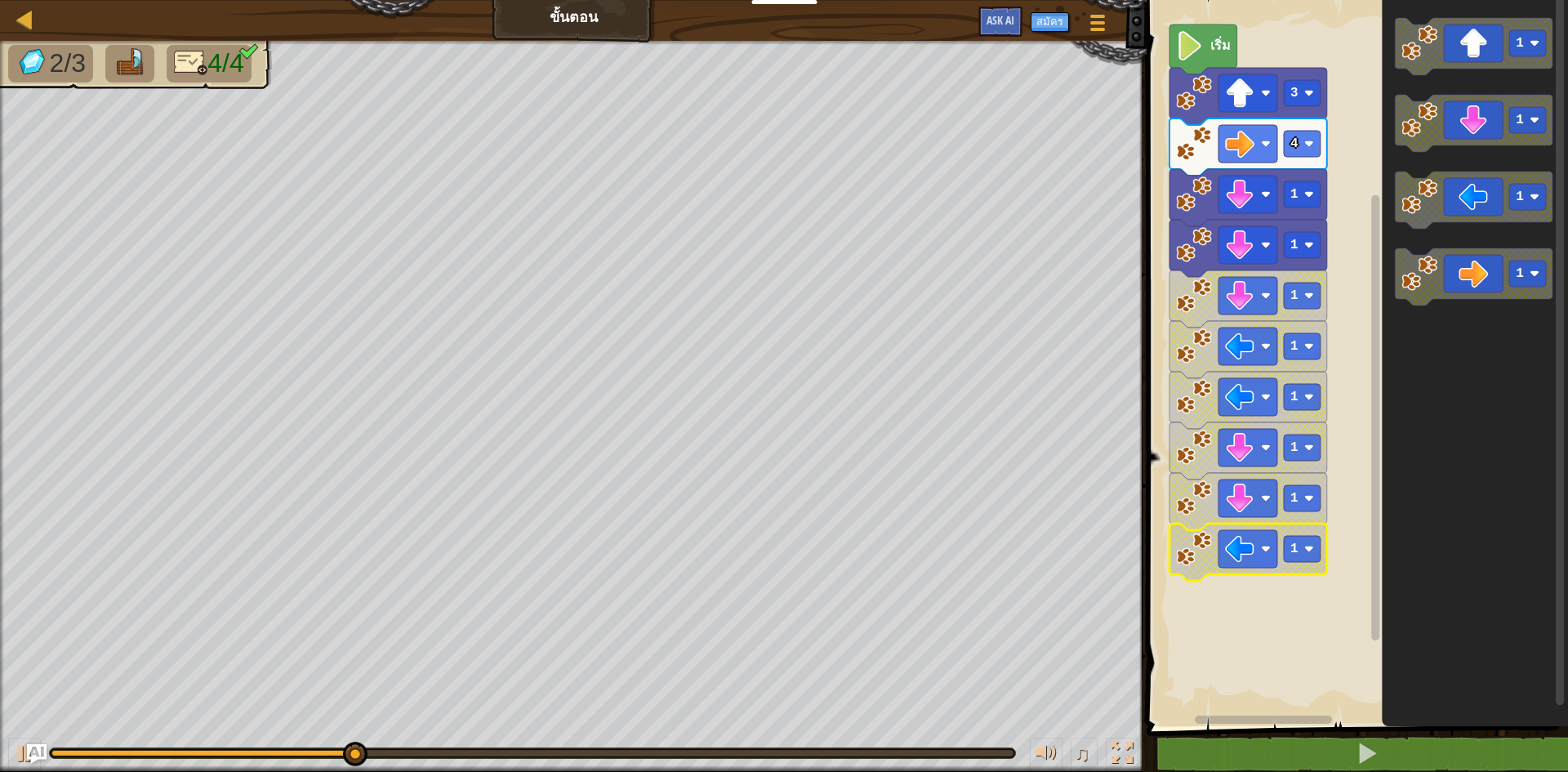
click at [1479, 547] on icon "พื้นที่ทำงาน Blockly" at bounding box center [1475, 358] width 186 height 734
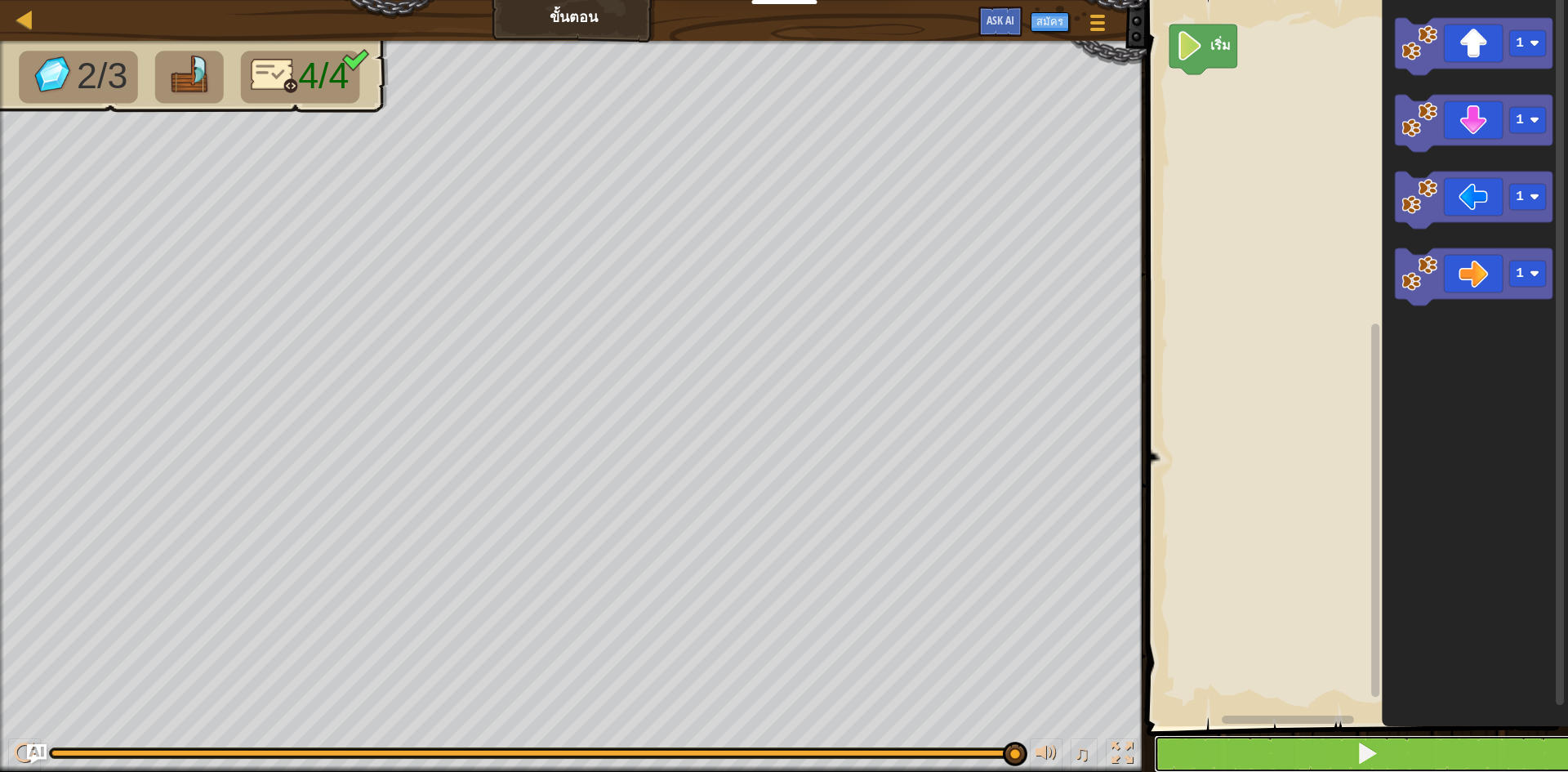
click at [1268, 756] on button at bounding box center [1367, 753] width 426 height 37
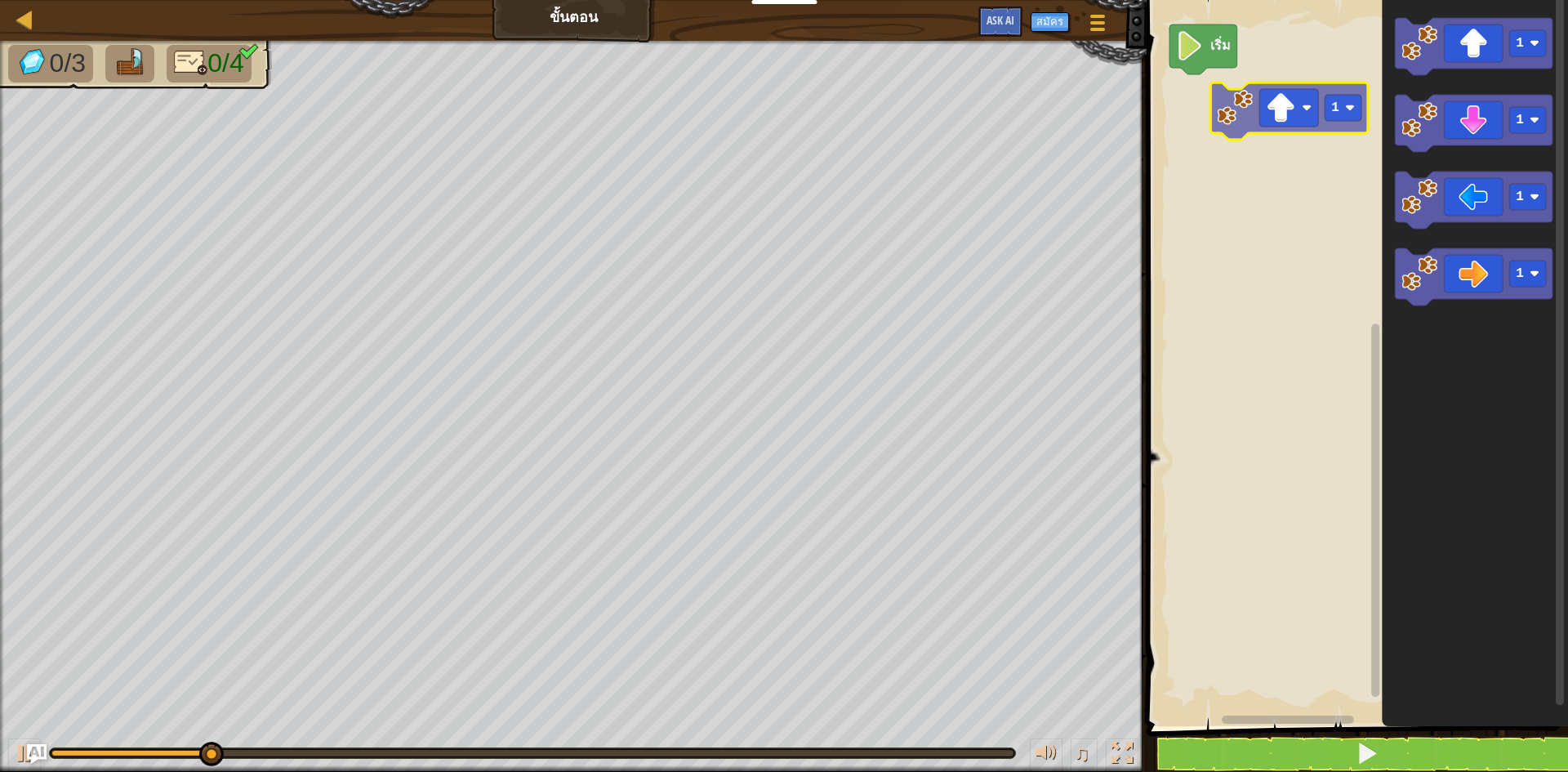
click at [1263, 111] on div "เริ่ม 1 1 1 1 1" at bounding box center [1354, 358] width 426 height 734
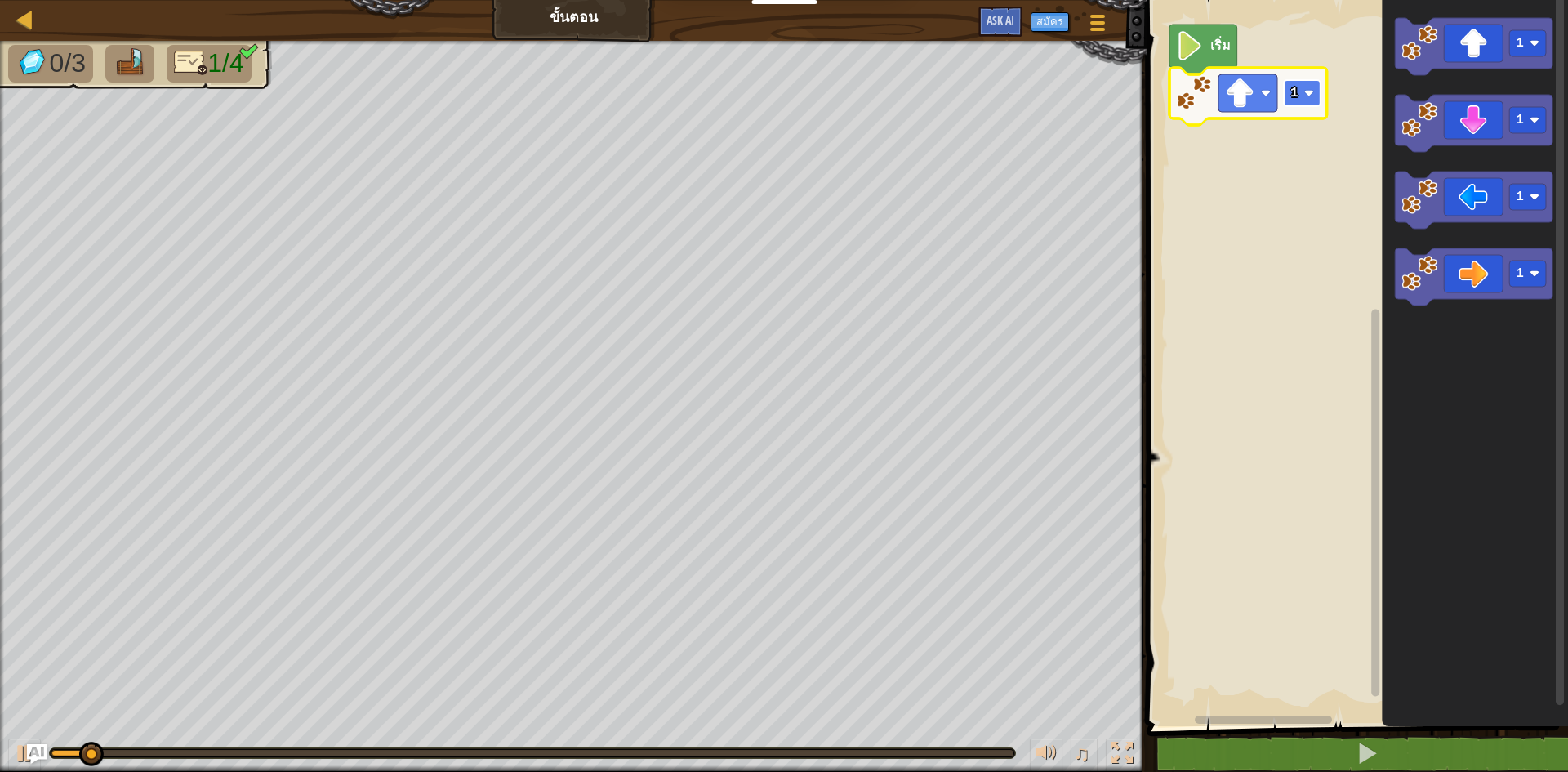
click at [1288, 90] on rect "พื้นที่ทำงาน Blockly" at bounding box center [1302, 93] width 37 height 26
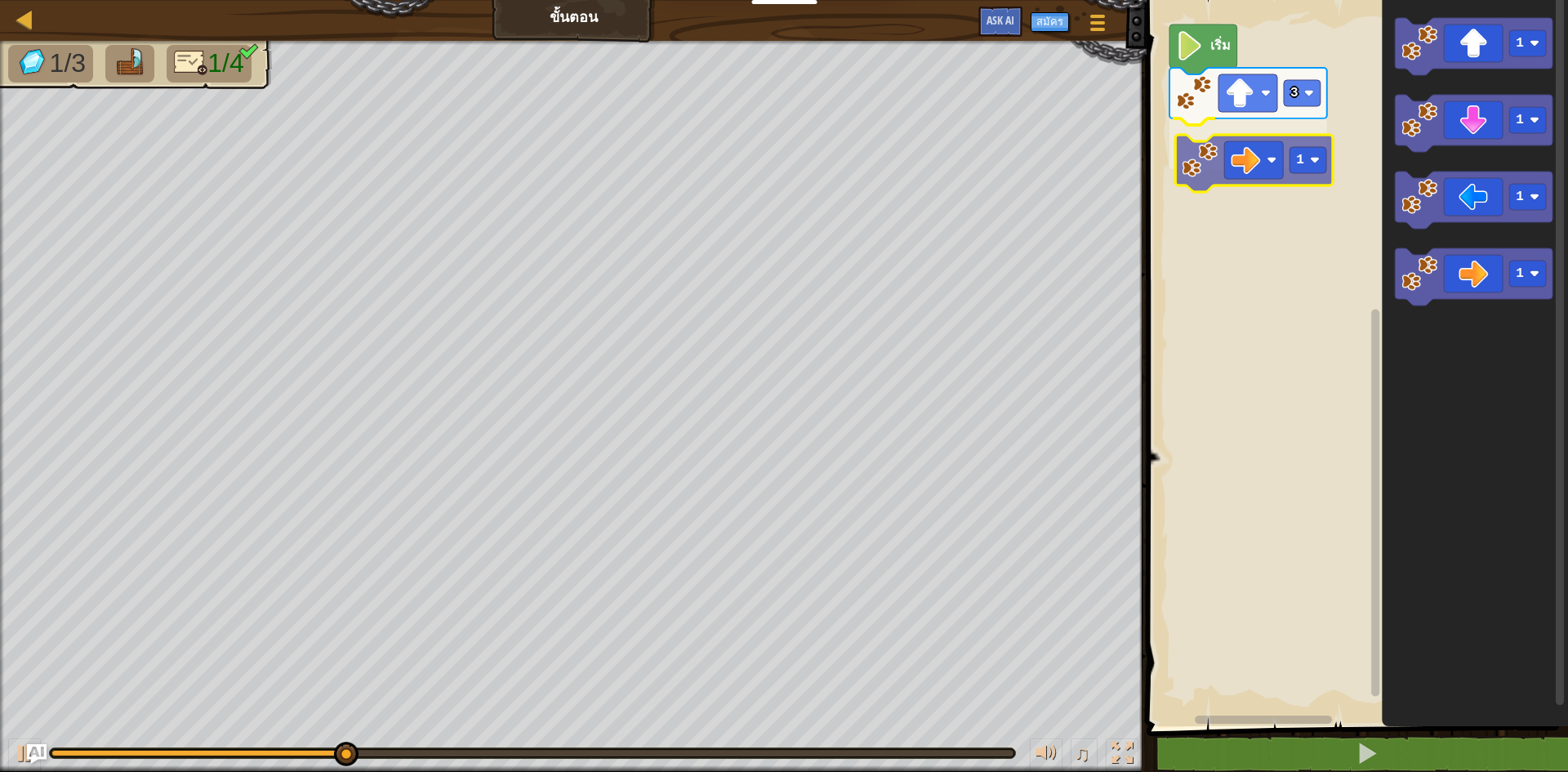
click at [1246, 151] on div "เริ่ม 3 1 1 1 1 1 1" at bounding box center [1354, 358] width 426 height 734
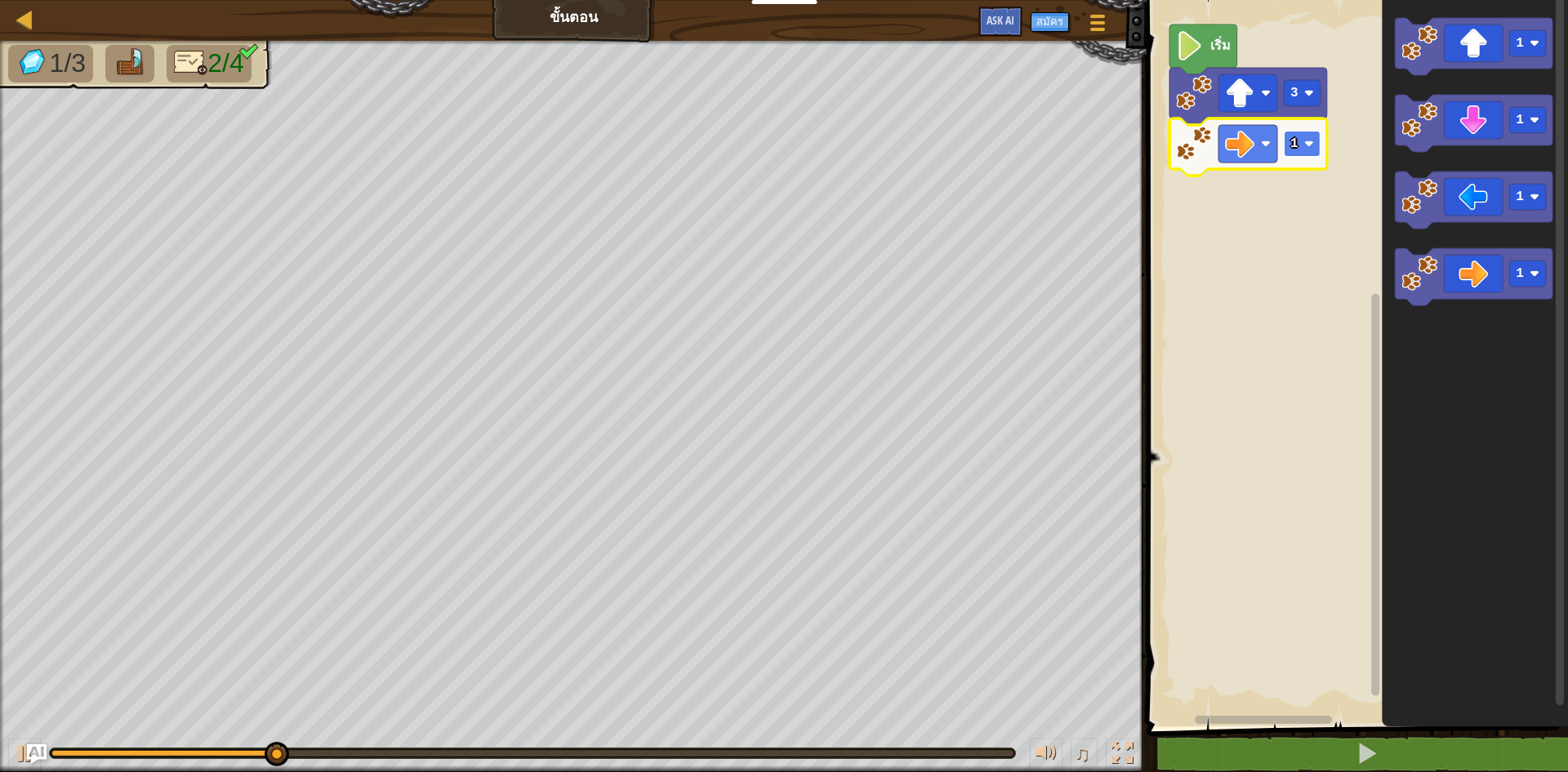
click at [1301, 147] on rect "พื้นที่ทำงาน Blockly" at bounding box center [1302, 143] width 37 height 26
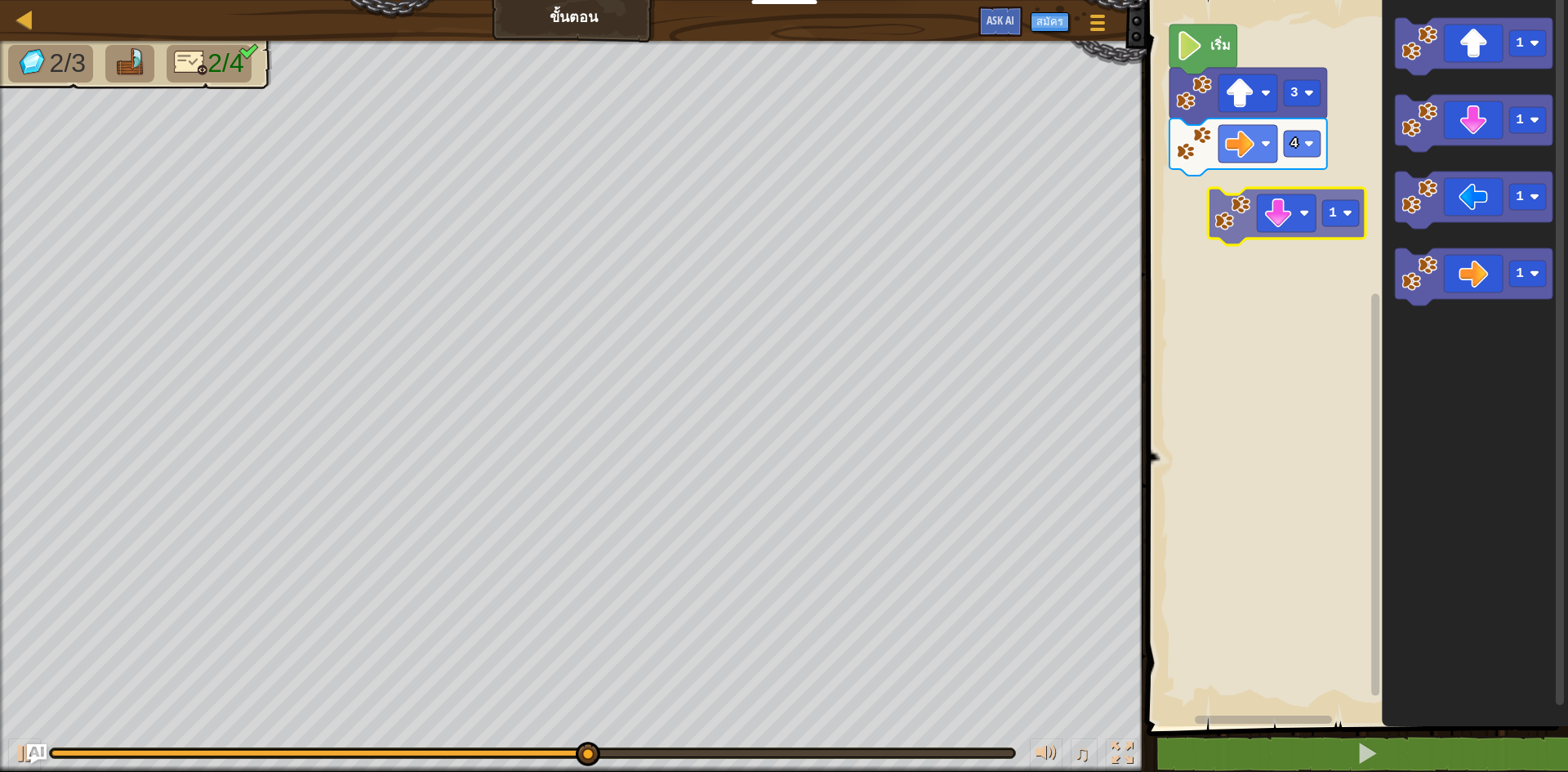
click at [1295, 226] on div "เริ่ม 3 4 1 1 1 1 1" at bounding box center [1354, 358] width 426 height 734
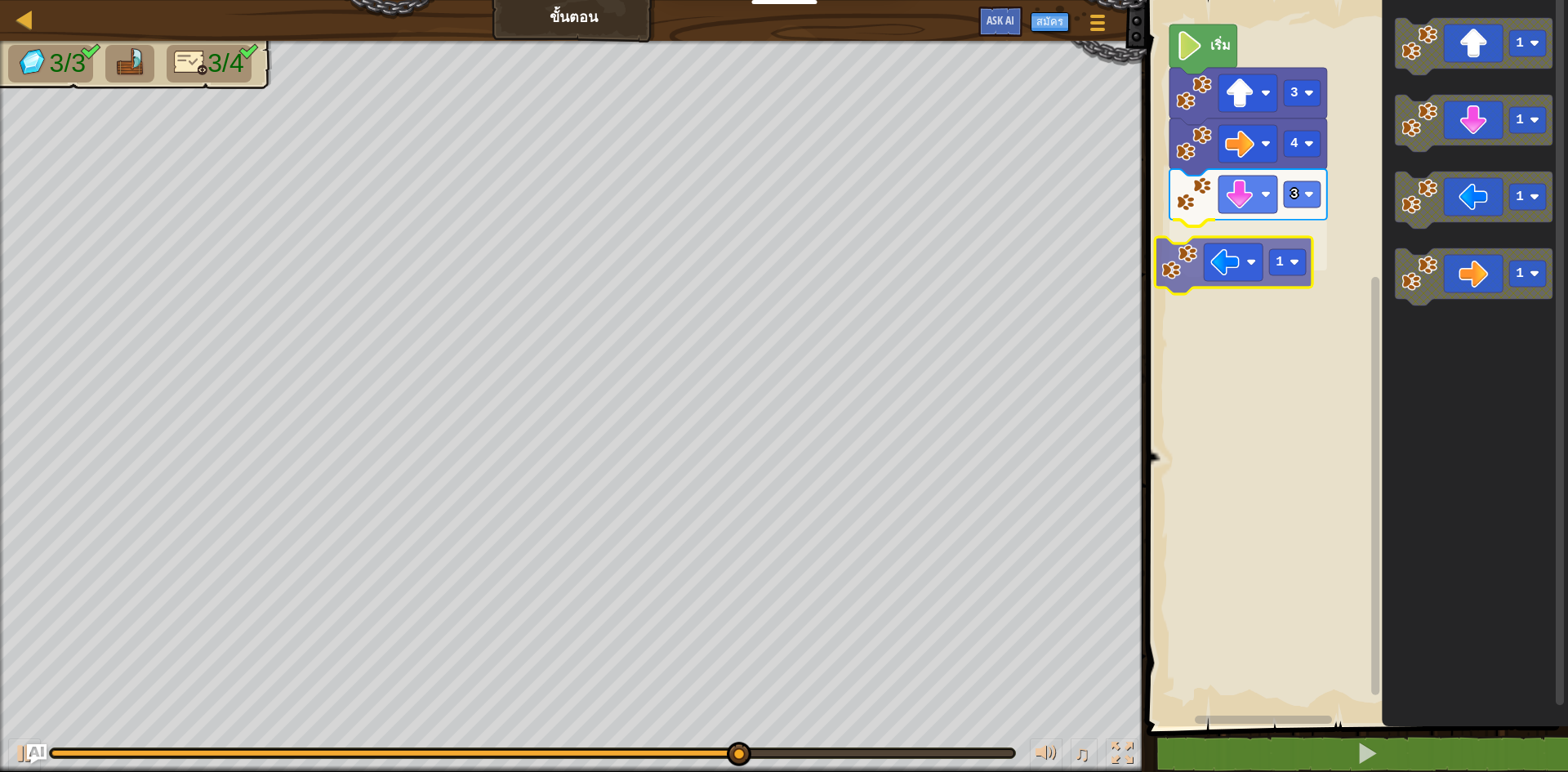
click at [1248, 260] on div "เริ่ม 3 4 3 1 1 1 1 1 1" at bounding box center [1354, 358] width 426 height 734
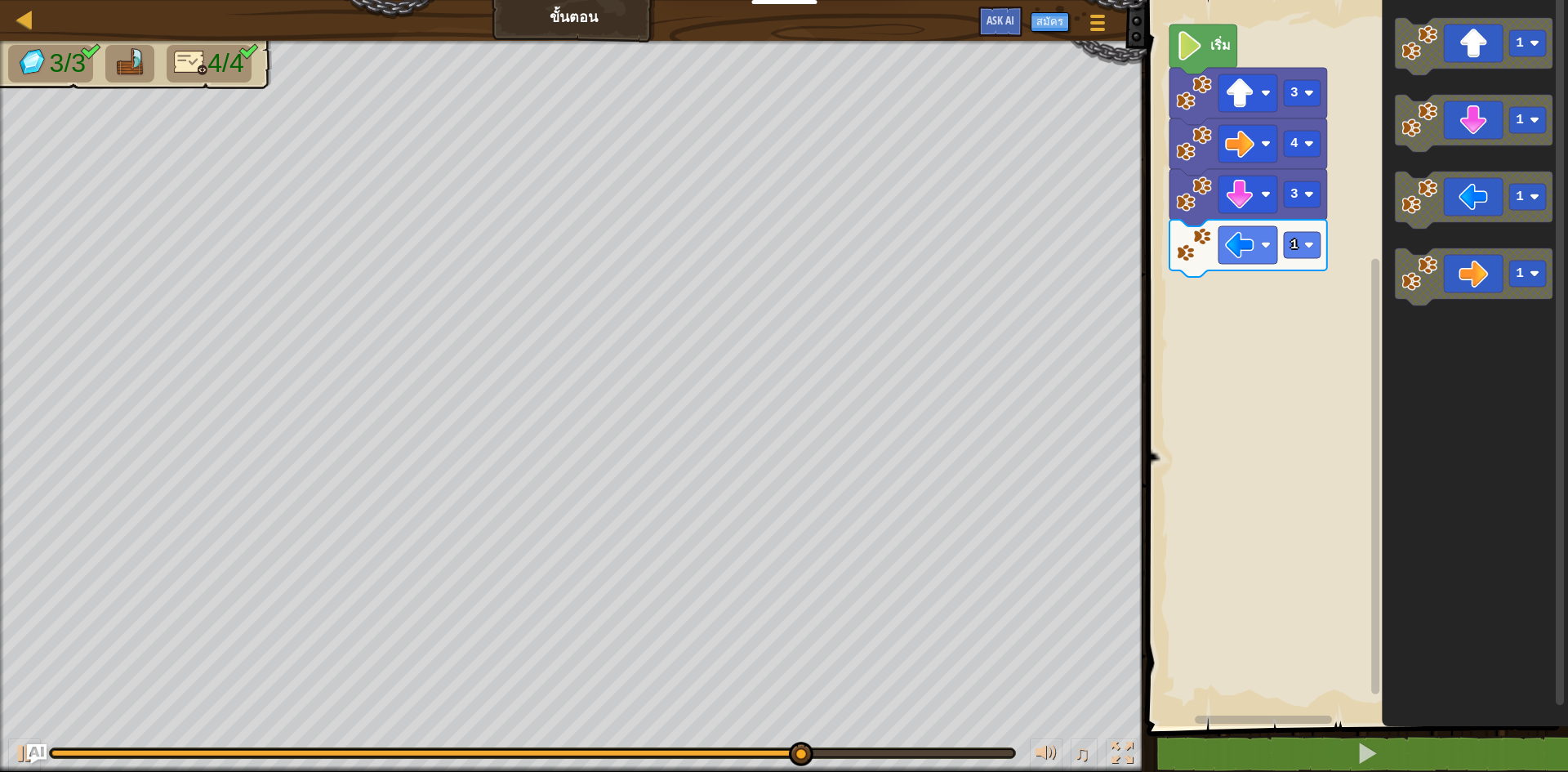
click at [1309, 271] on div "เริ่ม 3 4 3 1 1 1 1 1" at bounding box center [1354, 358] width 426 height 734
click at [1321, 252] on rect "พื้นที่ทำงาน Blockly" at bounding box center [1302, 245] width 37 height 26
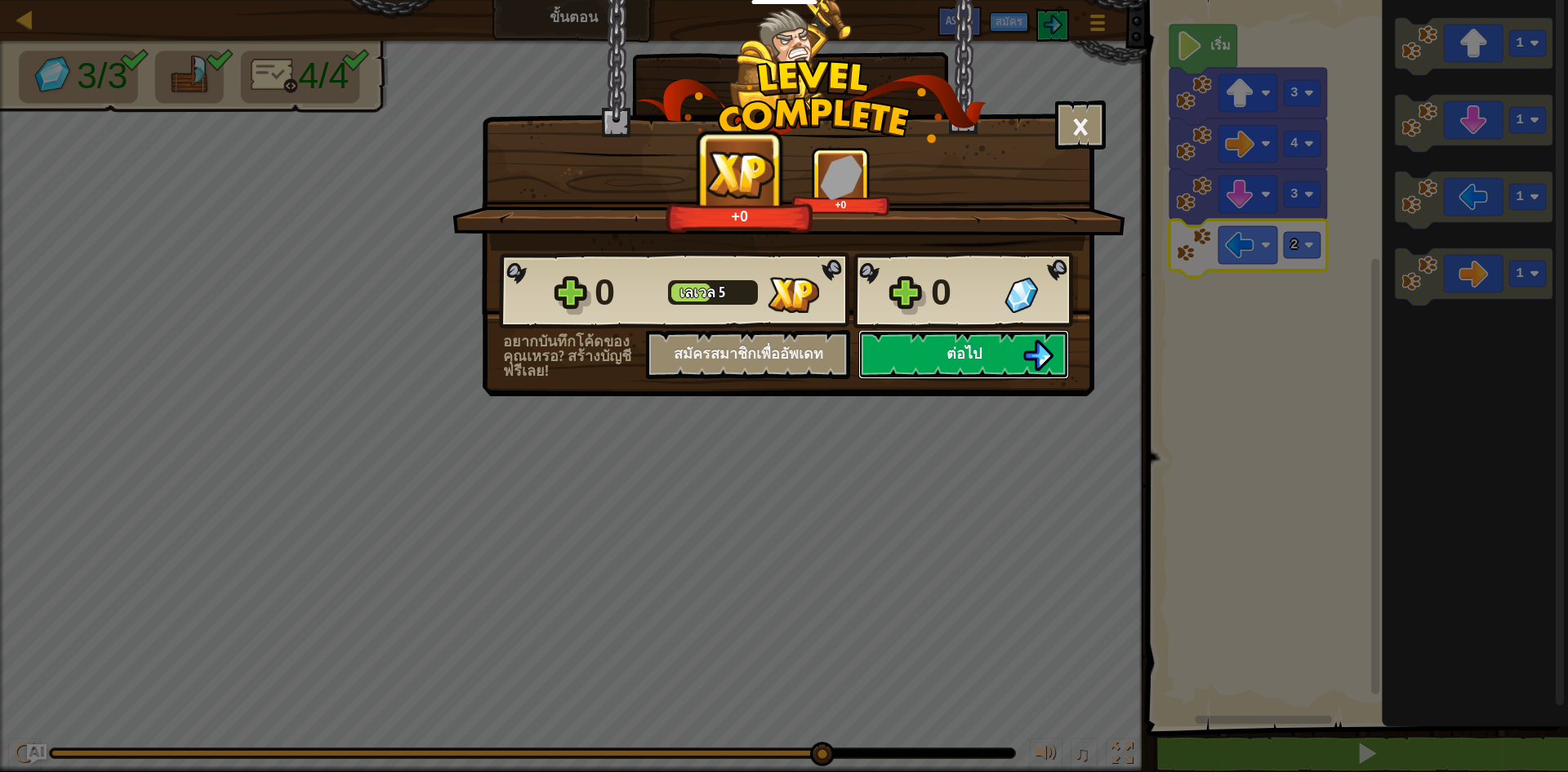
click at [1020, 358] on button "ต่อไป" at bounding box center [963, 354] width 211 height 49
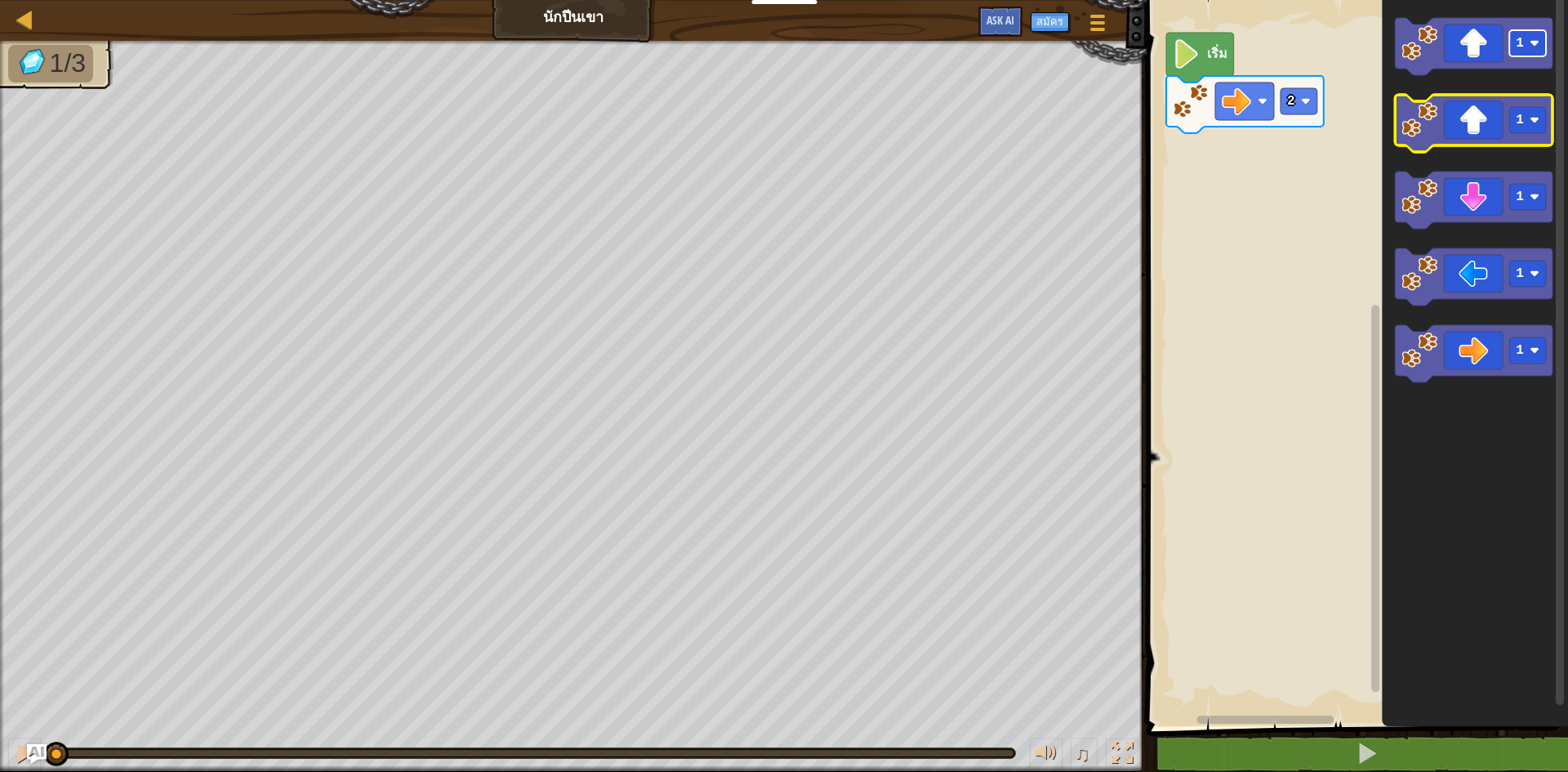
click at [1453, 85] on icon "1 1 1 1 1" at bounding box center [1475, 358] width 186 height 734
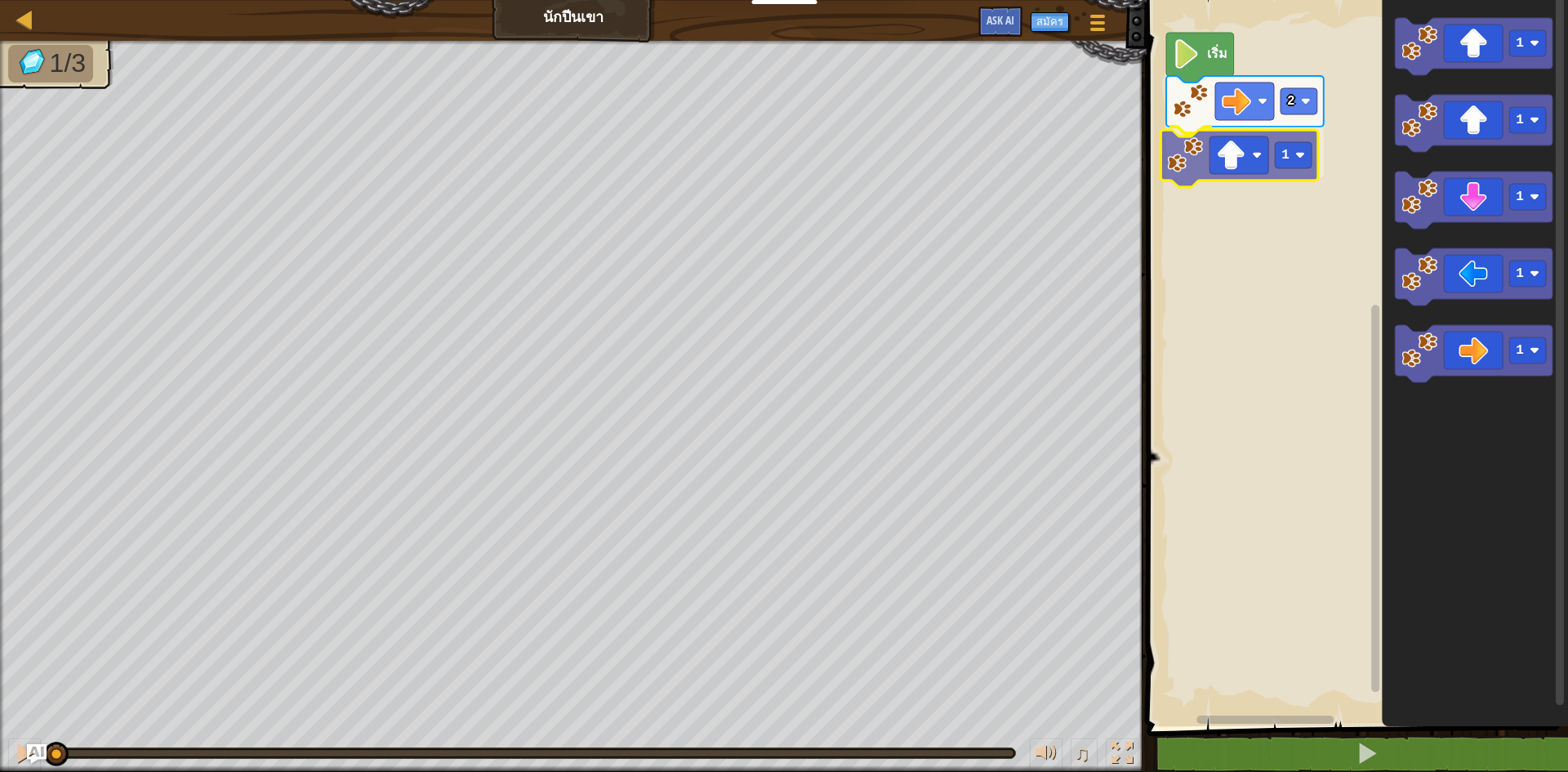
click at [1221, 184] on div "2 1 เริ่ม 1 1 1 1 1 1" at bounding box center [1354, 358] width 426 height 734
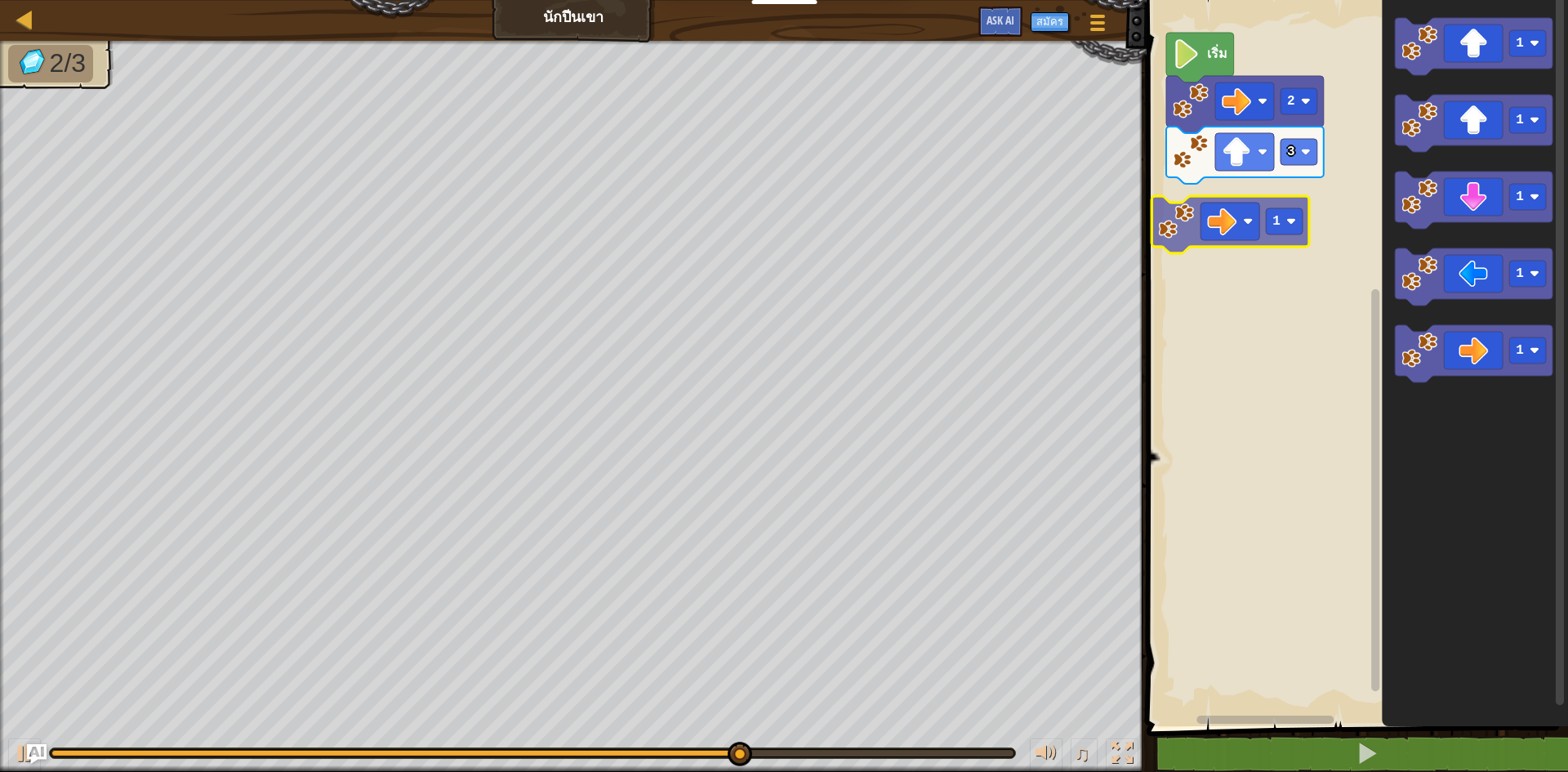
click at [1192, 217] on div "เริ่ม 2 3 1 1 1 1 1 1" at bounding box center [1354, 358] width 426 height 734
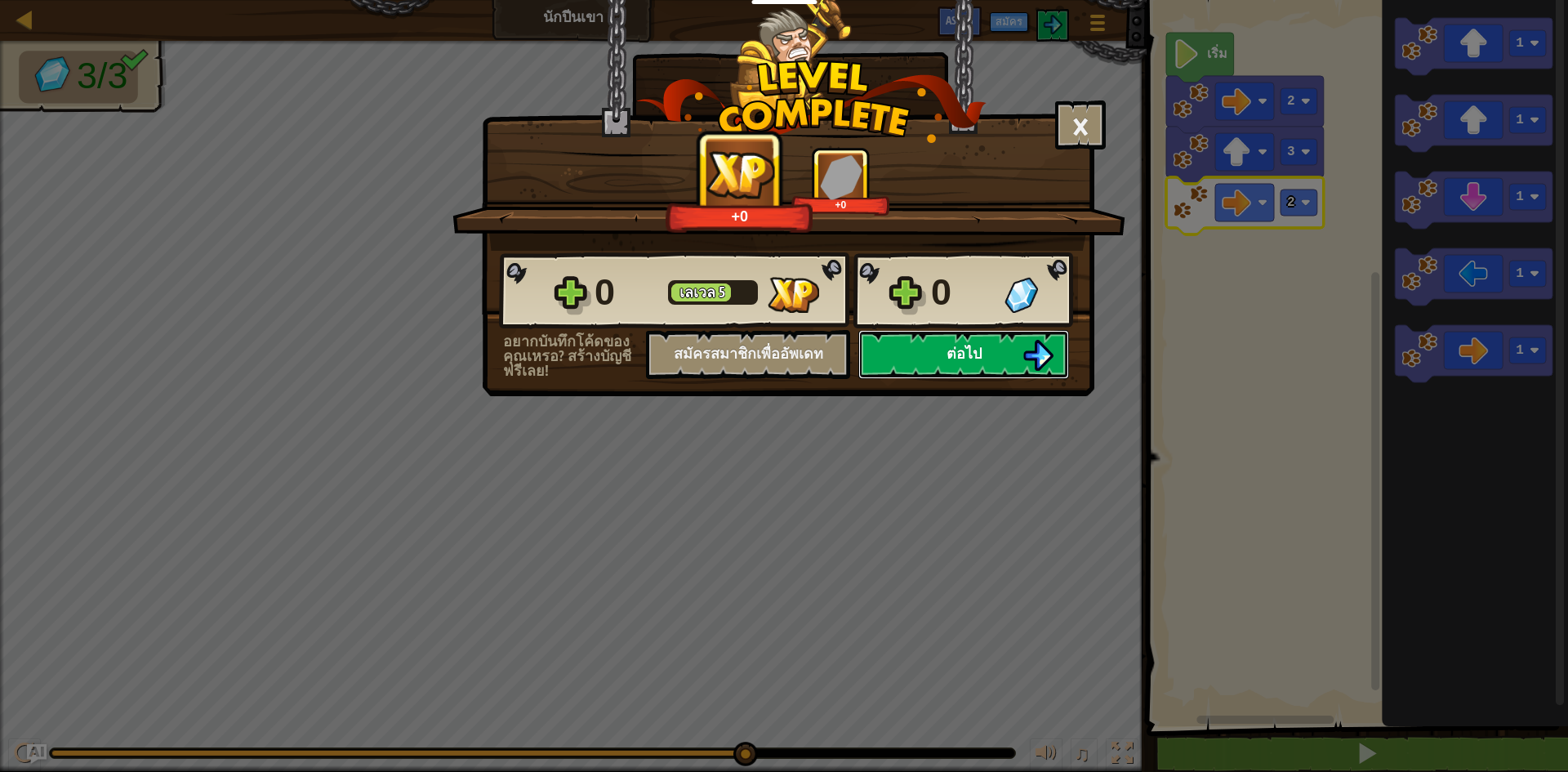
click at [1003, 345] on button "ต่อไป" at bounding box center [963, 354] width 211 height 49
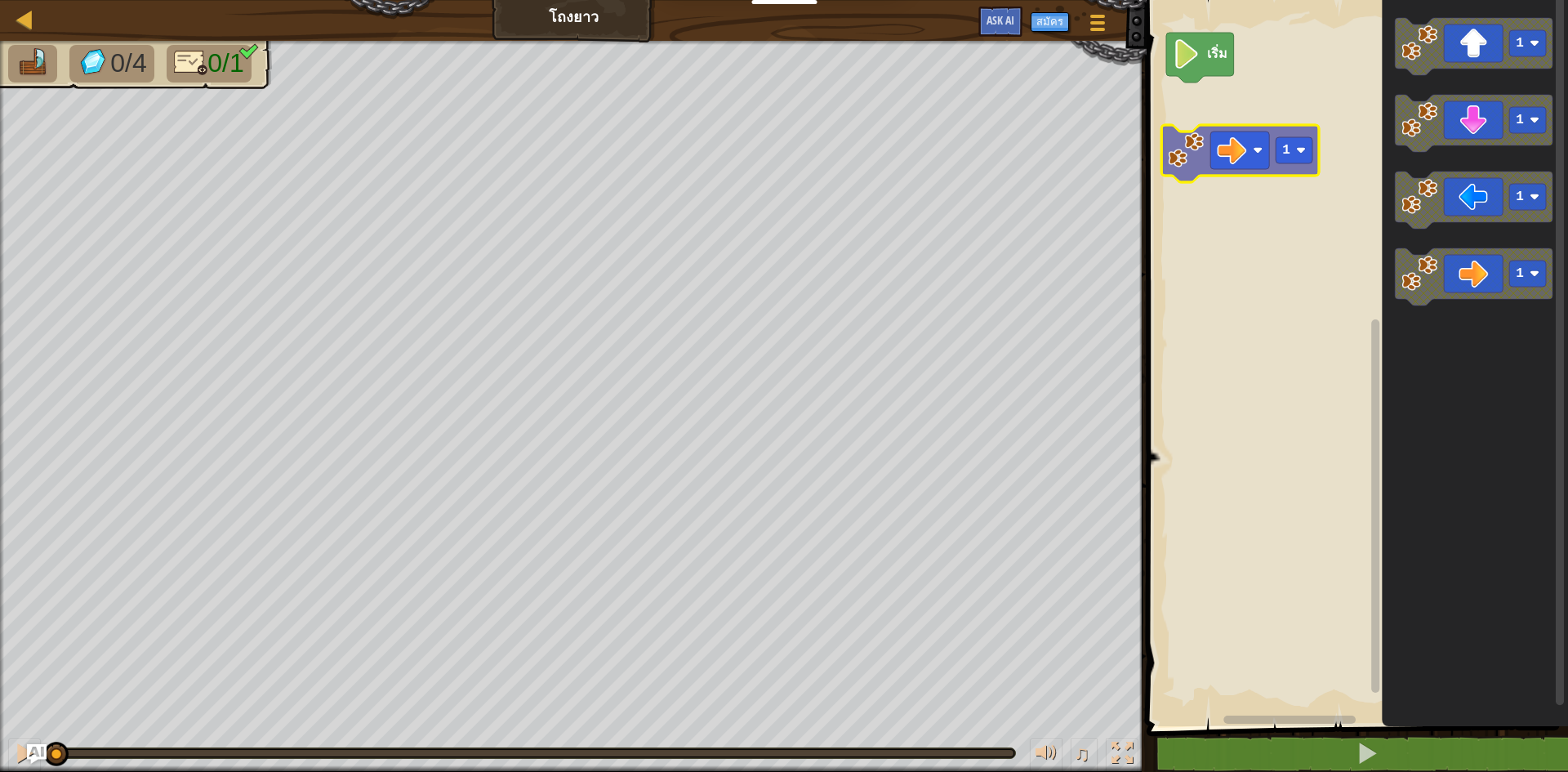
click at [1236, 141] on div "เริ่ม 1 1 1 1 1" at bounding box center [1354, 358] width 426 height 734
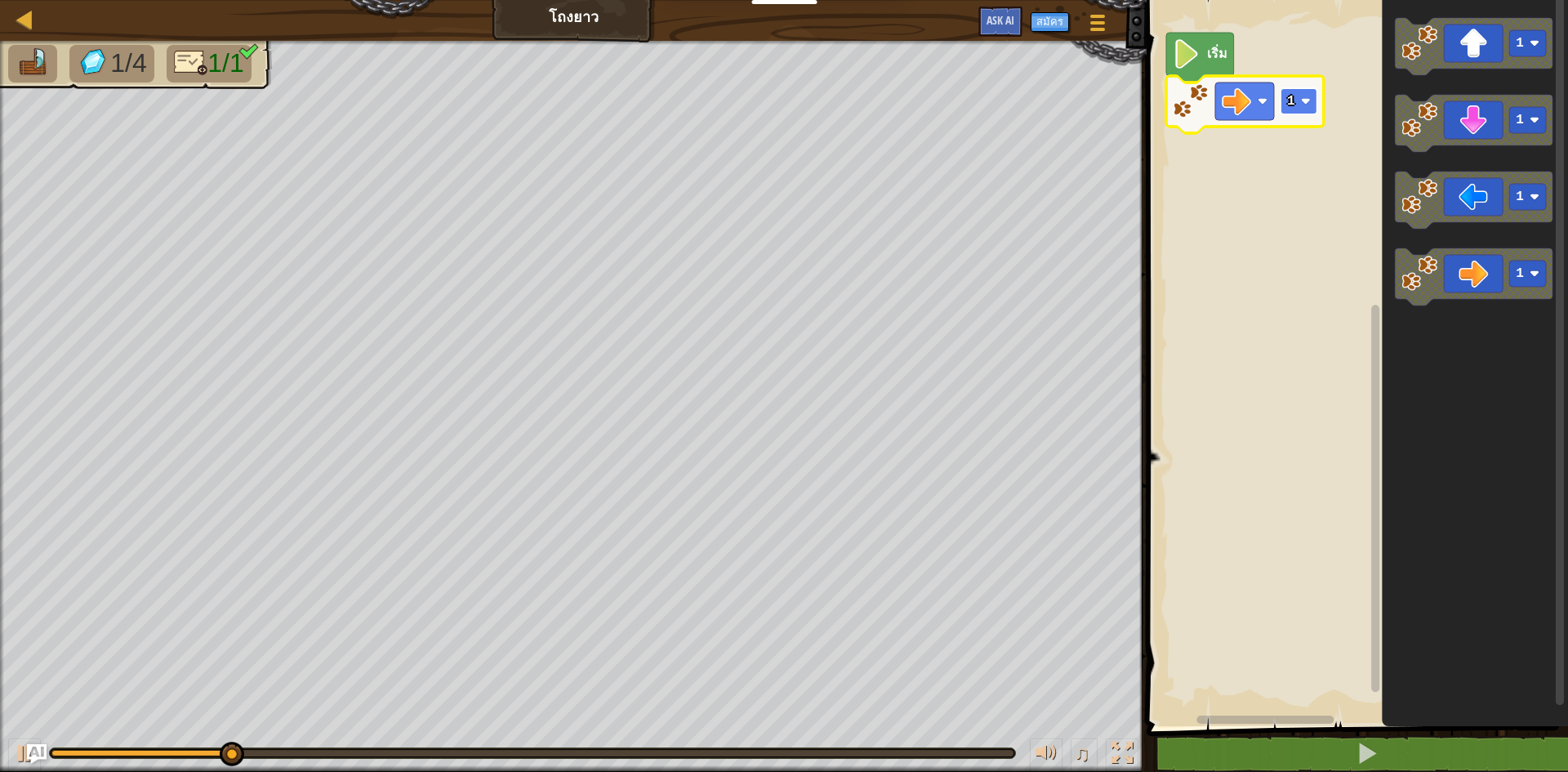
click at [1292, 105] on text "1" at bounding box center [1291, 101] width 8 height 15
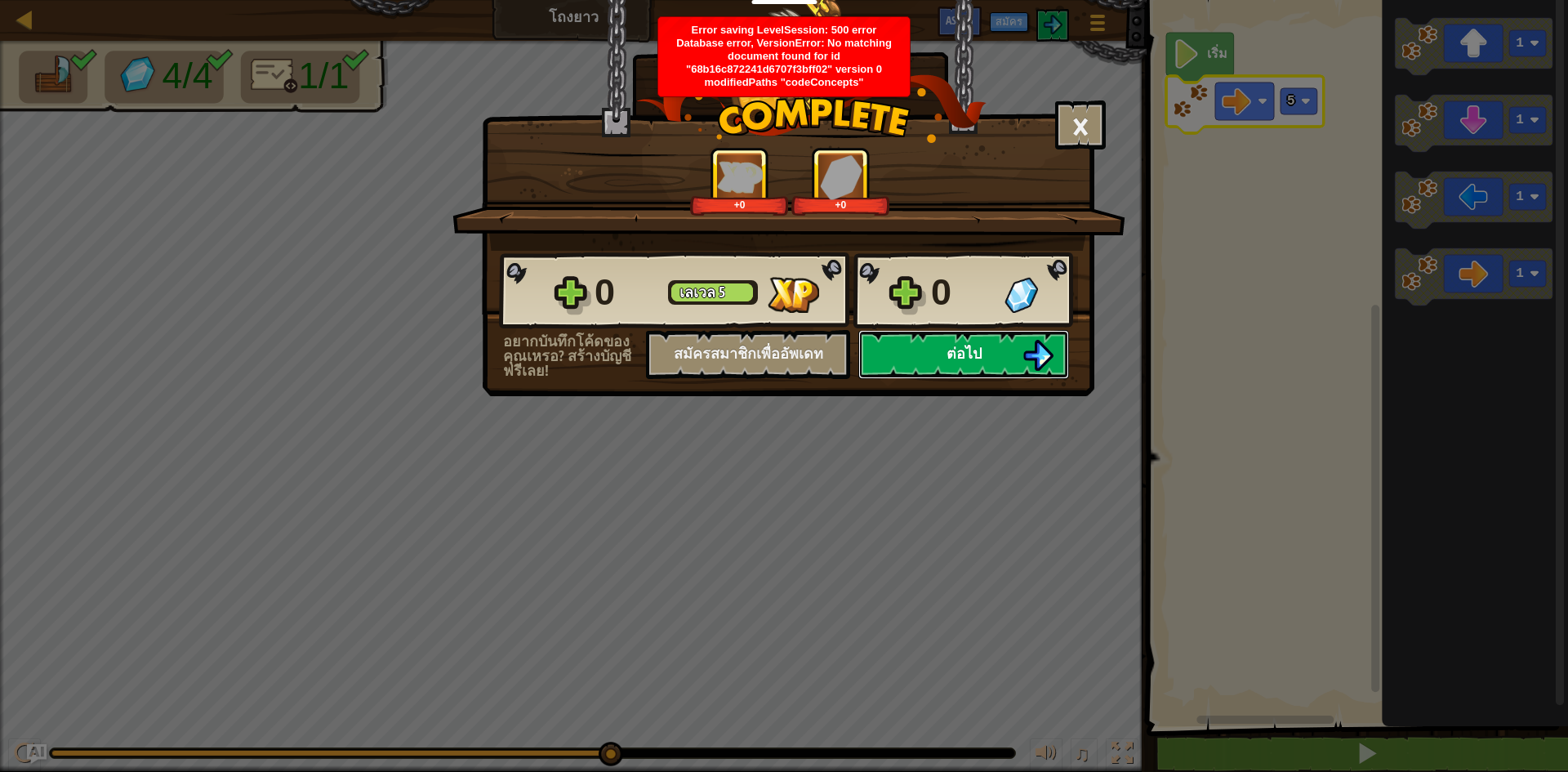
click at [885, 353] on button "ต่อไป" at bounding box center [963, 354] width 211 height 49
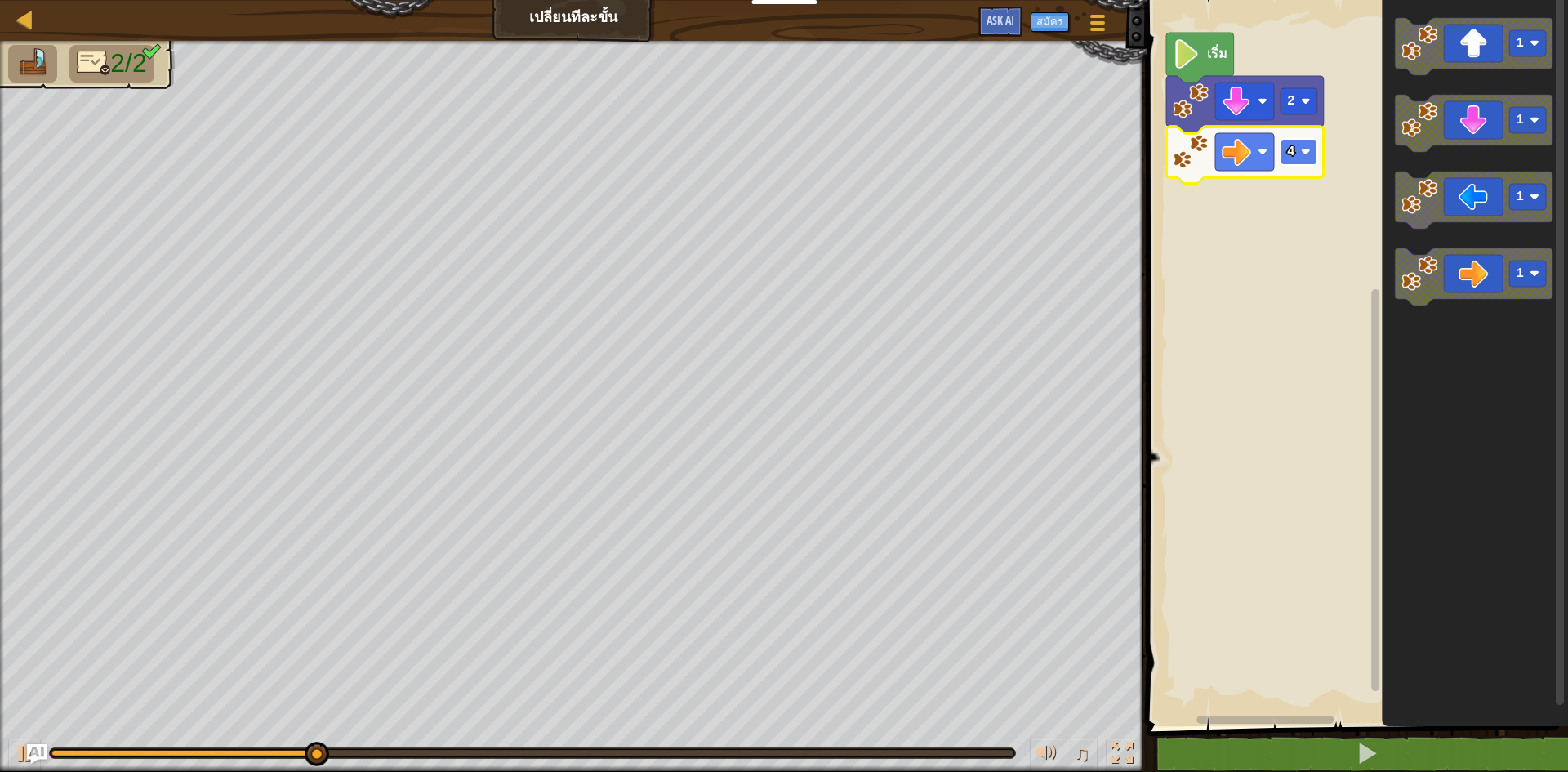
click at [1298, 148] on rect "พื้นที่ทำงาน Blockly" at bounding box center [1299, 152] width 37 height 26
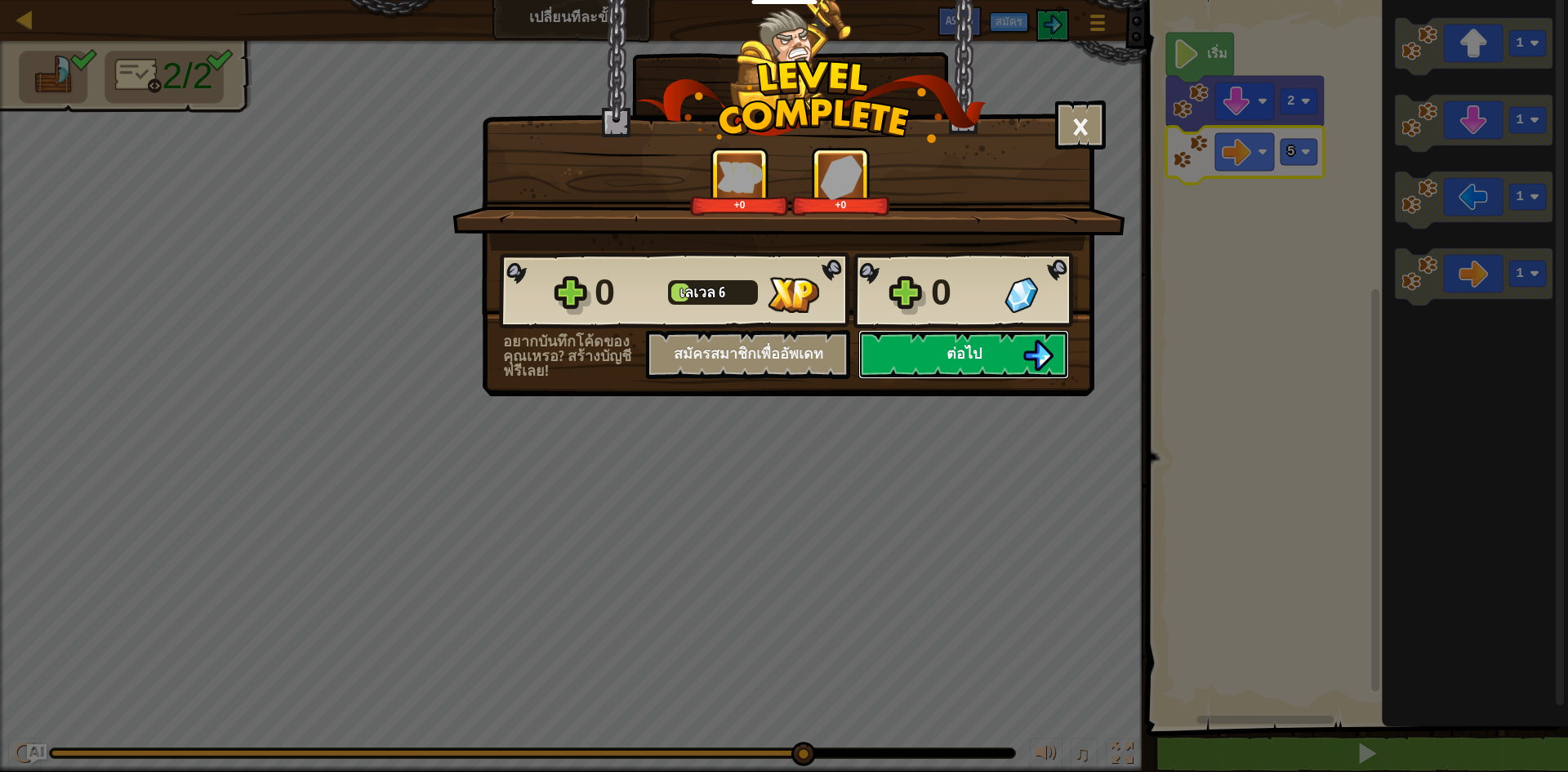
click at [1037, 343] on img at bounding box center [1037, 354] width 31 height 31
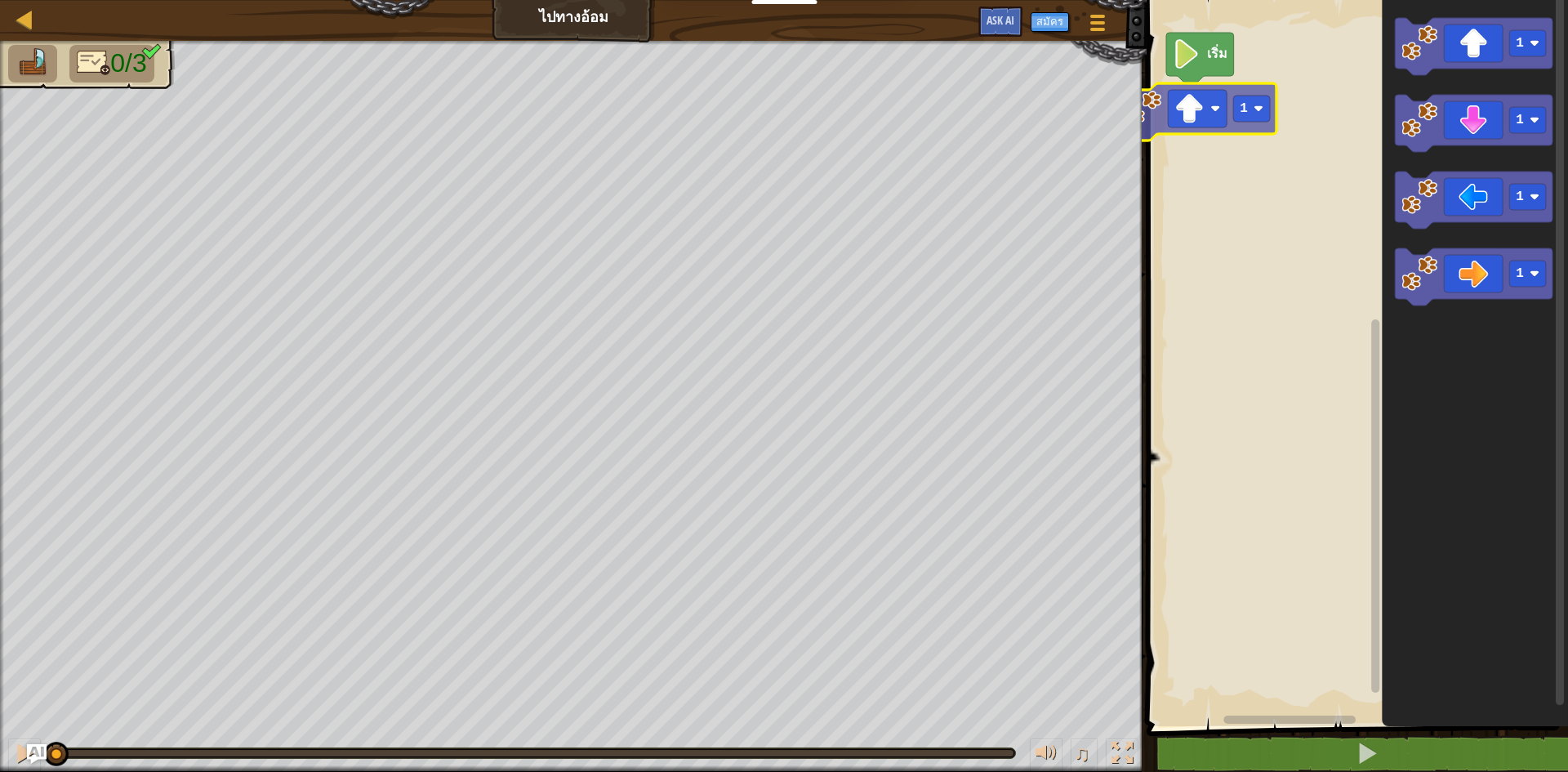
click at [1201, 124] on div "เริ่ม 1 1 1 1 1 1" at bounding box center [1354, 358] width 426 height 734
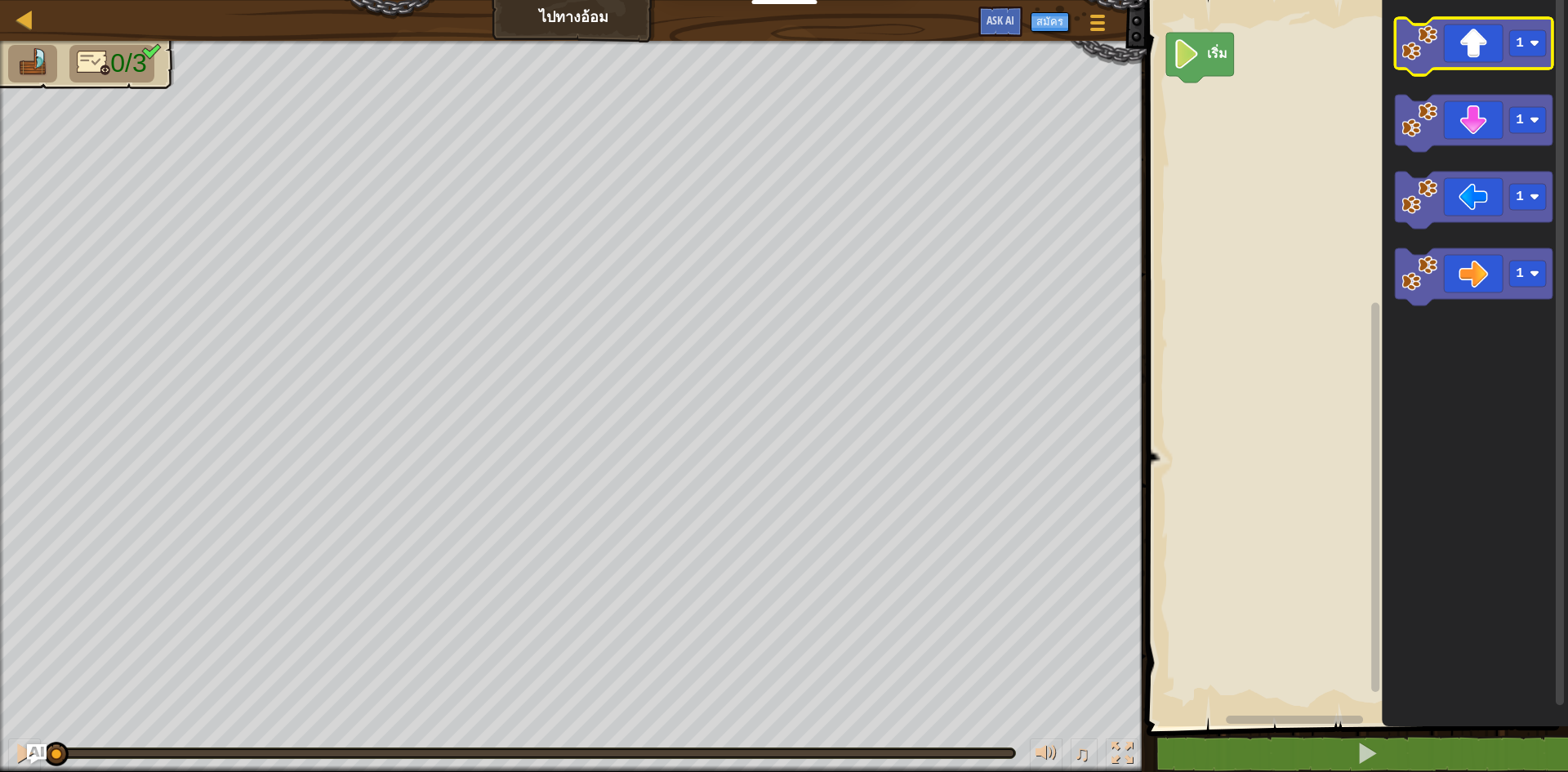
click at [1430, 60] on image "พื้นที่ทำงาน Blockly" at bounding box center [1419, 43] width 36 height 36
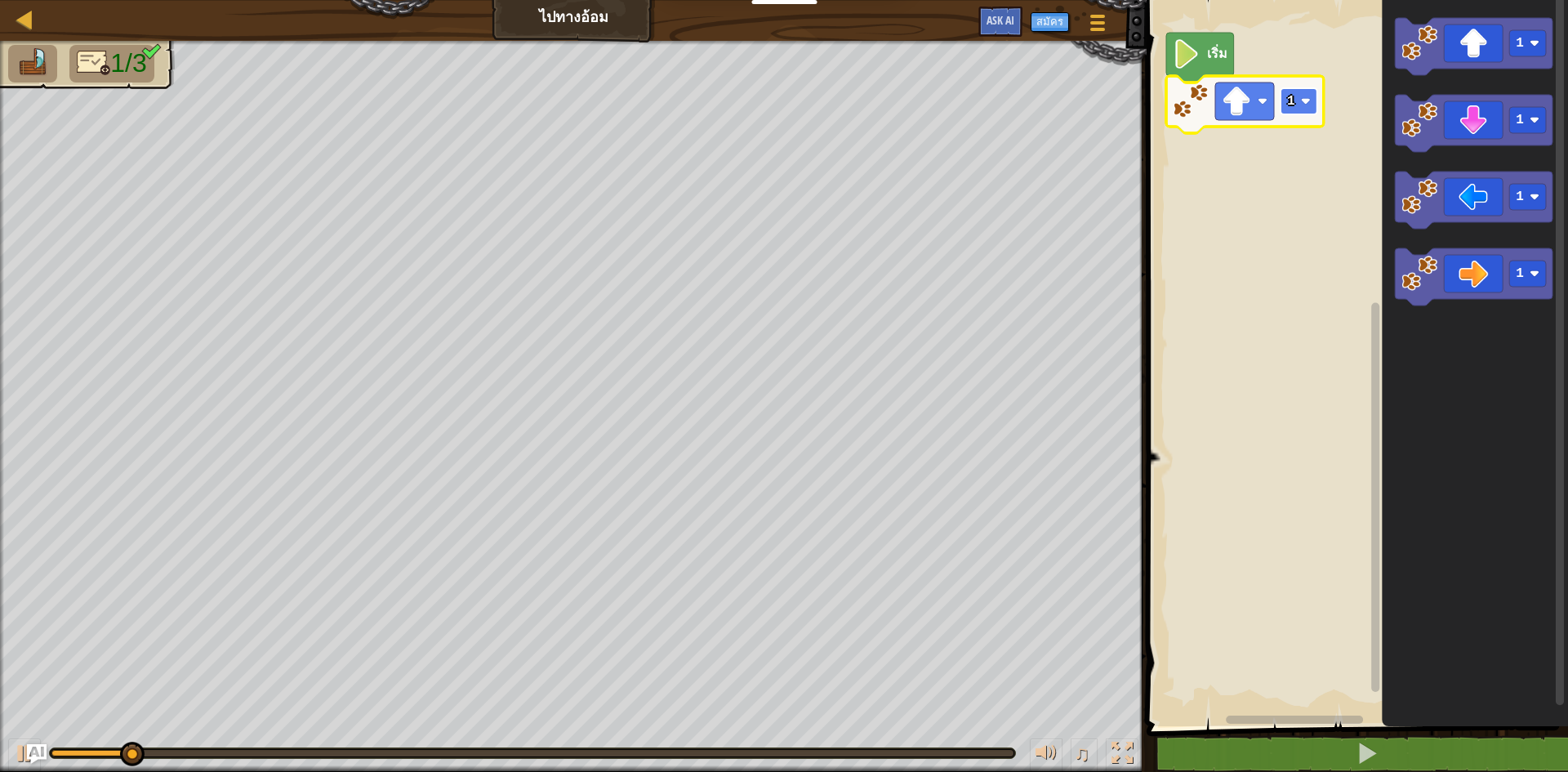
click at [1299, 91] on rect "พื้นที่ทำงาน Blockly" at bounding box center [1299, 101] width 37 height 26
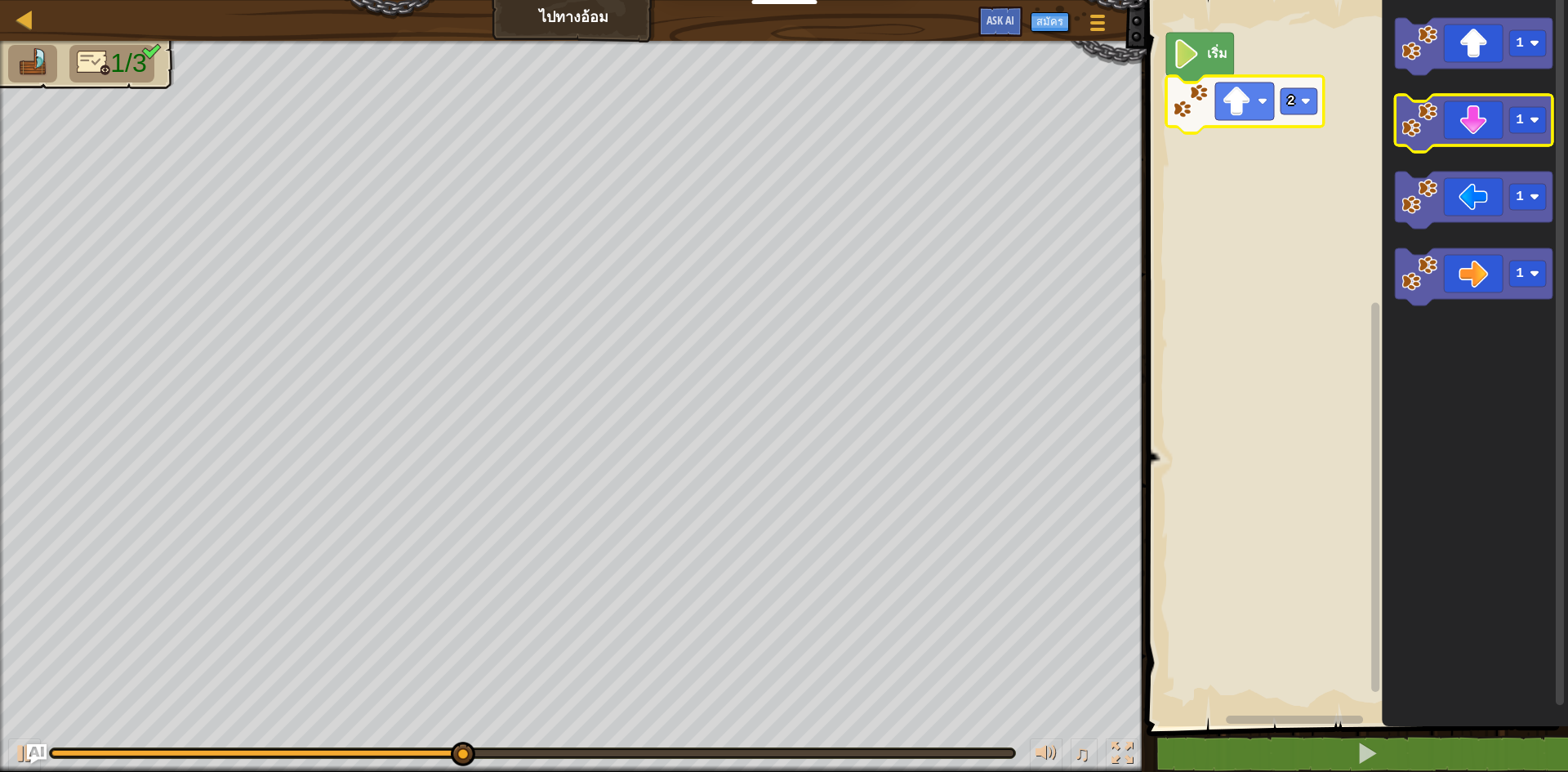
click at [1480, 141] on icon "พื้นที่ทำงาน Blockly" at bounding box center [1473, 123] width 157 height 57
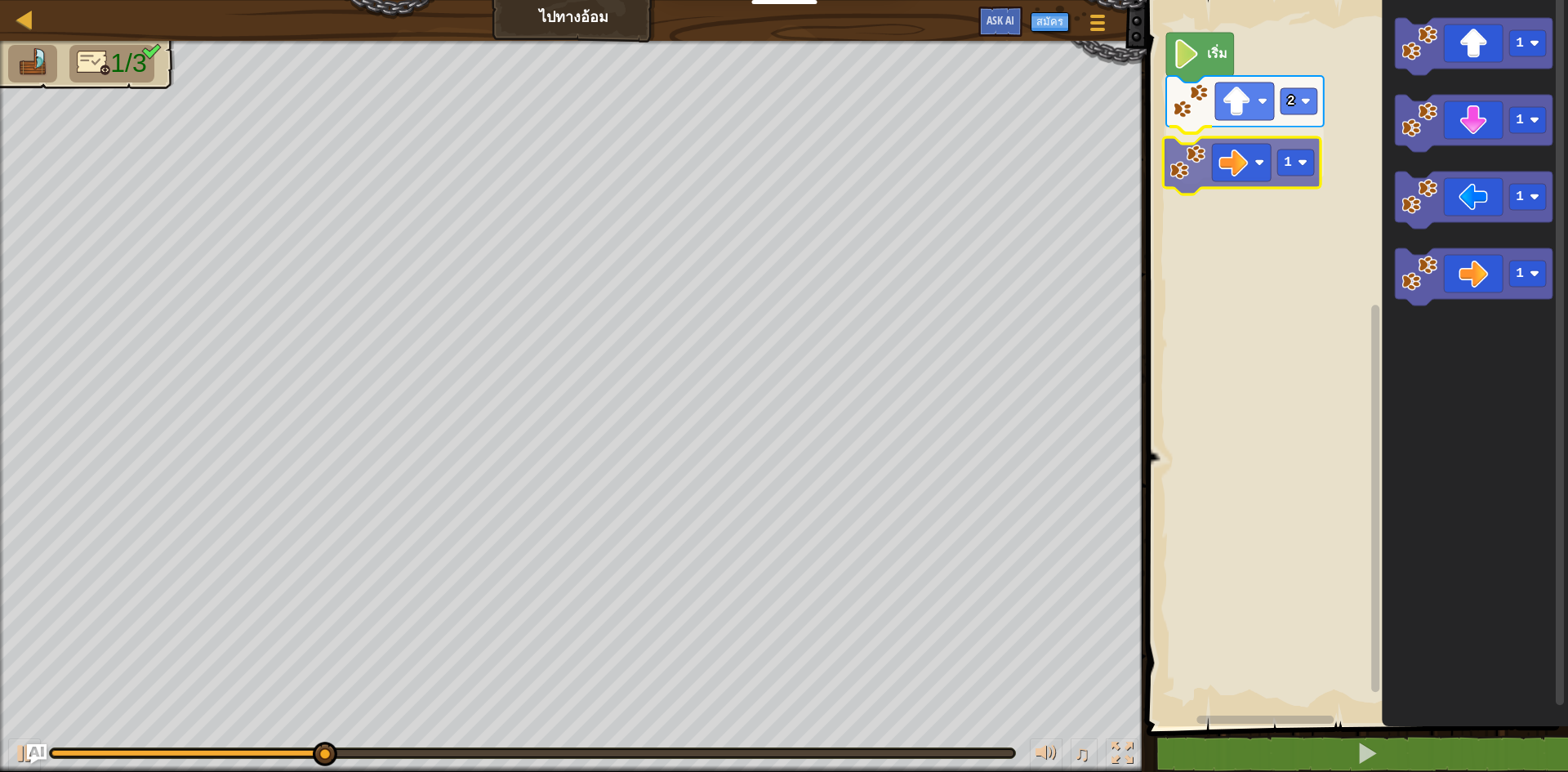
click at [1228, 172] on div "เริ่ม 2 1 1 1 1 1 1" at bounding box center [1354, 358] width 426 height 734
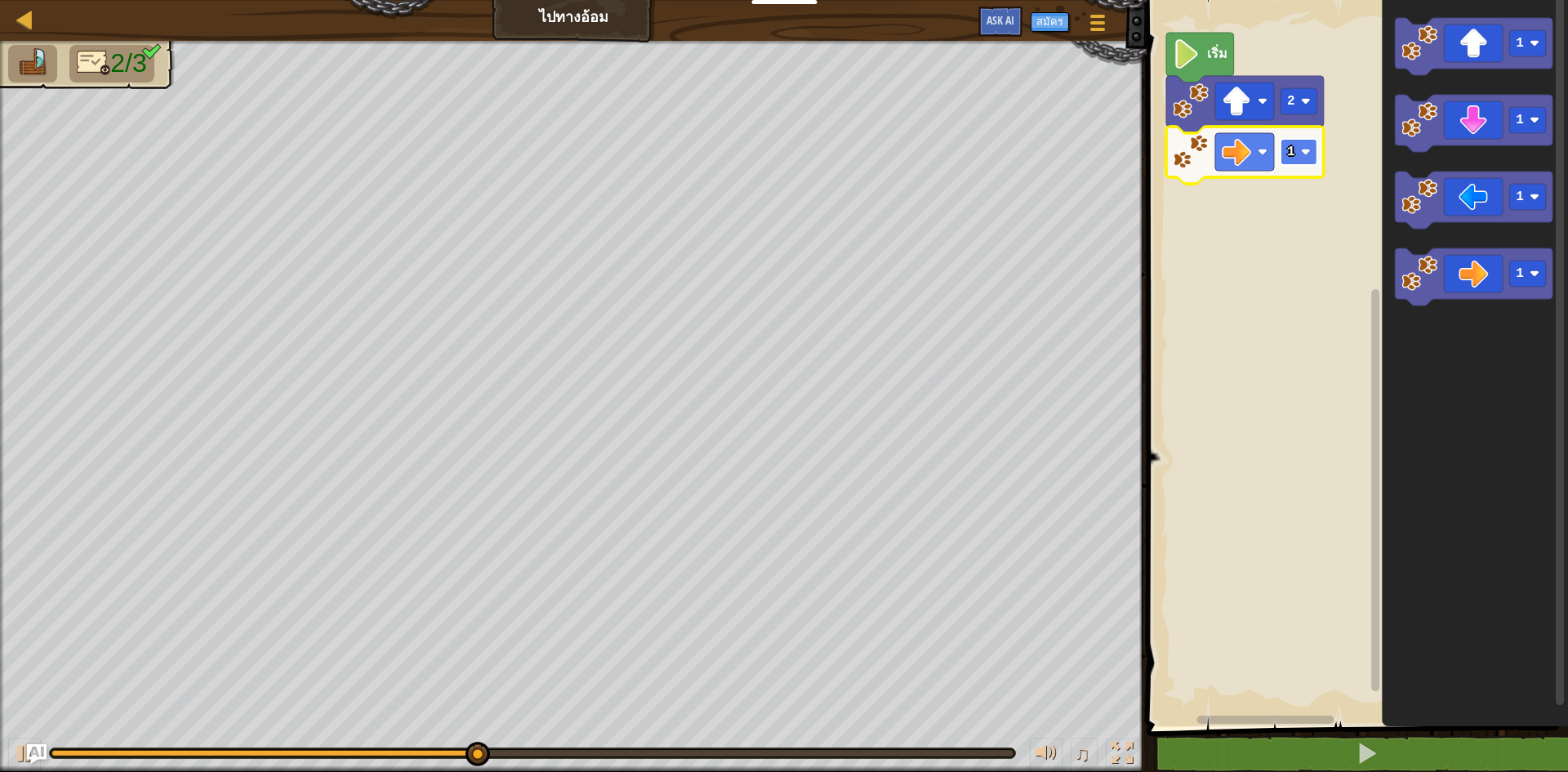
click at [1306, 154] on image "พื้นที่ทำงาน Blockly" at bounding box center [1306, 152] width 10 height 10
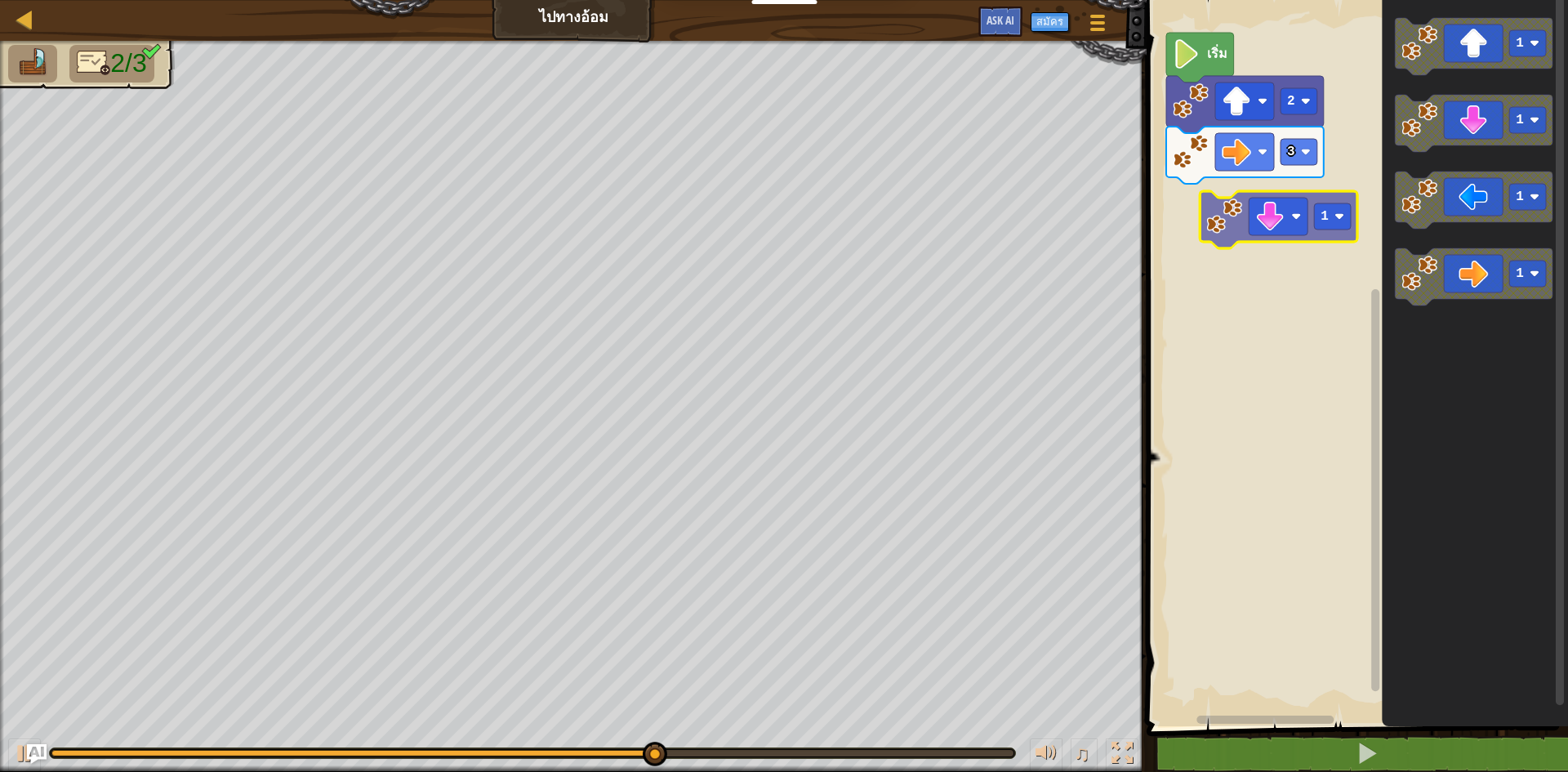
click at [1285, 222] on div "เริ่ม 2 3 1 1 1 1 1" at bounding box center [1354, 358] width 426 height 734
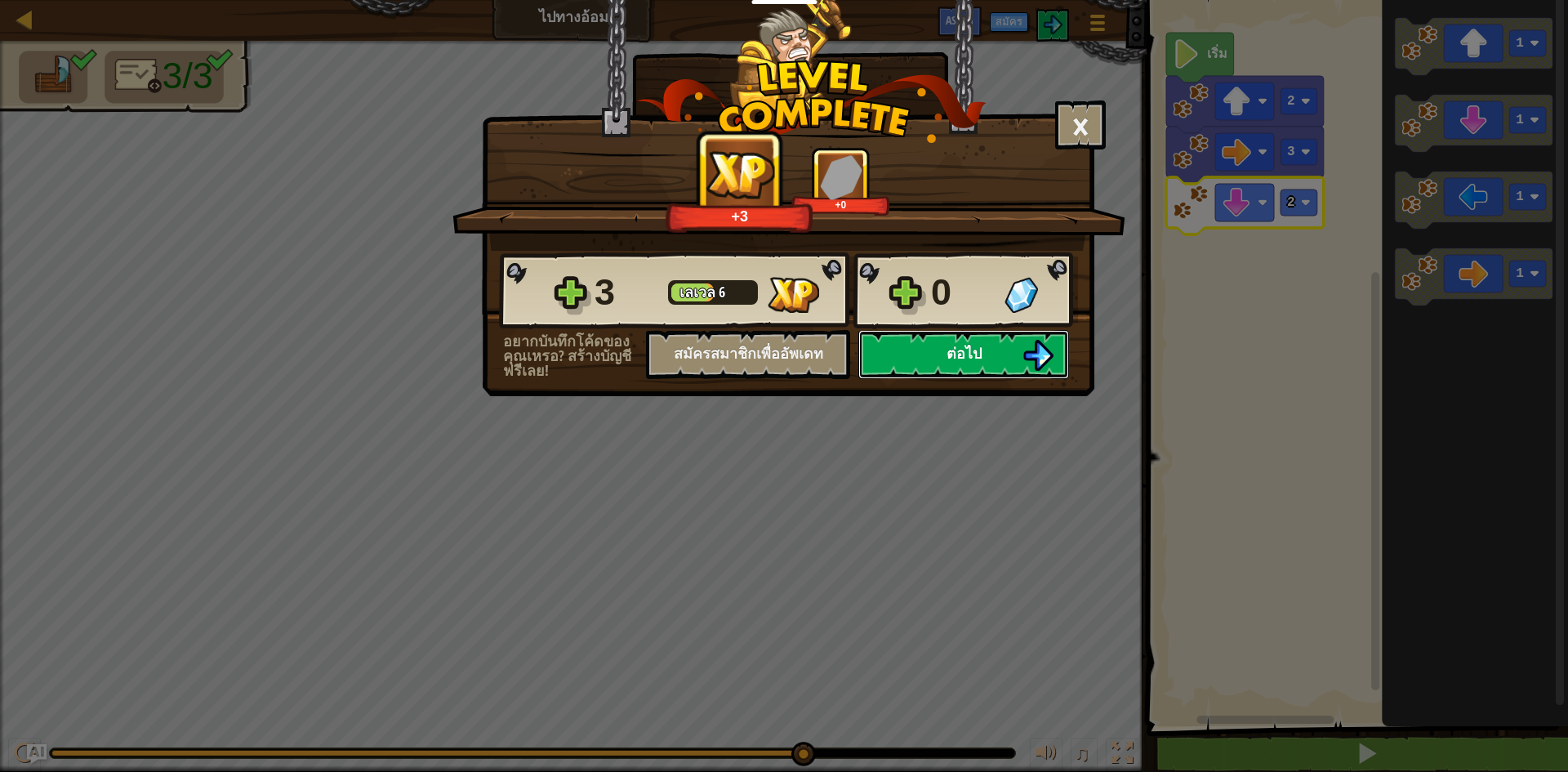
click at [1000, 350] on button "ต่อไป" at bounding box center [963, 354] width 211 height 49
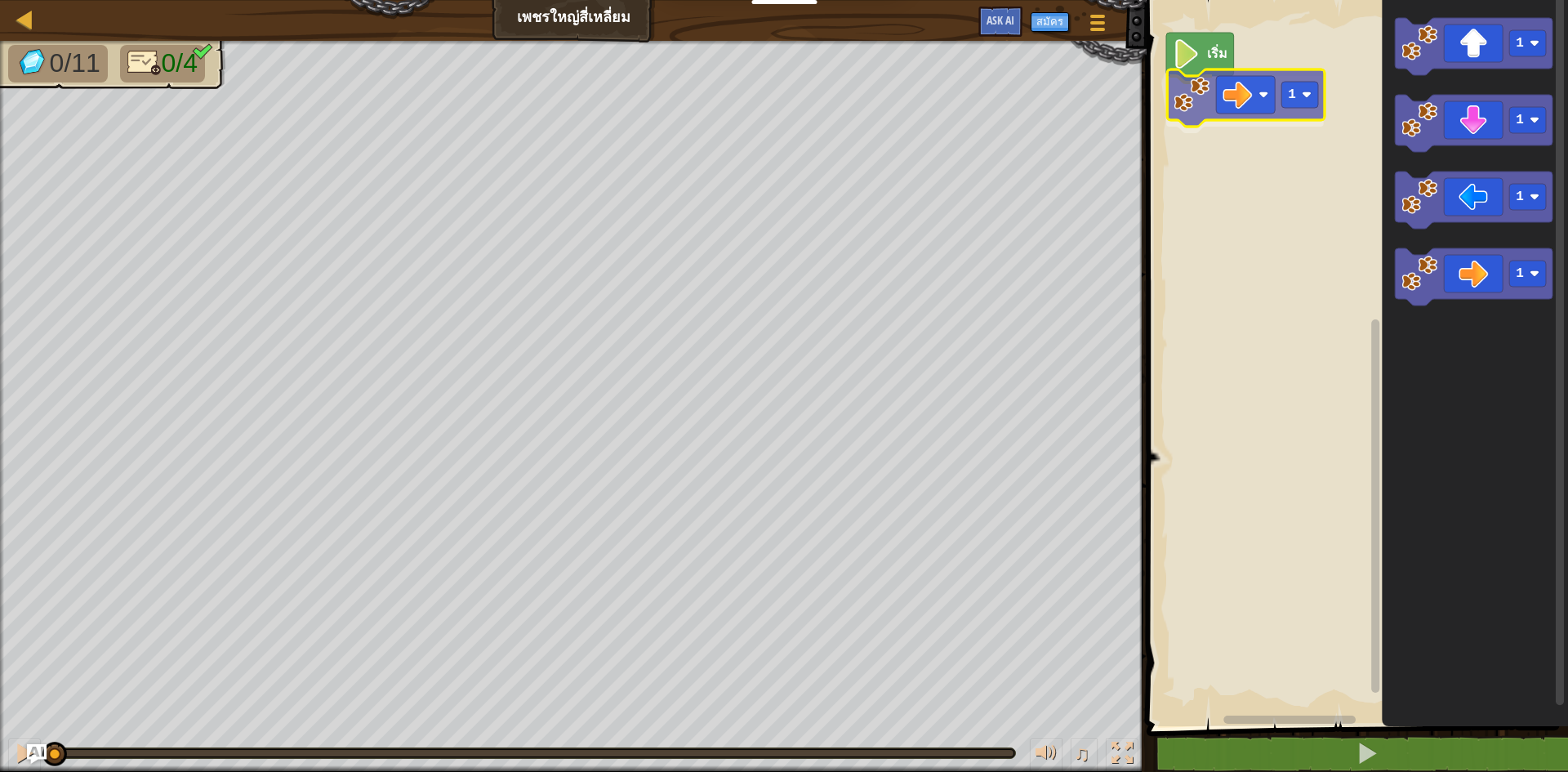
click at [1259, 104] on div "เริ่ม 1 1 1 1 1 1" at bounding box center [1354, 358] width 426 height 734
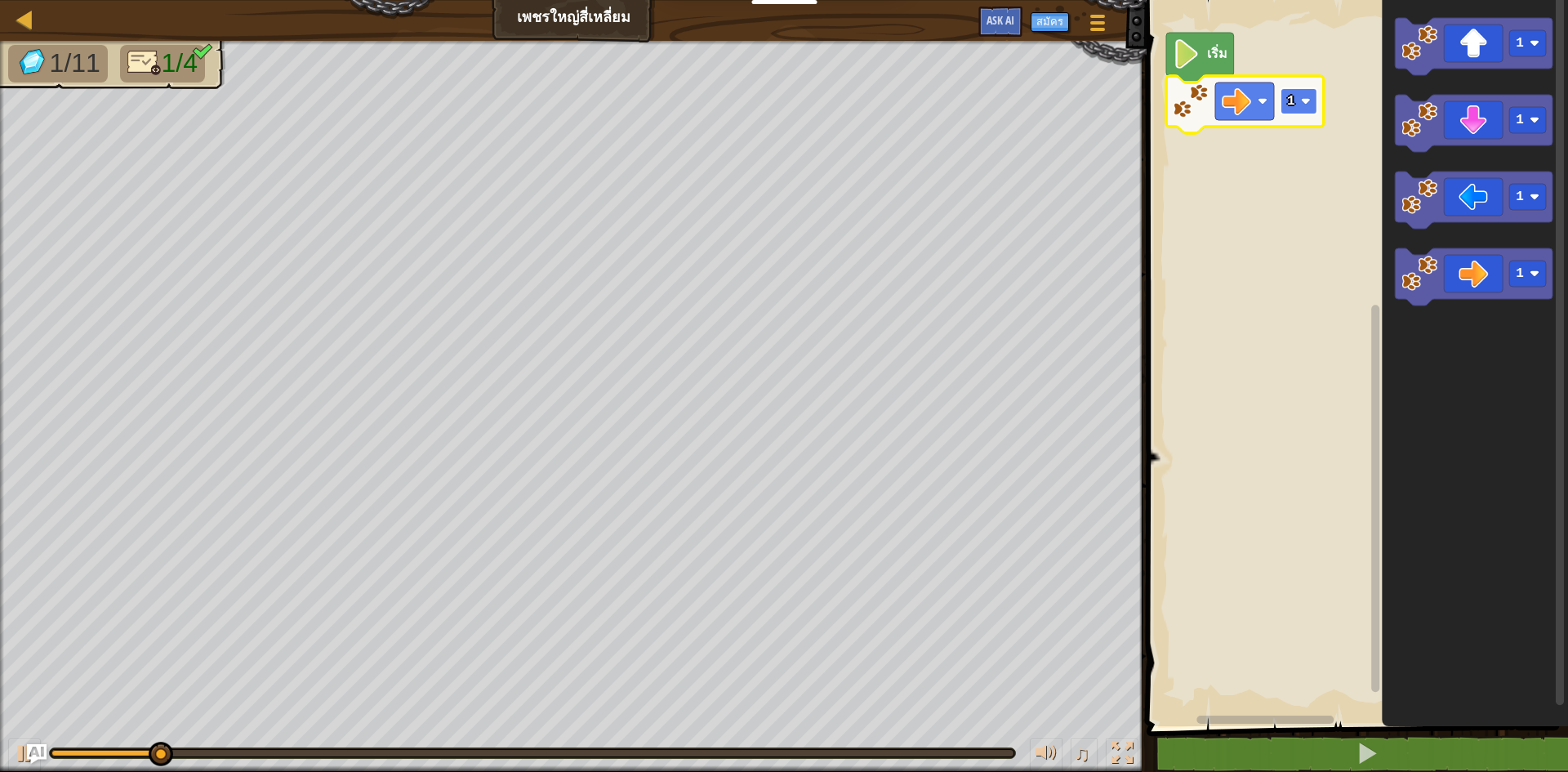
click at [1290, 102] on text "1" at bounding box center [1291, 101] width 8 height 15
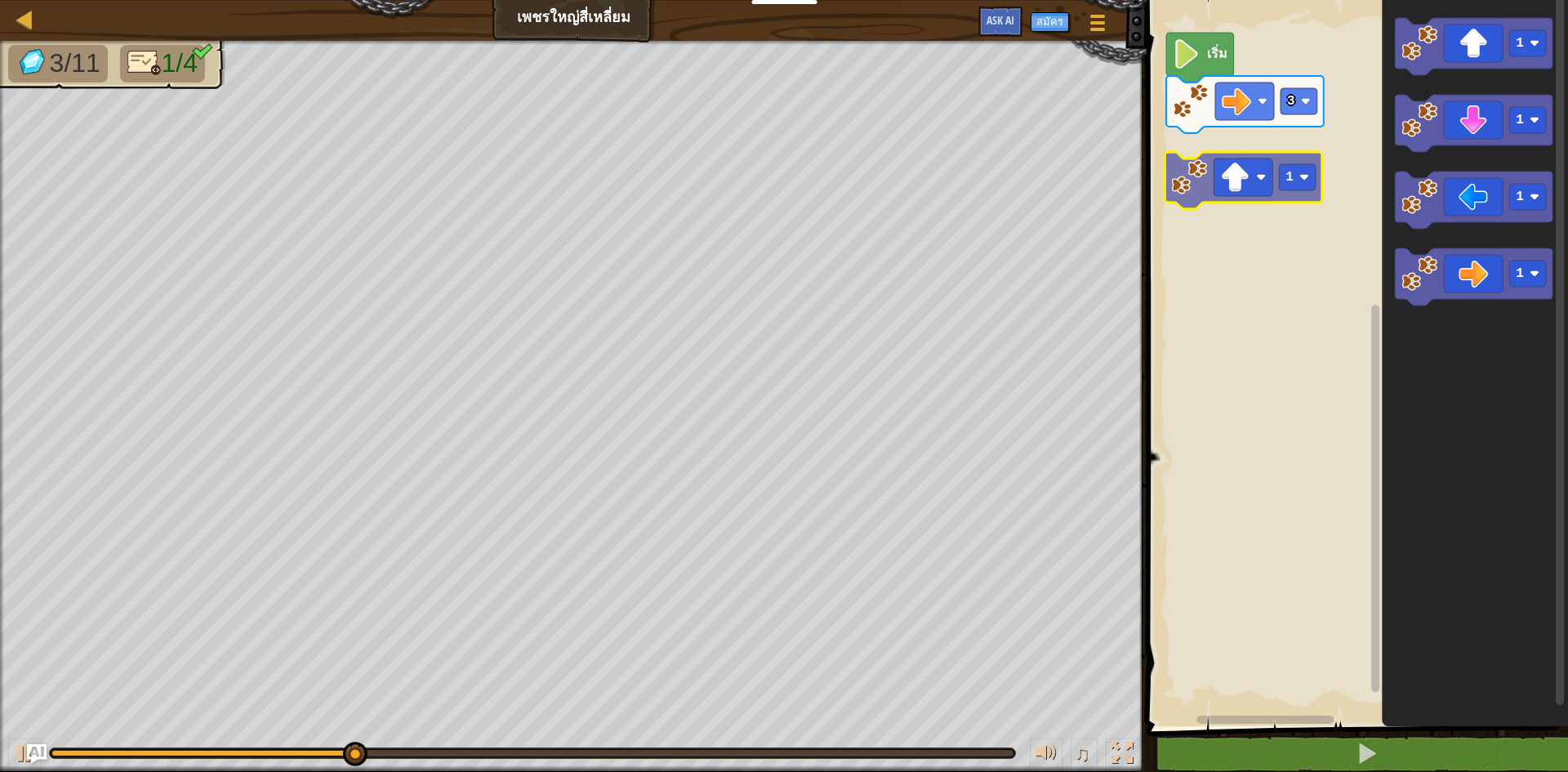
click at [1256, 182] on div "เริ่ม 3 1 1 1 1 1 1" at bounding box center [1354, 358] width 426 height 734
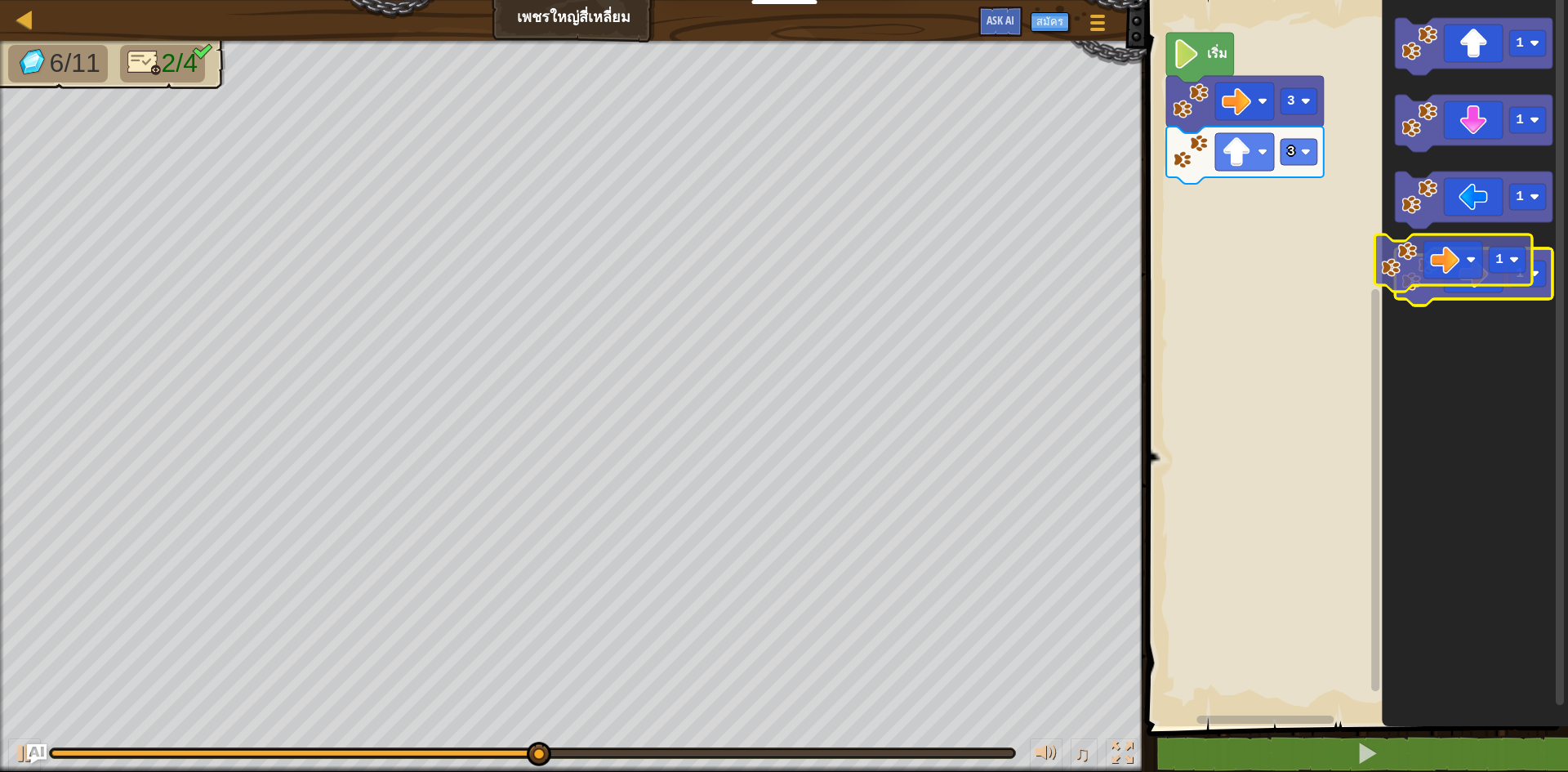
click at [1447, 268] on icon "พื้นที่ทำงาน Blockly" at bounding box center [1473, 276] width 157 height 57
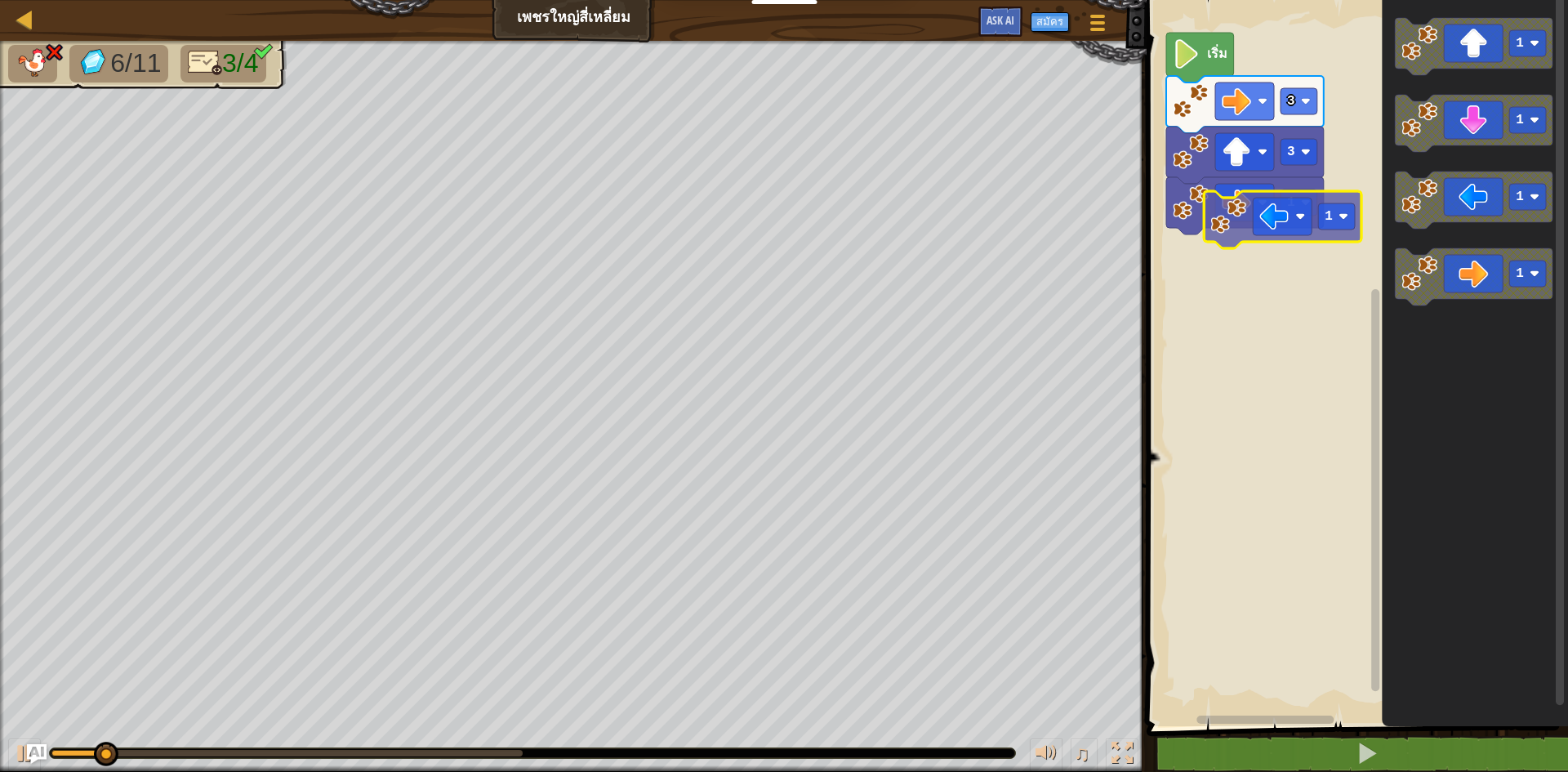
click at [1248, 237] on div "เริ่ม 3 3 1 1 1 1 1 1" at bounding box center [1354, 358] width 426 height 734
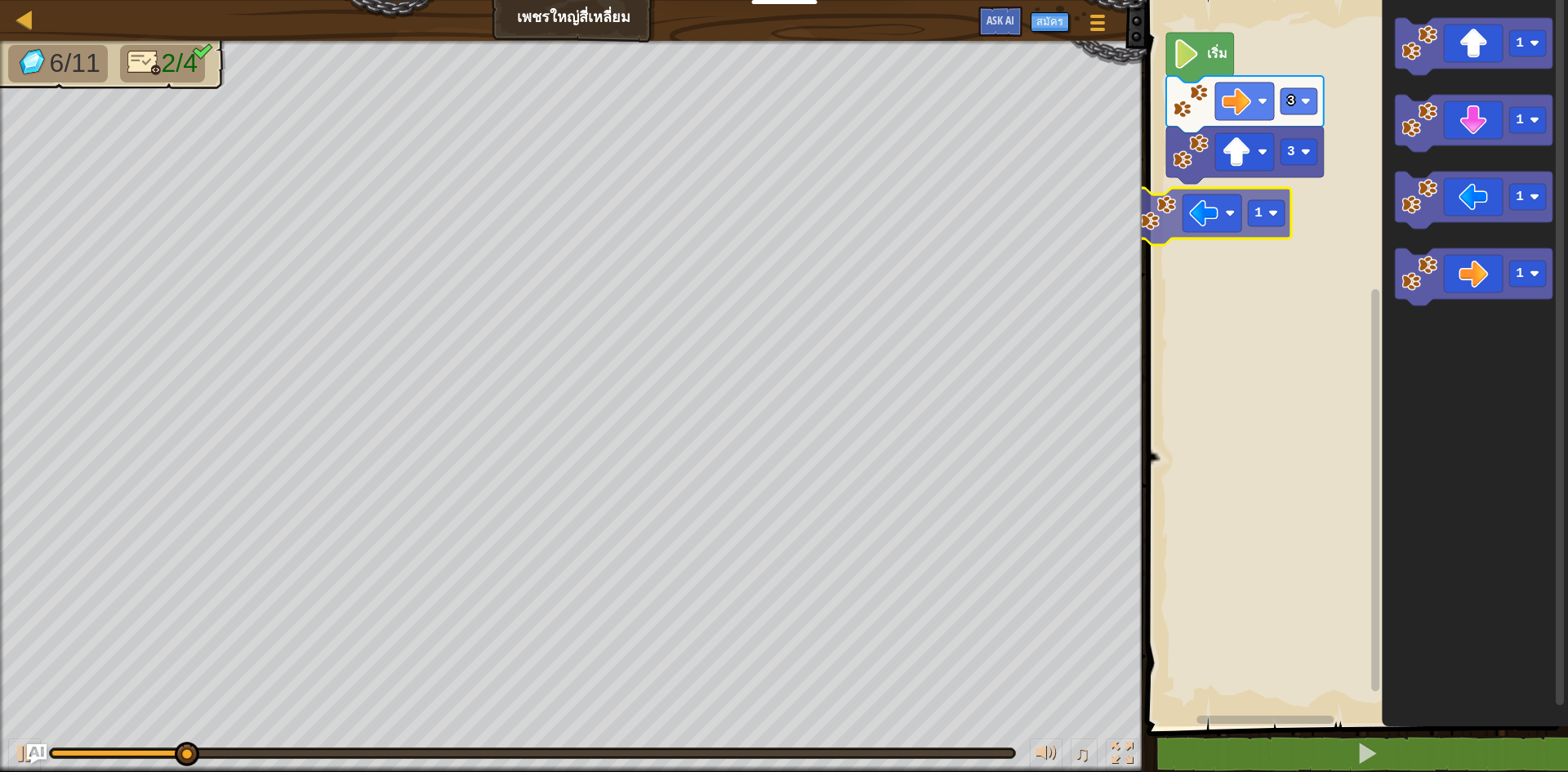
click at [1195, 226] on div "3 3 เริ่ม 1 1 1 1 1 1" at bounding box center [1354, 358] width 426 height 734
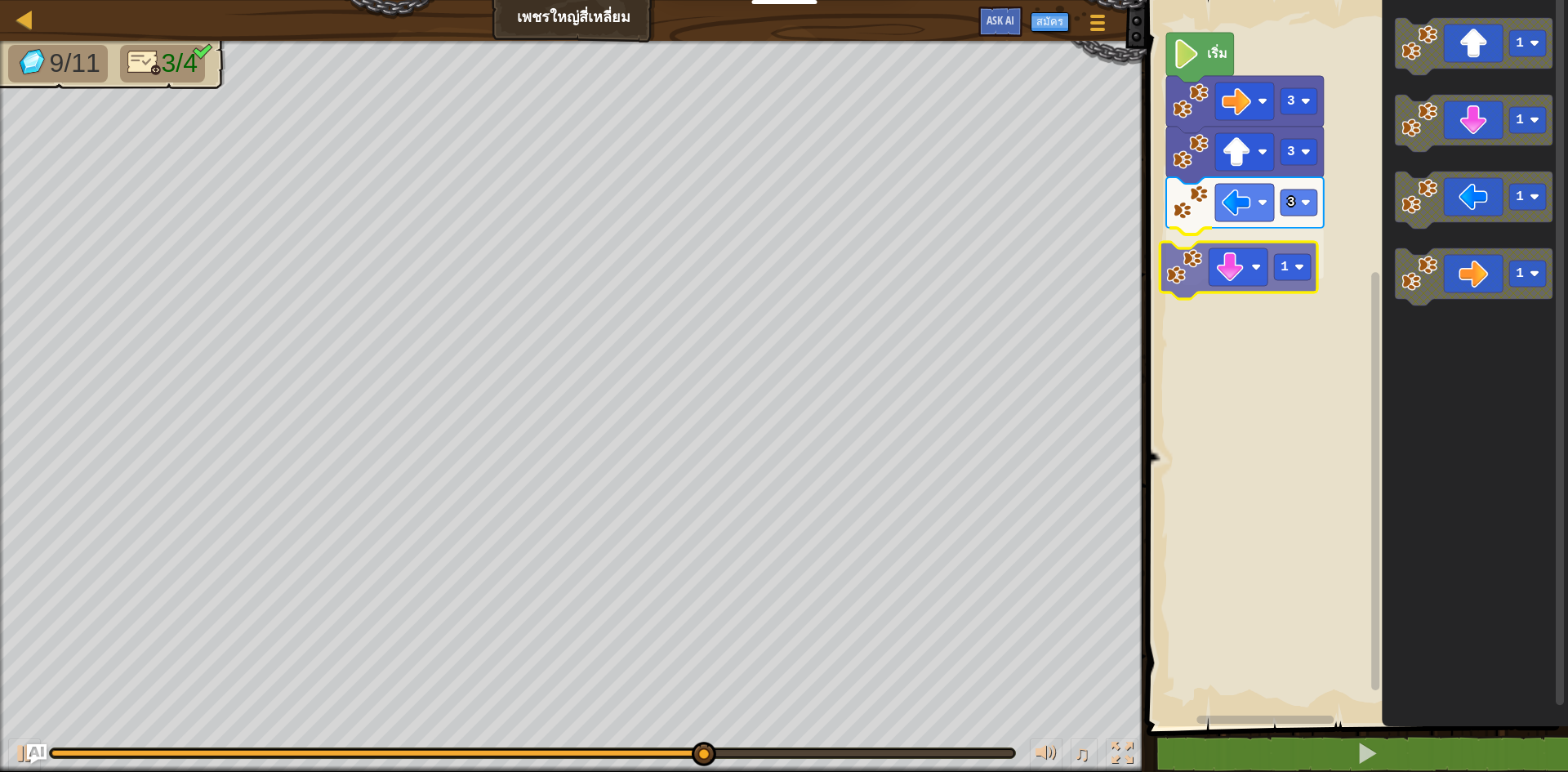
click at [1243, 269] on div "เริ่ม 3 3 3 1 1 1 1 1 1" at bounding box center [1354, 358] width 426 height 734
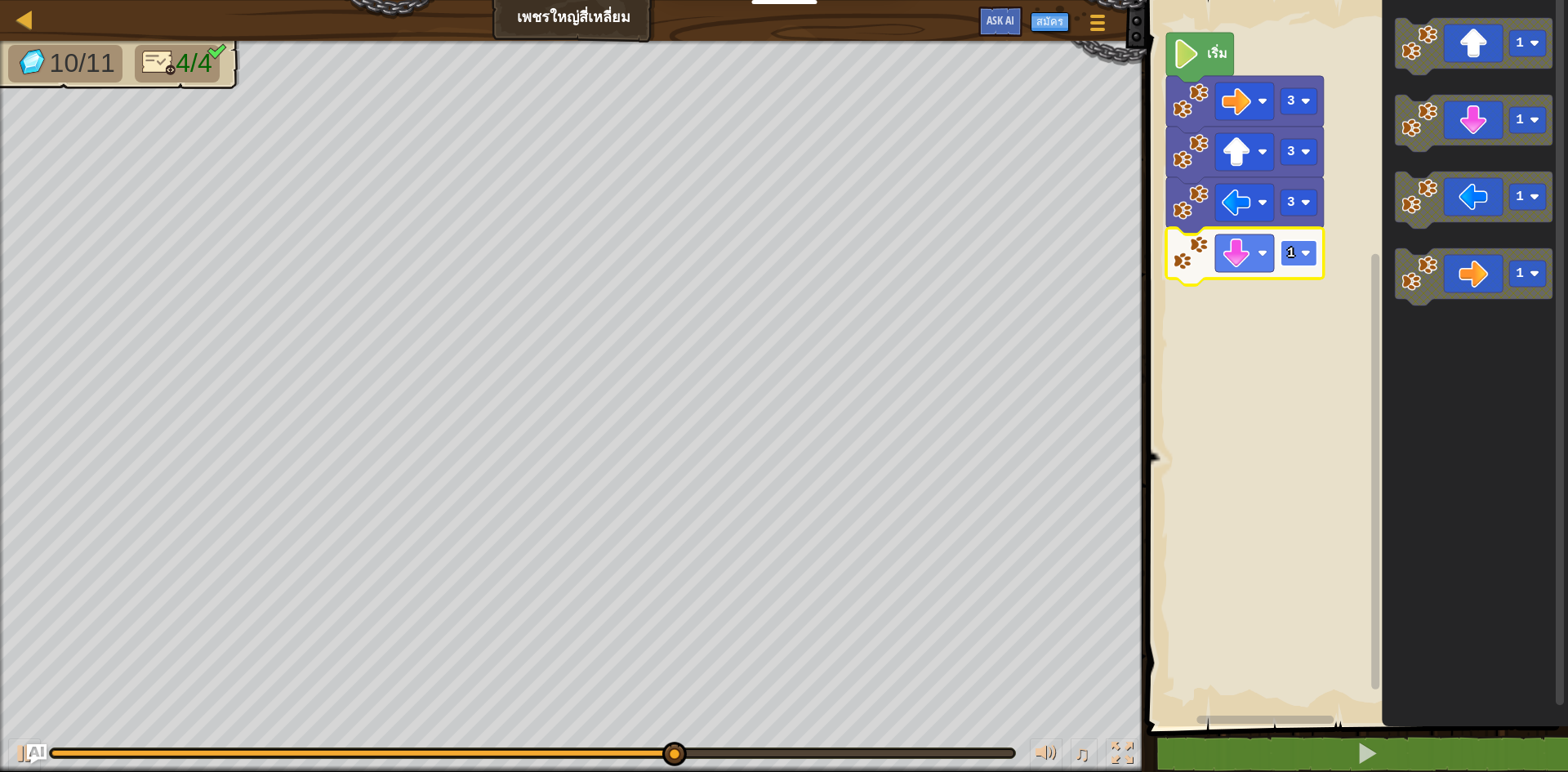
click at [1304, 255] on image "พื้นที่ทำงาน Blockly" at bounding box center [1306, 253] width 10 height 10
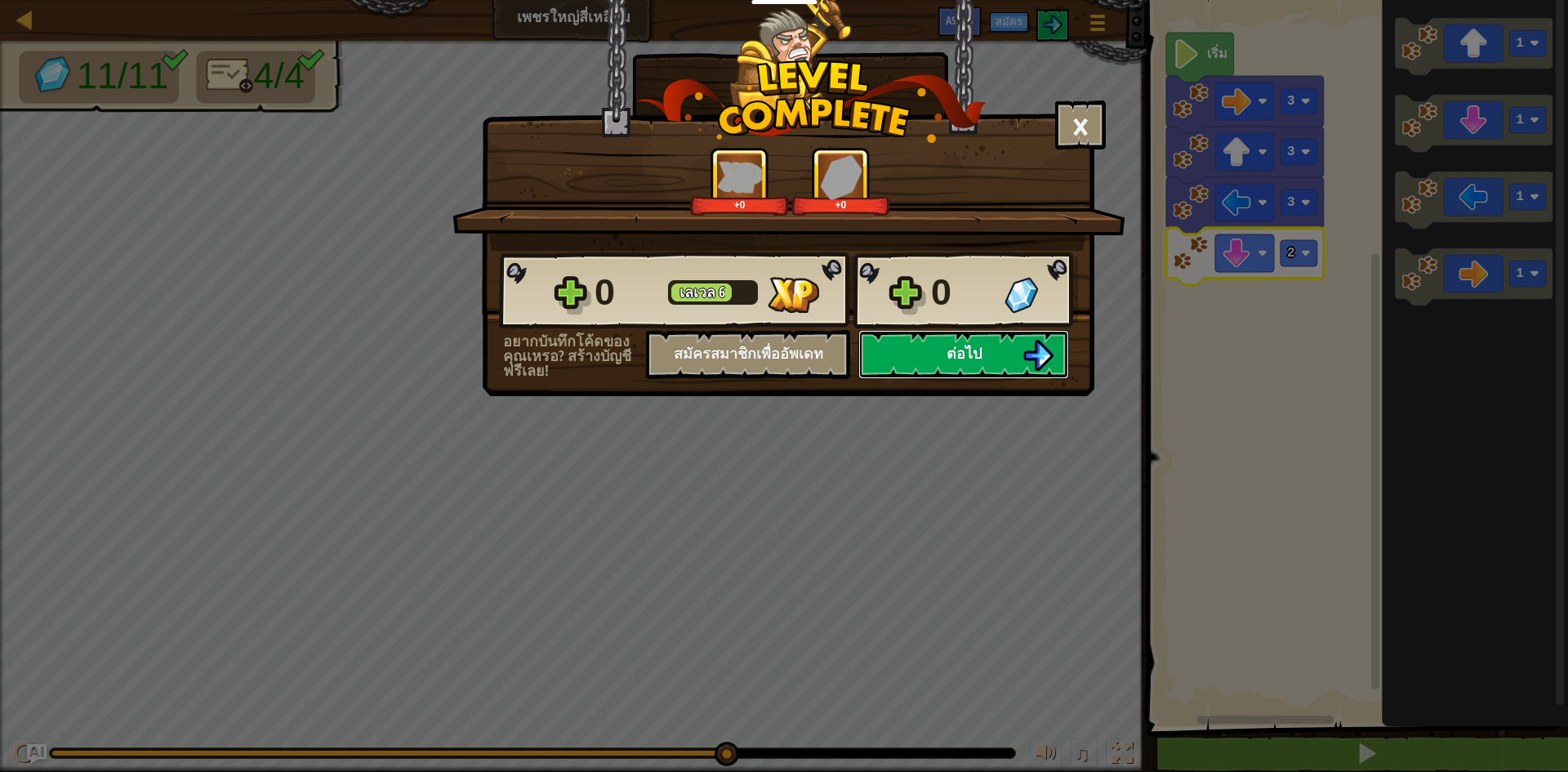
click at [937, 359] on button "ต่อไป" at bounding box center [963, 354] width 211 height 49
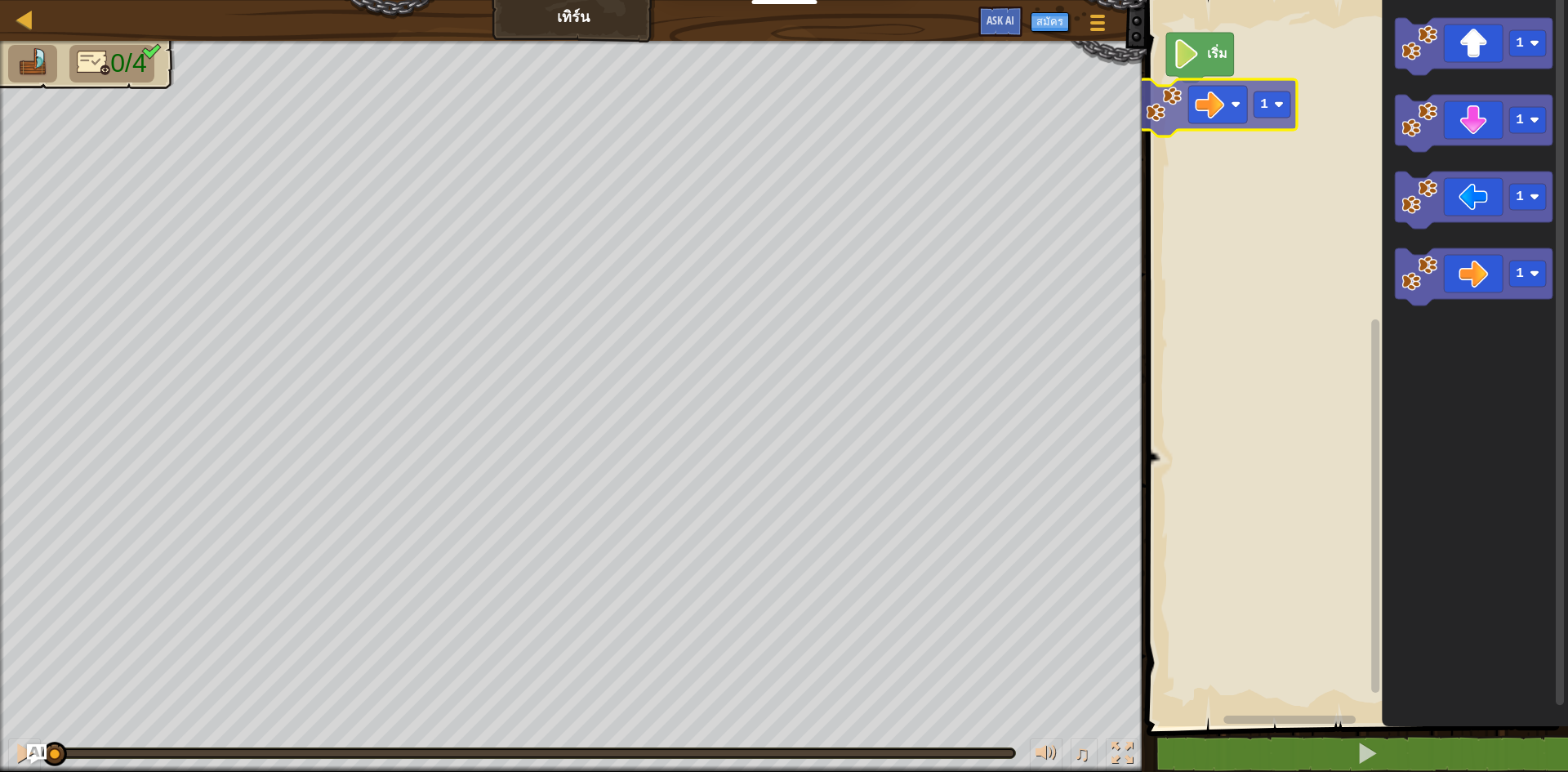
click at [1232, 113] on div "เริ่ม 1 1 1 1 1" at bounding box center [1354, 358] width 426 height 734
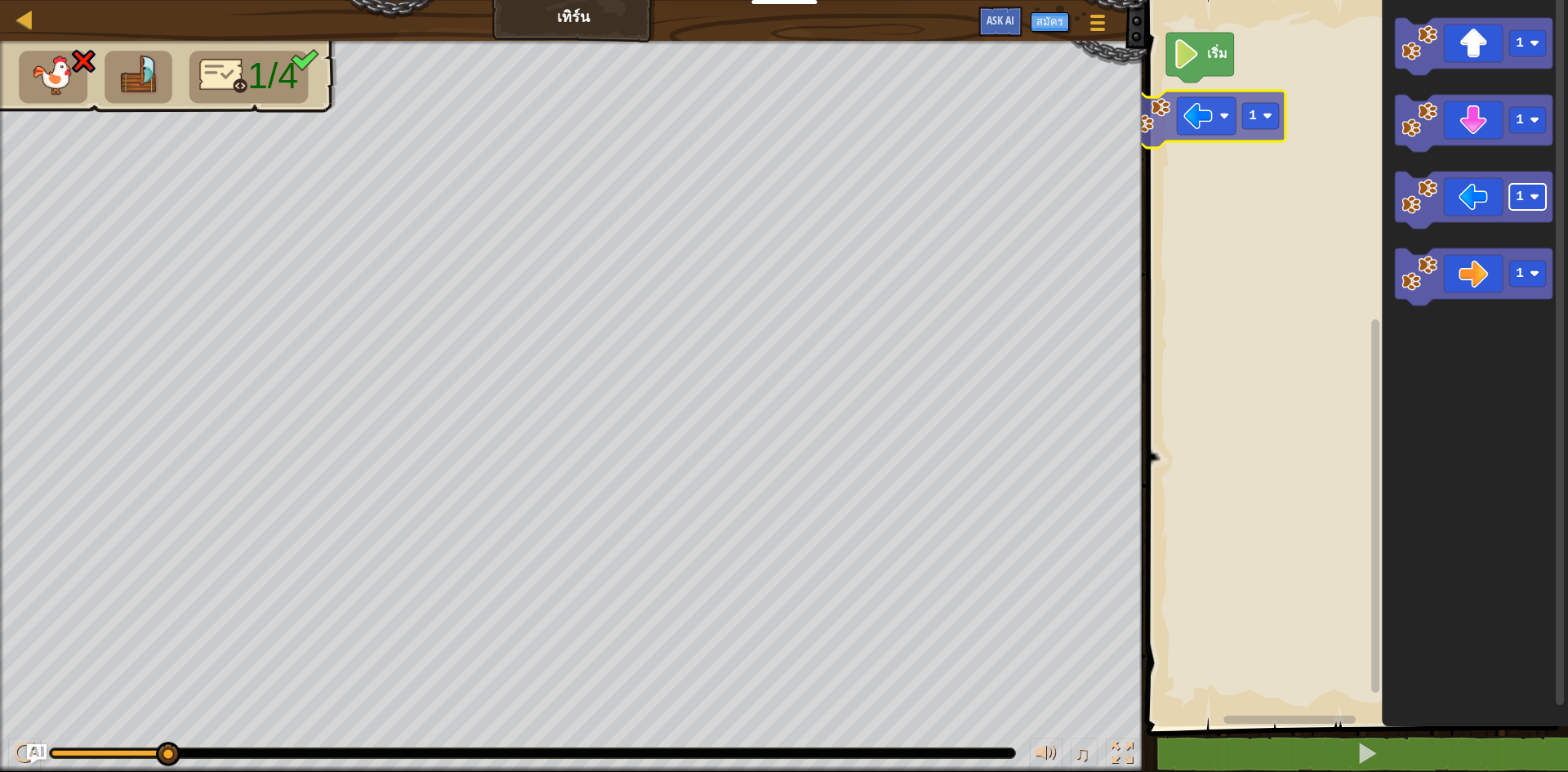
click at [1266, 124] on div "เริ่ม 1 1 1 1 1 1" at bounding box center [1354, 358] width 426 height 734
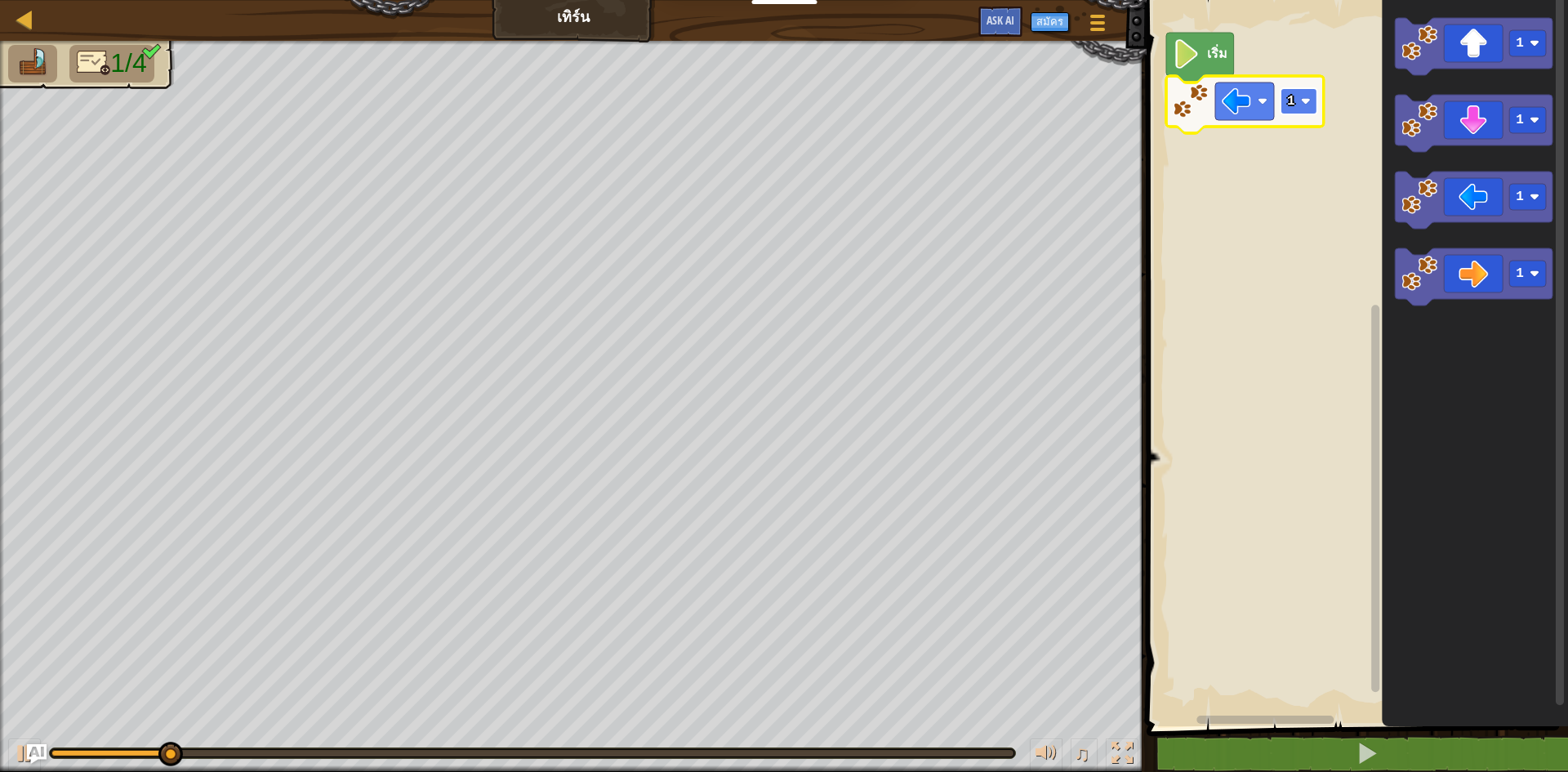
click at [1316, 113] on rect "พื้นที่ทำงาน Blockly" at bounding box center [1299, 101] width 37 height 26
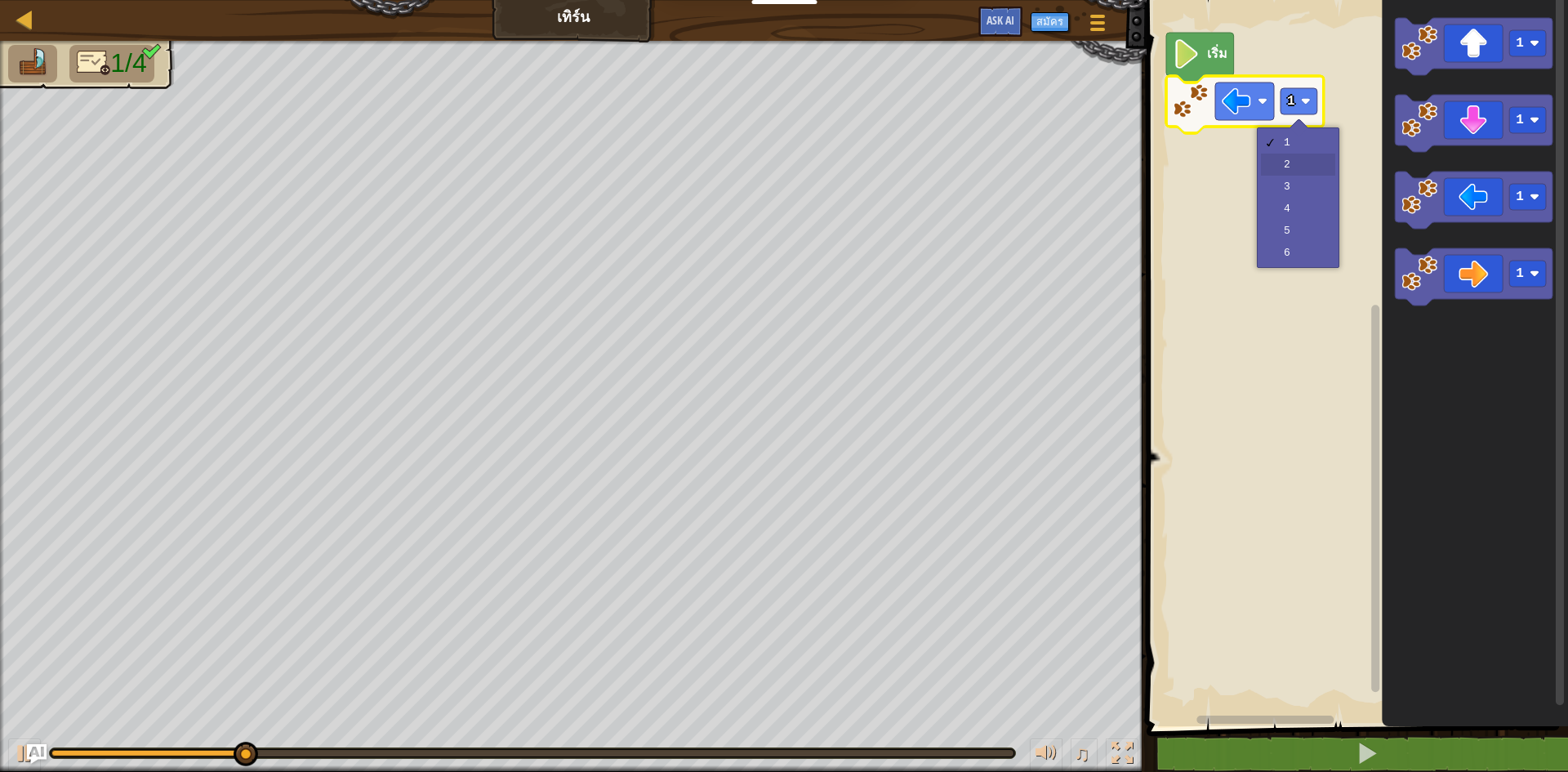
drag, startPoint x: 1294, startPoint y: 165, endPoint x: 1304, endPoint y: 165, distance: 10.0
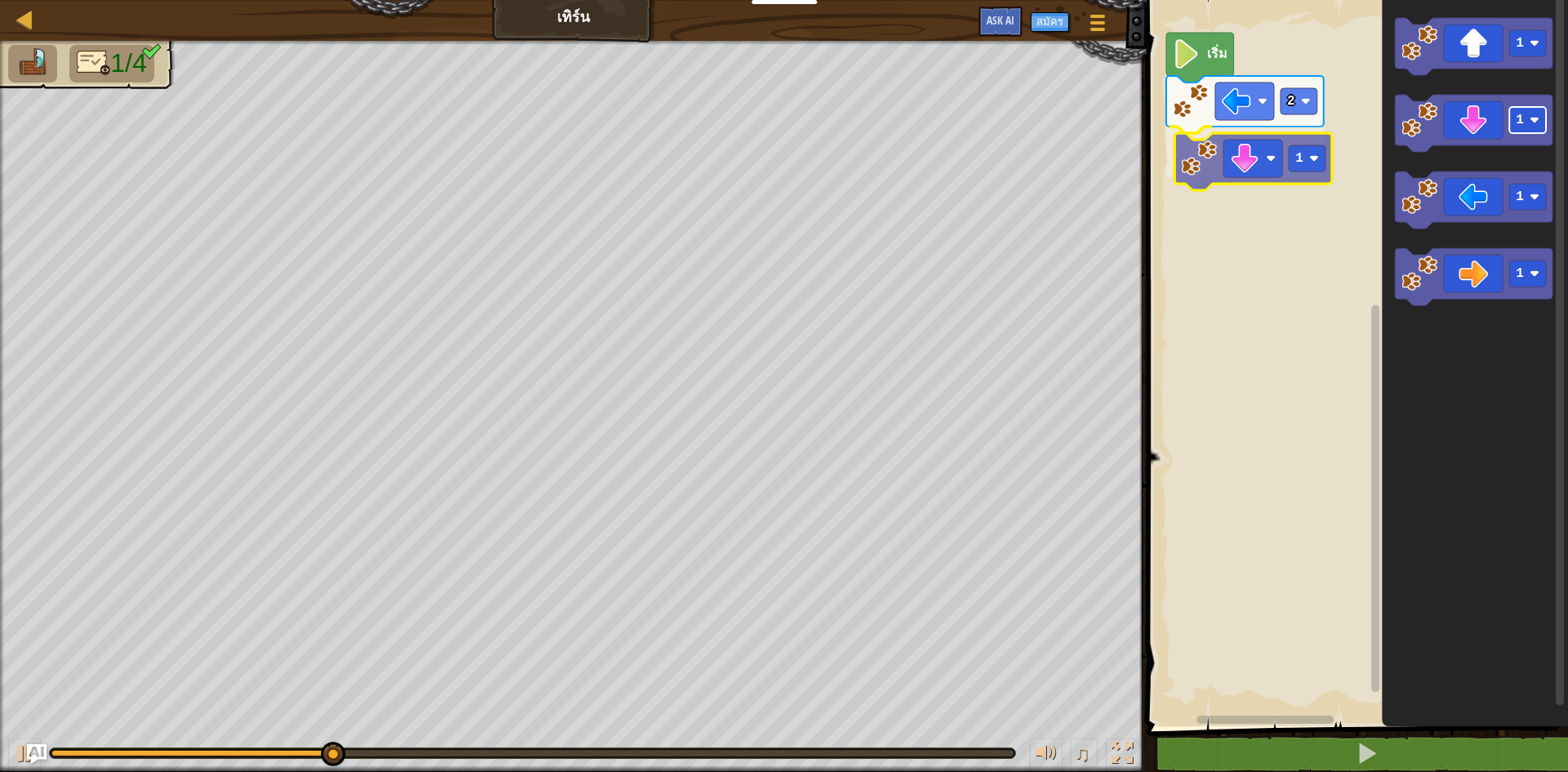
click at [1318, 153] on div "เริ่ม 2 1 1 1 1 1 1" at bounding box center [1354, 358] width 426 height 734
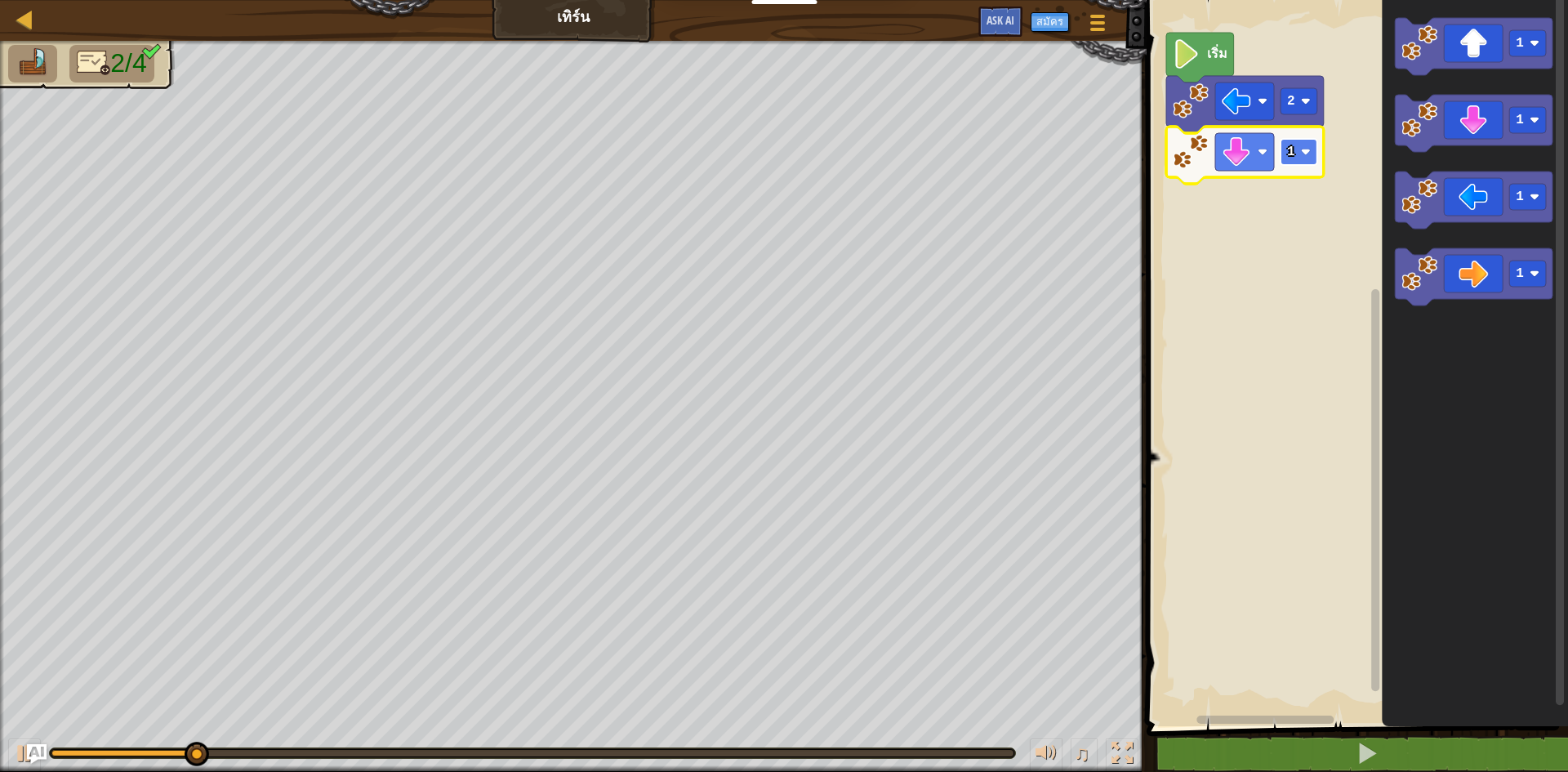
click at [1307, 153] on image "พื้นที่ทำงาน Blockly" at bounding box center [1306, 152] width 10 height 10
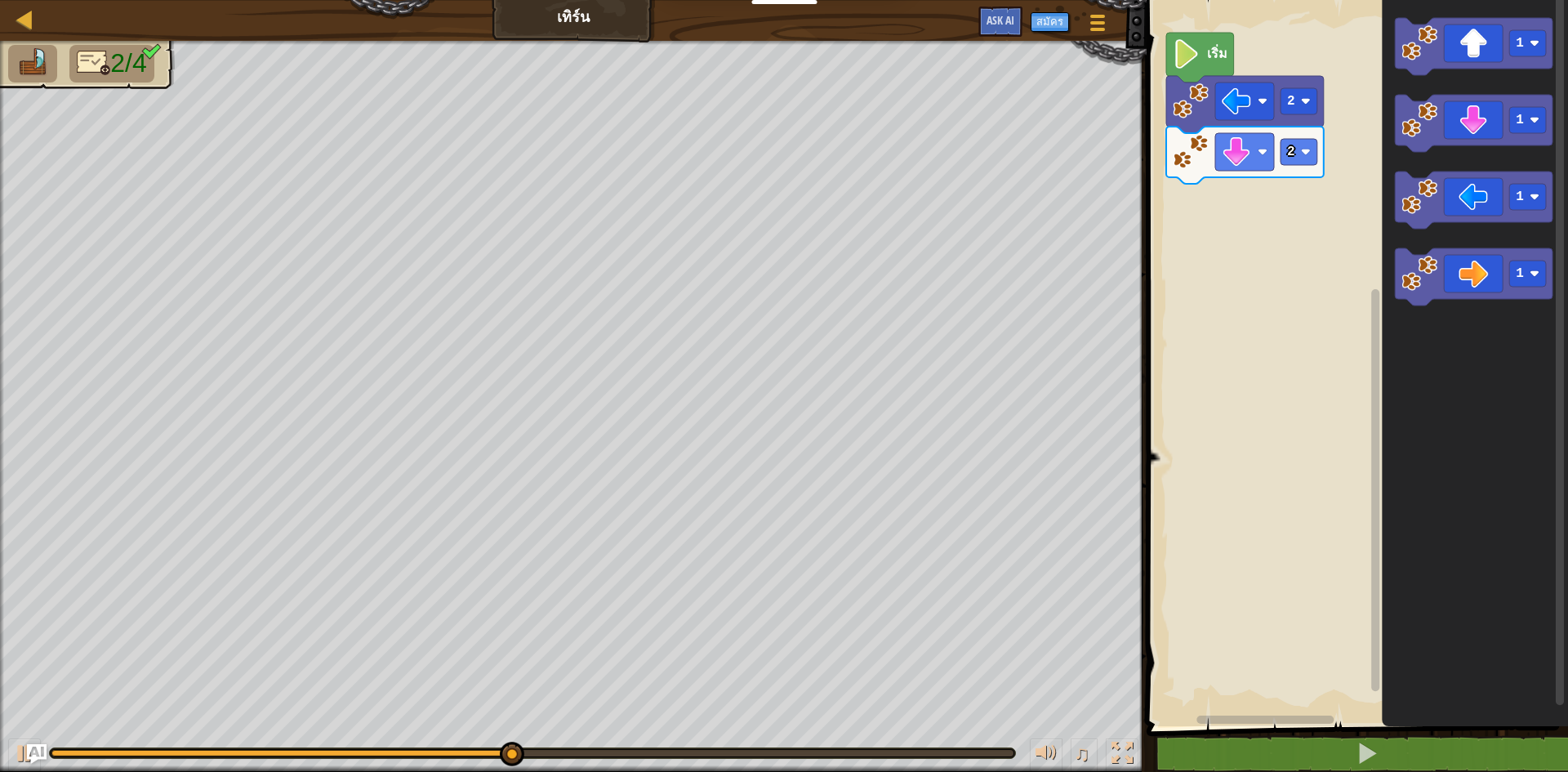
click at [1507, 358] on icon "1 1 1 1" at bounding box center [1475, 358] width 186 height 734
click at [1506, 404] on icon "1 1 1 1" at bounding box center [1475, 358] width 186 height 734
click at [1325, 384] on div "เริ่ม 2 2 1 1 1 1" at bounding box center [1354, 358] width 426 height 734
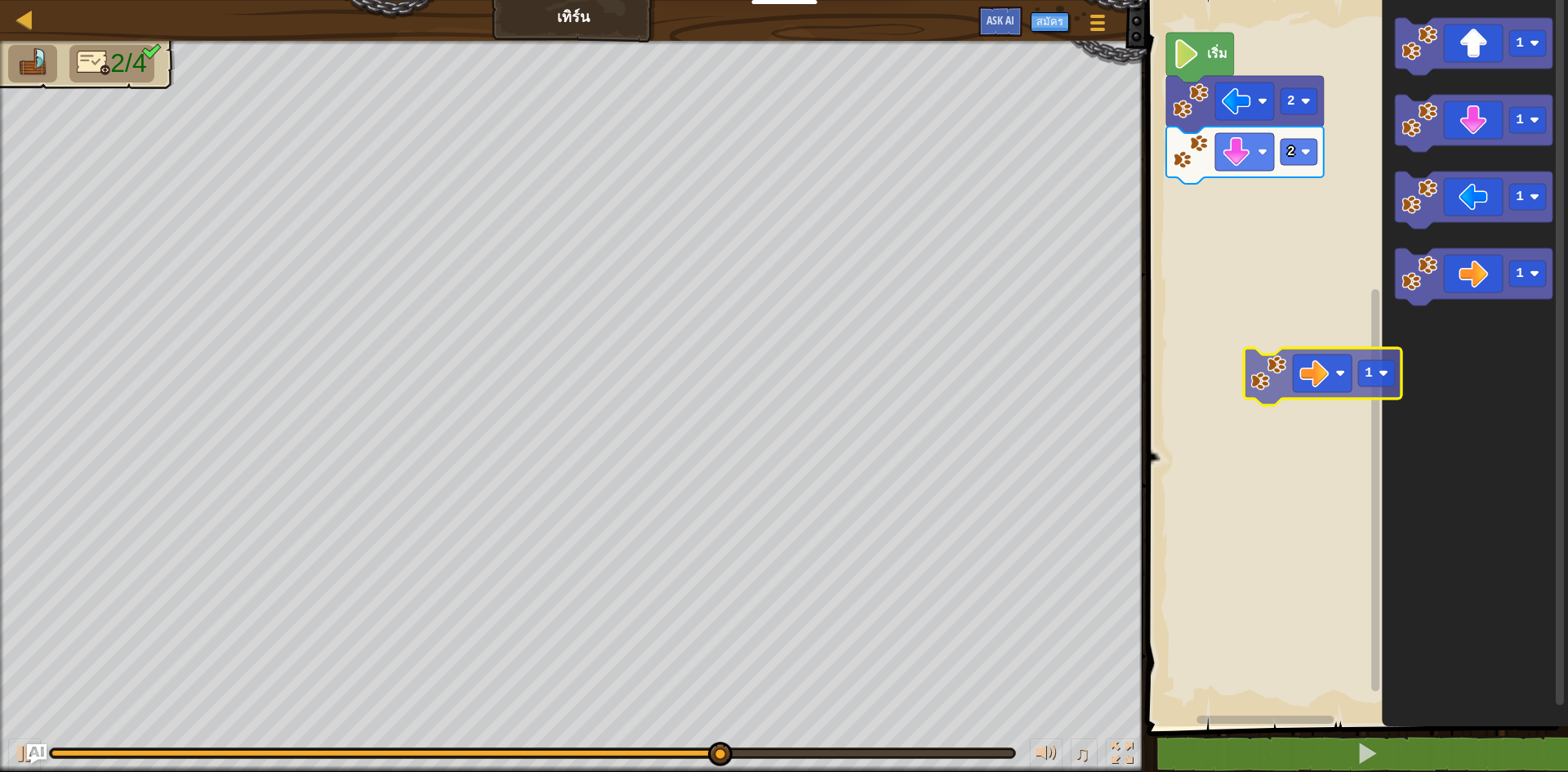
click at [1284, 413] on div "เริ่ม 2 2 1 1 1 1 1" at bounding box center [1354, 358] width 426 height 734
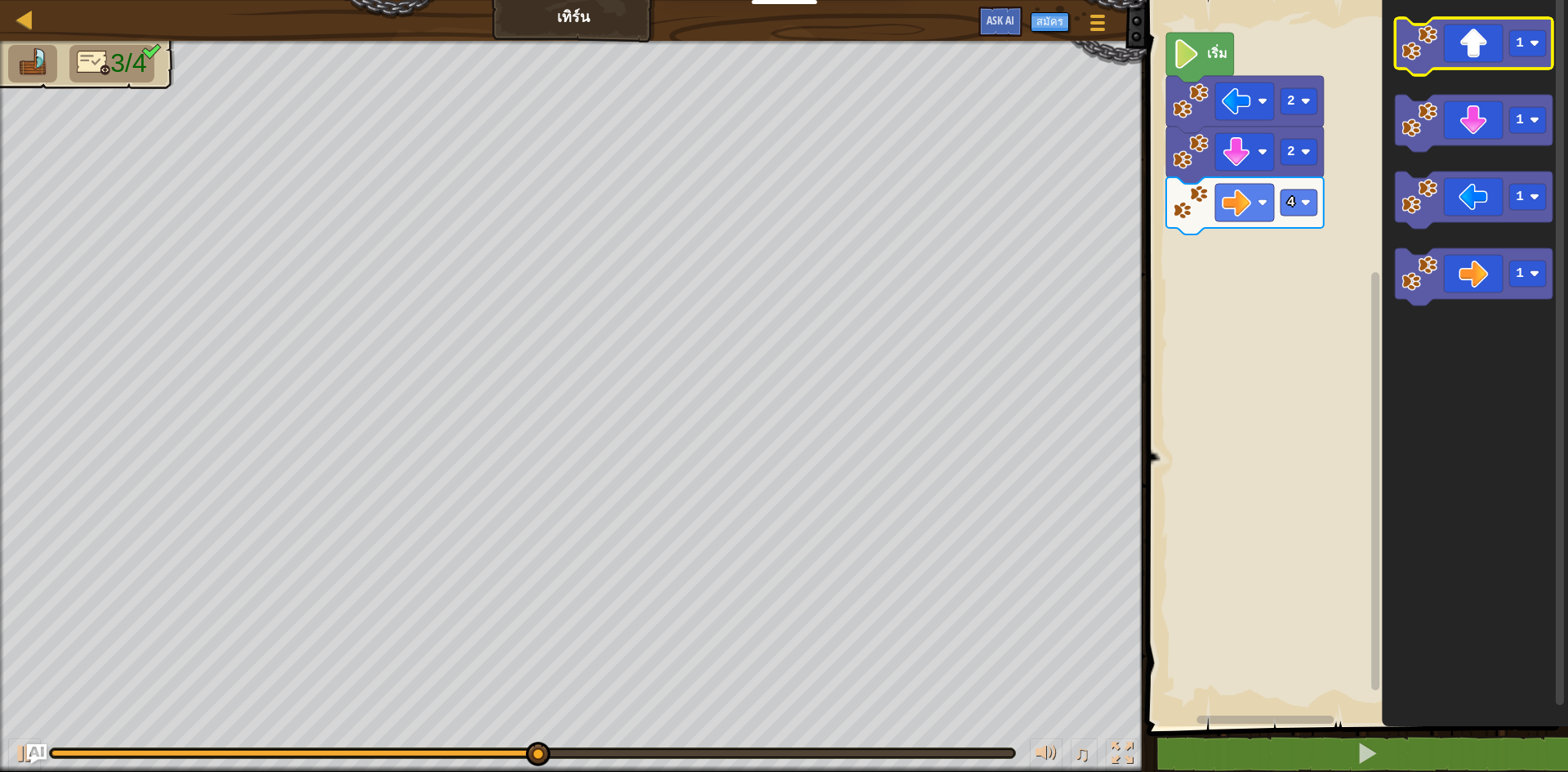
click at [1468, 34] on icon "พื้นที่ทำงาน Blockly" at bounding box center [1473, 46] width 157 height 57
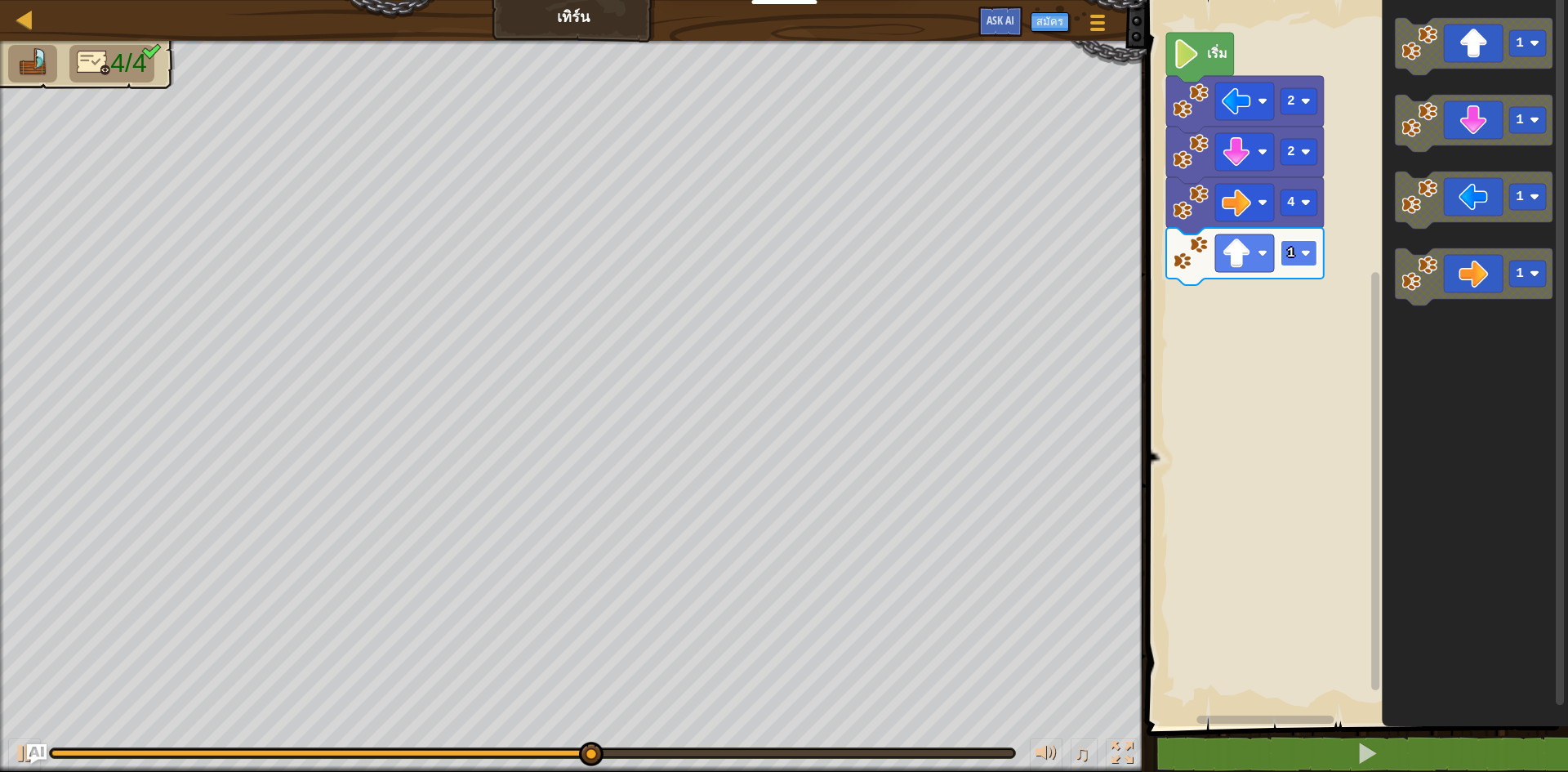
click at [1303, 256] on g "1" at bounding box center [1299, 253] width 37 height 26
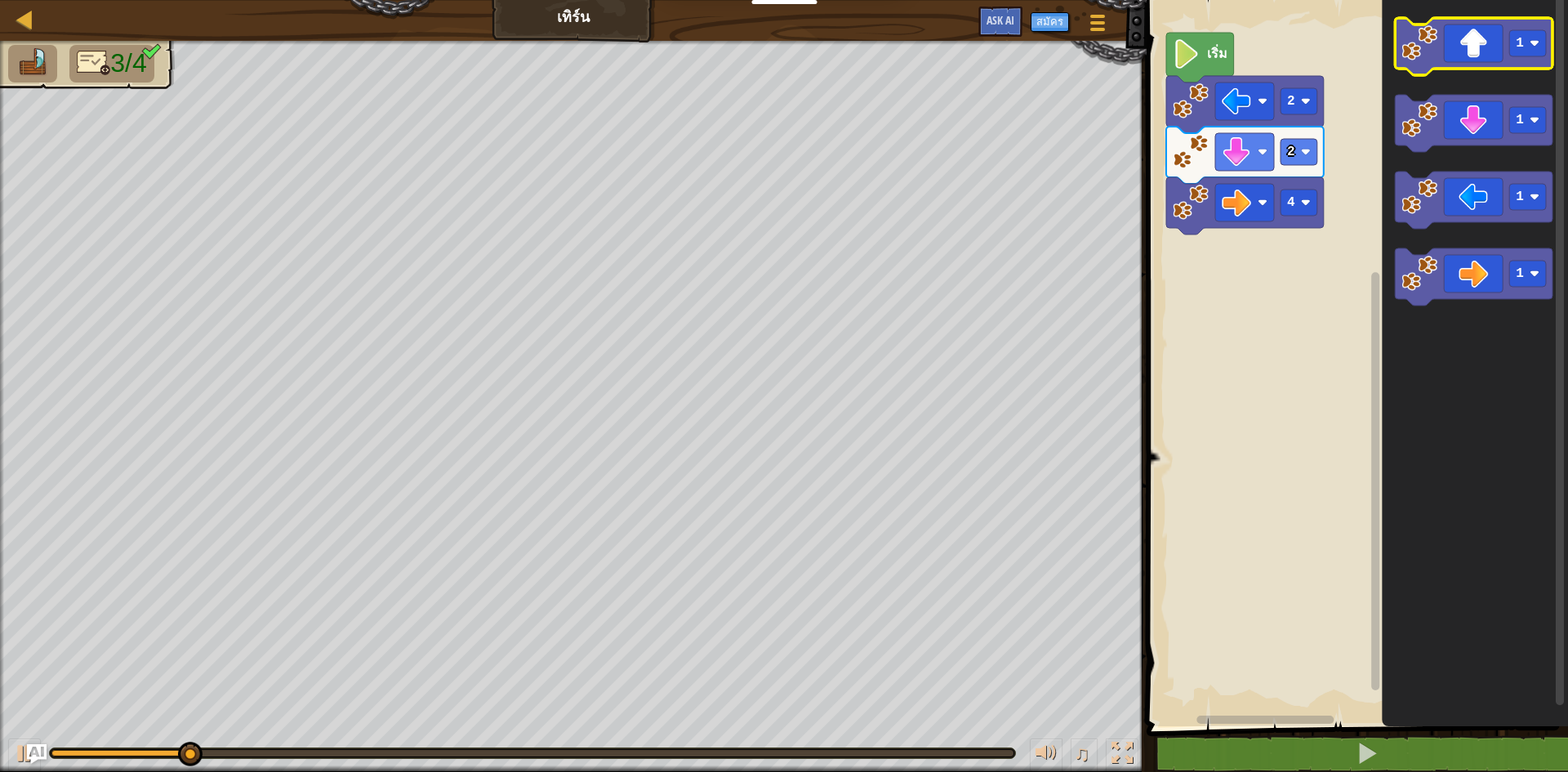
click at [1491, 58] on icon "พื้นที่ทำงาน Blockly" at bounding box center [1473, 46] width 157 height 57
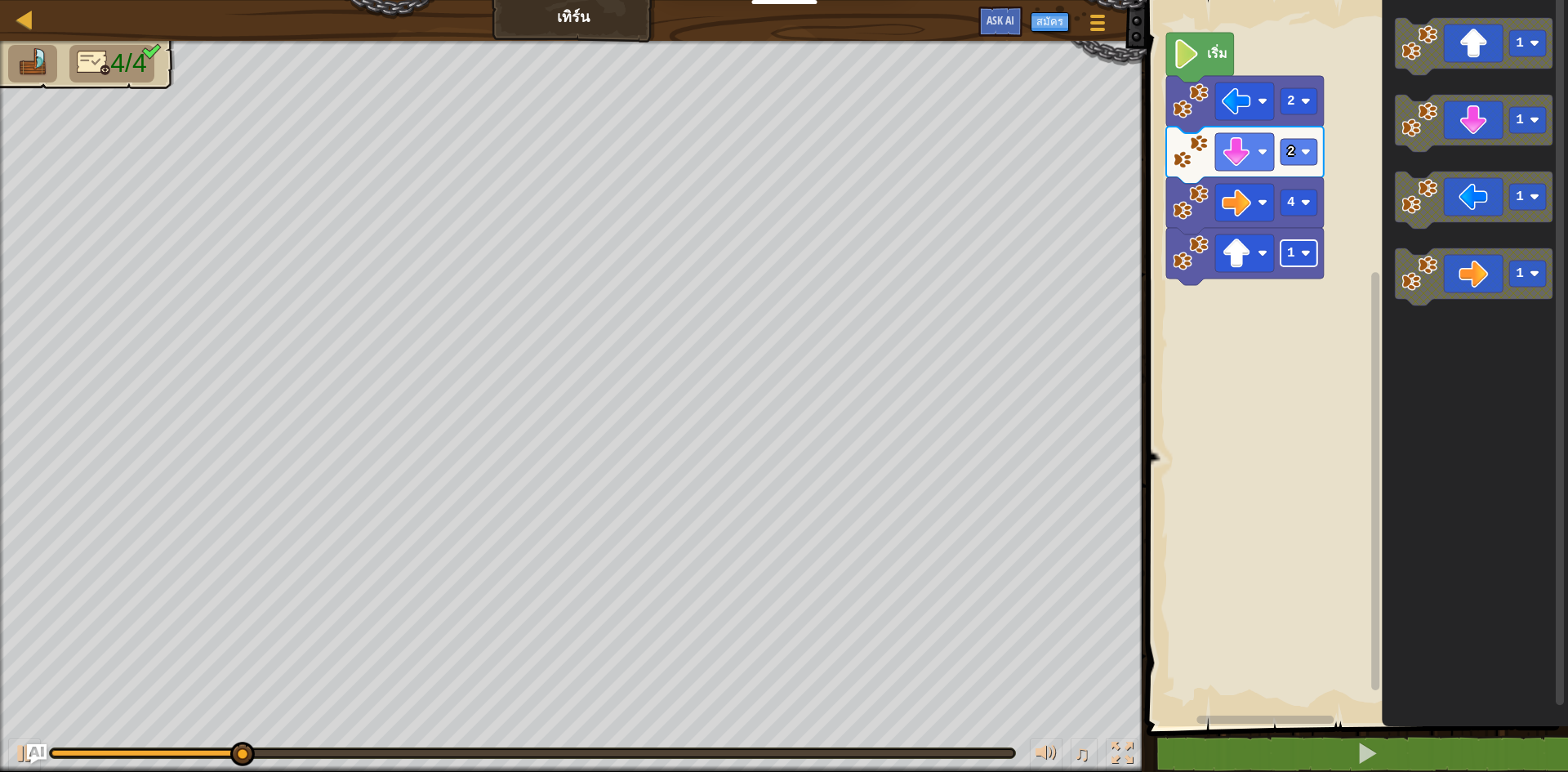
click at [1295, 263] on rect "พื้นที่ทำงาน Blockly" at bounding box center [1299, 253] width 37 height 26
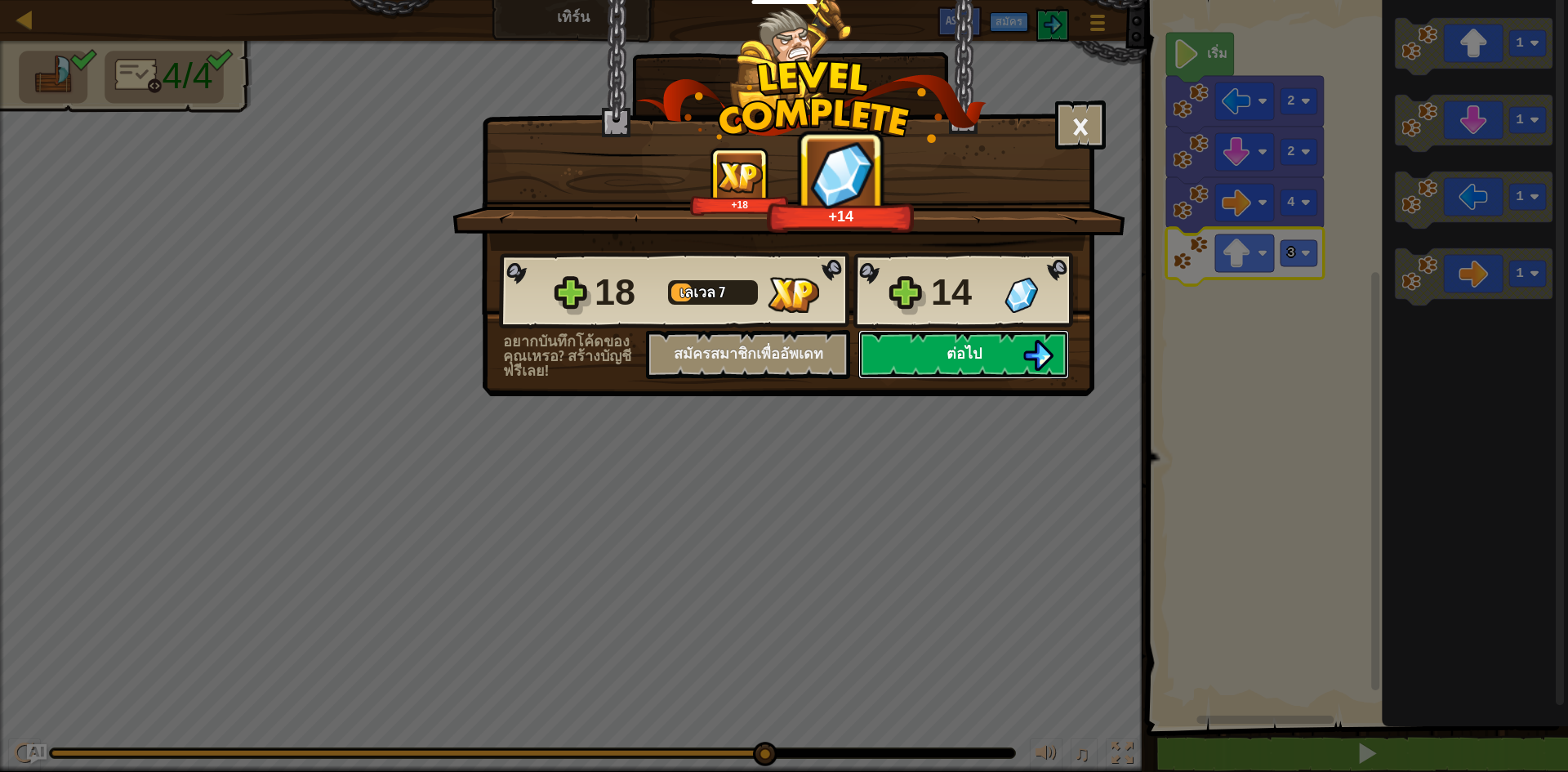
click at [950, 357] on span "ต่อไป" at bounding box center [964, 353] width 35 height 20
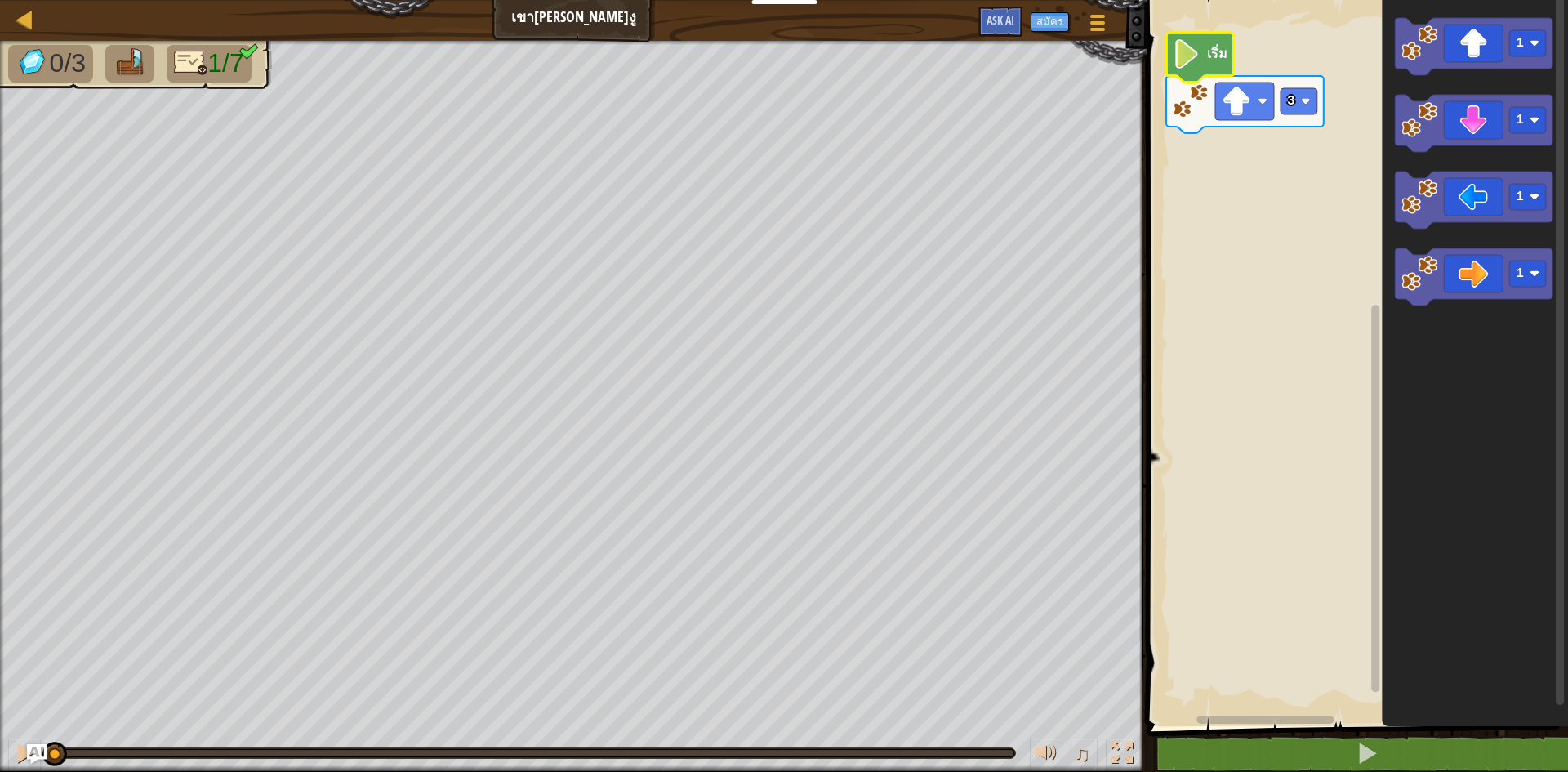
click at [1197, 51] on image "พื้นที่ทำงาน Blockly" at bounding box center [1187, 54] width 28 height 30
click at [1210, 58] on text "เริ่ม" at bounding box center [1217, 52] width 20 height 18
click at [1402, 285] on g "1" at bounding box center [1473, 276] width 157 height 57
click at [1400, 282] on icon "พื้นที่ทำงาน Blockly" at bounding box center [1473, 276] width 157 height 57
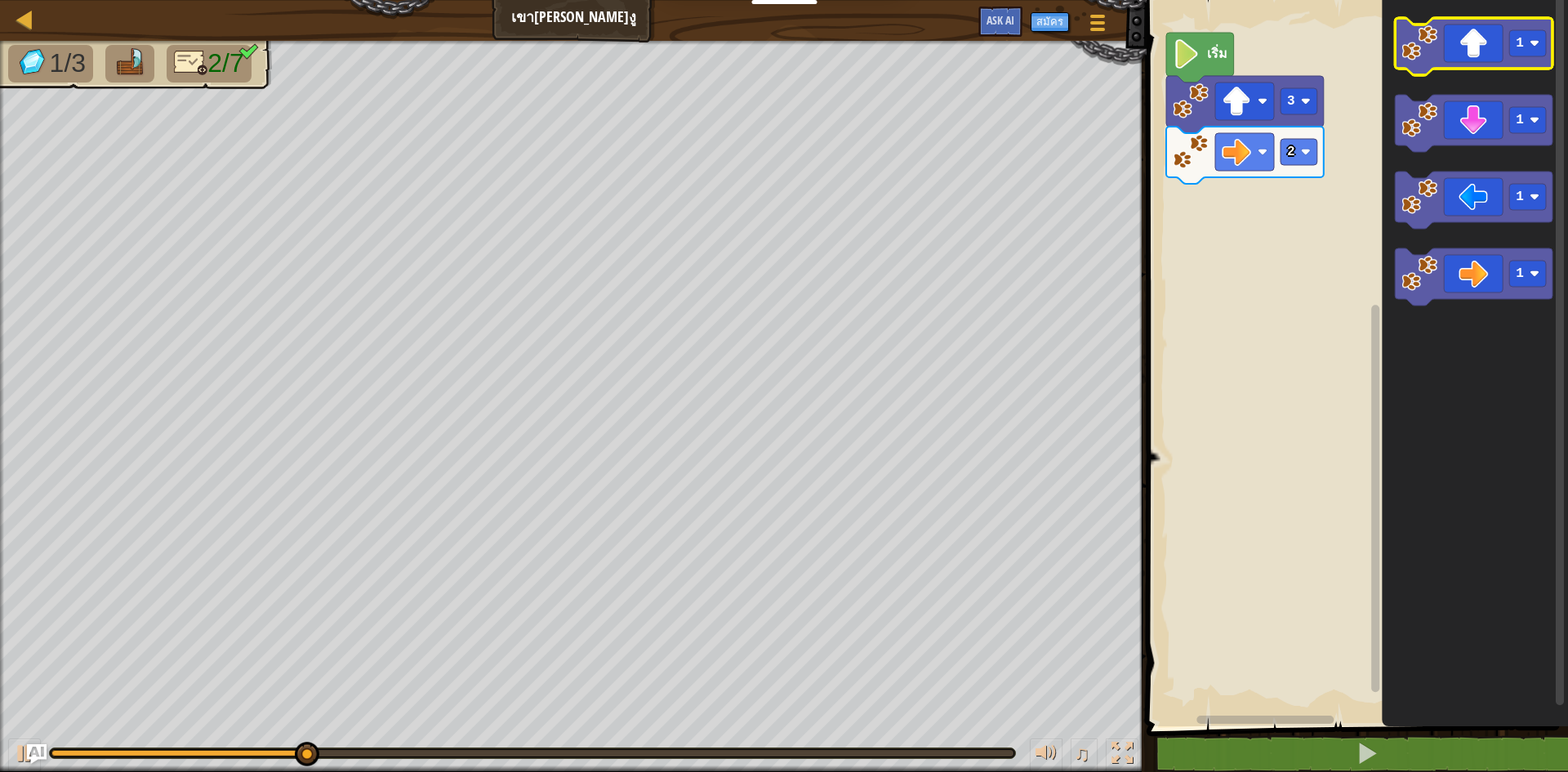
click at [1505, 40] on icon "พื้นที่ทำงาน Blockly" at bounding box center [1473, 46] width 157 height 57
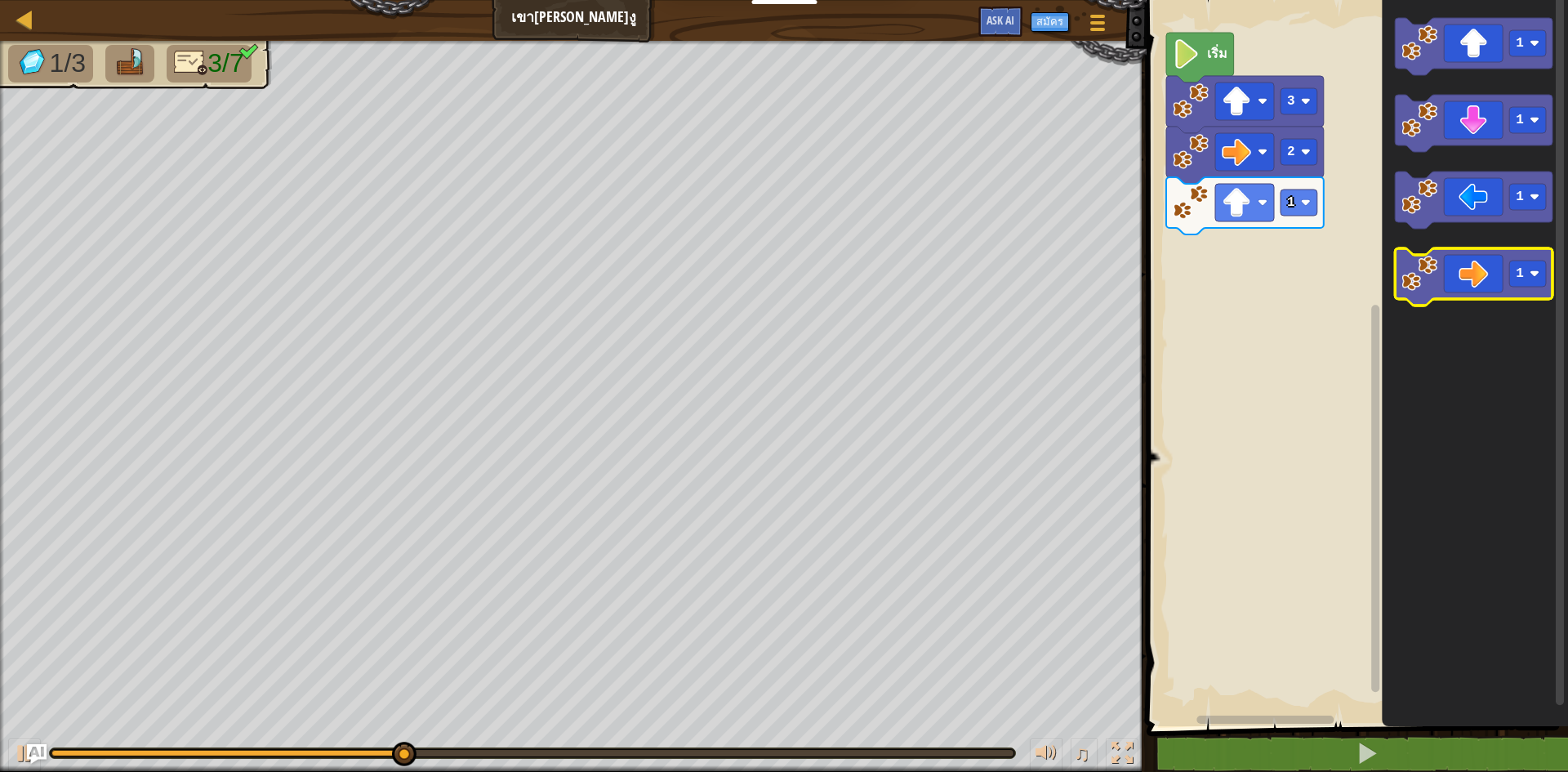
click at [1442, 294] on icon "พื้นที่ทำงาน Blockly" at bounding box center [1473, 276] width 157 height 57
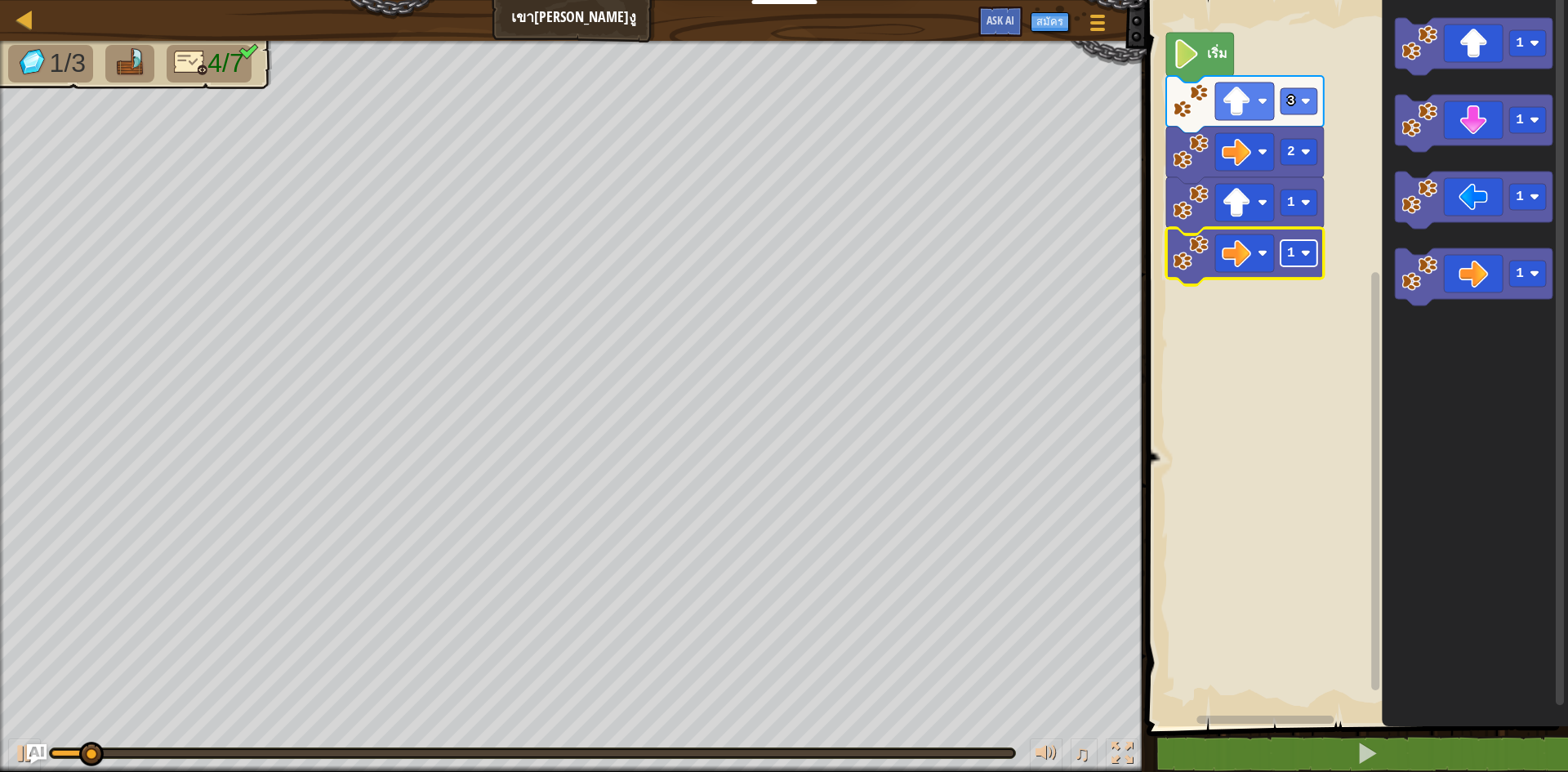
click at [1288, 257] on text "1" at bounding box center [1291, 253] width 8 height 15
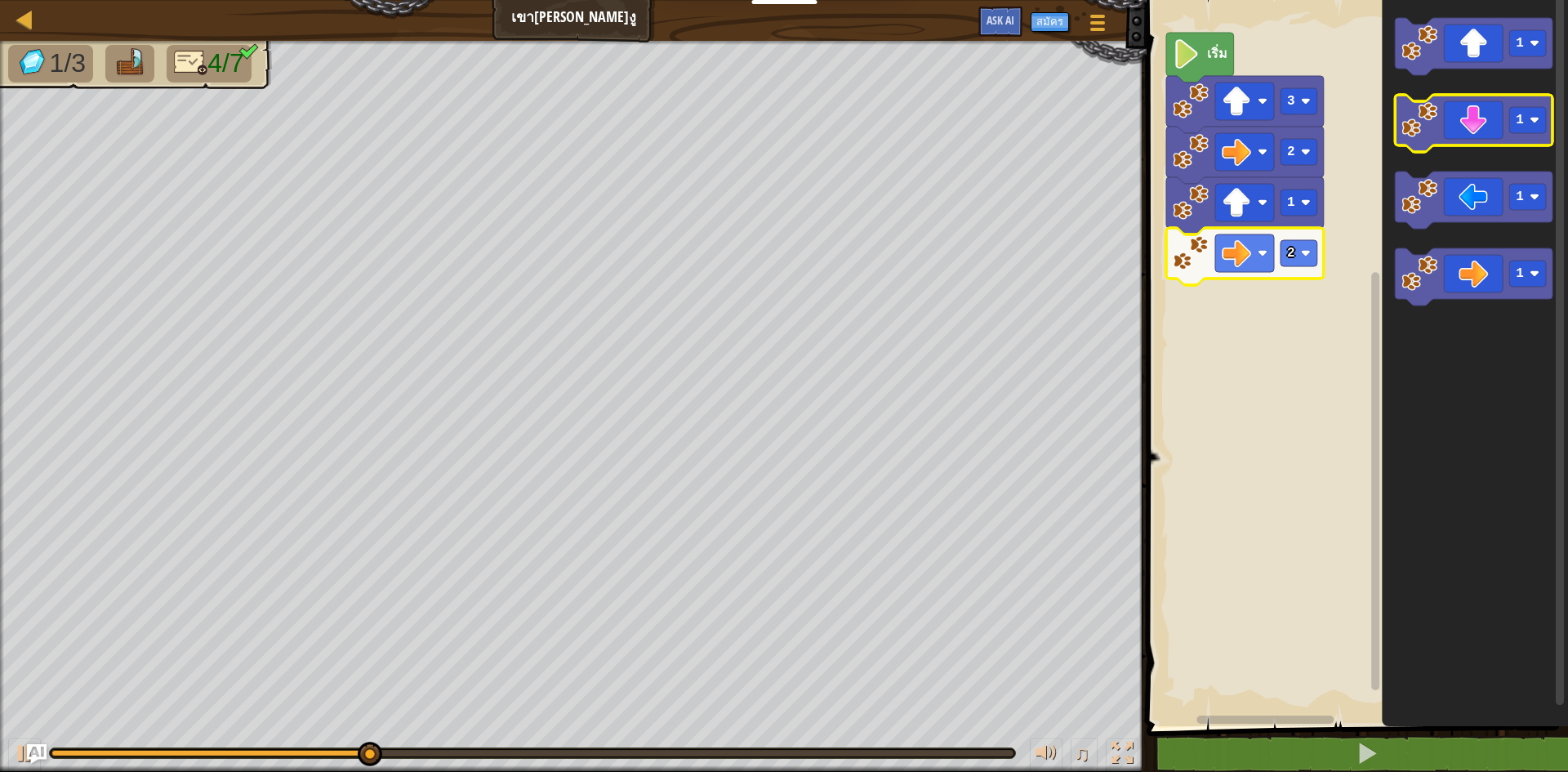
click at [1468, 149] on g "1 1 1 1" at bounding box center [1473, 161] width 157 height 287
click at [1468, 149] on rect "พื้นที่ทำงาน Blockly" at bounding box center [1473, 123] width 157 height 57
click at [1296, 260] on rect "พื้นที่ทำงาน Blockly" at bounding box center [1299, 253] width 37 height 26
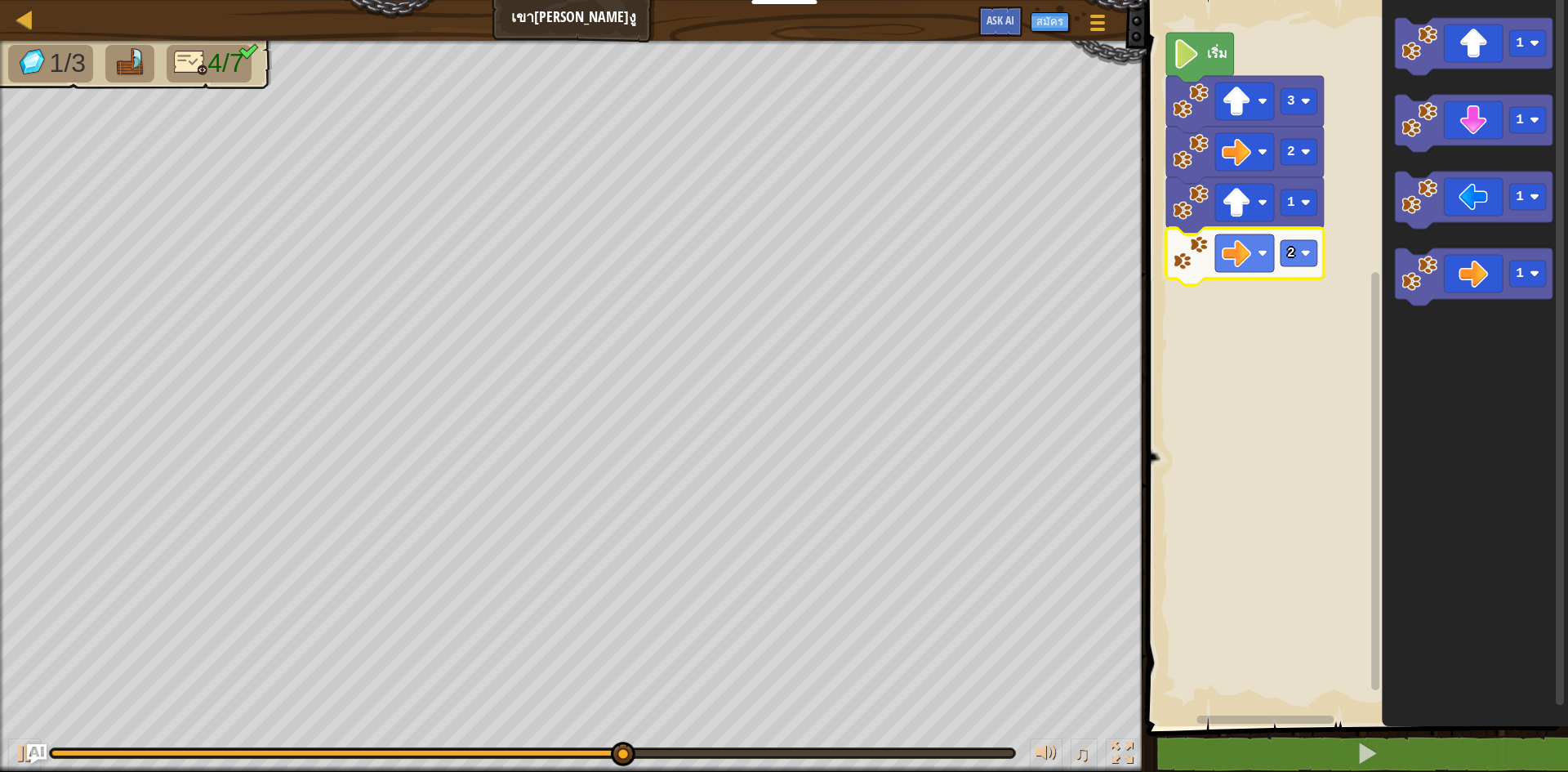
click at [1349, 237] on rect "พื้นที่ทำงาน Blockly" at bounding box center [1354, 358] width 426 height 734
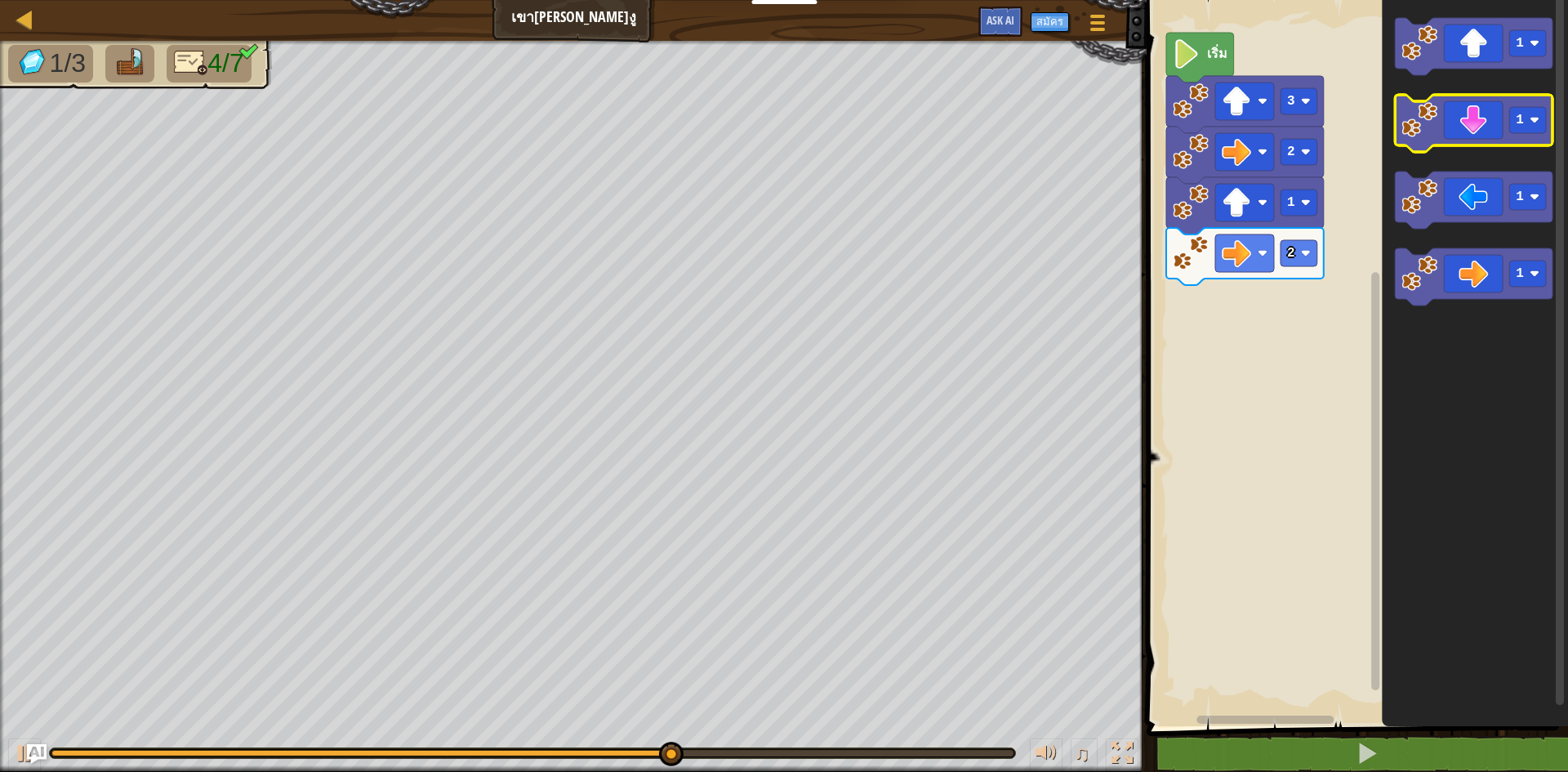
click at [1455, 123] on icon "พื้นที่ทำงาน Blockly" at bounding box center [1473, 123] width 157 height 57
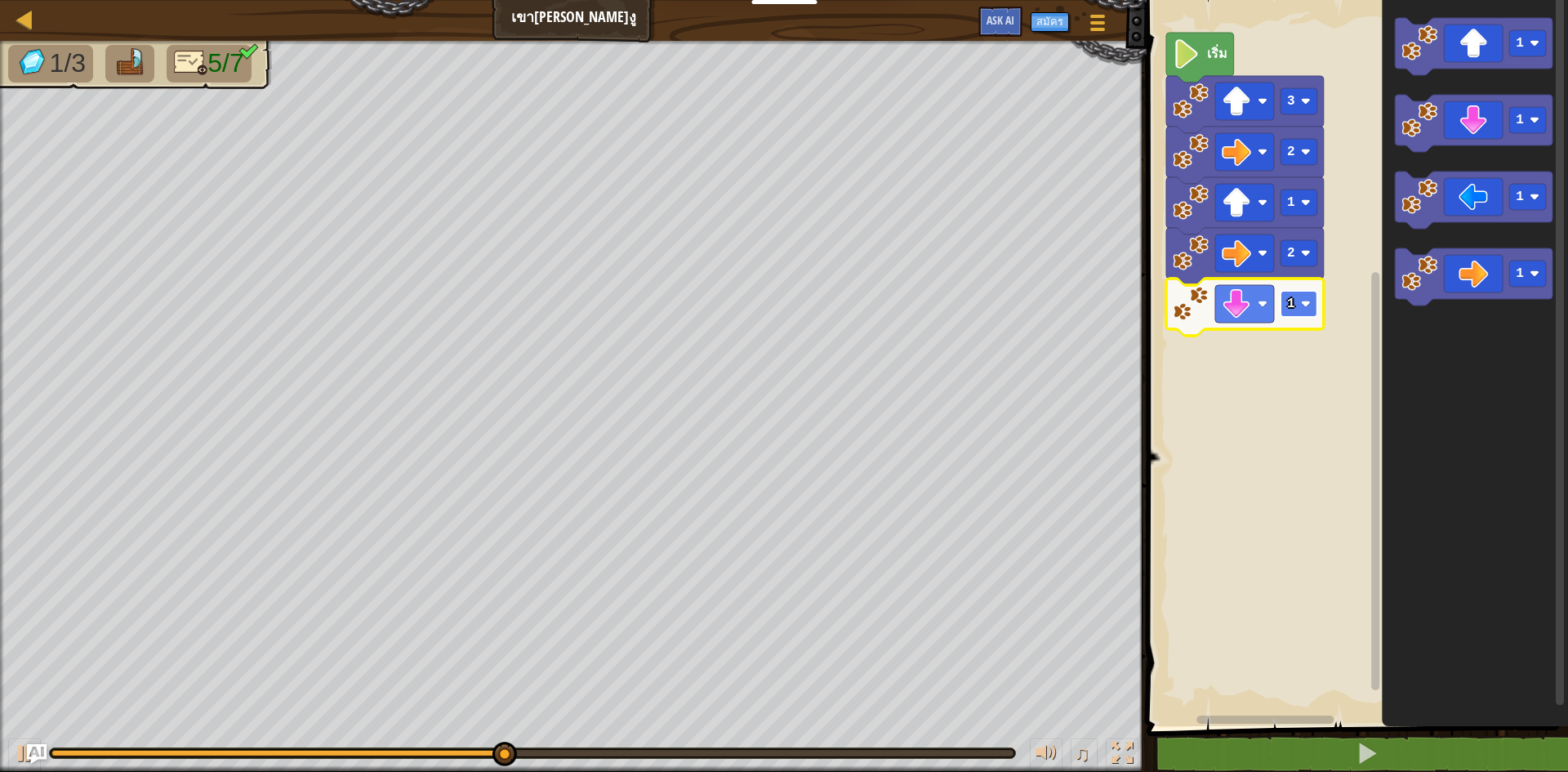
click at [1290, 304] on text "1" at bounding box center [1291, 304] width 8 height 15
click at [1471, 291] on icon "พื้นที่ทำงาน Blockly" at bounding box center [1473, 276] width 157 height 57
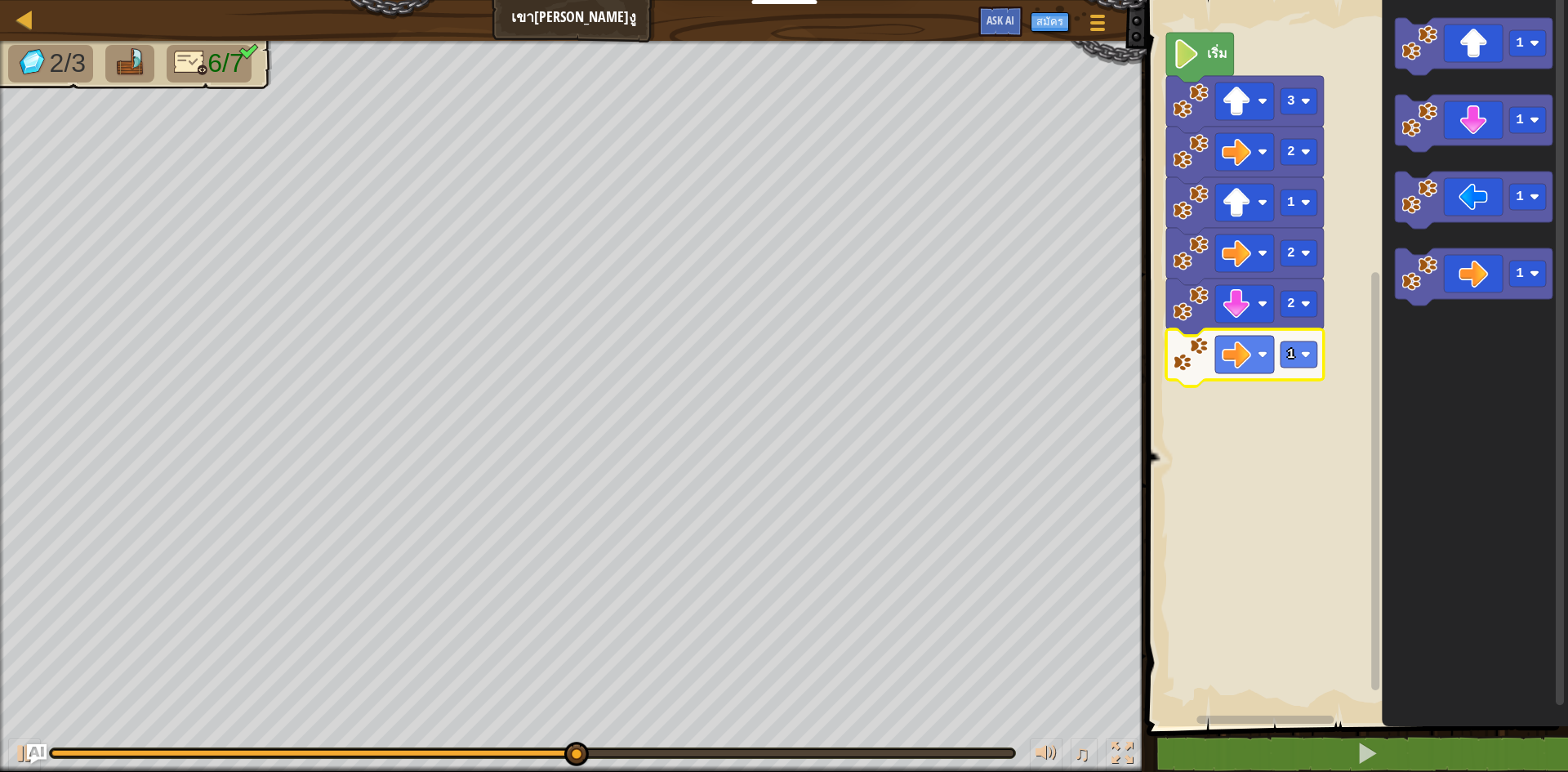
click at [1301, 342] on g "1" at bounding box center [1244, 357] width 157 height 57
click at [1303, 352] on image "พื้นที่ทำงาน Blockly" at bounding box center [1306, 354] width 10 height 10
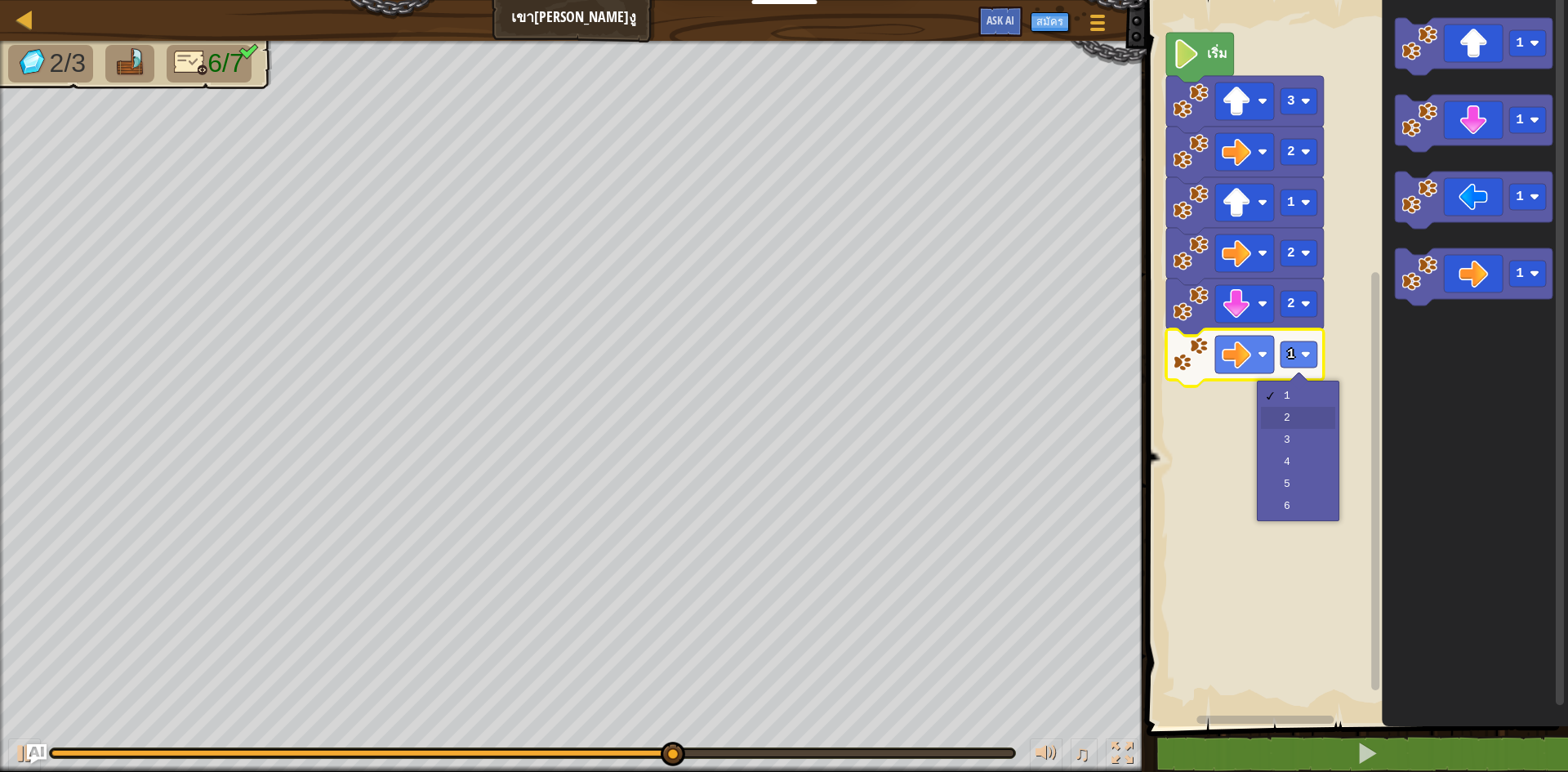
drag, startPoint x: 1295, startPoint y: 411, endPoint x: 1408, endPoint y: 295, distance: 161.9
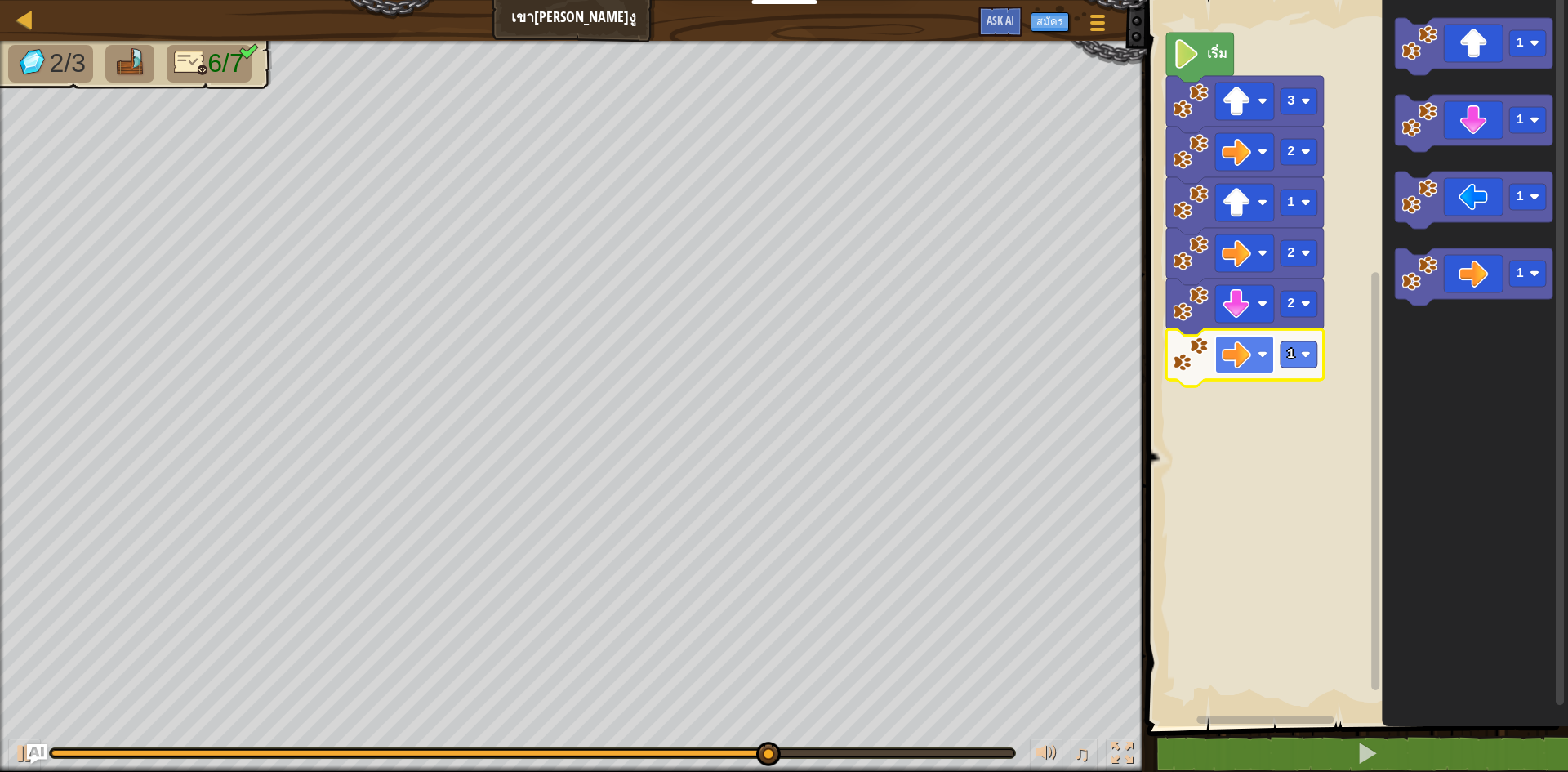
click at [1266, 371] on rect "พื้นที่ทำงาน Blockly" at bounding box center [1243, 354] width 59 height 37
click at [1306, 365] on rect "พื้นที่ทำงาน Blockly" at bounding box center [1299, 354] width 37 height 26
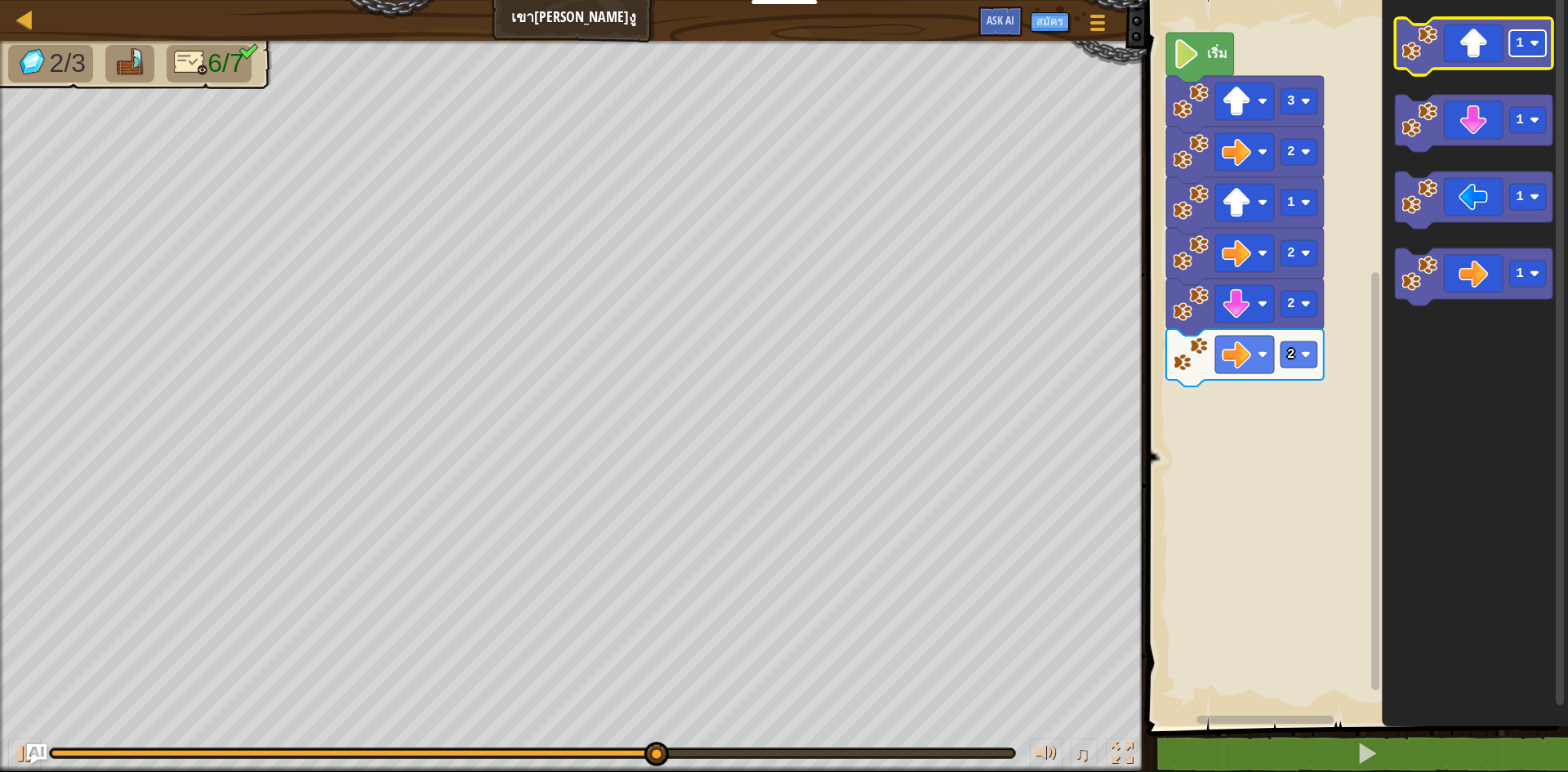
click at [1516, 47] on g "1" at bounding box center [1527, 43] width 37 height 26
click at [1481, 56] on icon "พื้นที่ทำงาน Blockly" at bounding box center [1473, 46] width 157 height 57
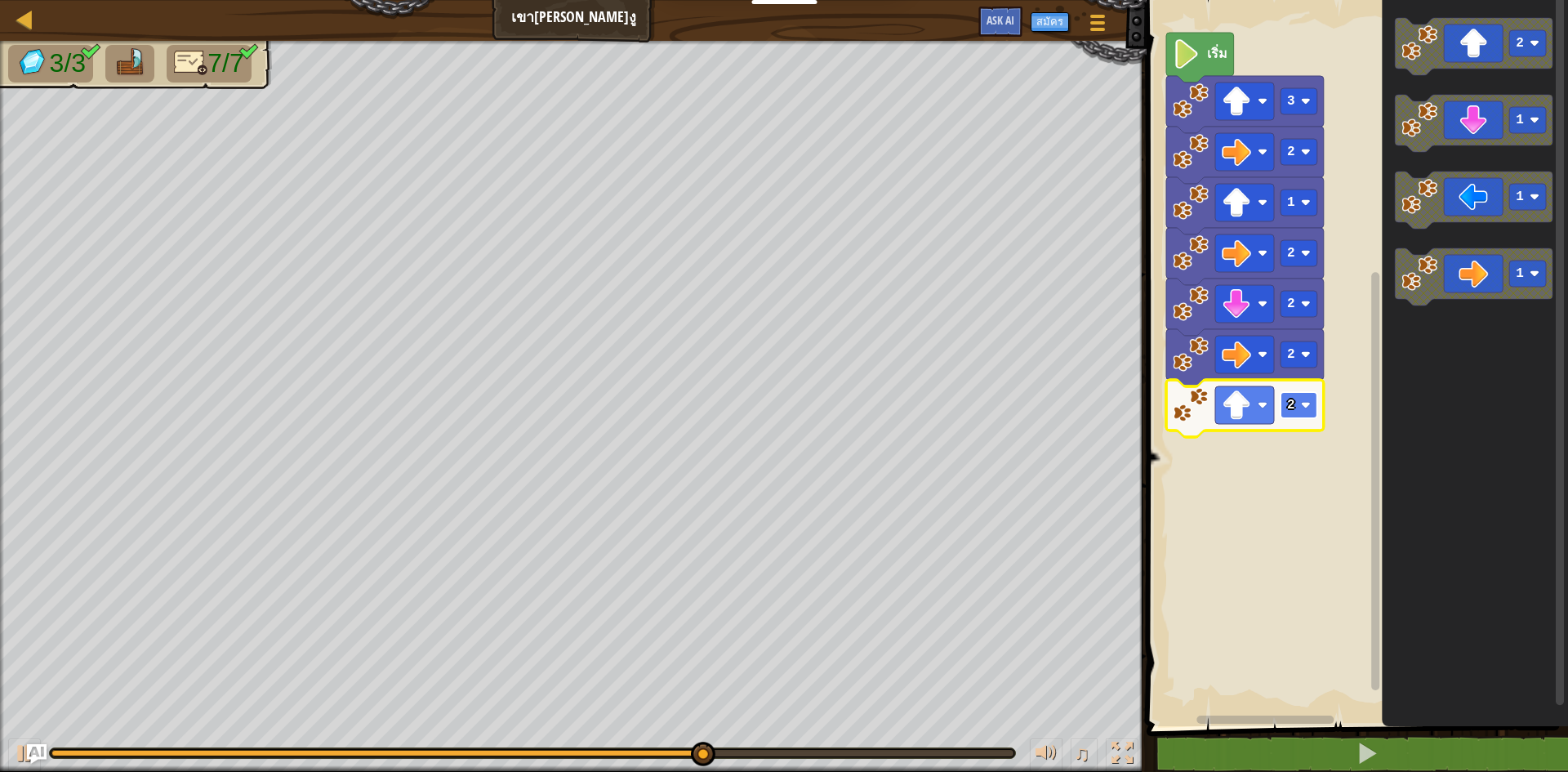
click at [1301, 414] on rect "พื้นที่ทำงาน Blockly" at bounding box center [1299, 405] width 37 height 26
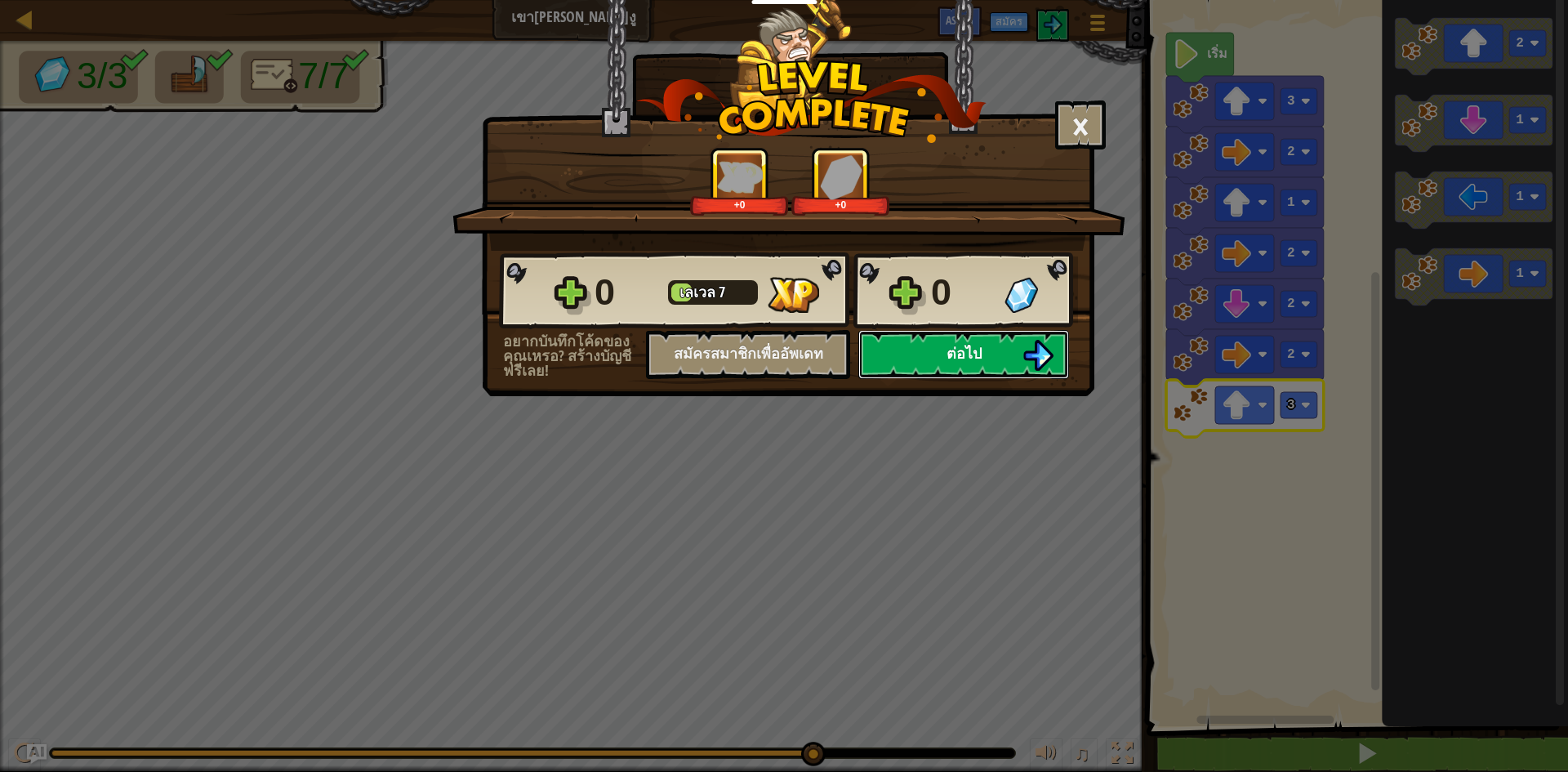
click at [974, 368] on button "ต่อไป" at bounding box center [963, 354] width 211 height 49
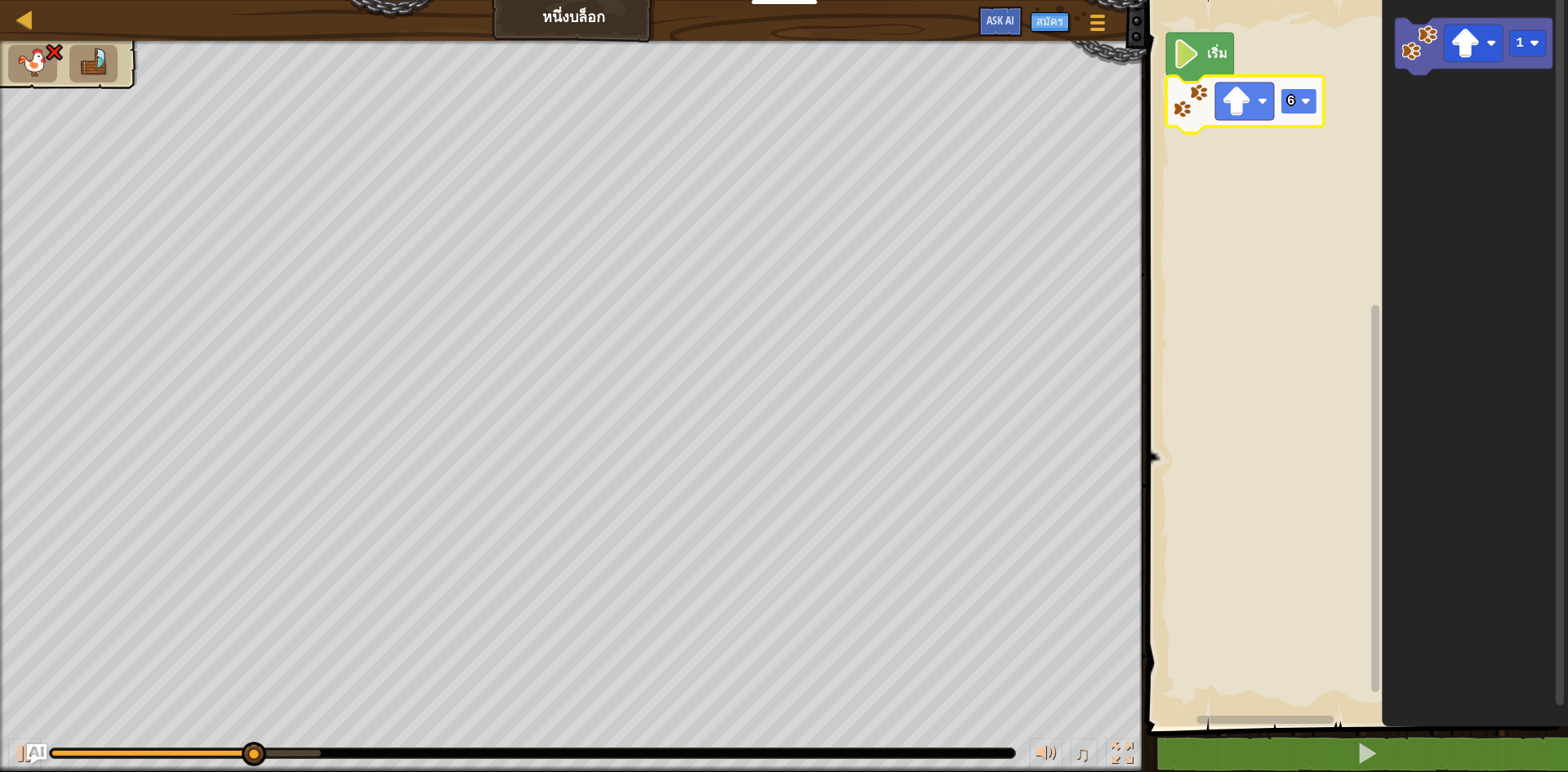
click at [1294, 102] on text "6" at bounding box center [1291, 101] width 8 height 15
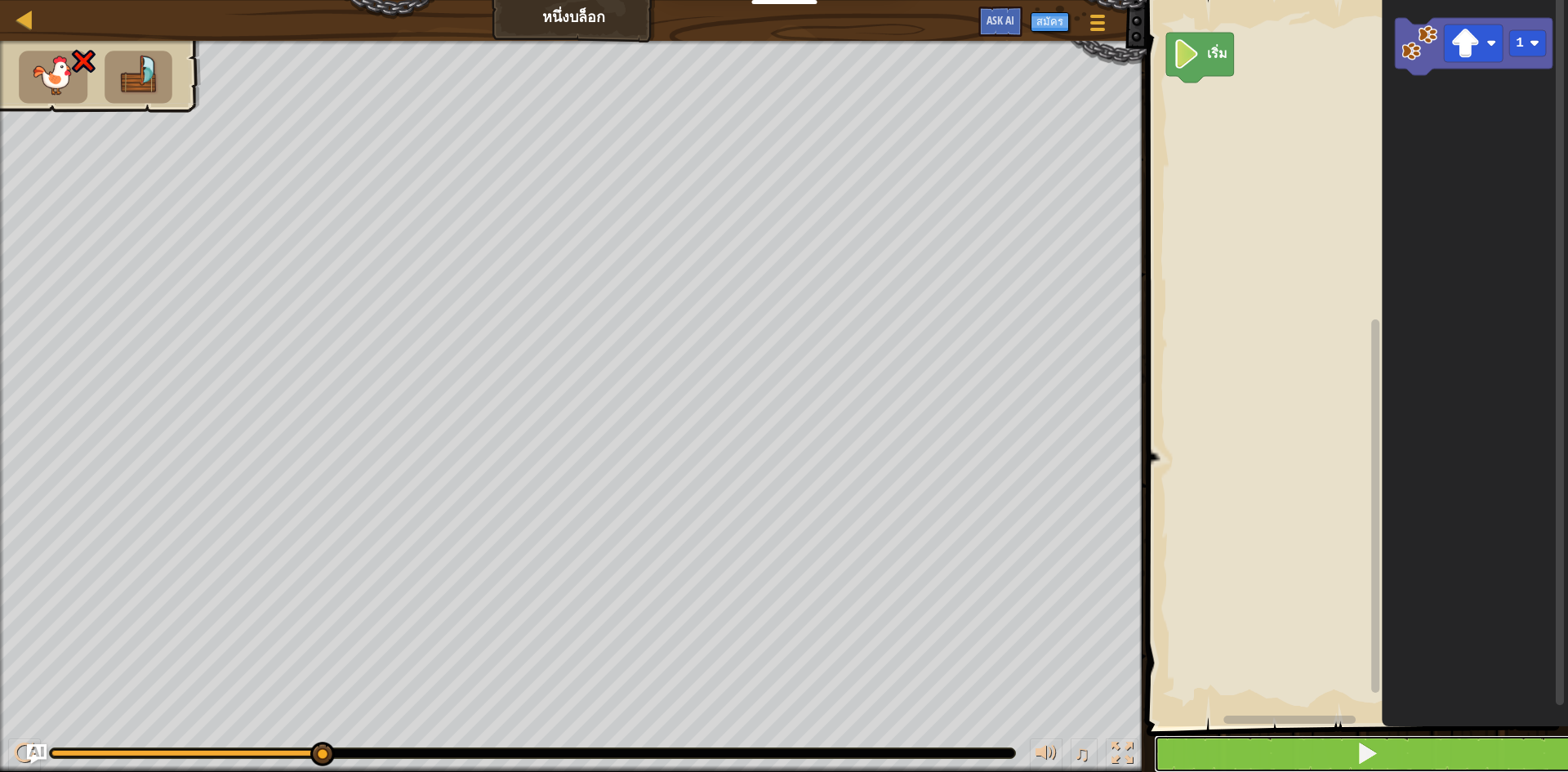
click at [1335, 744] on button at bounding box center [1367, 753] width 426 height 37
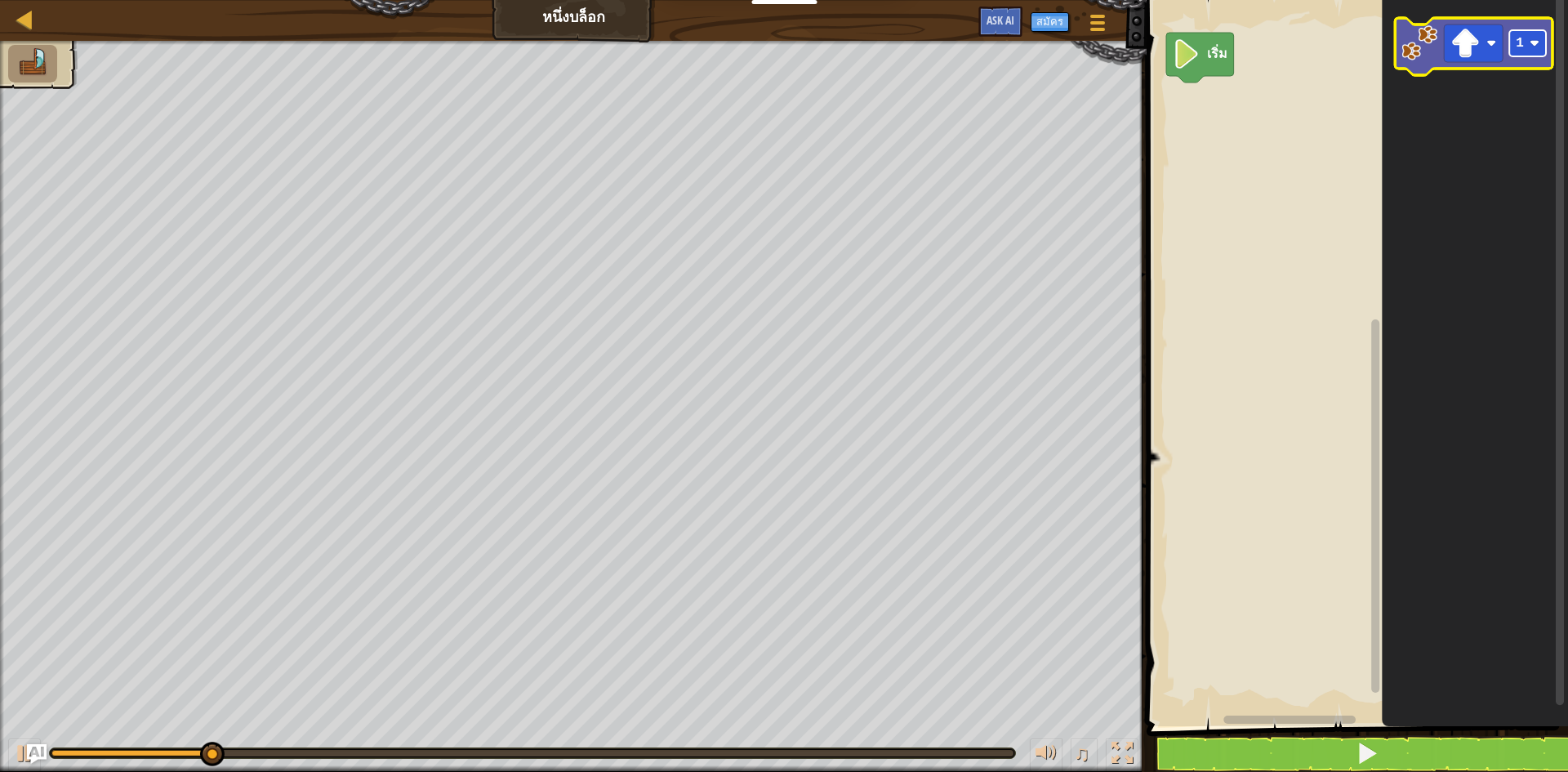
click at [1516, 55] on rect "พื้นที่ทำงาน Blockly" at bounding box center [1527, 43] width 37 height 26
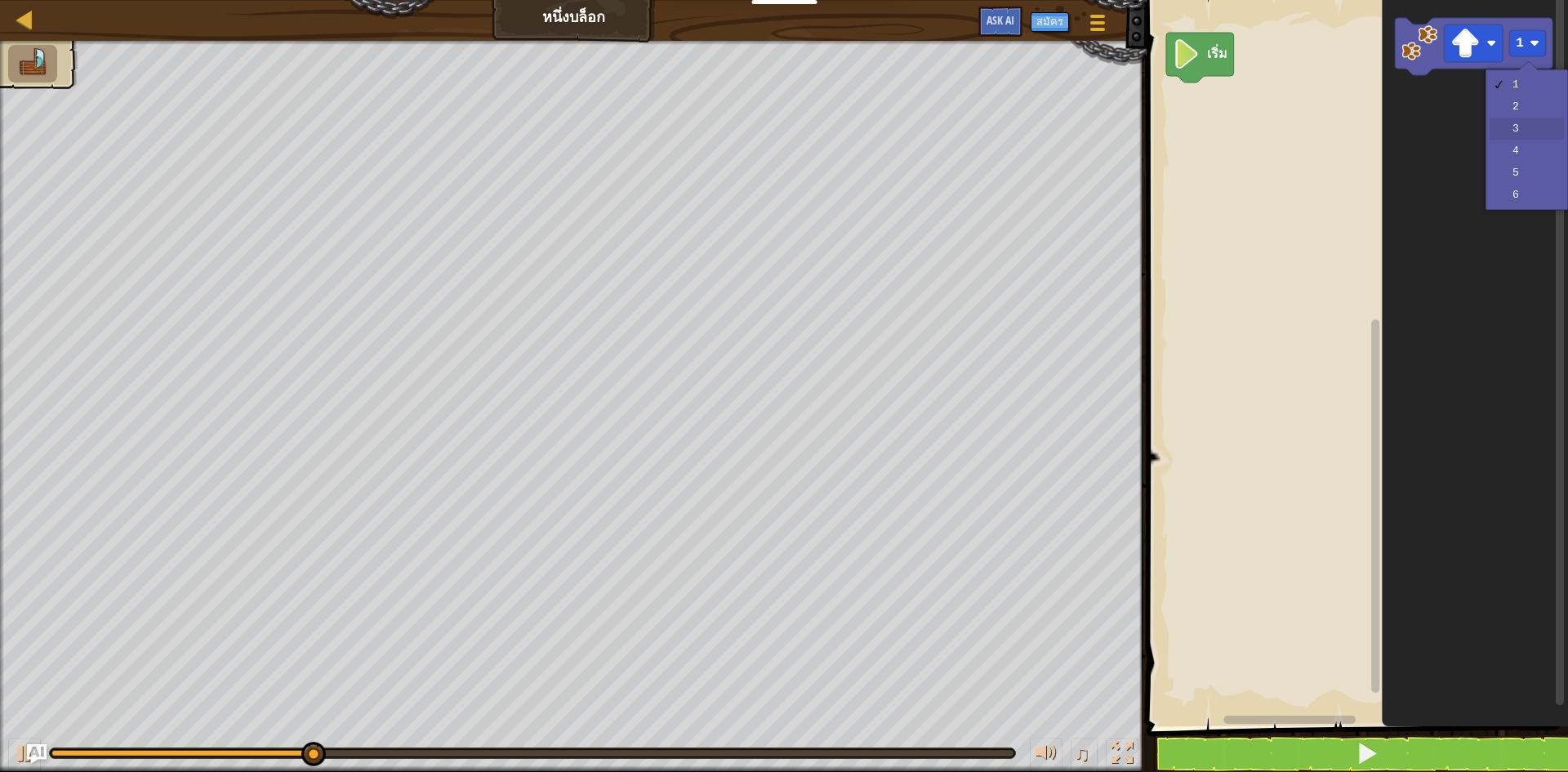
drag, startPoint x: 1508, startPoint y: 119, endPoint x: 1554, endPoint y: 46, distance: 86.3
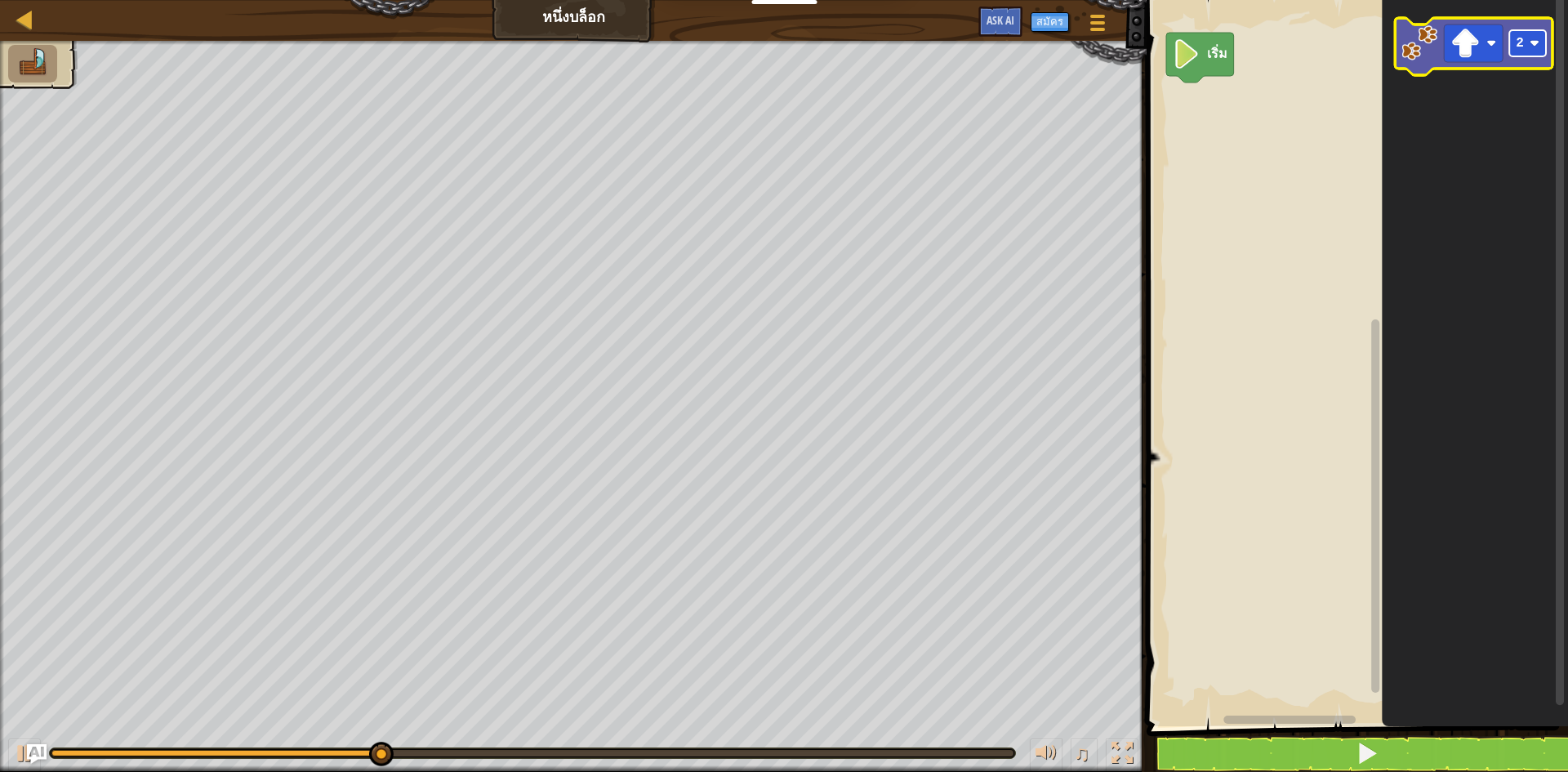
click at [1516, 55] on rect "พื้นที่ทำงาน Blockly" at bounding box center [1527, 43] width 37 height 26
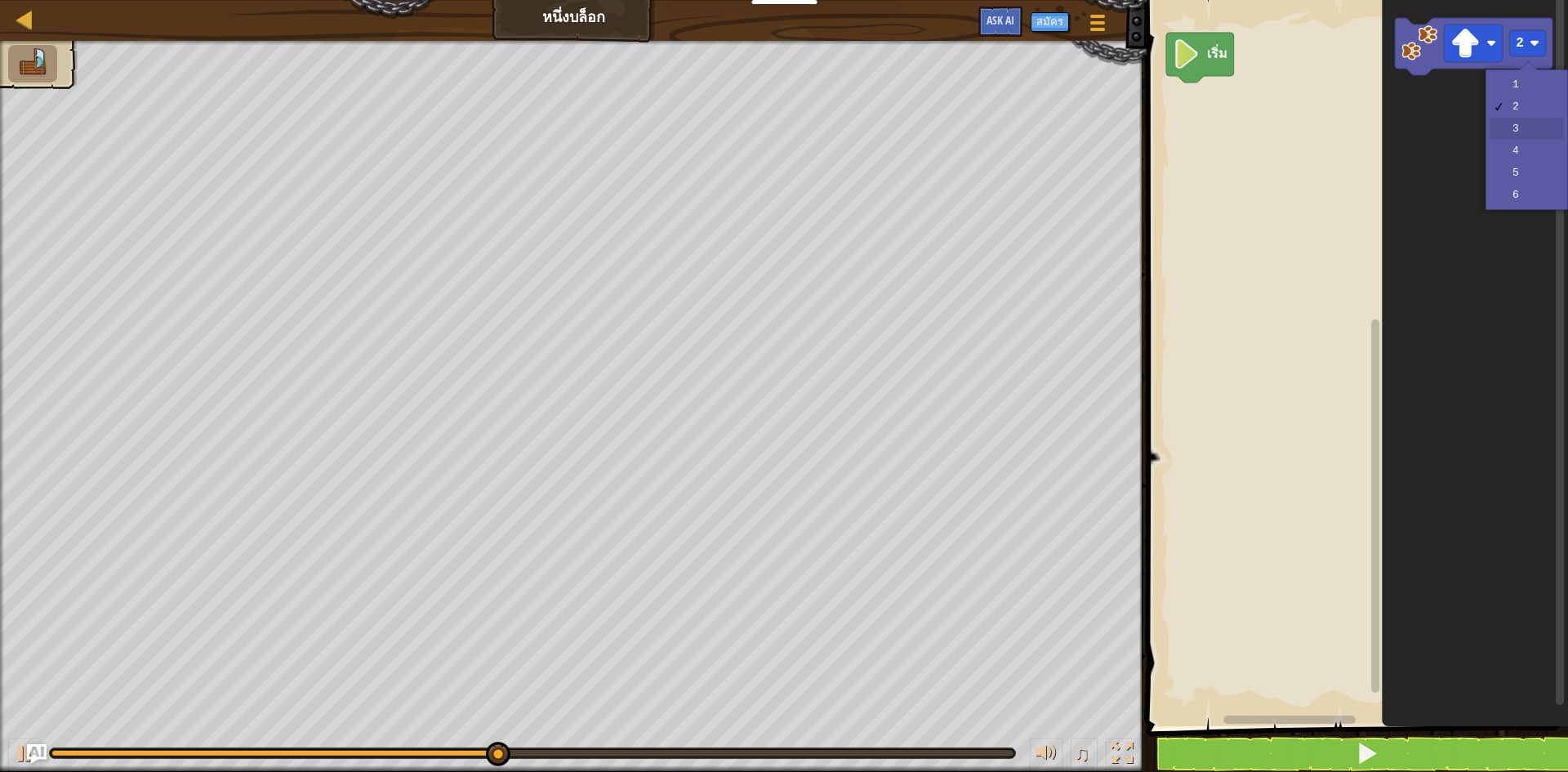
drag, startPoint x: 1517, startPoint y: 125, endPoint x: 1517, endPoint y: 92, distance: 33.0
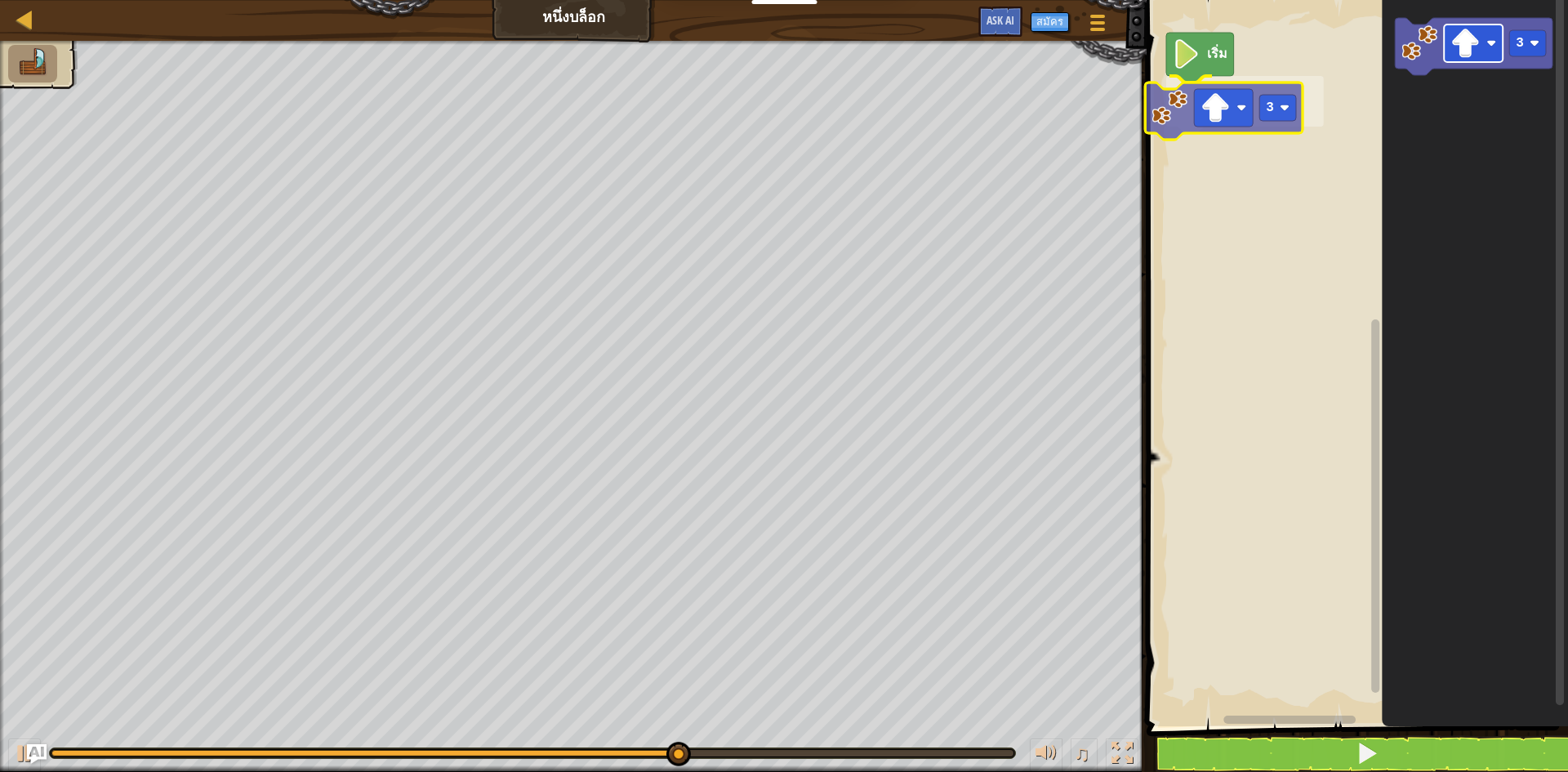
click at [1255, 124] on div "เริ่ม 3 3 3" at bounding box center [1354, 358] width 426 height 734
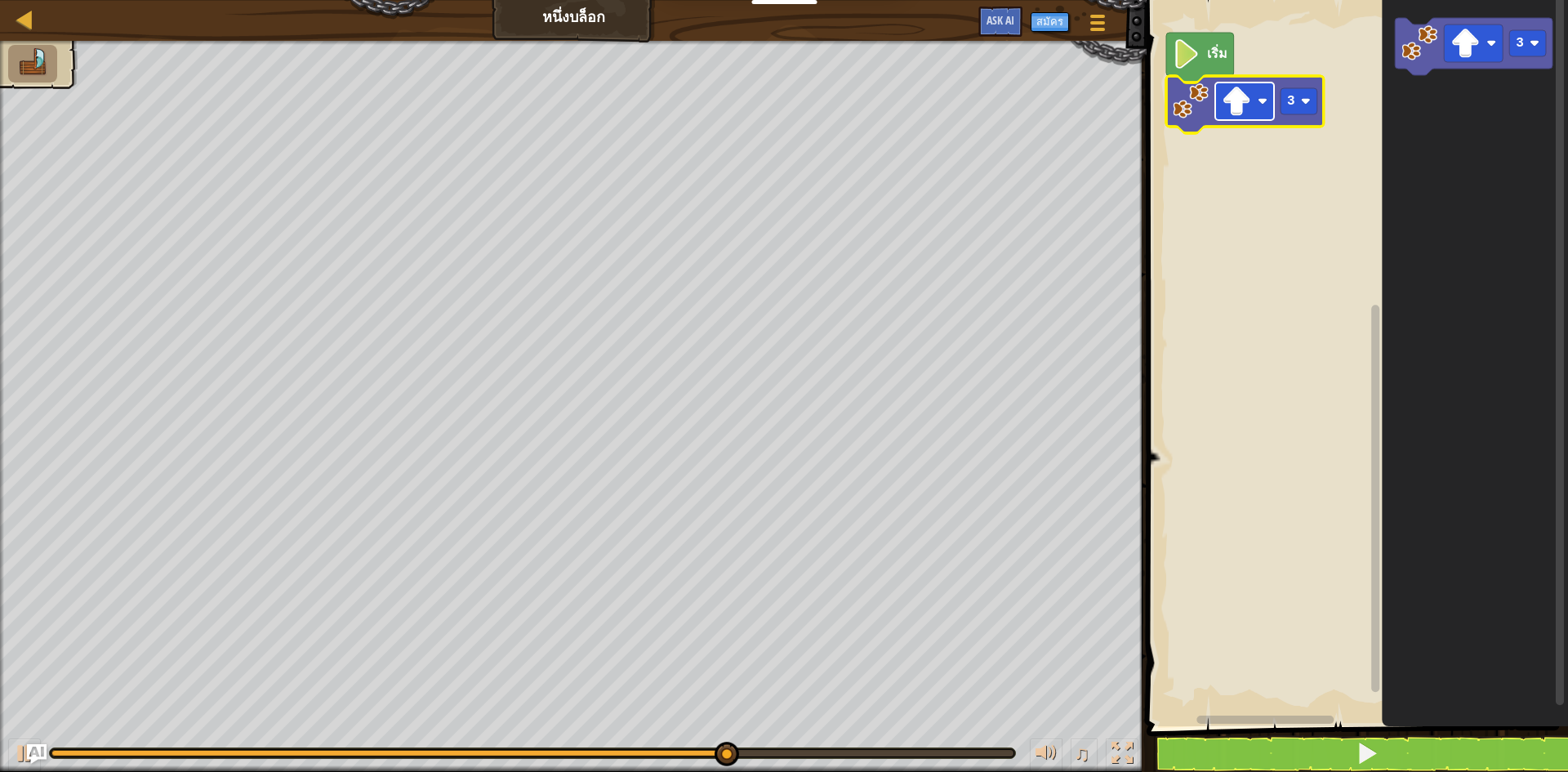
click at [1240, 117] on rect "พื้นที่ทำงาน Blockly" at bounding box center [1243, 101] width 59 height 37
click at [1352, 250] on rect "พื้นที่ทำงาน Blockly" at bounding box center [1354, 358] width 426 height 734
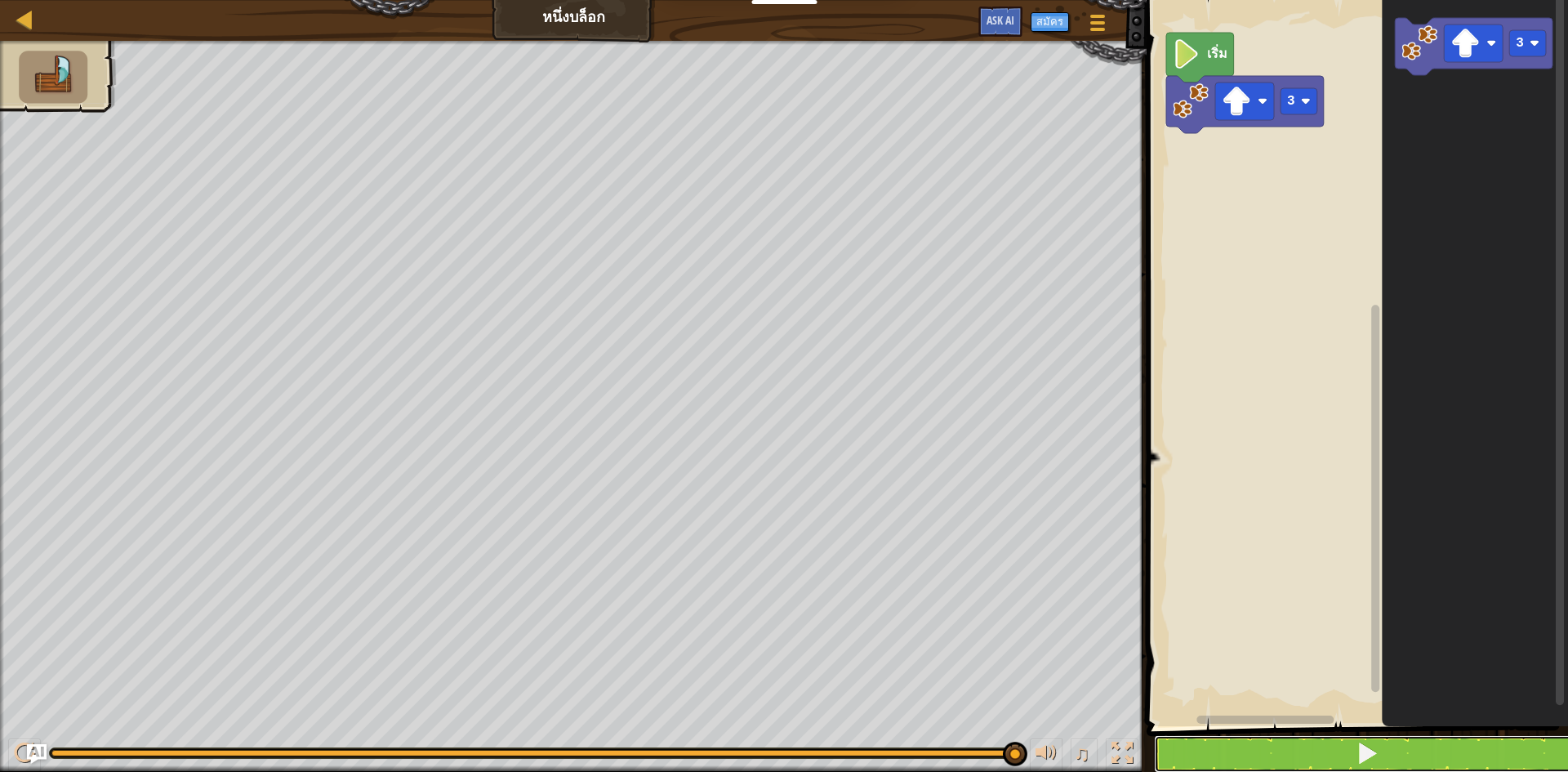
click at [1322, 737] on button at bounding box center [1367, 753] width 426 height 37
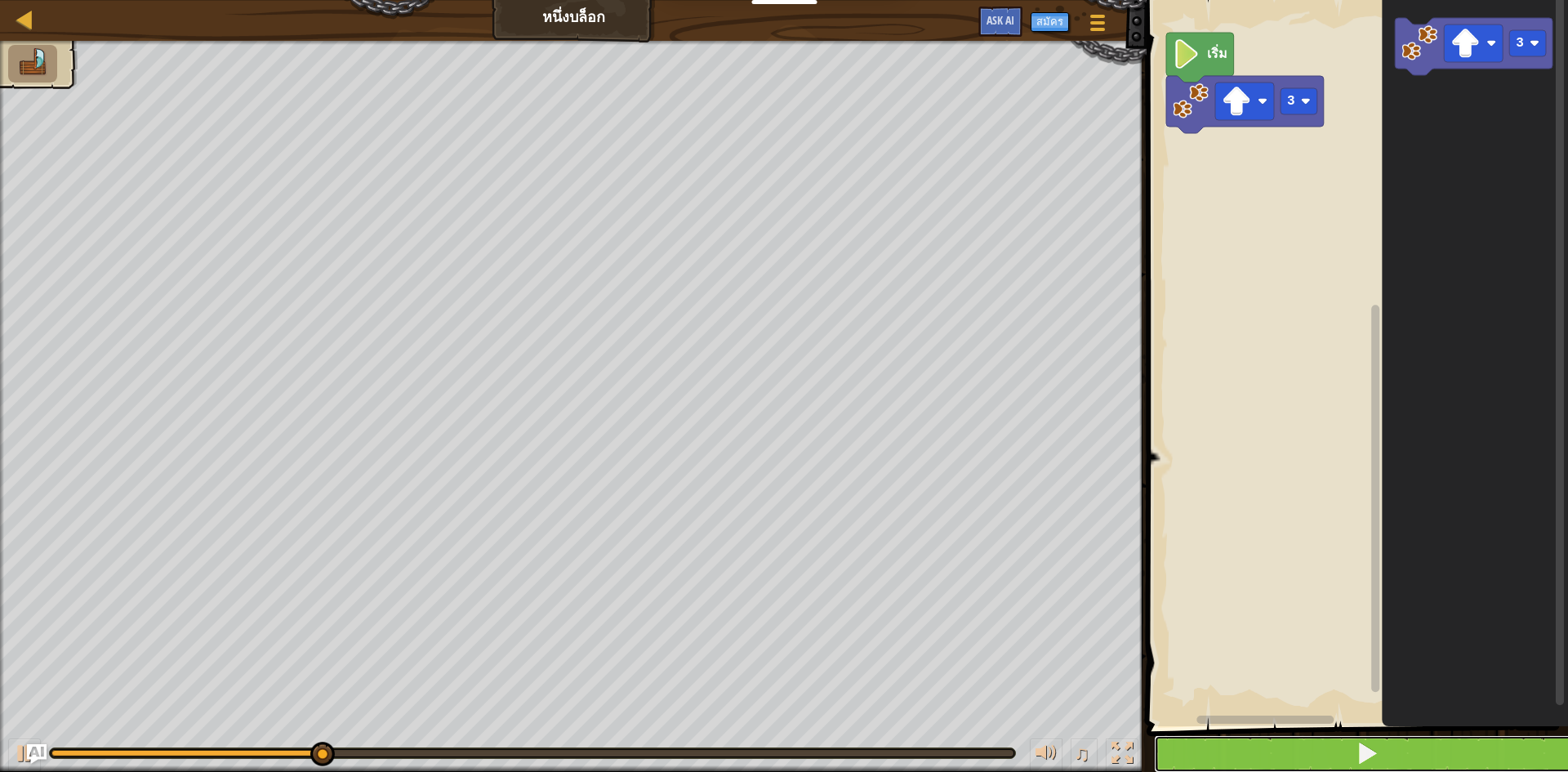
click at [1267, 744] on button at bounding box center [1367, 753] width 426 height 37
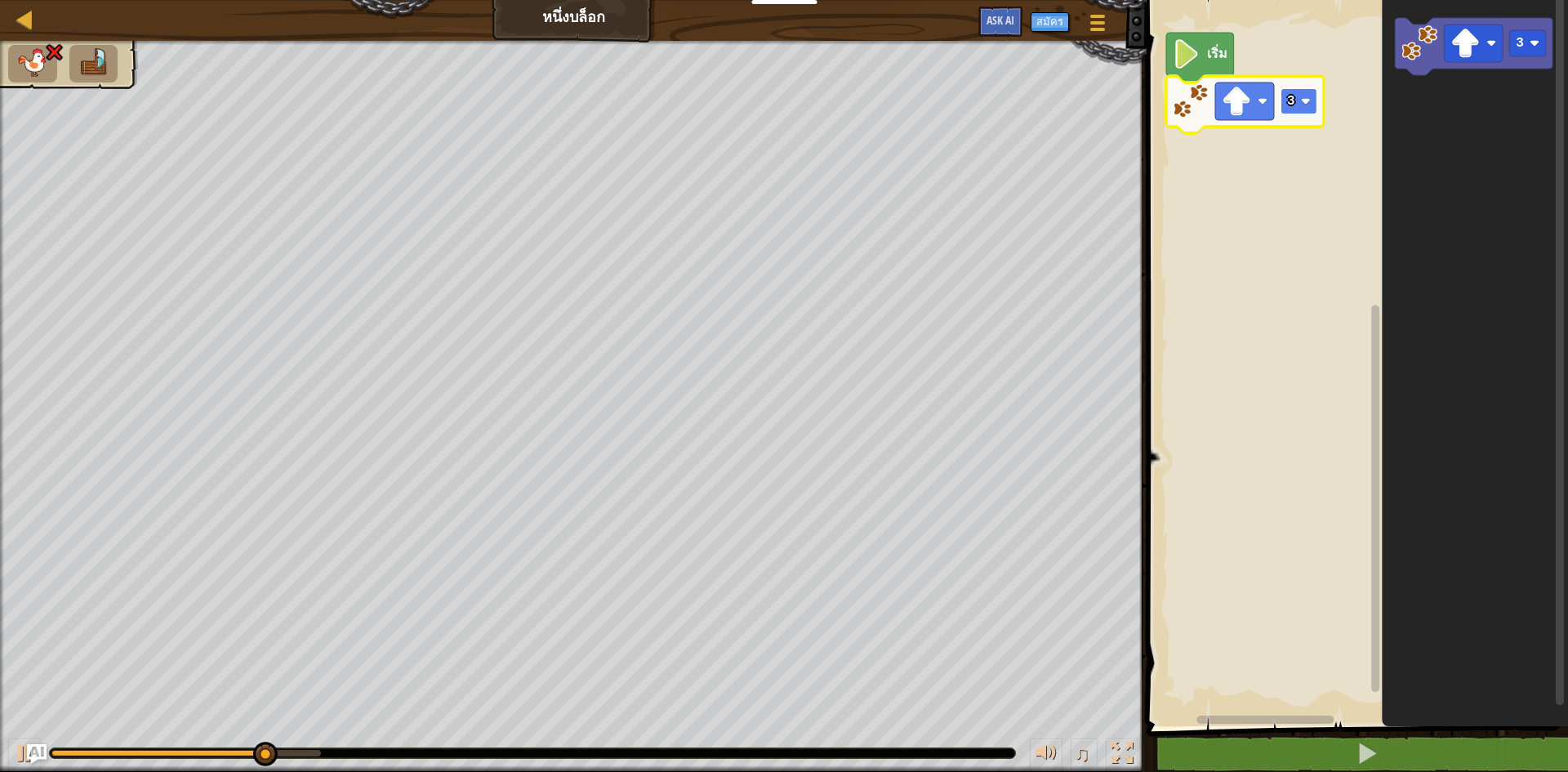
click at [1306, 102] on image "พื้นที่ทำงาน Blockly" at bounding box center [1306, 101] width 10 height 10
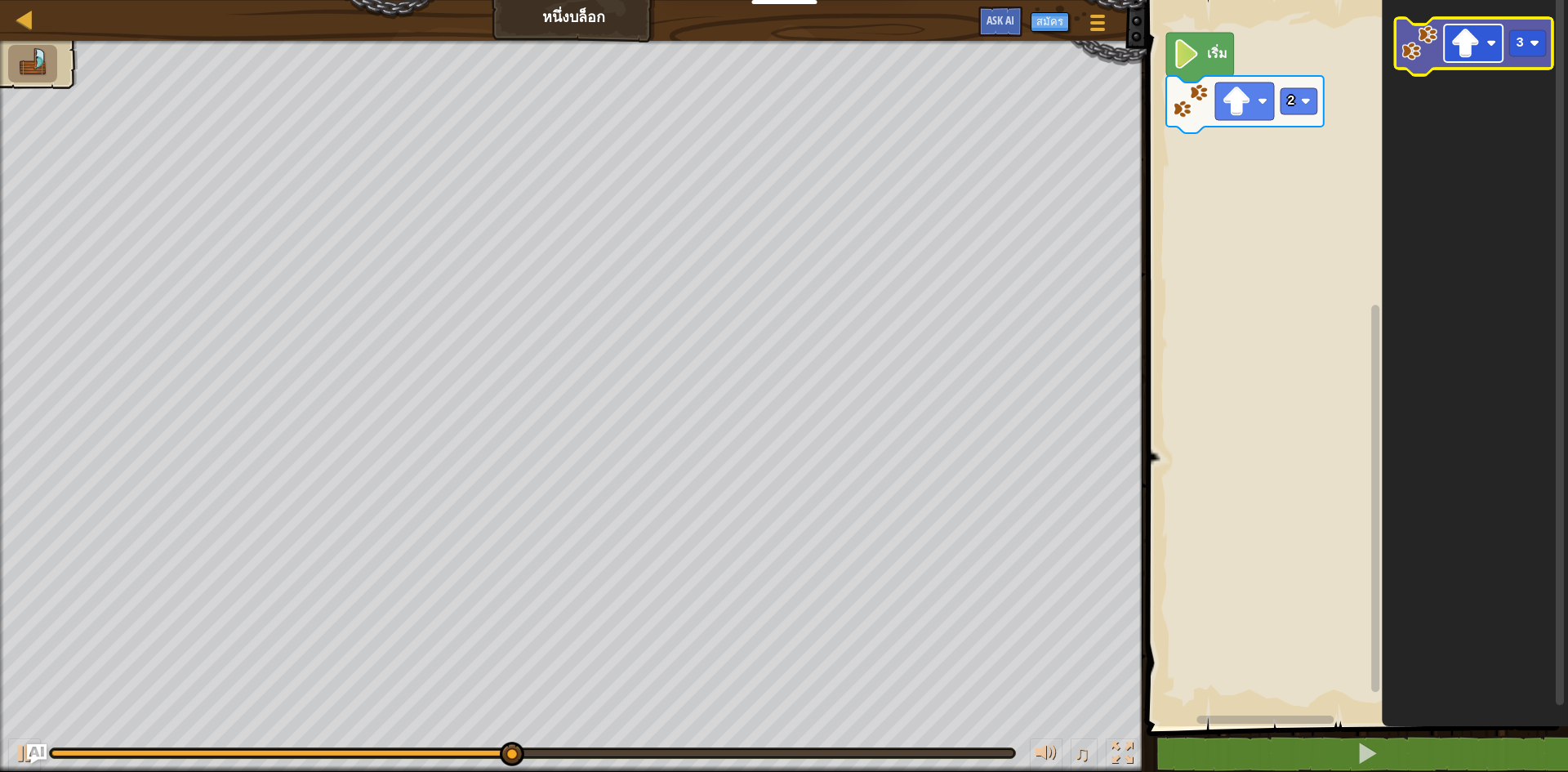
click at [1461, 48] on image "พื้นที่ทำงาน Blockly" at bounding box center [1465, 44] width 30 height 30
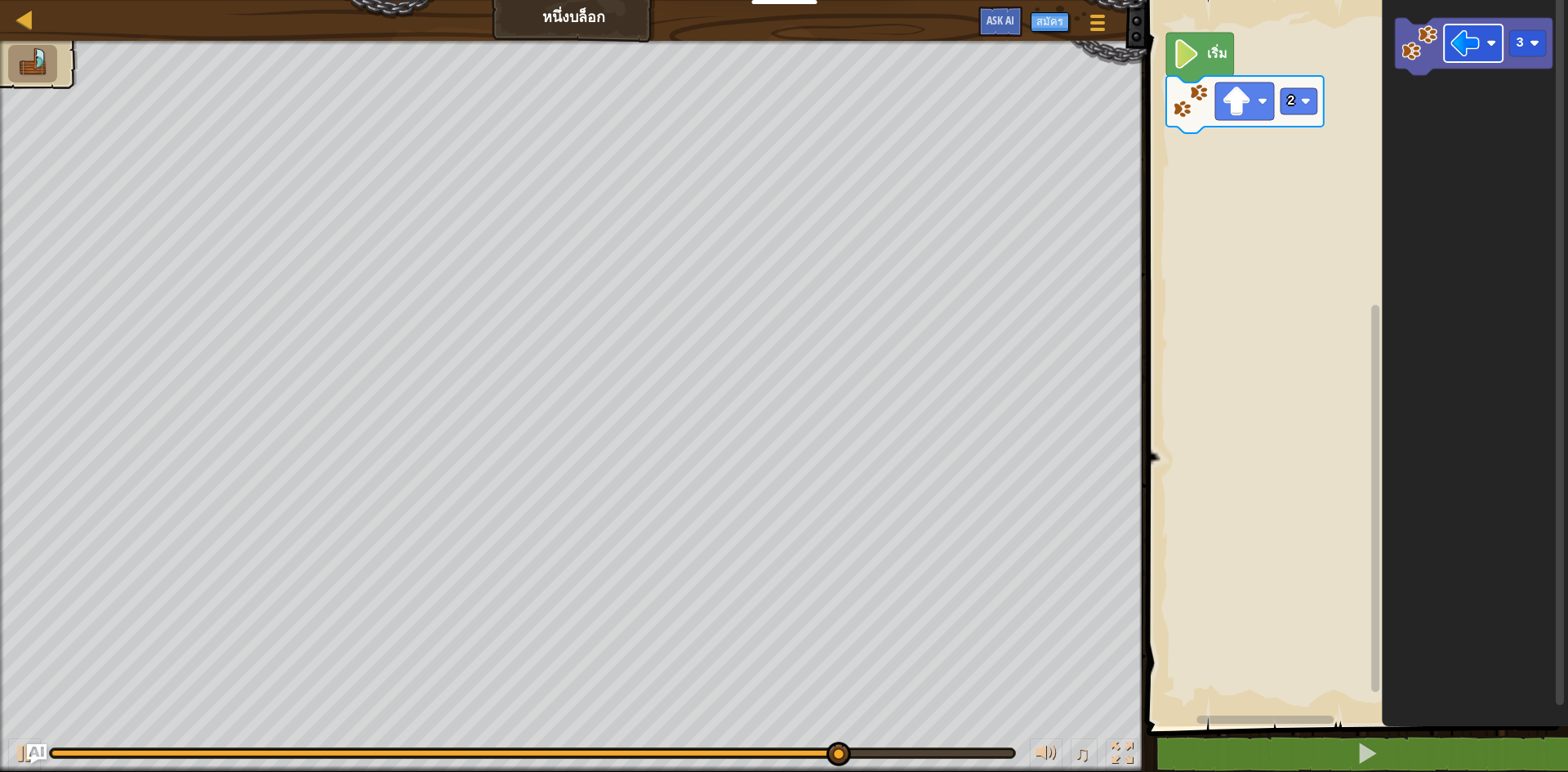
click at [1455, 24] on rect "พื้นที่ทำงาน Blockly" at bounding box center [1472, 43] width 59 height 37
click at [1421, 94] on icon "3" at bounding box center [1475, 358] width 186 height 734
click at [1391, 98] on icon "3" at bounding box center [1475, 358] width 186 height 734
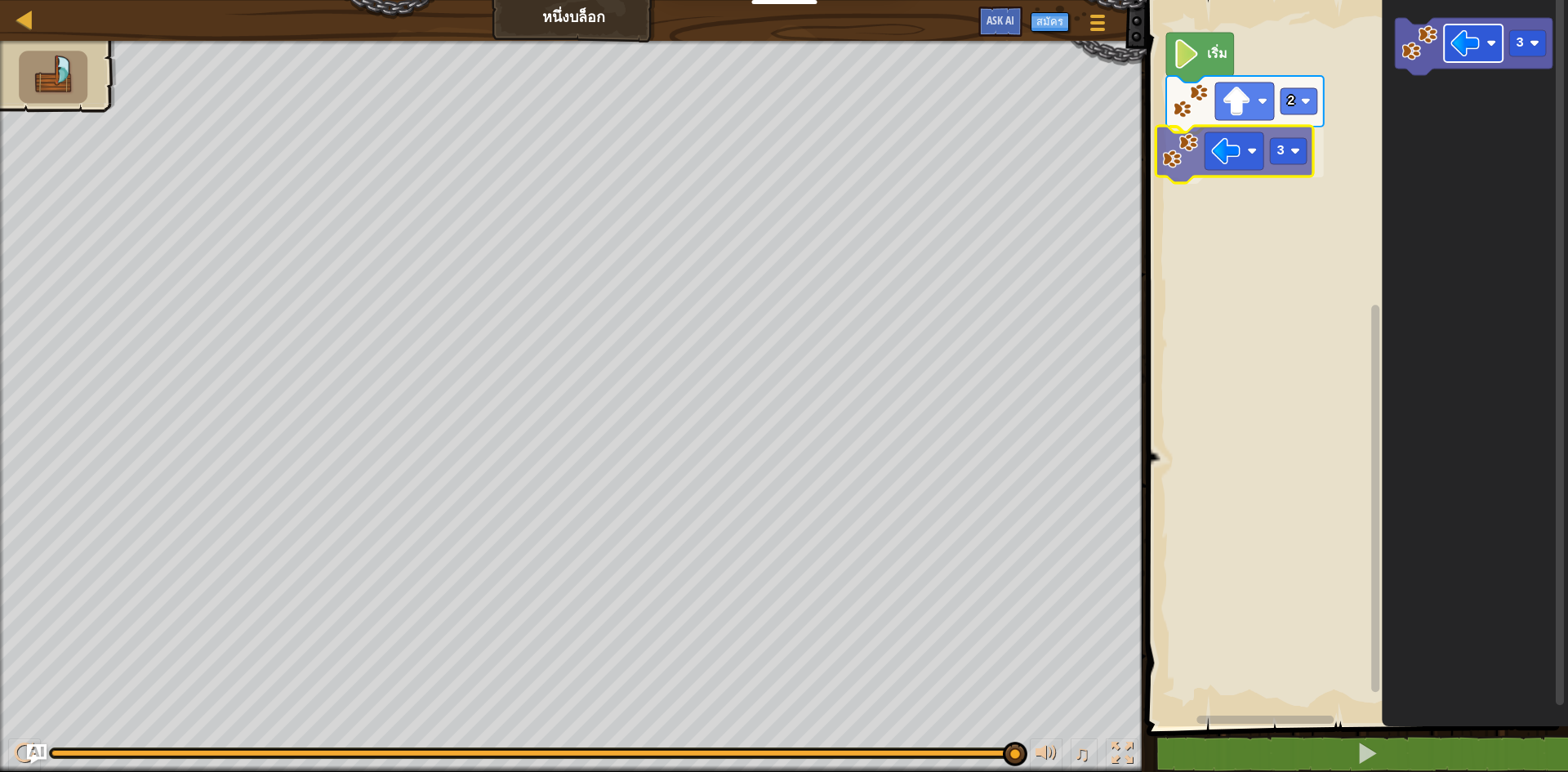
click at [1215, 166] on div "เริ่ม 2 3 3 3" at bounding box center [1354, 358] width 426 height 734
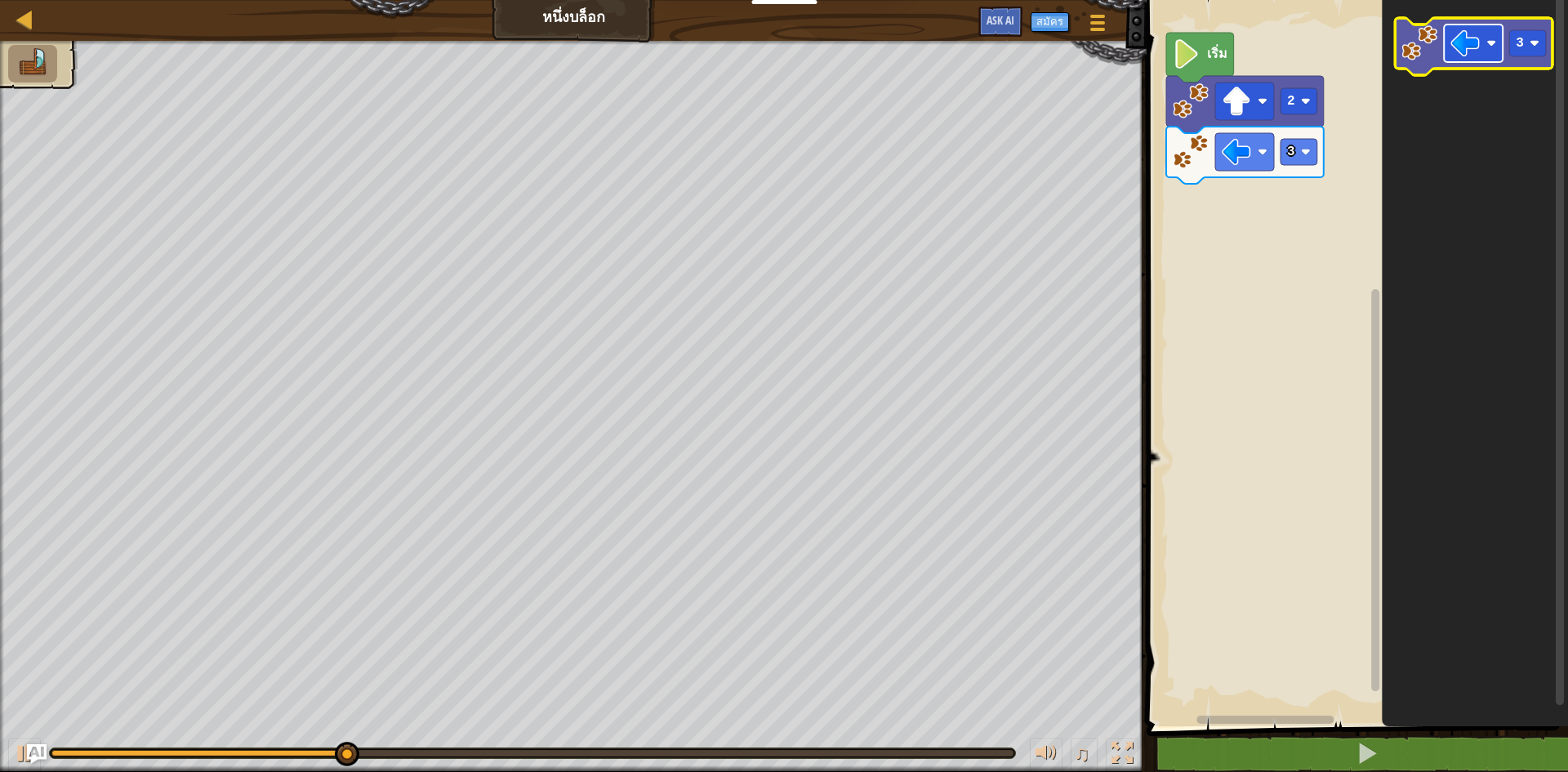
click at [1468, 47] on image "พื้นที่ทำงาน Blockly" at bounding box center [1465, 44] width 30 height 30
click at [1539, 63] on icon "พื้นที่ทำงาน Blockly" at bounding box center [1473, 46] width 157 height 57
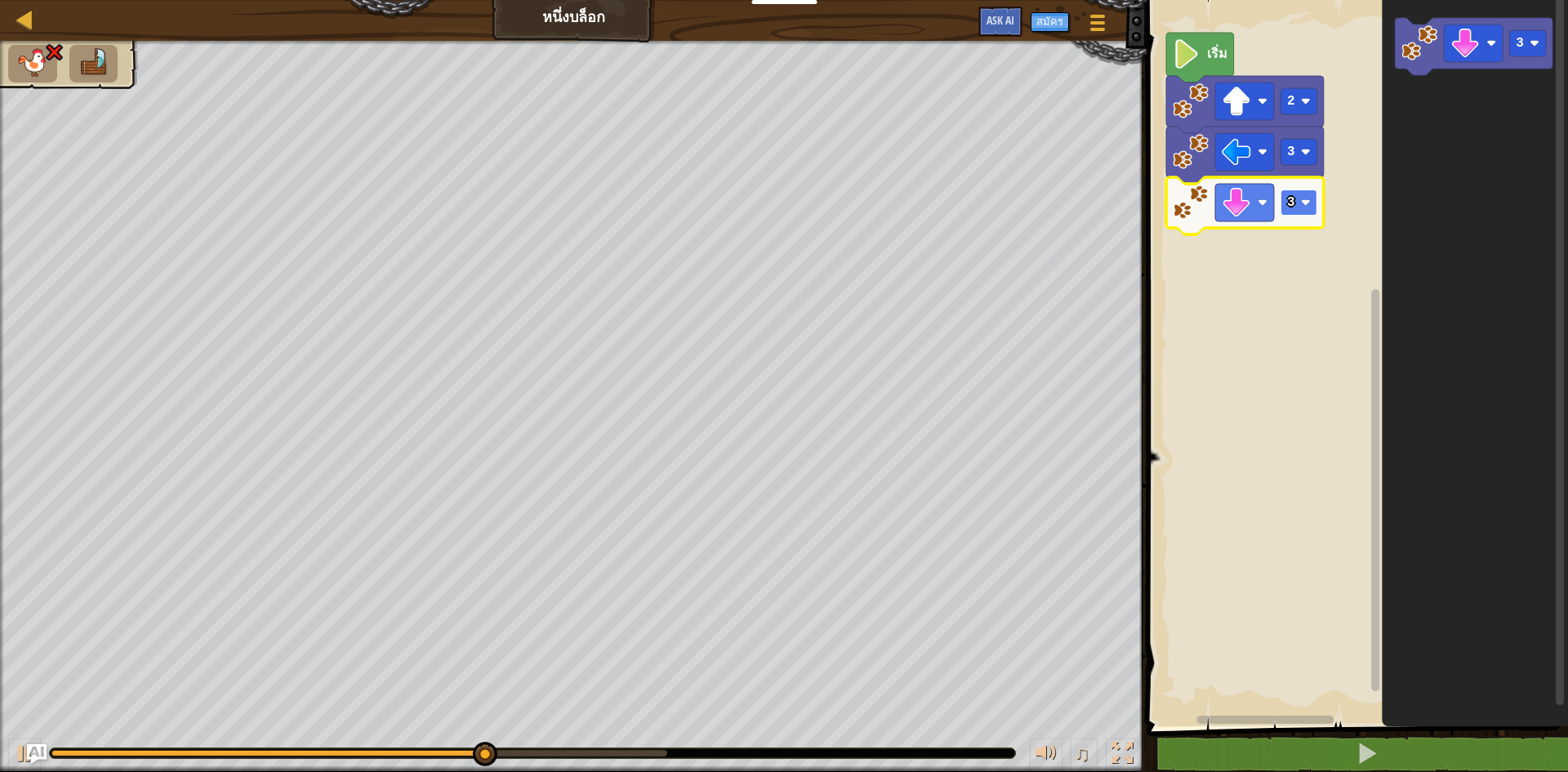
click at [1303, 208] on rect "พื้นที่ทำงาน Blockly" at bounding box center [1299, 203] width 37 height 26
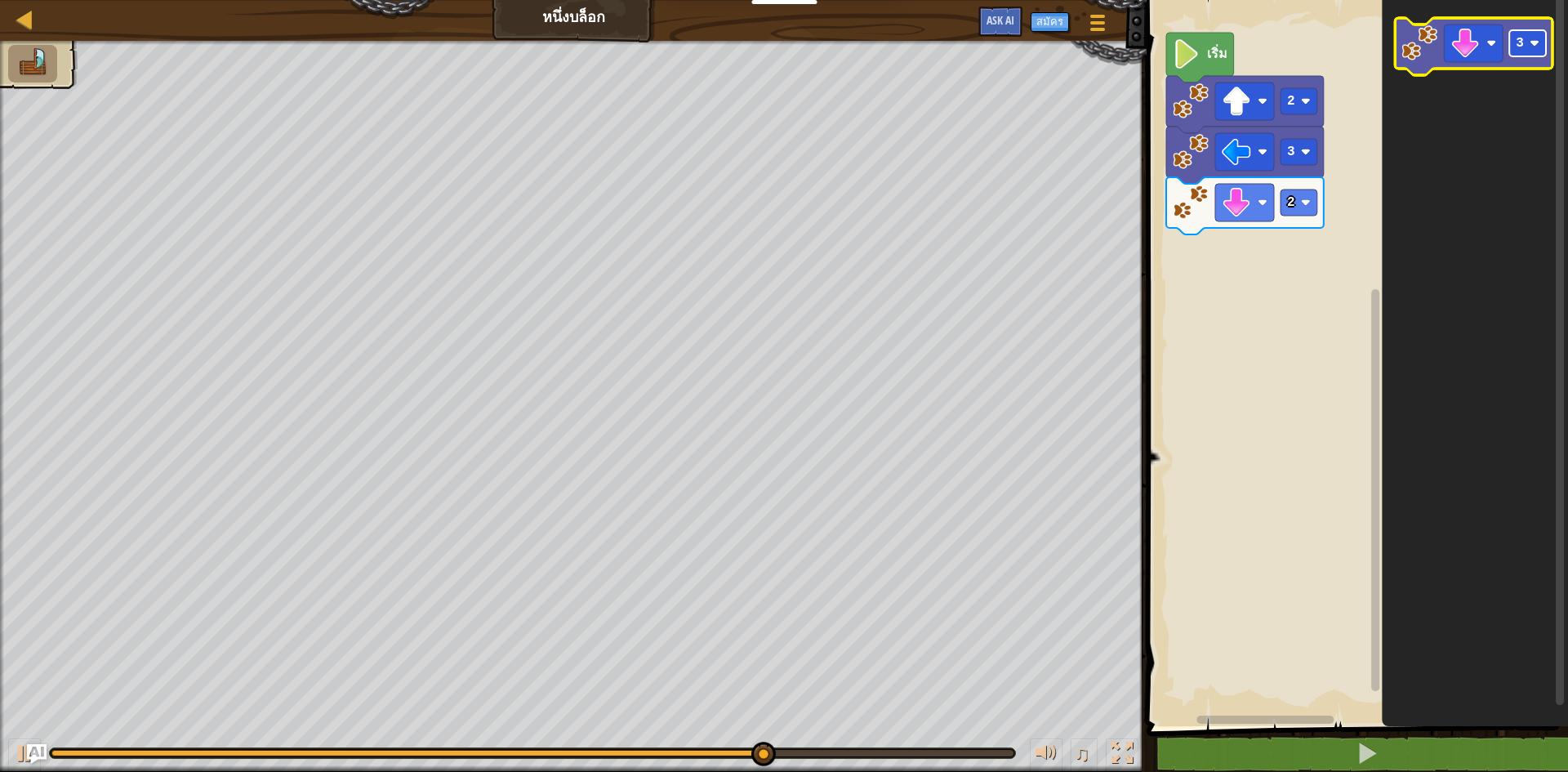
click at [1520, 54] on rect "พื้นที่ทำงาน Blockly" at bounding box center [1527, 43] width 37 height 26
click at [1482, 52] on rect "พื้นที่ทำงาน Blockly" at bounding box center [1472, 43] width 59 height 37
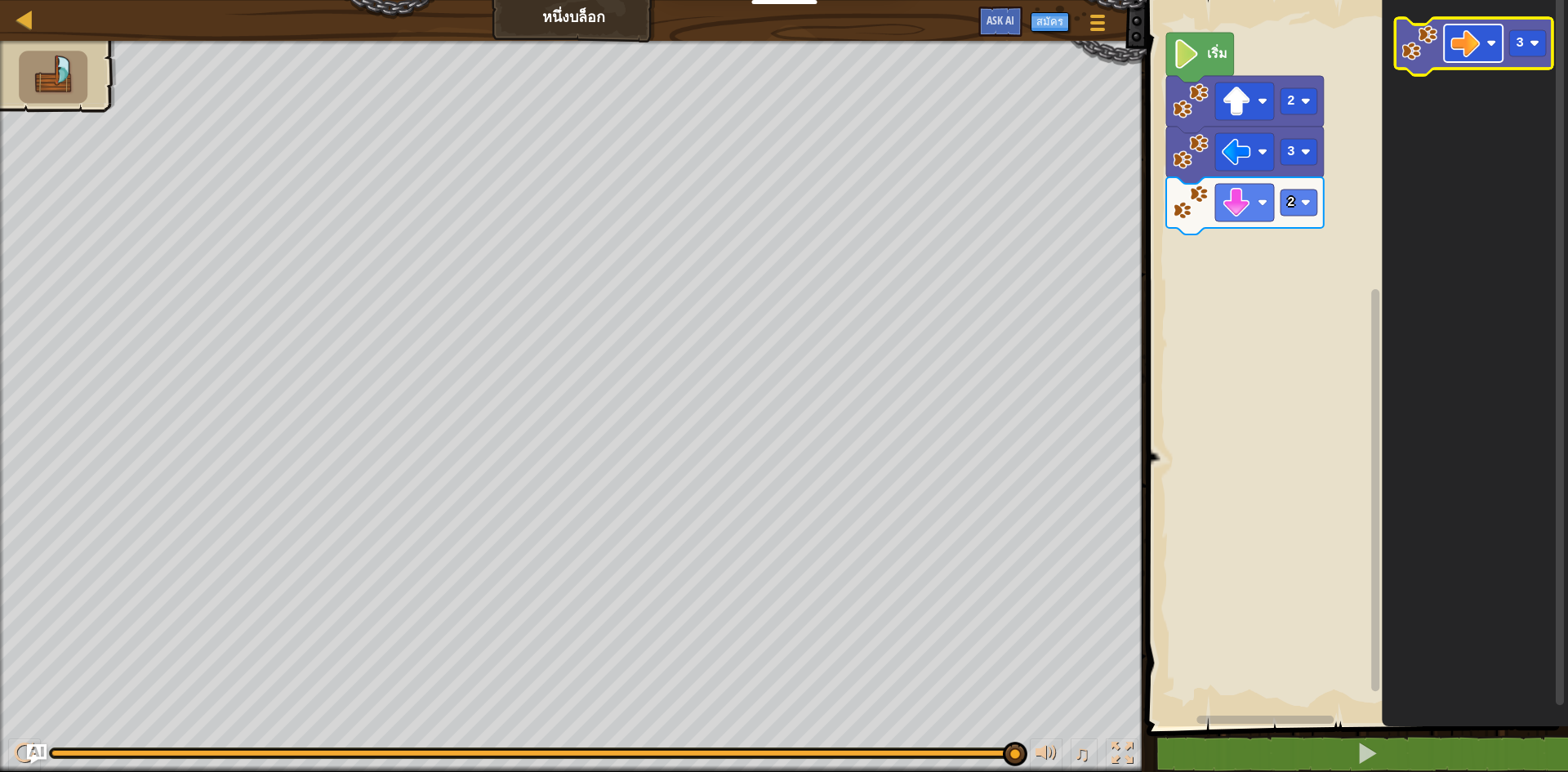
click at [1499, 50] on rect "พื้นที่ทำงาน Blockly" at bounding box center [1472, 43] width 59 height 37
click at [1508, 49] on rect "พื้นที่ทำงาน Blockly" at bounding box center [1527, 43] width 37 height 26
click at [1420, 197] on icon "1" at bounding box center [1475, 358] width 186 height 734
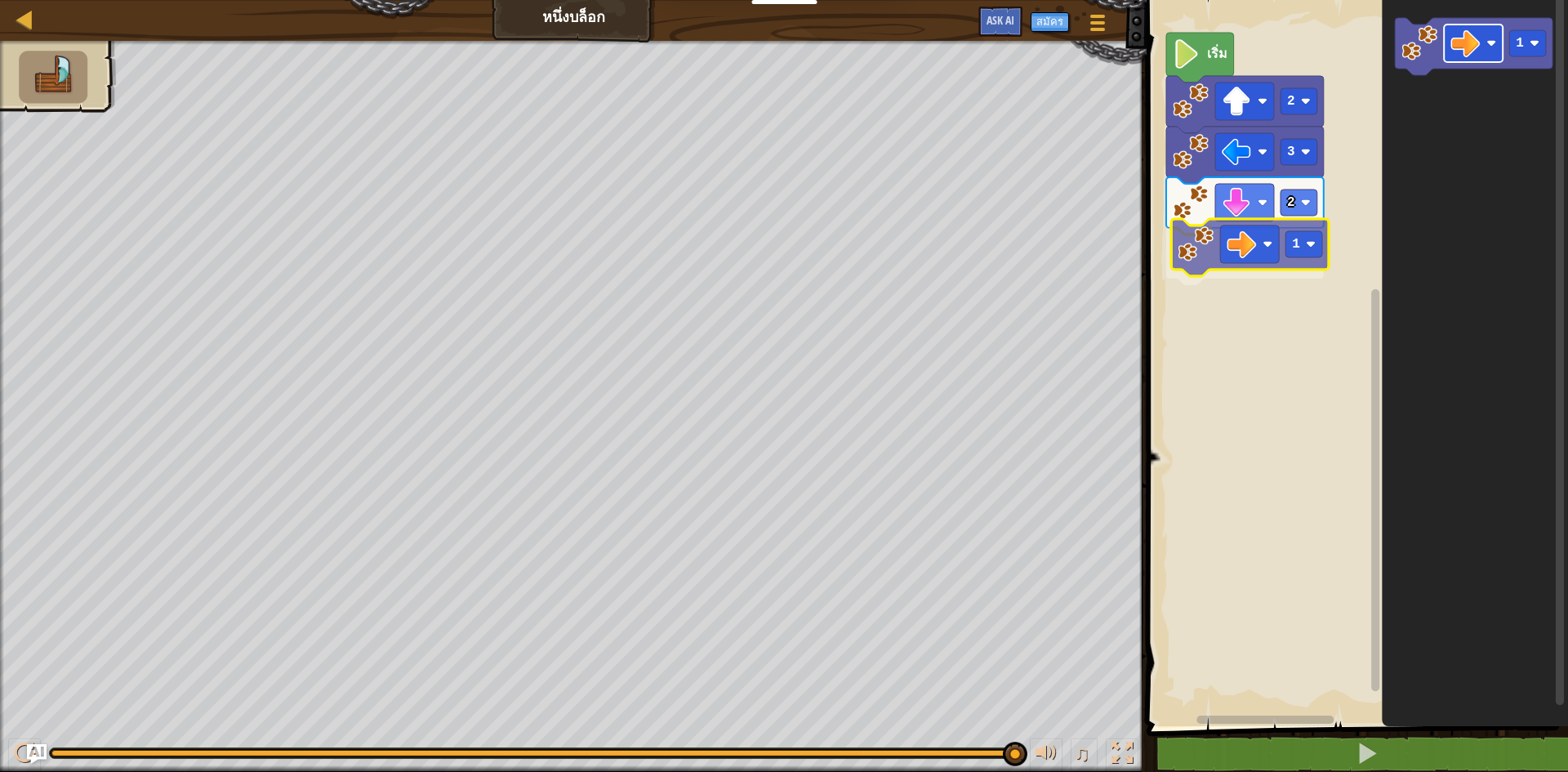
click at [1245, 253] on div "เริ่ม 2 3 2 1 1 1" at bounding box center [1354, 358] width 426 height 734
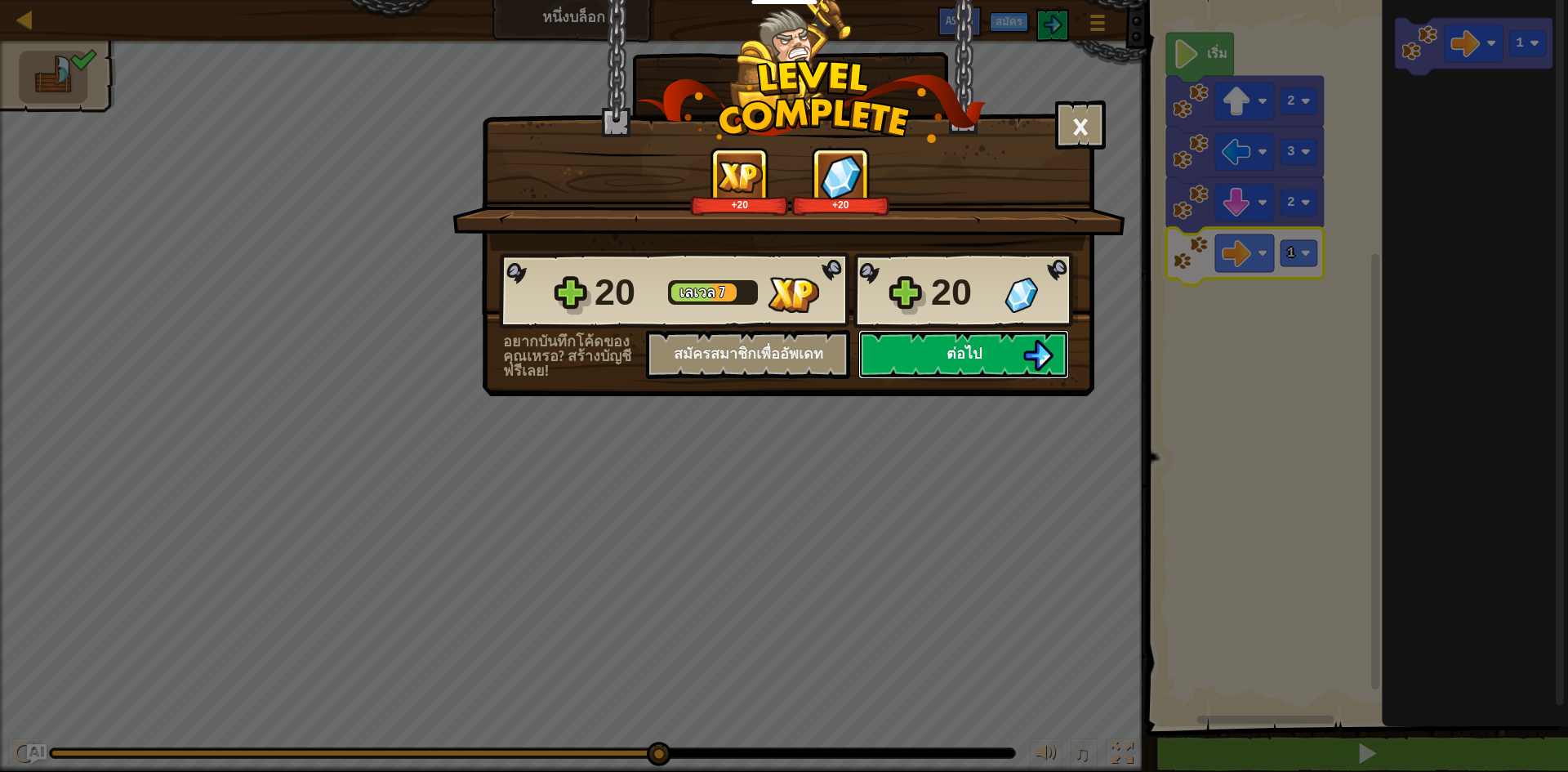
click at [1020, 364] on button "ต่อไป" at bounding box center [963, 354] width 211 height 49
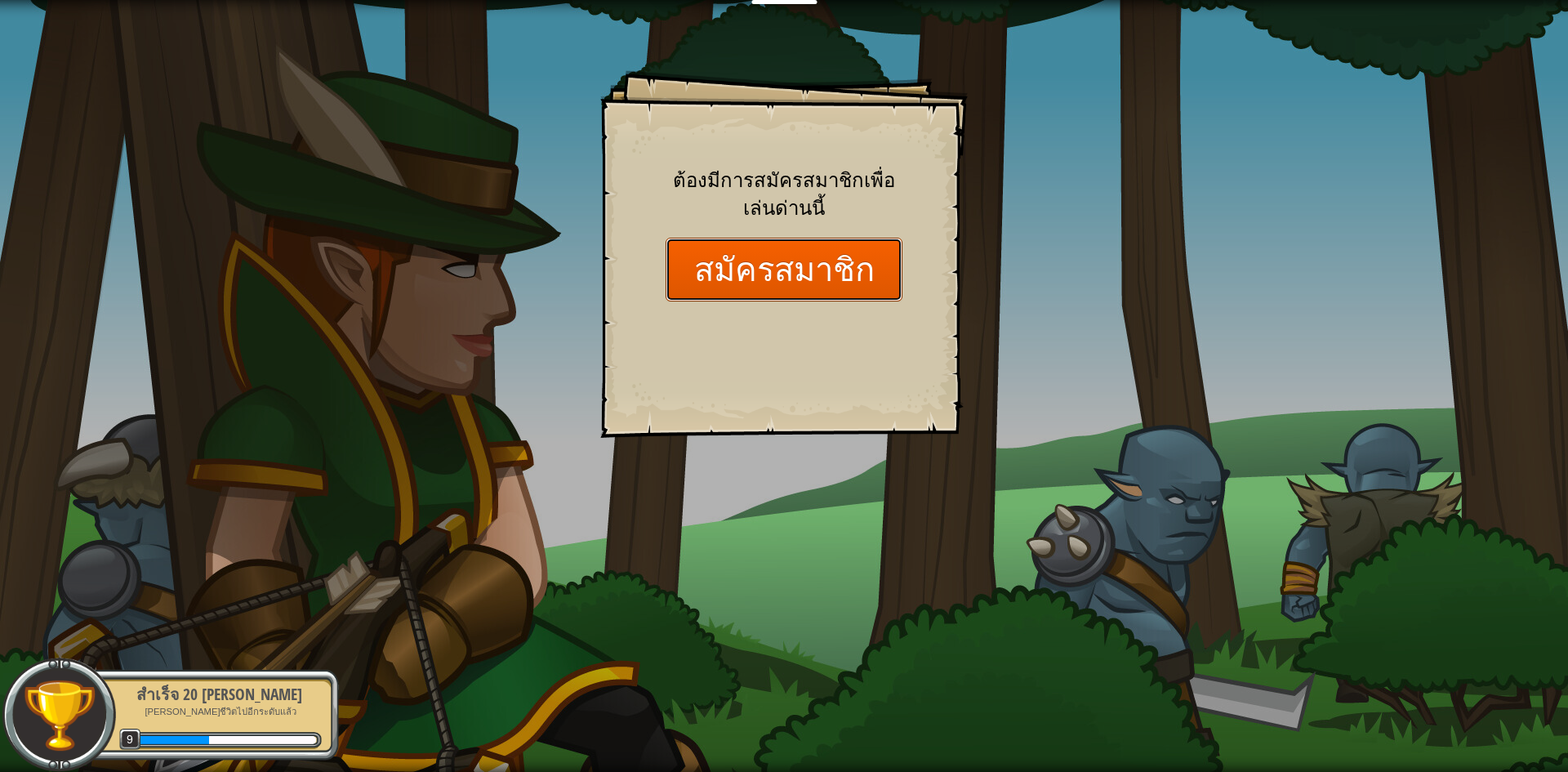
click at [827, 264] on button "สมัครสมาชิก" at bounding box center [784, 269] width 237 height 63
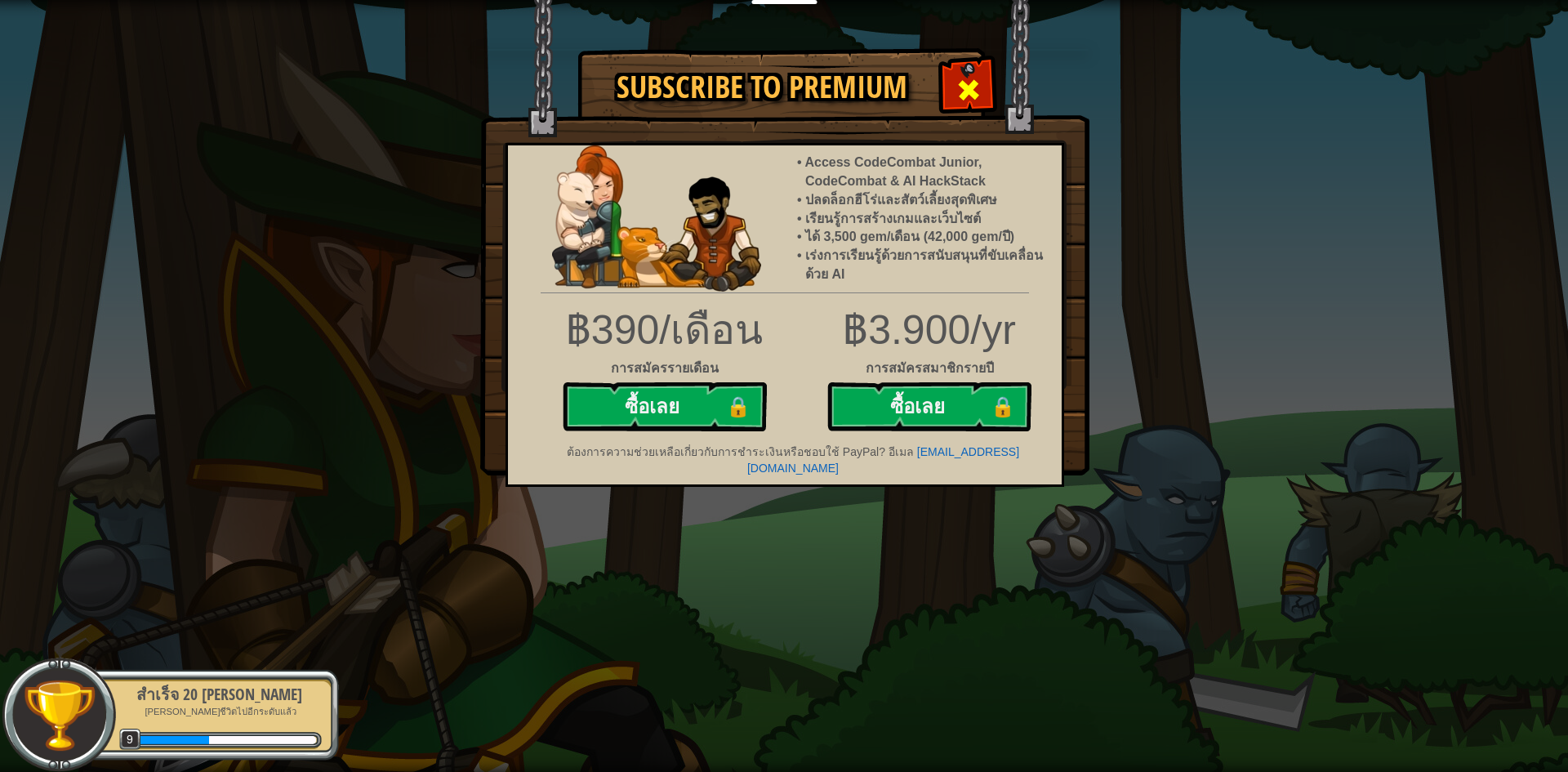
click at [949, 89] on div at bounding box center [967, 87] width 51 height 51
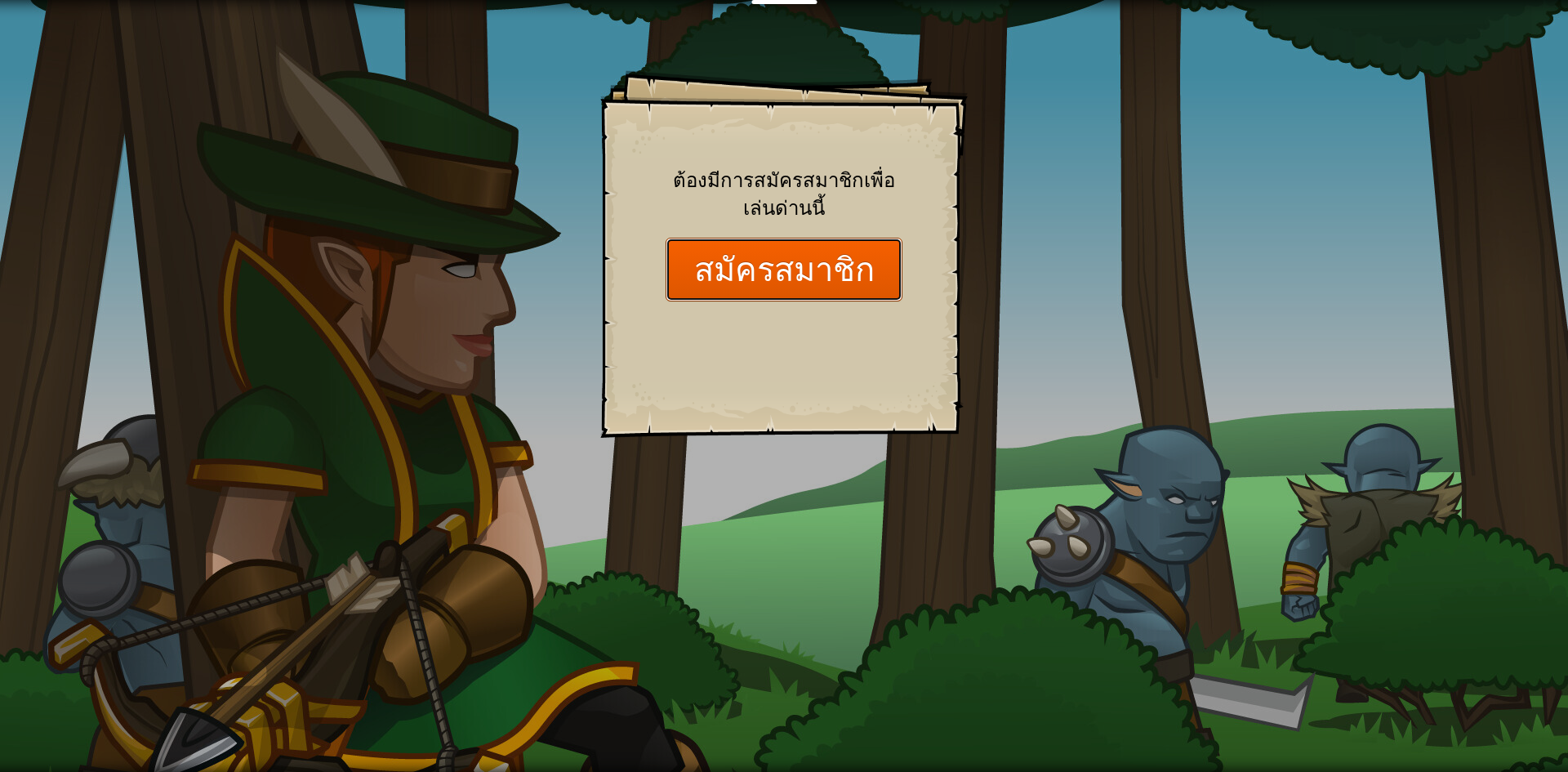
click at [838, 294] on button "สมัครสมาชิก" at bounding box center [784, 269] width 237 height 63
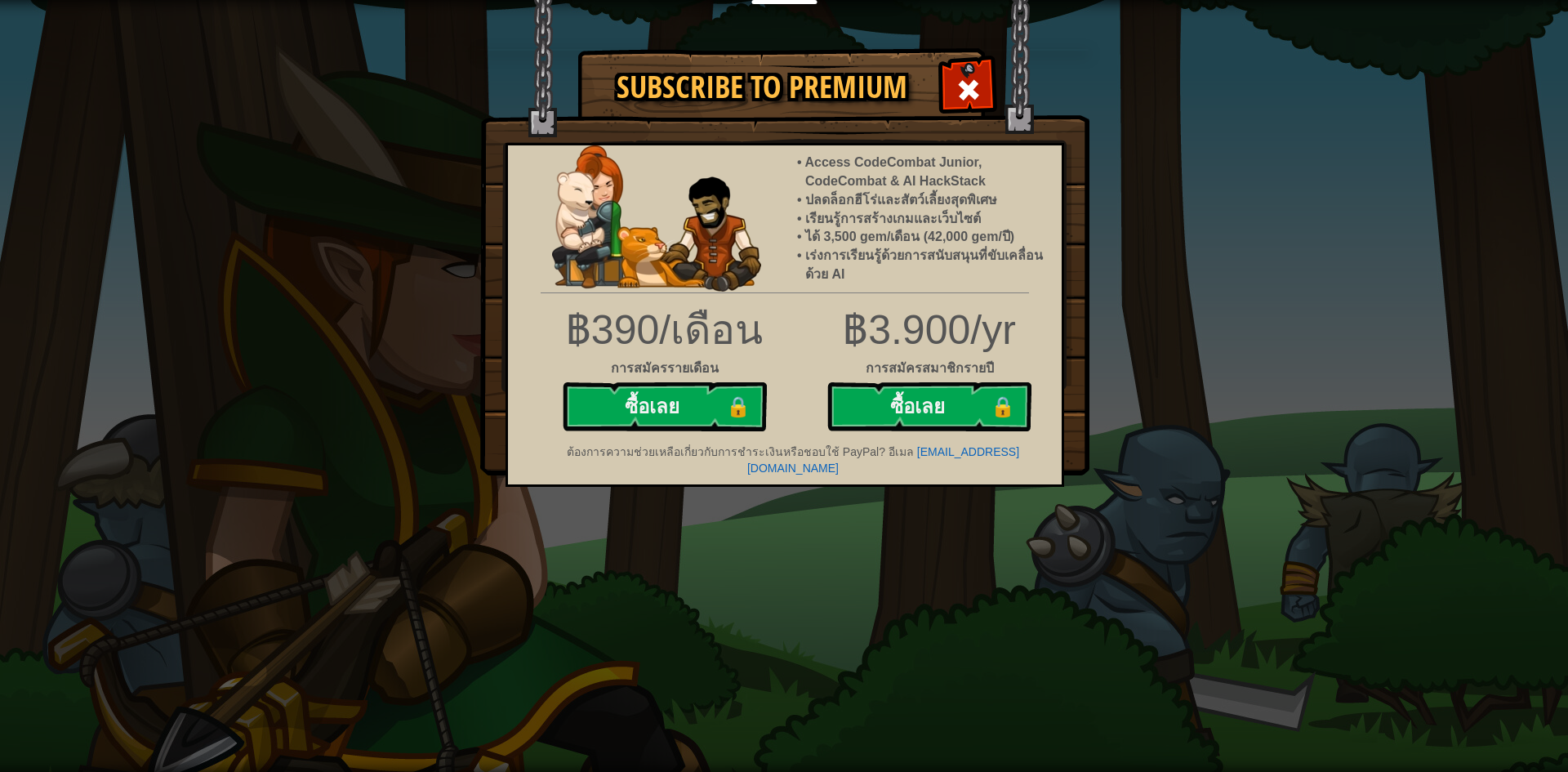
drag, startPoint x: 1139, startPoint y: 160, endPoint x: 1043, endPoint y: 107, distance: 109.7
click at [1137, 158] on div "Subscribe to Premium Access CodeCombat Junior, CodeCombat & AI HackStack ปลดล็อ…" at bounding box center [784, 386] width 1568 height 772
click at [977, 91] on span at bounding box center [968, 90] width 26 height 26
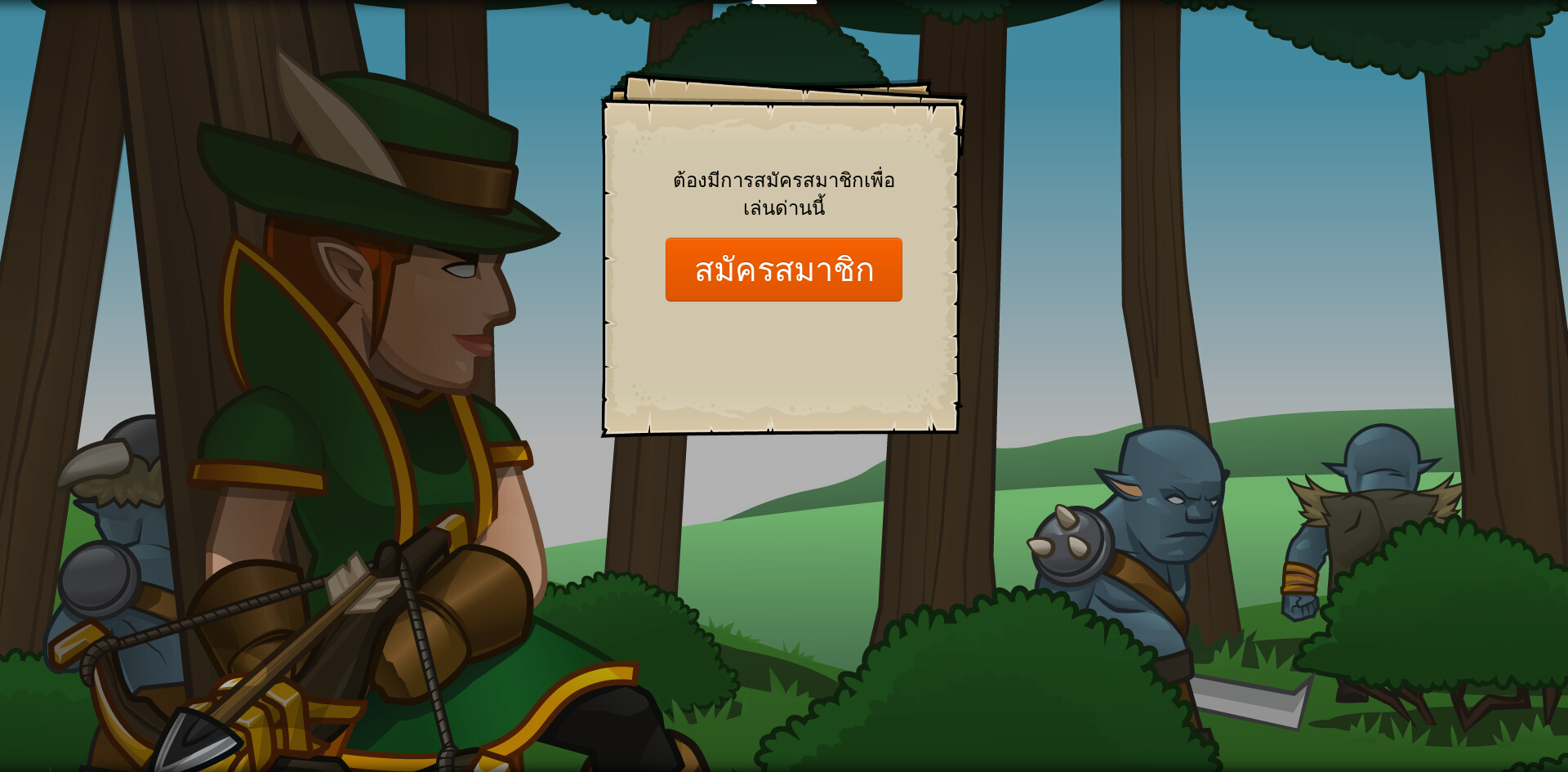
drag, startPoint x: 346, startPoint y: 285, endPoint x: 383, endPoint y: 124, distance: 165.2
click at [354, 269] on div "Goals Start Level เกิดข้อผิดพลาดในการโหลดจากเซิร์ฟเวอร์ [PERSON_NAME]รีเฟรชหน้า…" at bounding box center [784, 386] width 1568 height 772
click at [774, 200] on span "ต้องมีการสมัครสมาชิกเพื่อเล่นด่านนี้" at bounding box center [783, 193] width 222 height 54
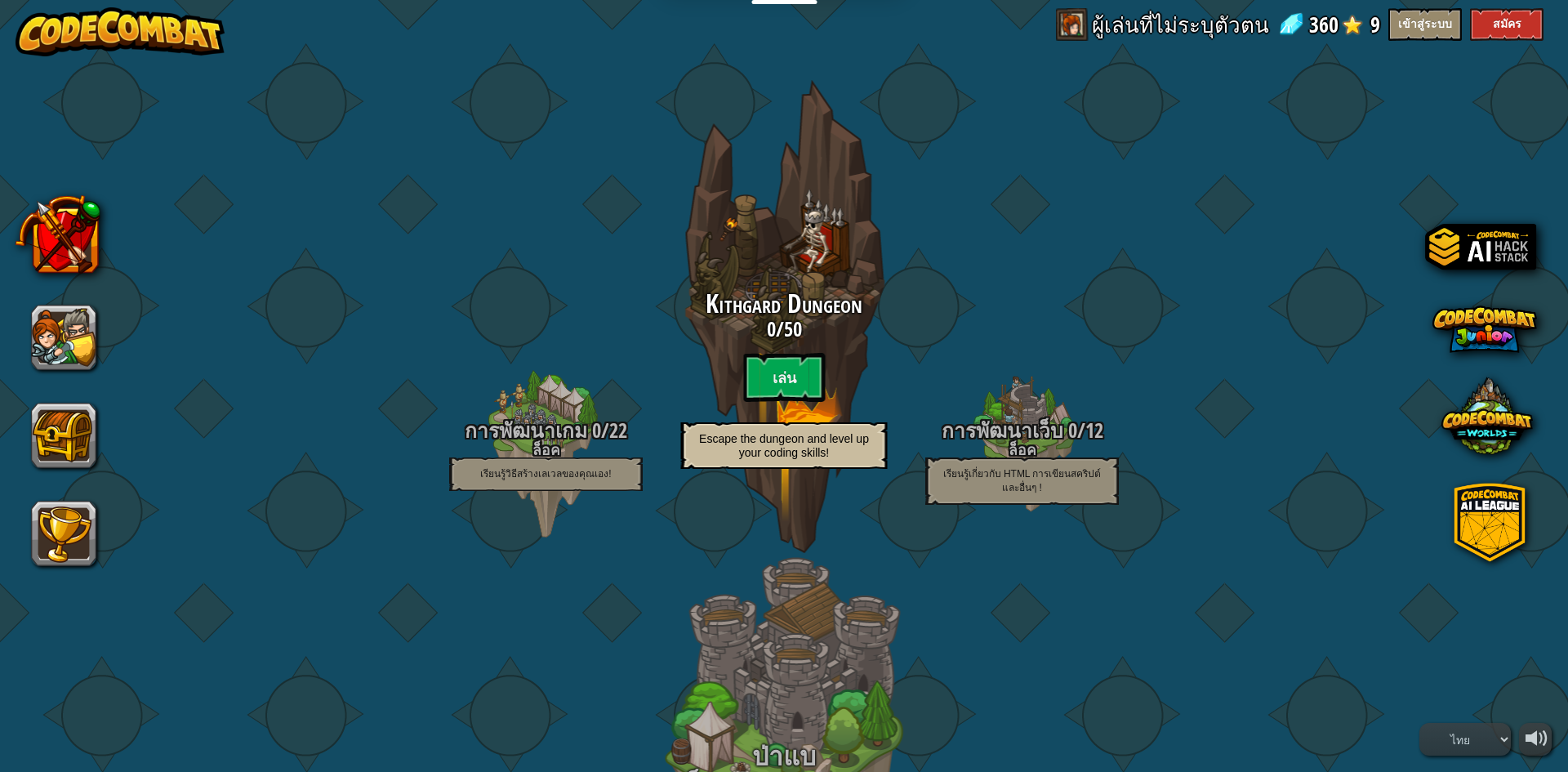
select select "th"
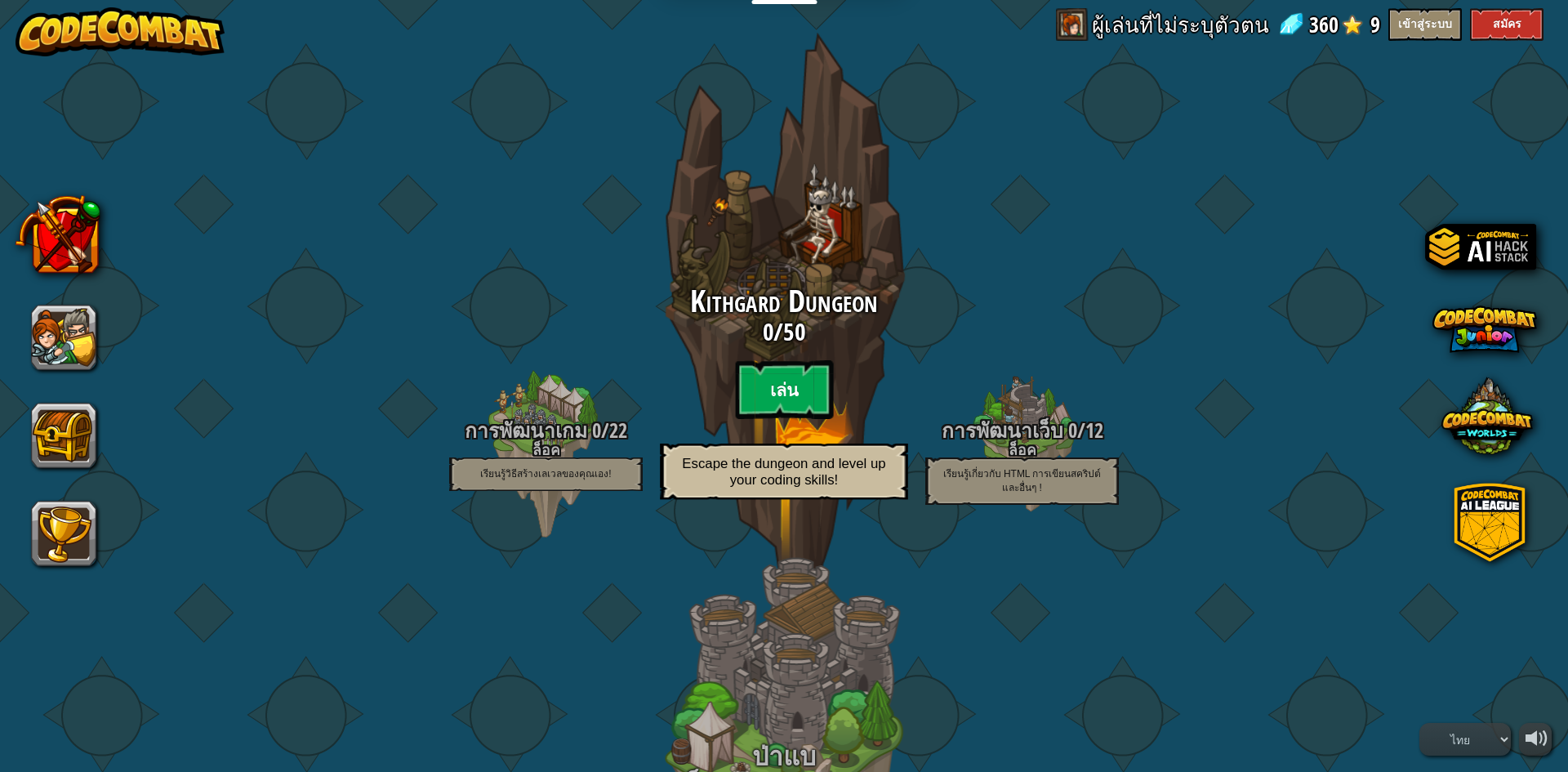
click at [779, 389] on btn "เล่น" at bounding box center [783, 389] width 98 height 59
select select "th"
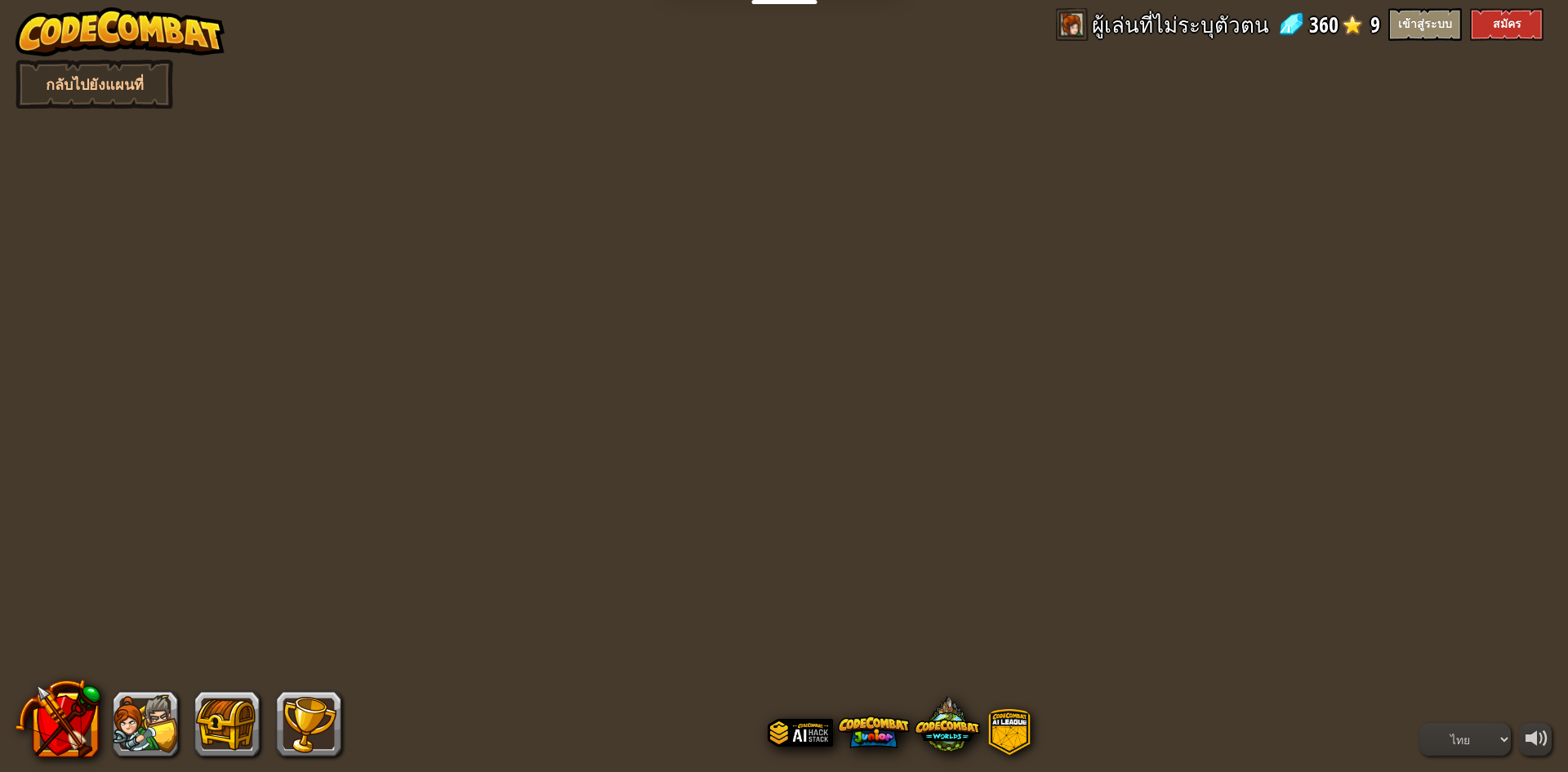
select select "th"
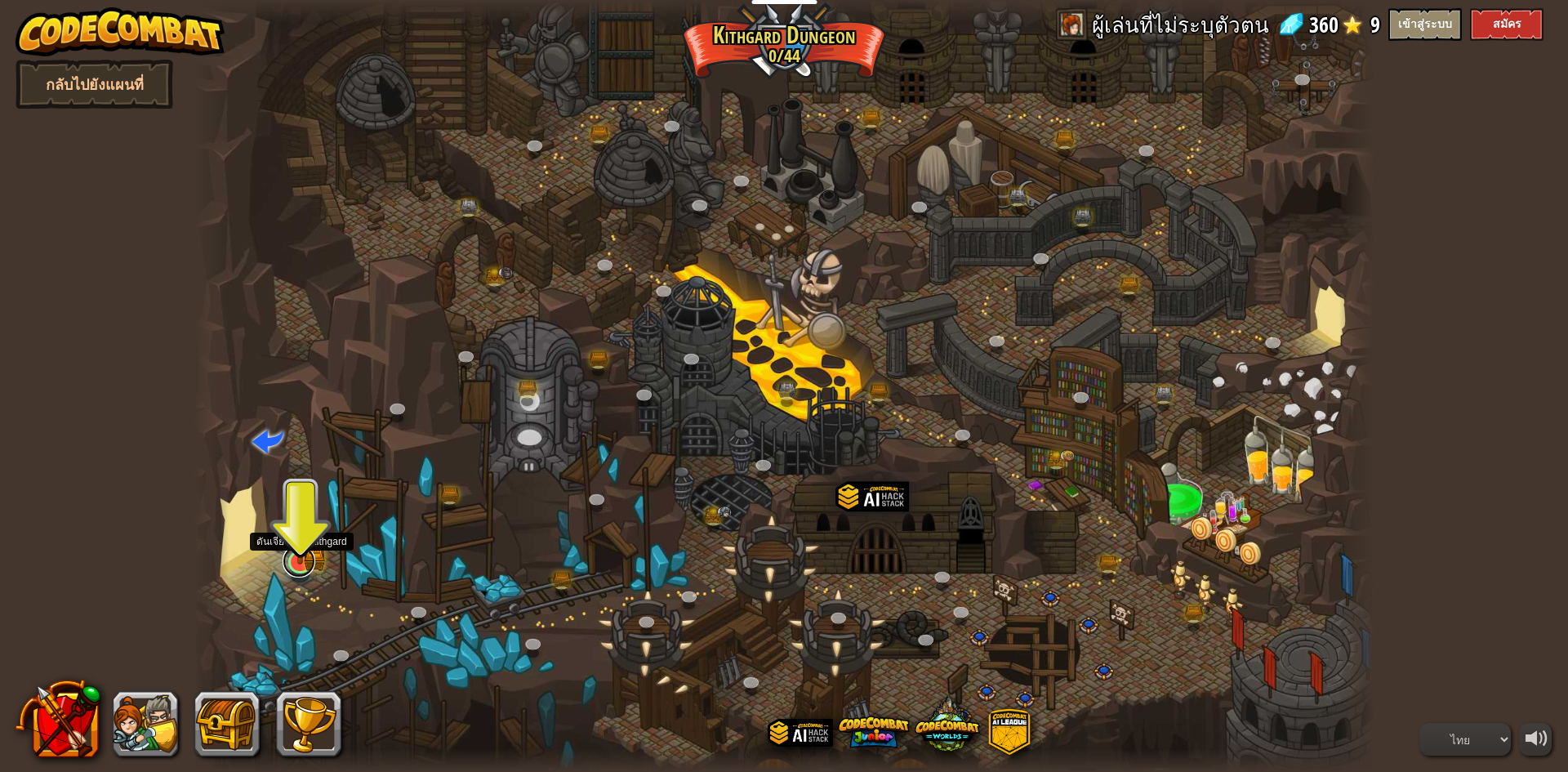
click at [301, 566] on link at bounding box center [299, 561] width 33 height 33
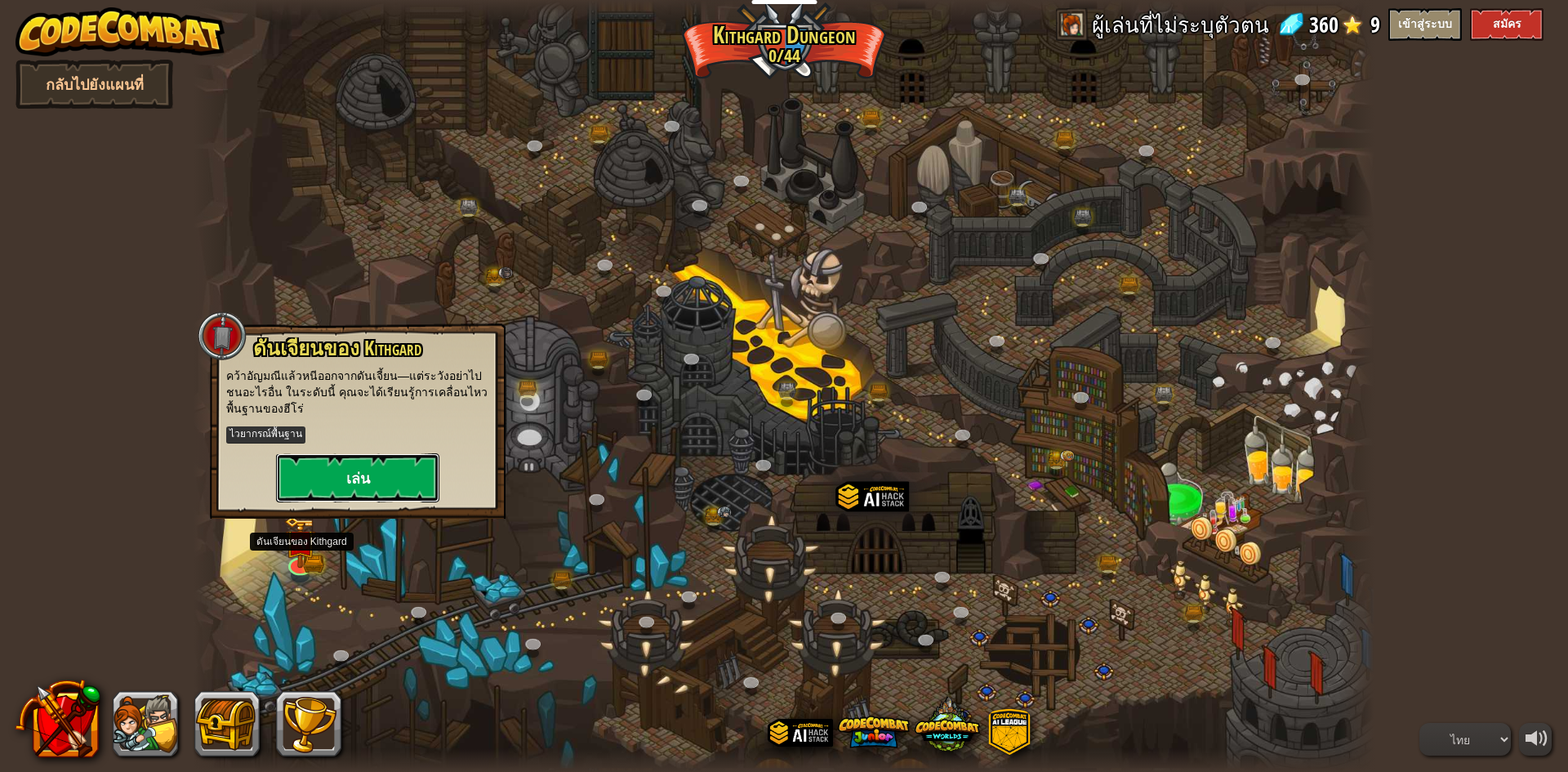
click at [351, 489] on button "เล่น" at bounding box center [358, 477] width 164 height 49
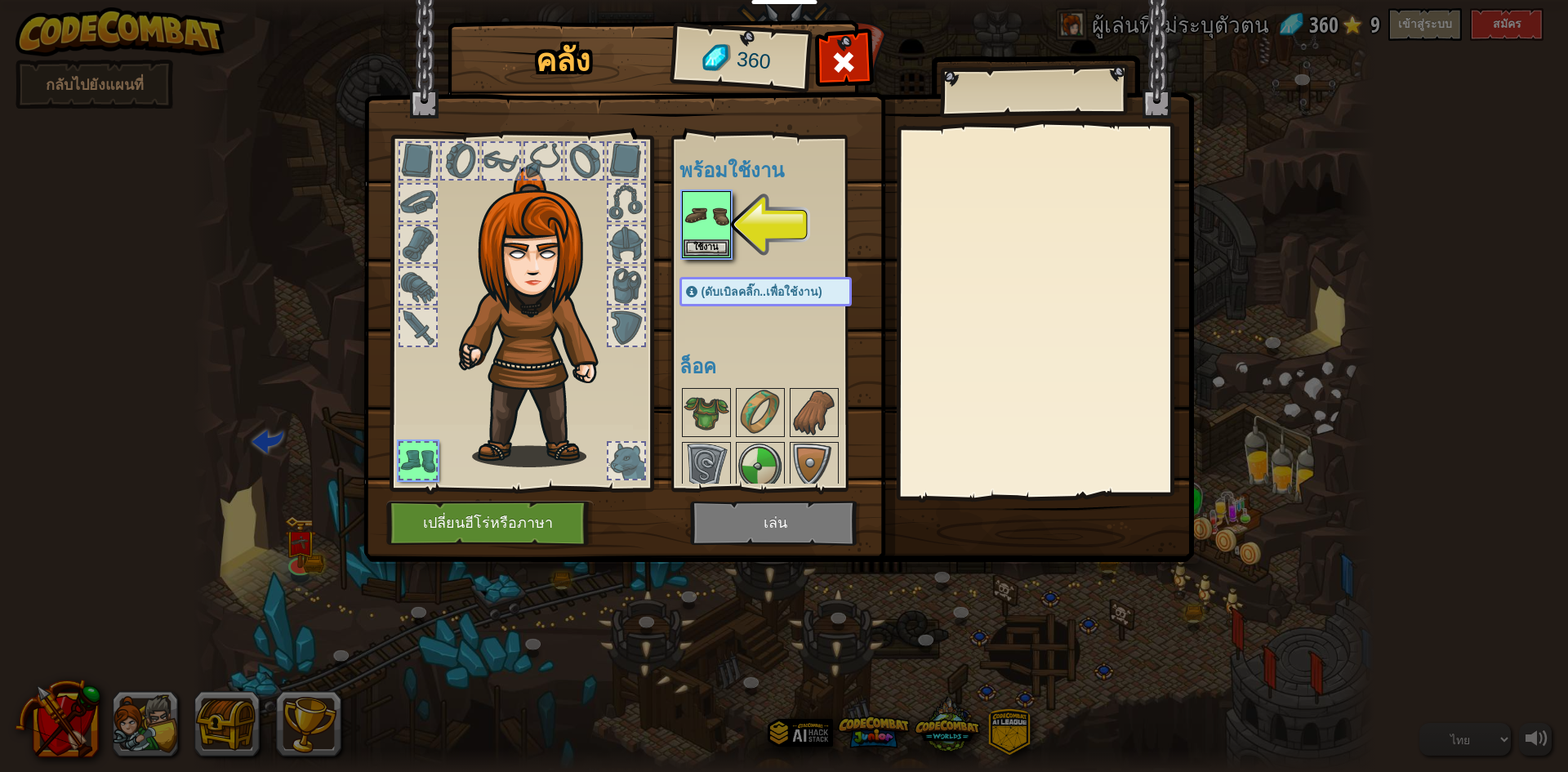
select select "th"
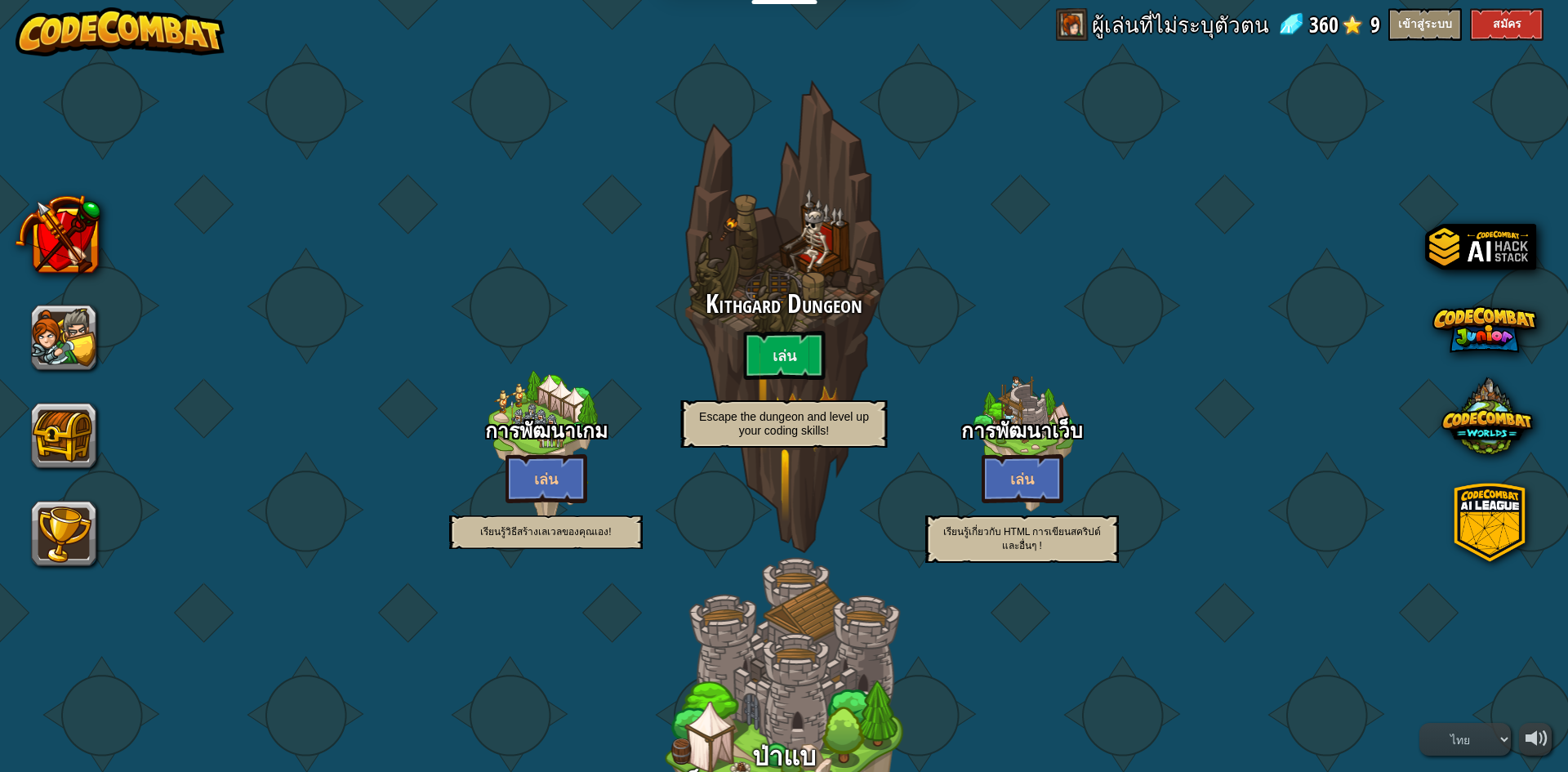
select select "th"
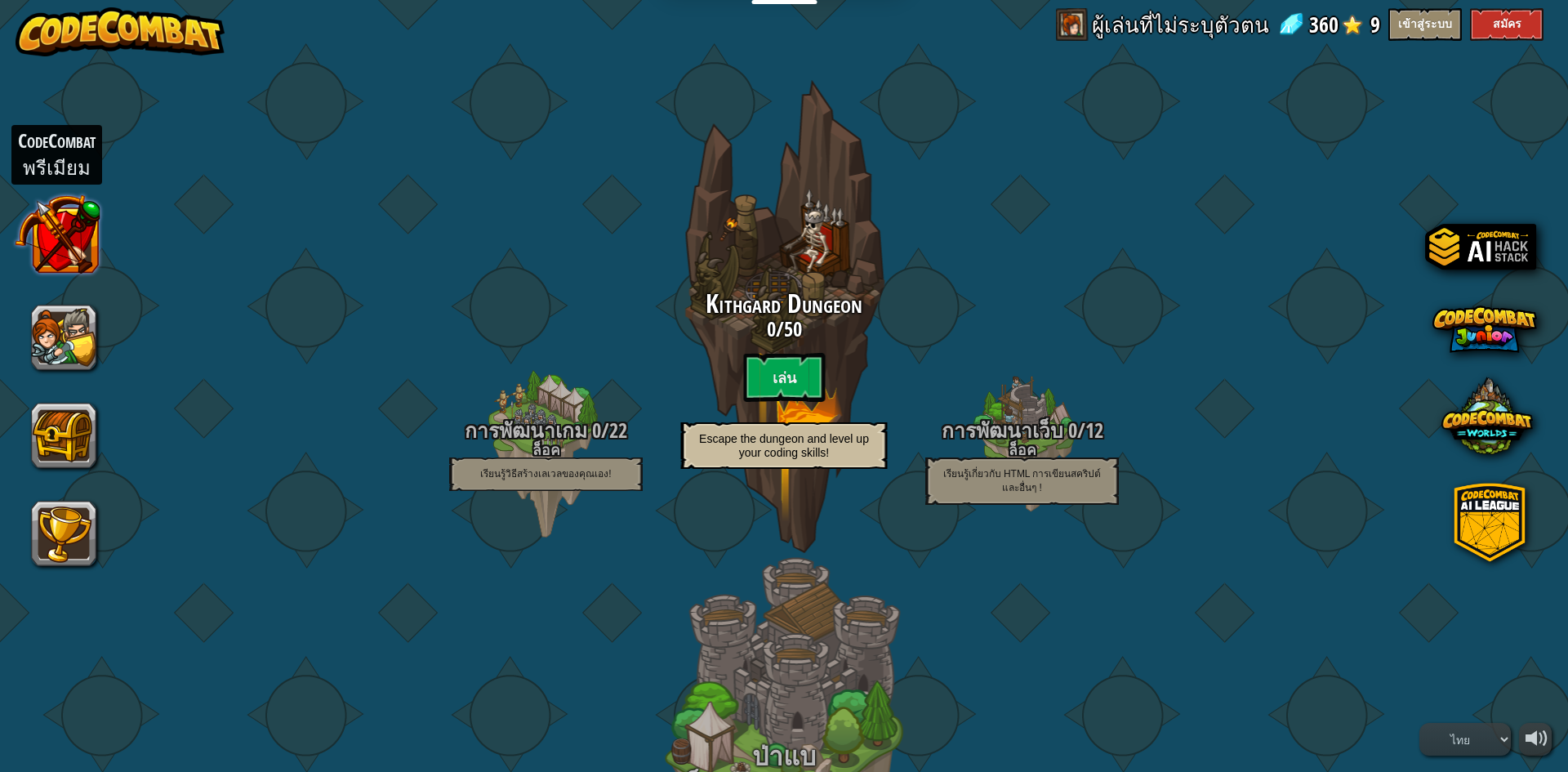
click at [49, 213] on button at bounding box center [58, 233] width 86 height 86
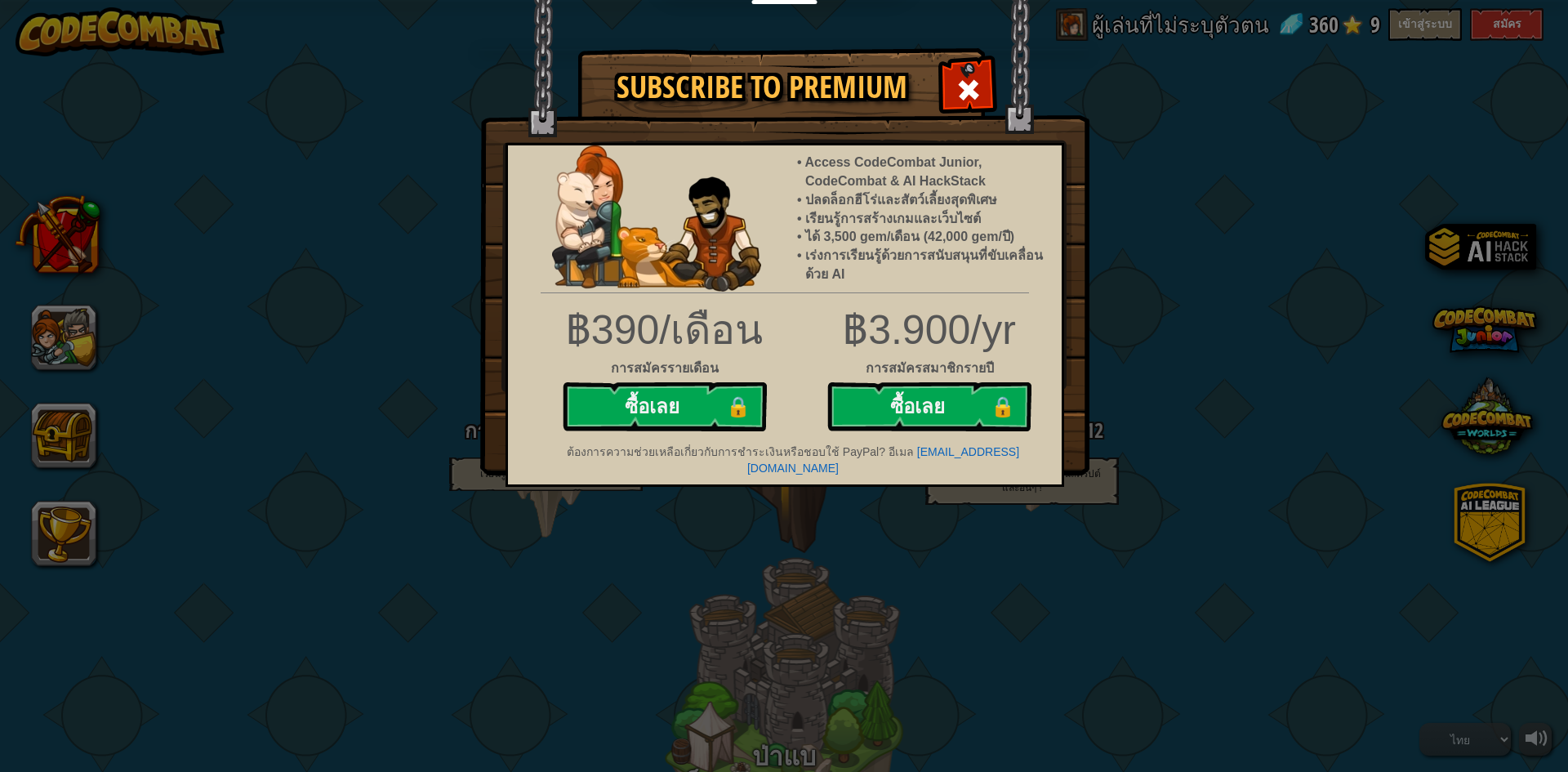
click at [266, 218] on div "Subscribe to Premium Access CodeCombat Junior, CodeCombat & AI HackStack ปลดล็อ…" at bounding box center [784, 386] width 1568 height 772
click at [92, 338] on div "Subscribe to Premium Access CodeCombat Junior, CodeCombat & AI HackStack ปลดล็อ…" at bounding box center [784, 386] width 1568 height 772
drag, startPoint x: 77, startPoint y: 332, endPoint x: 1181, endPoint y: 266, distance: 1106.0
click at [89, 326] on div "Subscribe to Premium Access CodeCombat Junior, CodeCombat & AI HackStack ปลดล็อ…" at bounding box center [784, 386] width 1568 height 772
click at [973, 91] on span at bounding box center [968, 90] width 26 height 26
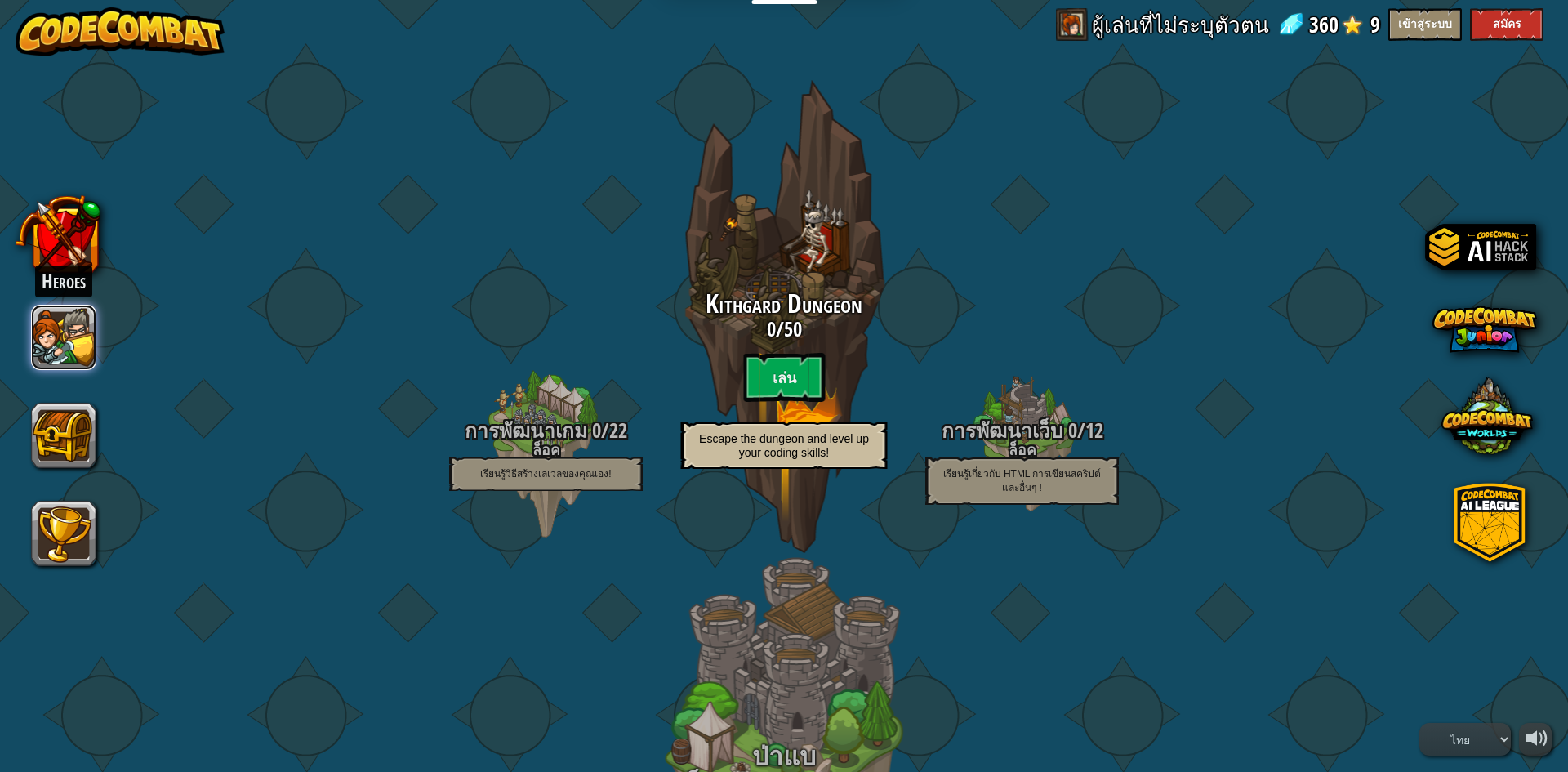
click at [84, 329] on button at bounding box center [63, 337] width 65 height 65
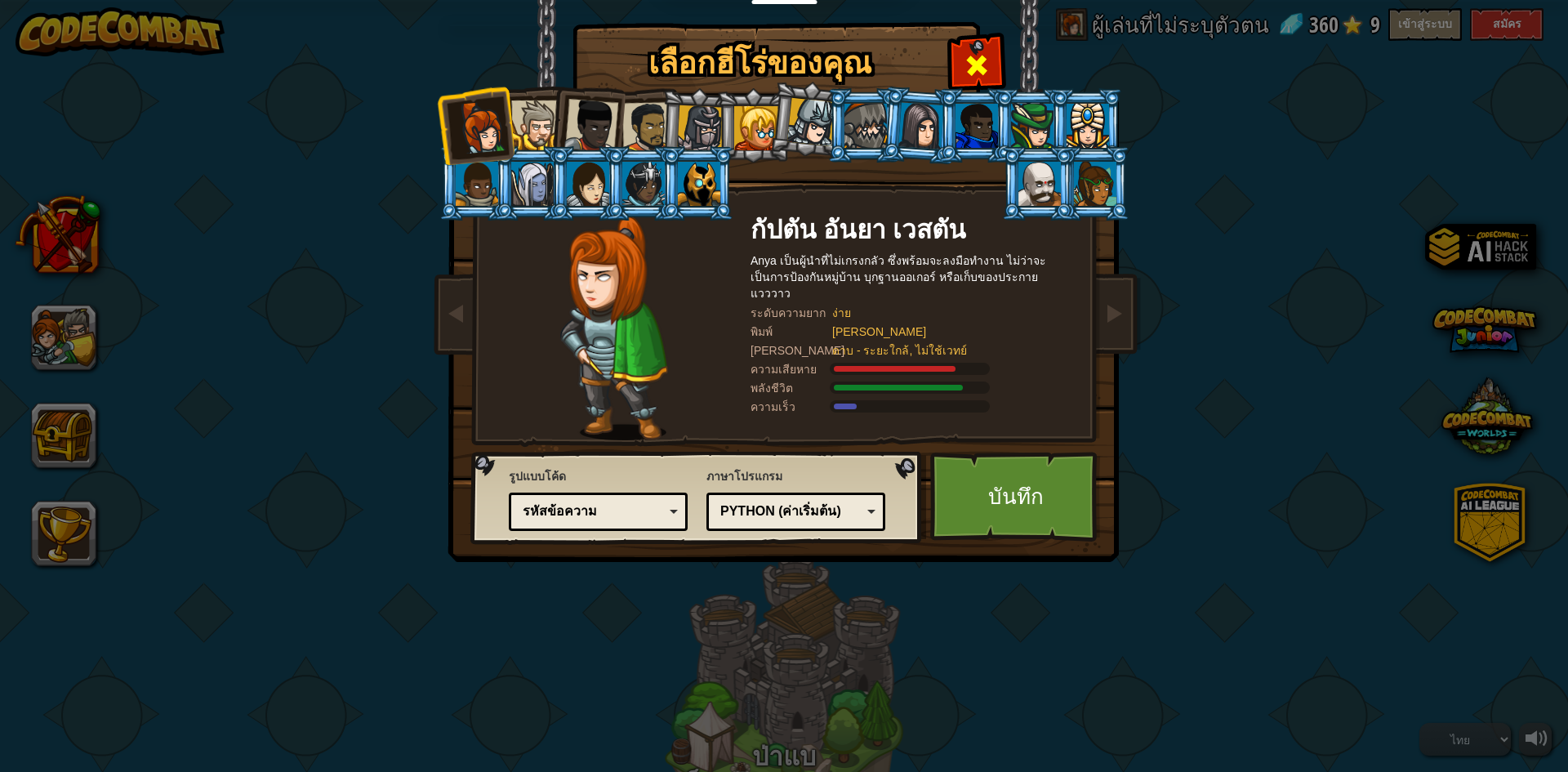
drag, startPoint x: 983, startPoint y: 69, endPoint x: 950, endPoint y: 77, distance: 34.0
click at [983, 67] on span at bounding box center [977, 65] width 26 height 26
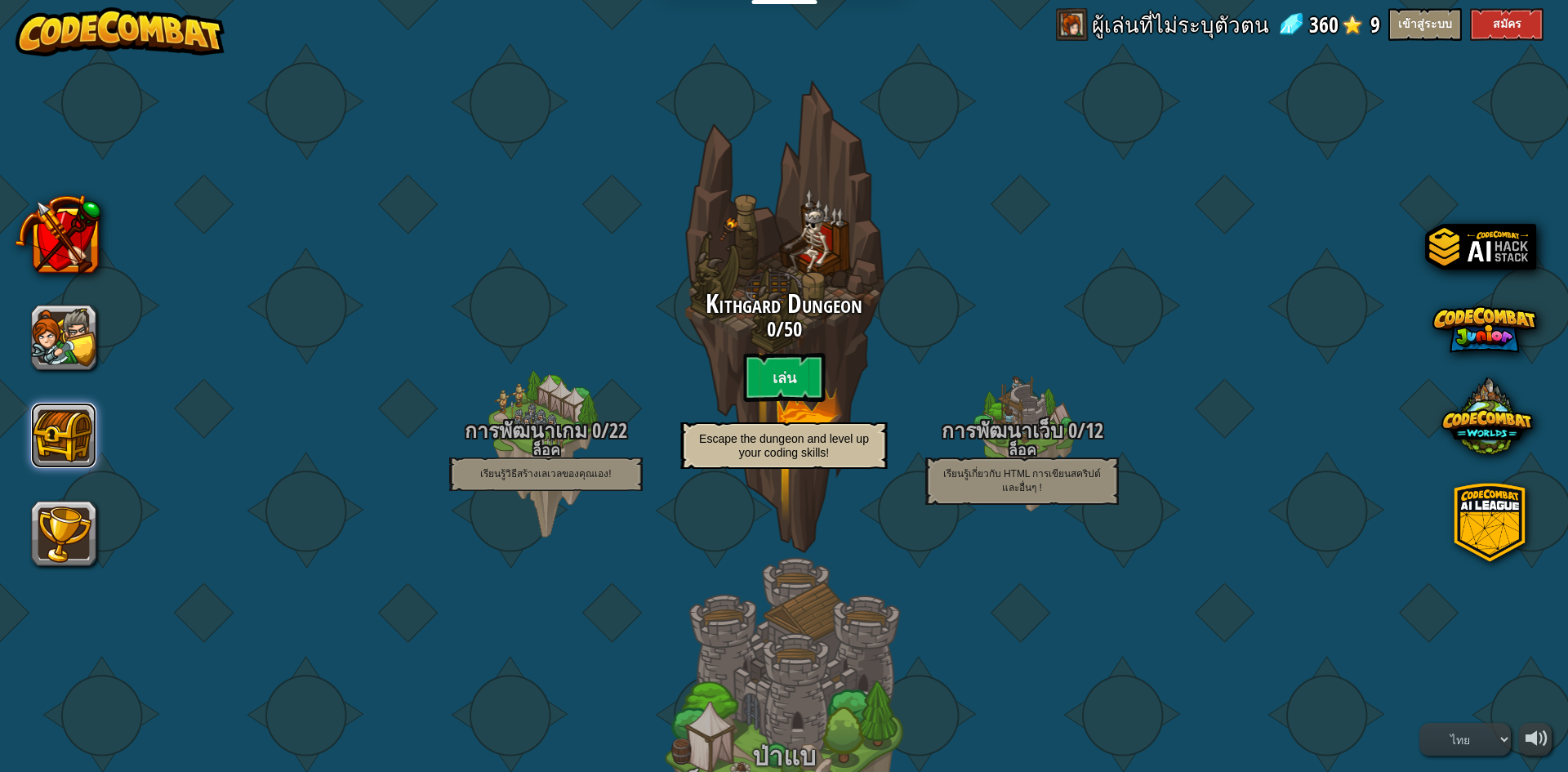
click at [51, 424] on button at bounding box center [63, 435] width 65 height 65
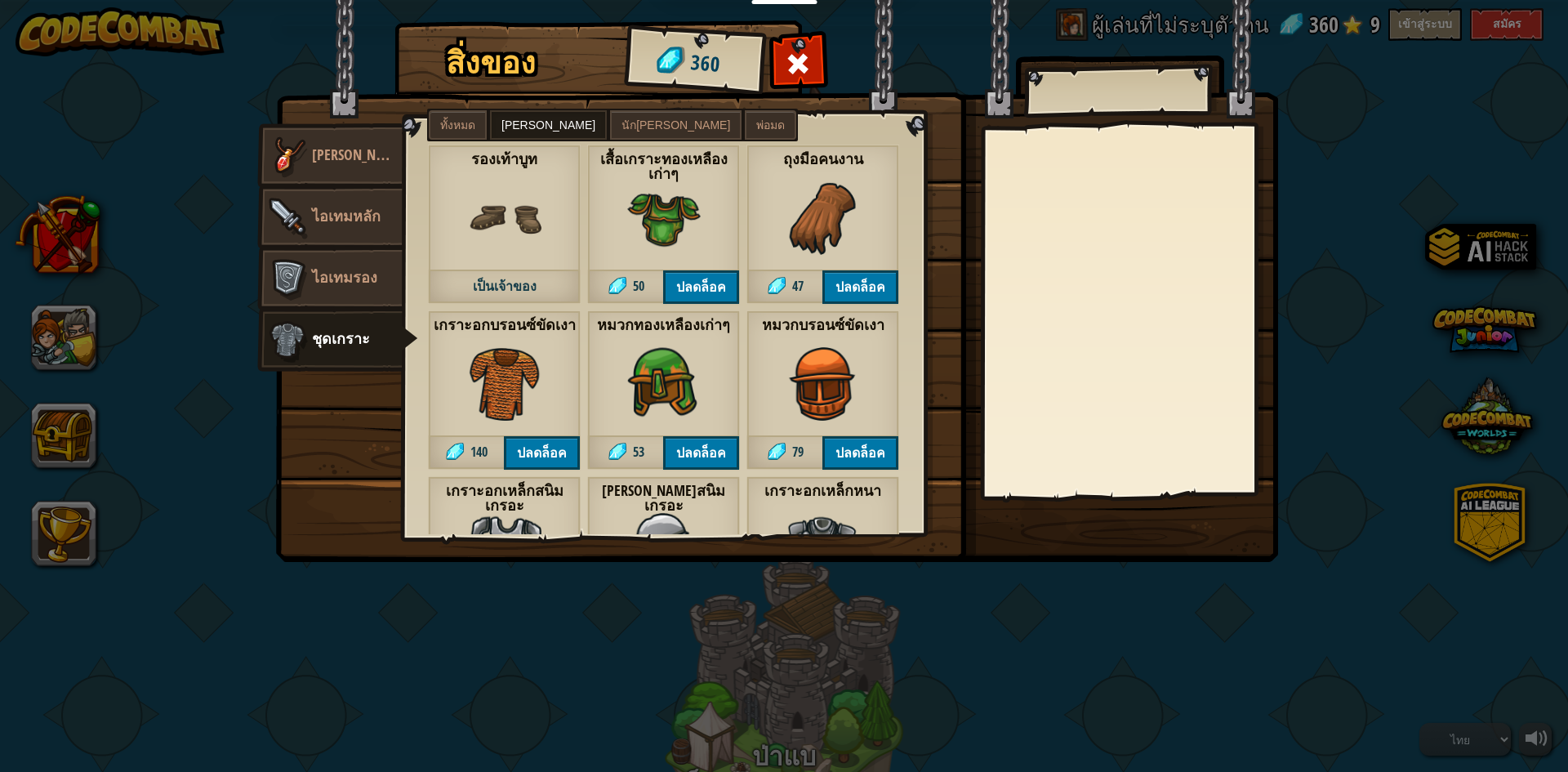
drag, startPoint x: 801, startPoint y: 65, endPoint x: 119, endPoint y: 29, distance: 682.9
click at [766, 26] on div "สิ่งของ 360 อื่นๆ เครื่องประดับ ไอเทมหลัก ไอเทมรอง ชุดเกราะ ทั้งหมด นักรบ นักธน…" at bounding box center [784, 25] width 1004 height 2
